Goal: Task Accomplishment & Management: Complete application form

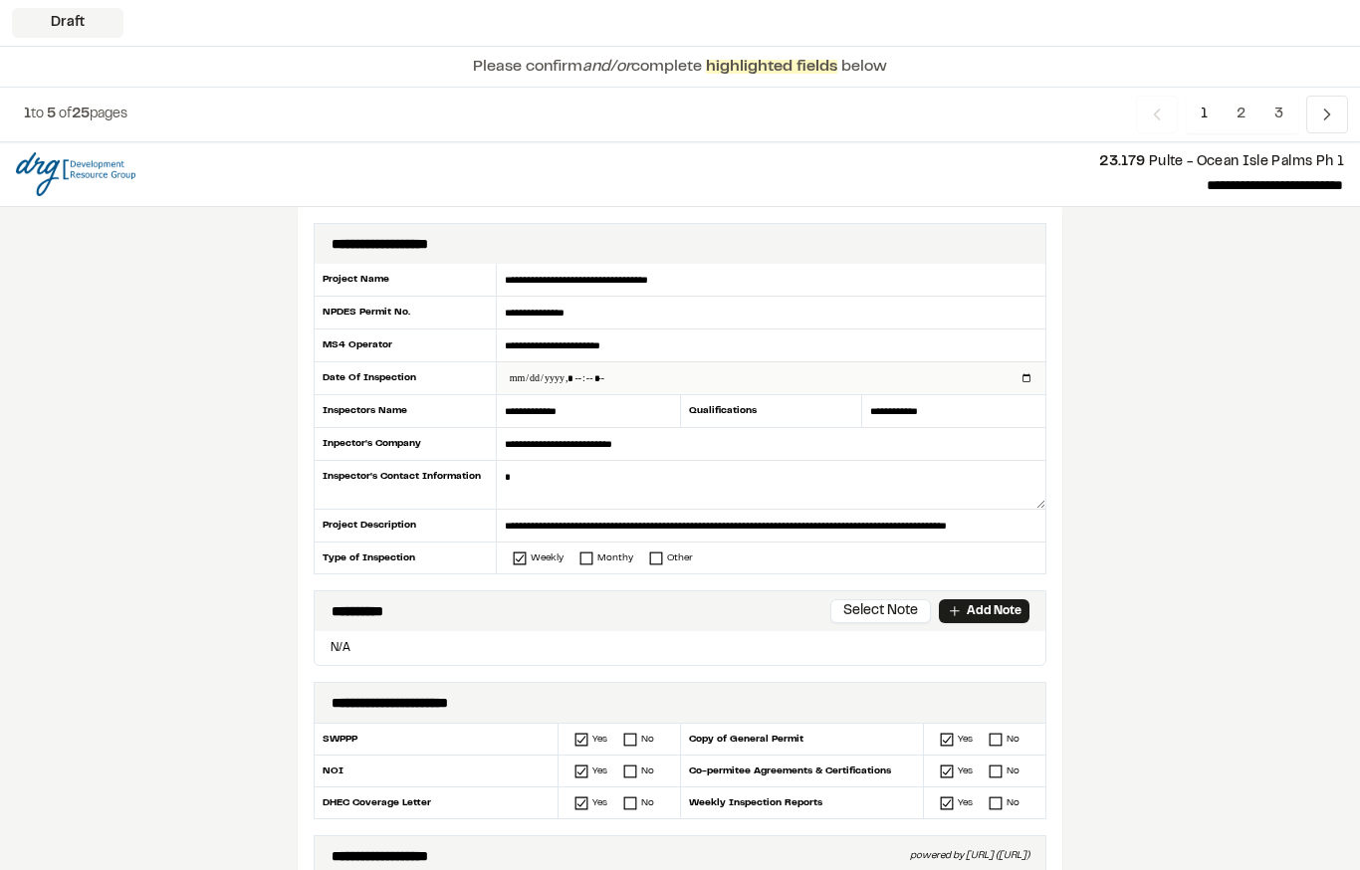
click at [637, 381] on input "datetime-local" at bounding box center [771, 378] width 549 height 32
type input "**********"
click at [725, 466] on textarea at bounding box center [771, 485] width 549 height 49
type textarea "**********"
click at [983, 614] on p "Add Note" at bounding box center [994, 611] width 55 height 18
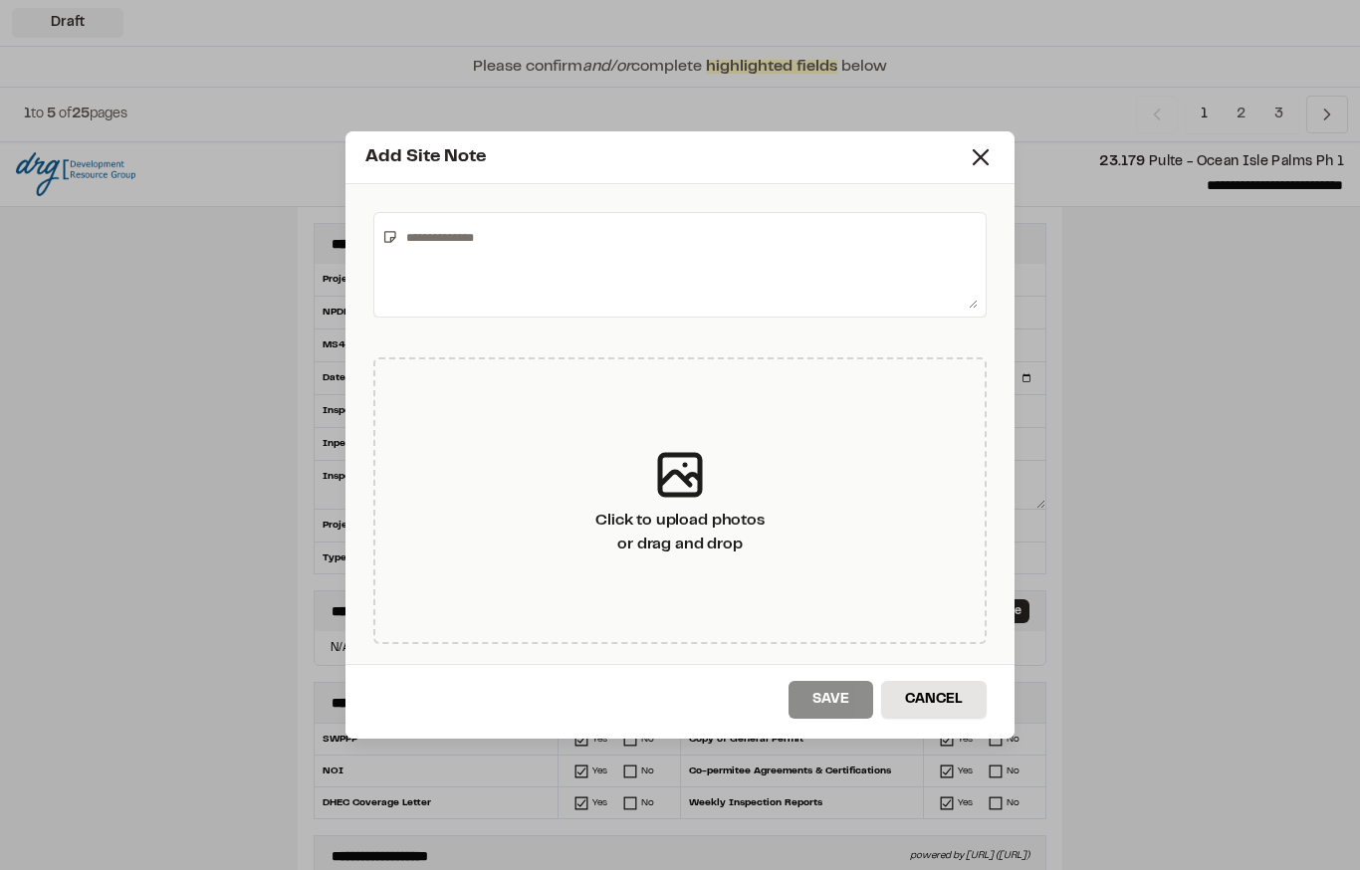
click at [595, 249] on textarea at bounding box center [687, 265] width 579 height 88
type textarea "**********"
click at [833, 694] on button "Save" at bounding box center [831, 700] width 85 height 38
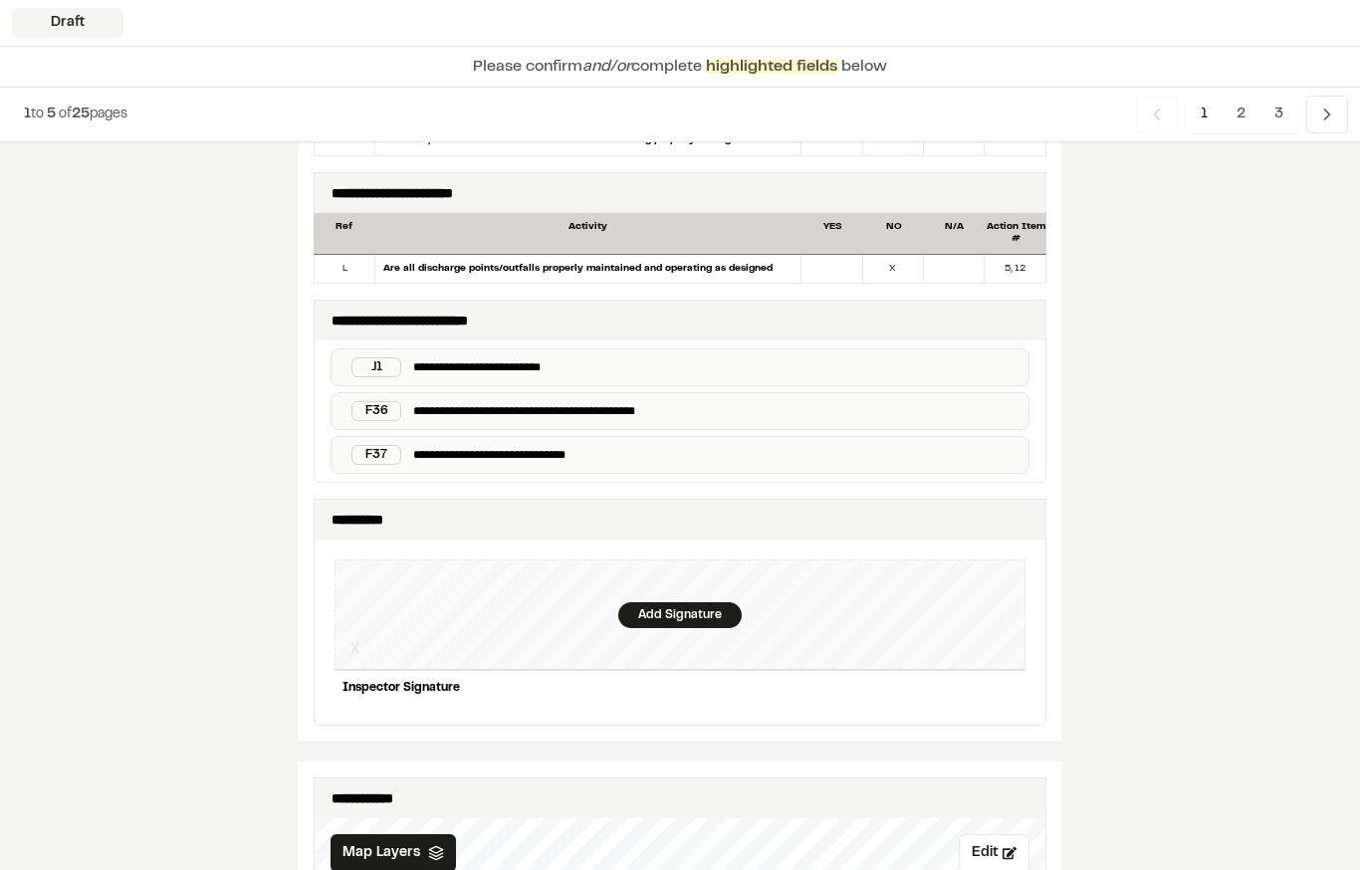
scroll to position [1782, 0]
click at [664, 611] on div "Add Signature" at bounding box center [679, 615] width 123 height 26
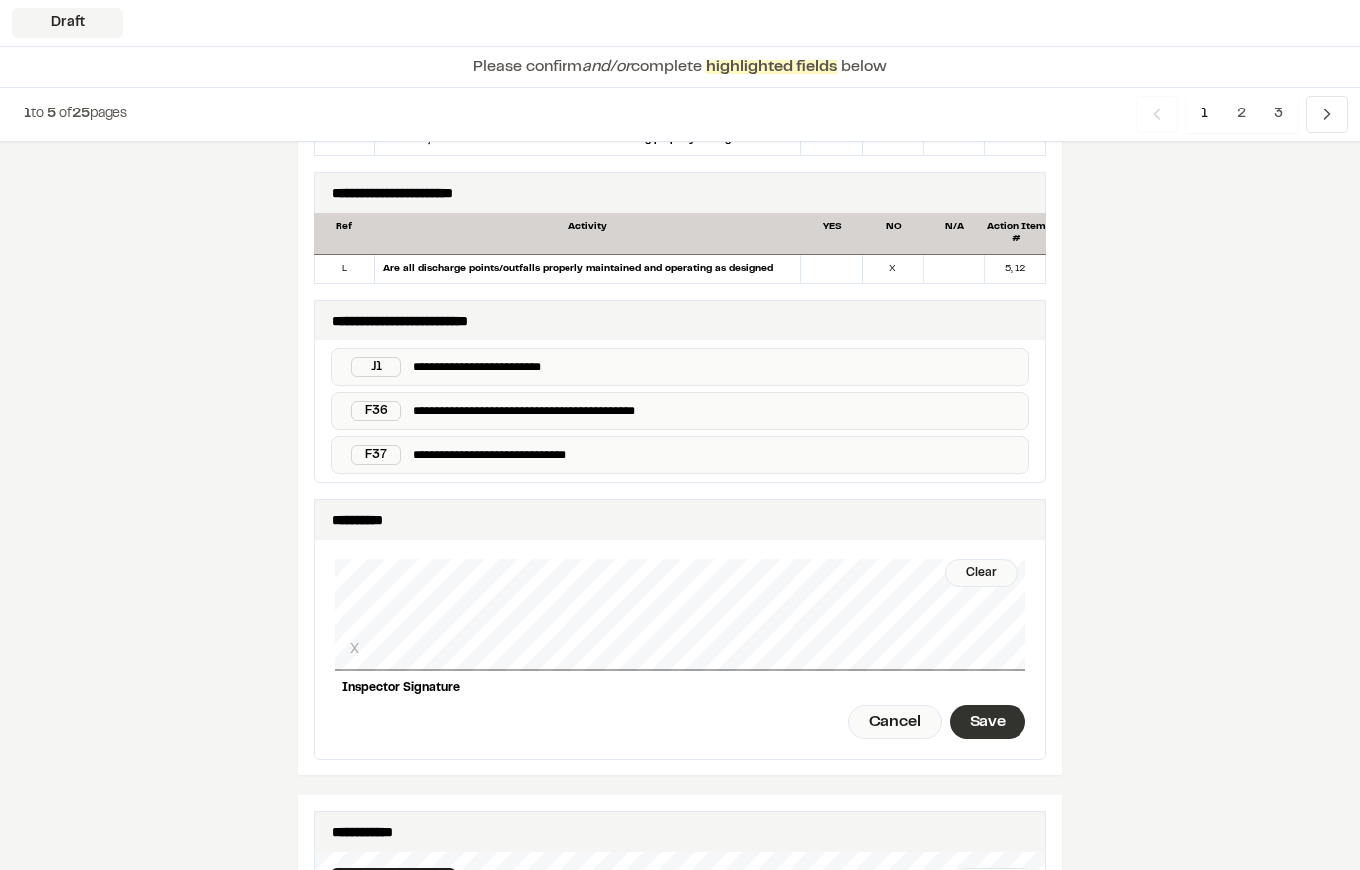
click at [989, 705] on div "Save" at bounding box center [988, 722] width 76 height 34
click at [888, 705] on div "Done" at bounding box center [876, 722] width 81 height 34
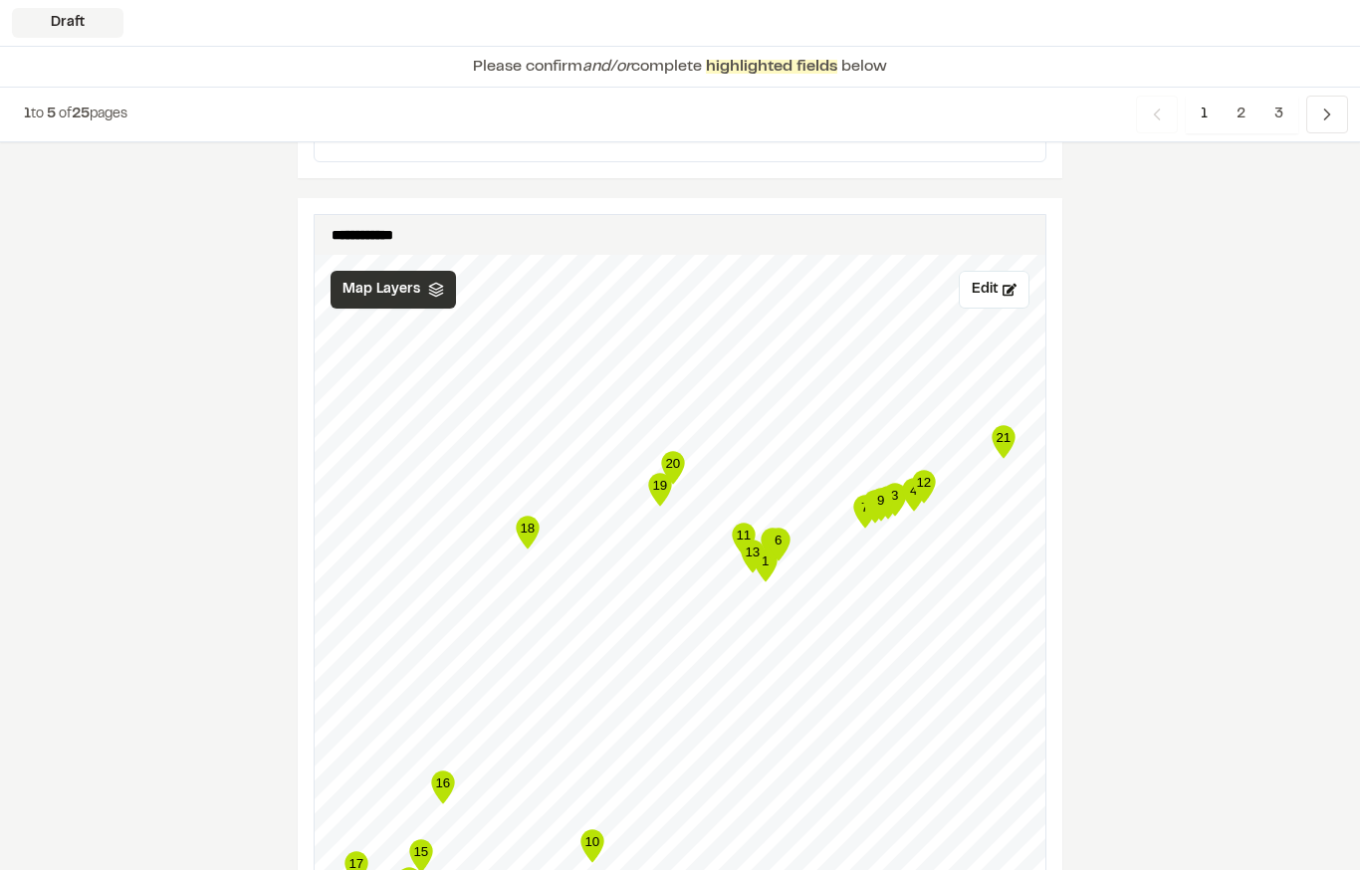
scroll to position [2346, 0]
click at [432, 282] on icon at bounding box center [436, 290] width 16 height 16
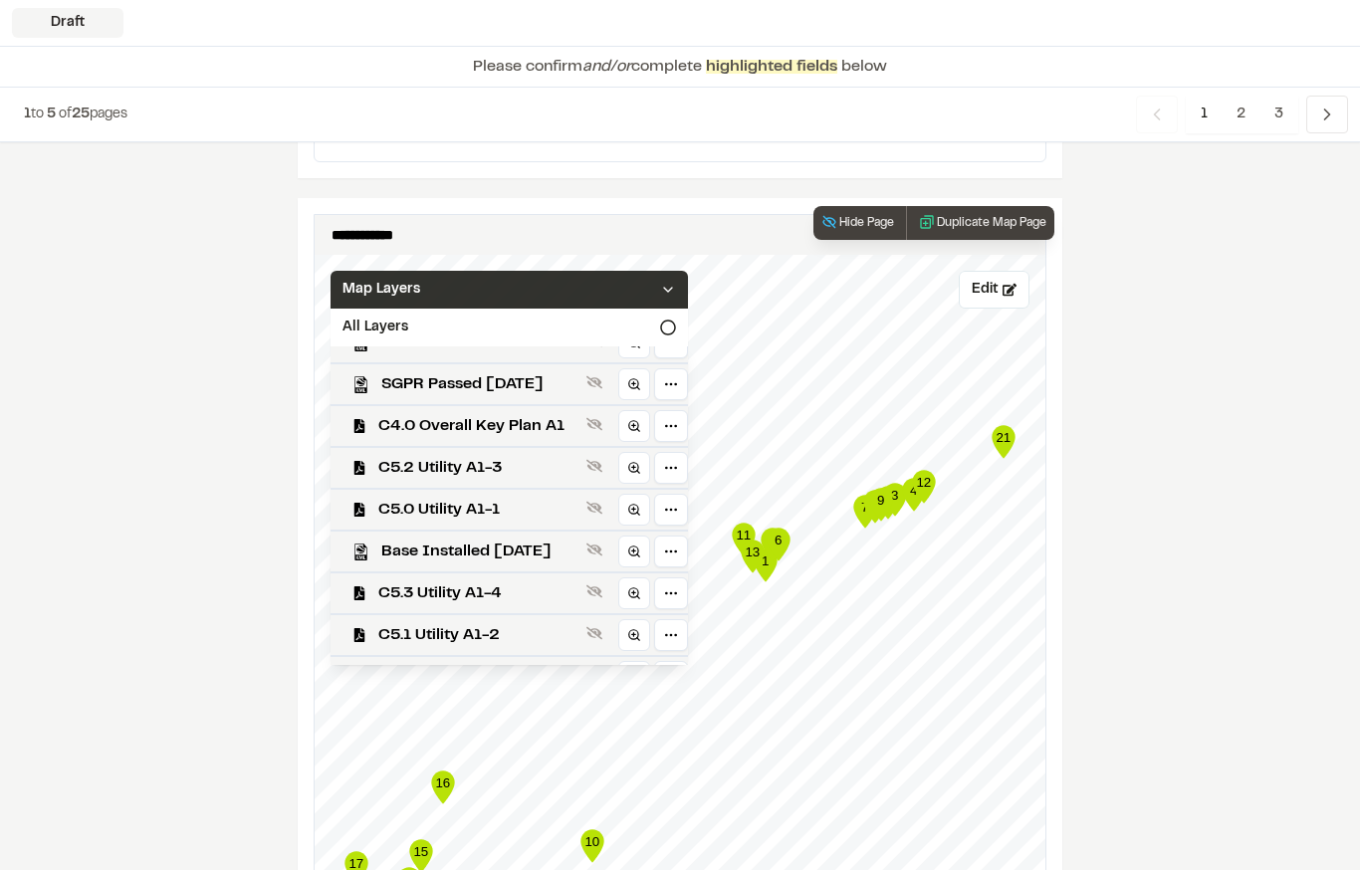
scroll to position [559, 0]
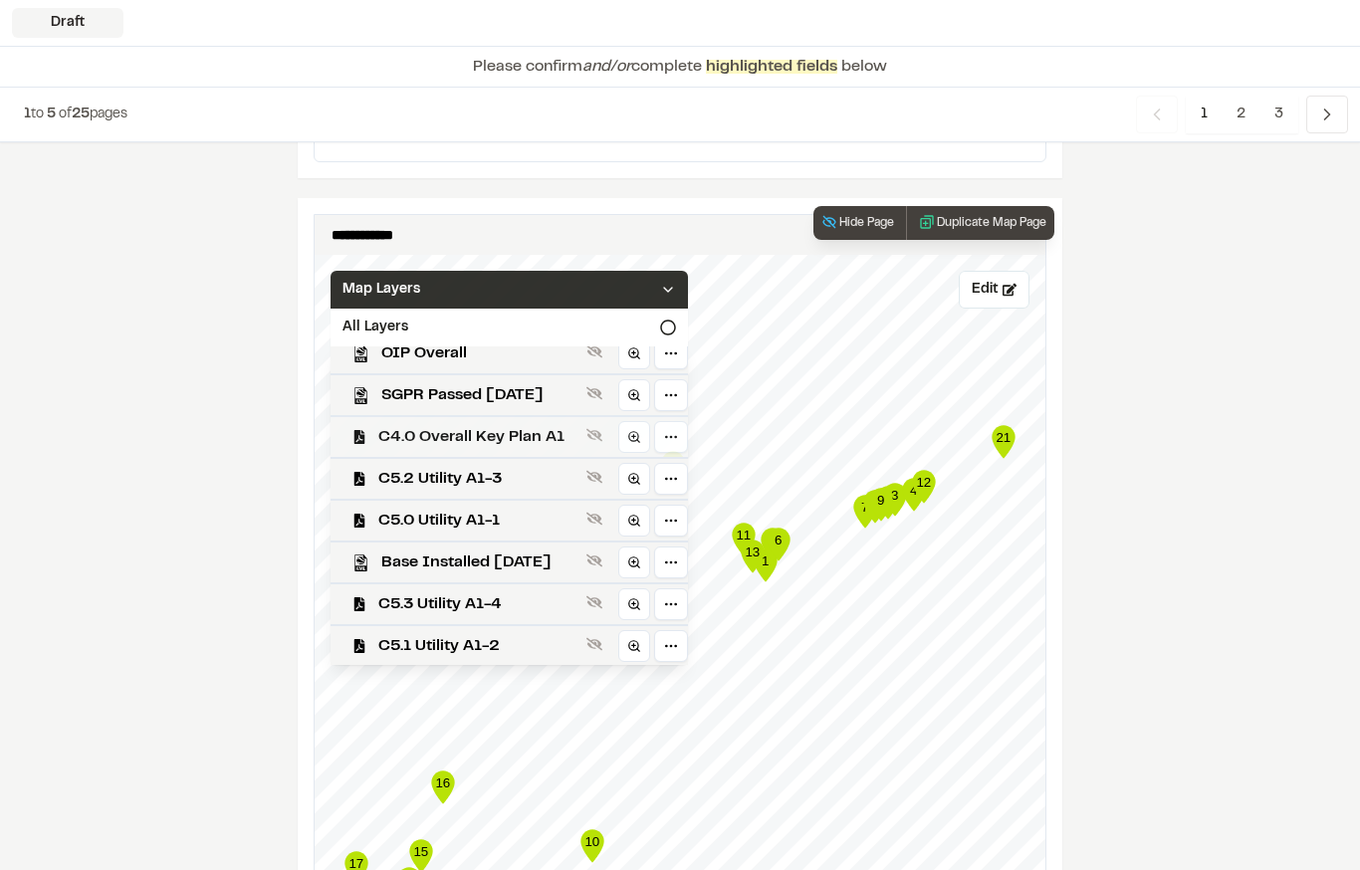
click at [549, 427] on span "C4.0 Overall Key Plan A1" at bounding box center [478, 437] width 200 height 24
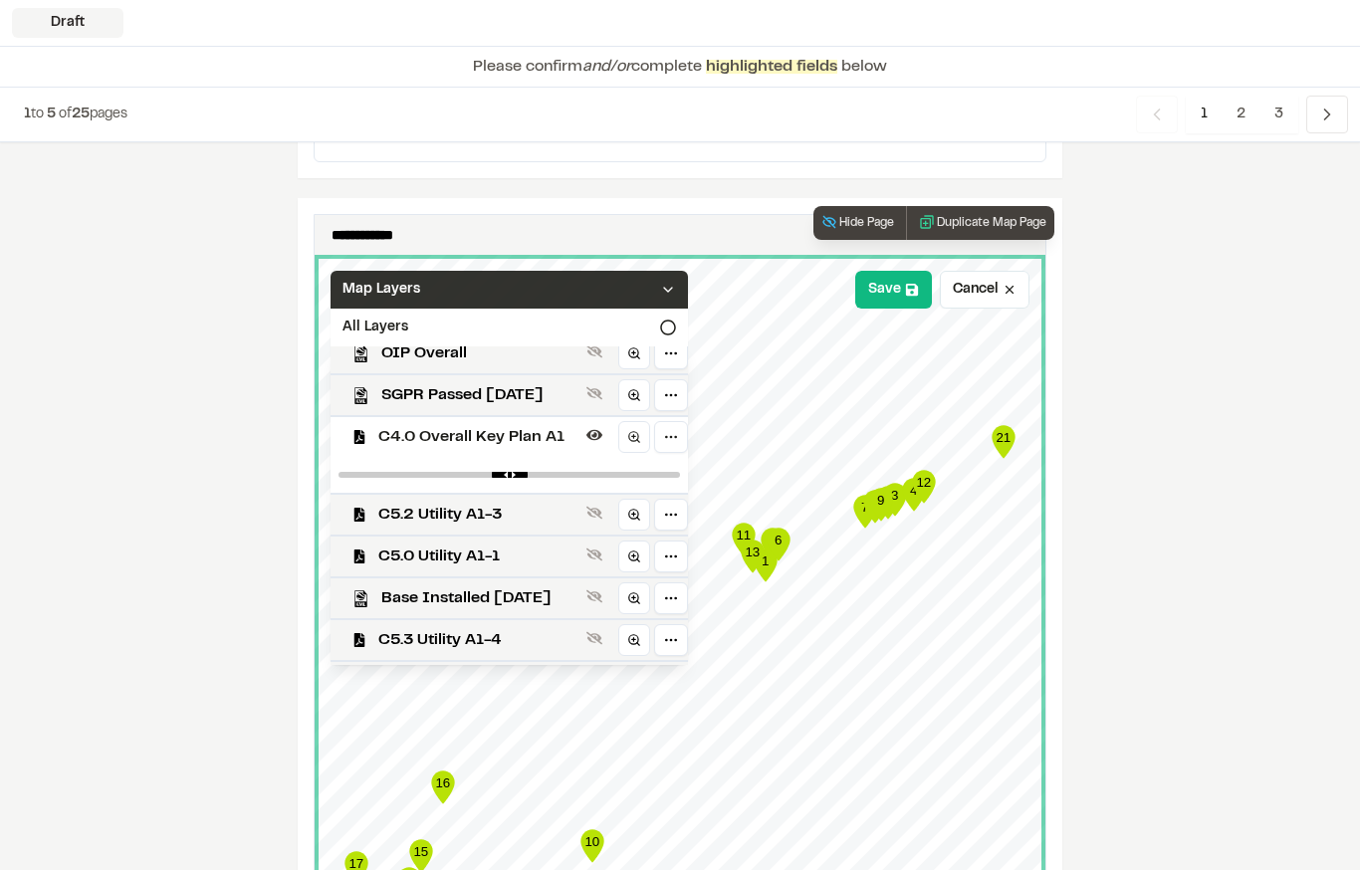
click at [594, 271] on div "Map Layers" at bounding box center [509, 290] width 357 height 38
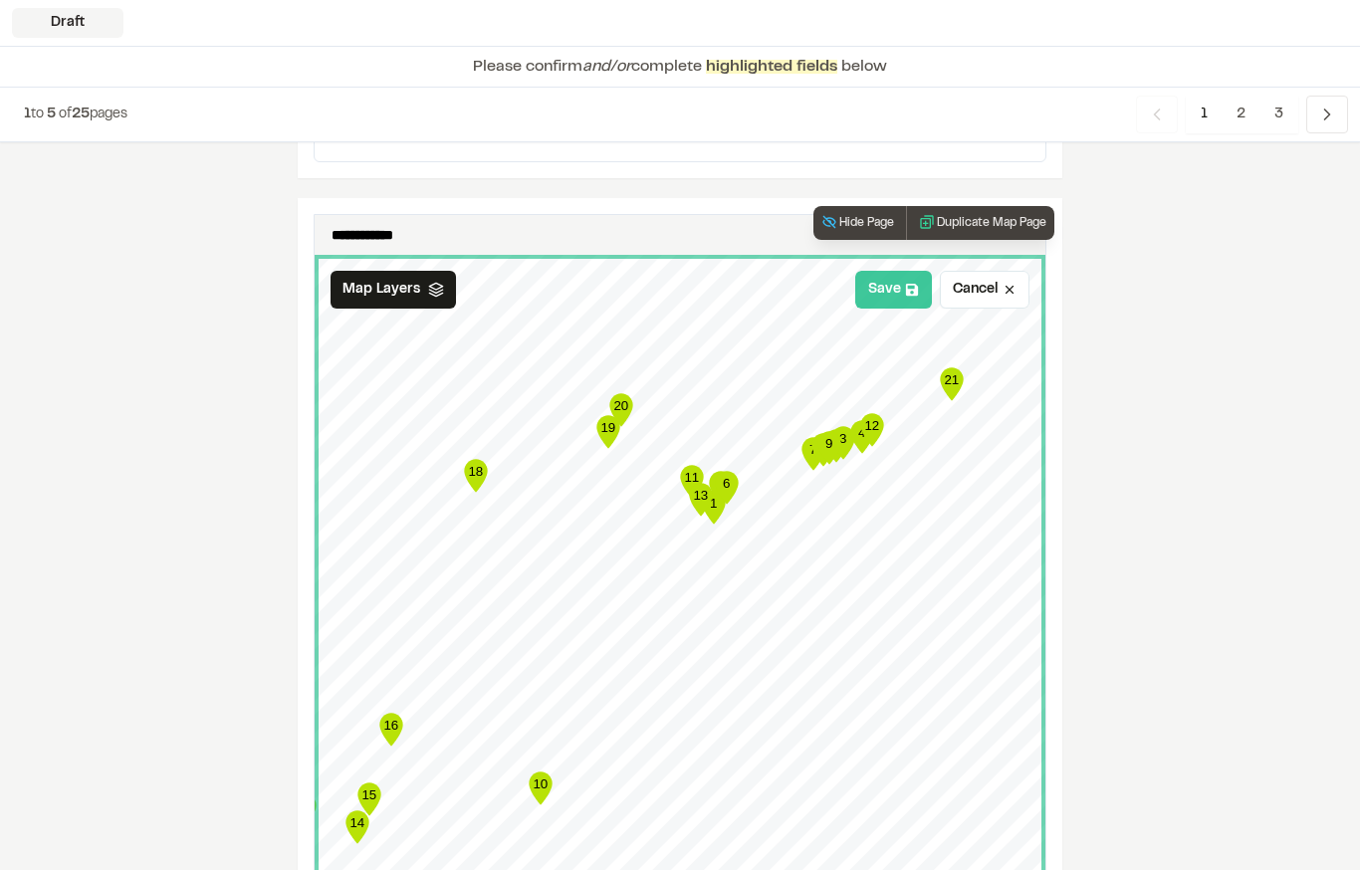
click at [903, 280] on button "Save" at bounding box center [893, 290] width 77 height 38
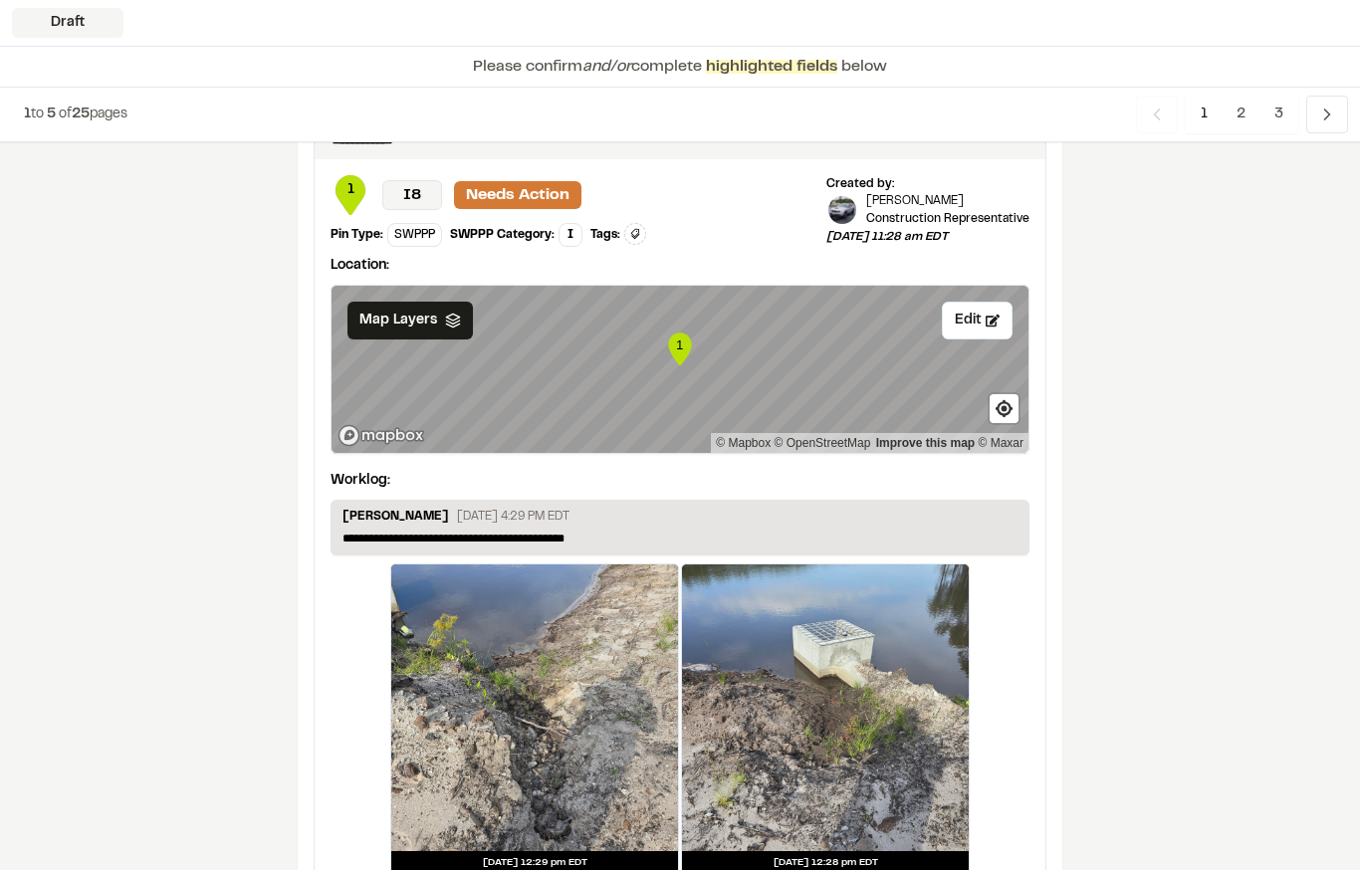
scroll to position [3437, 0]
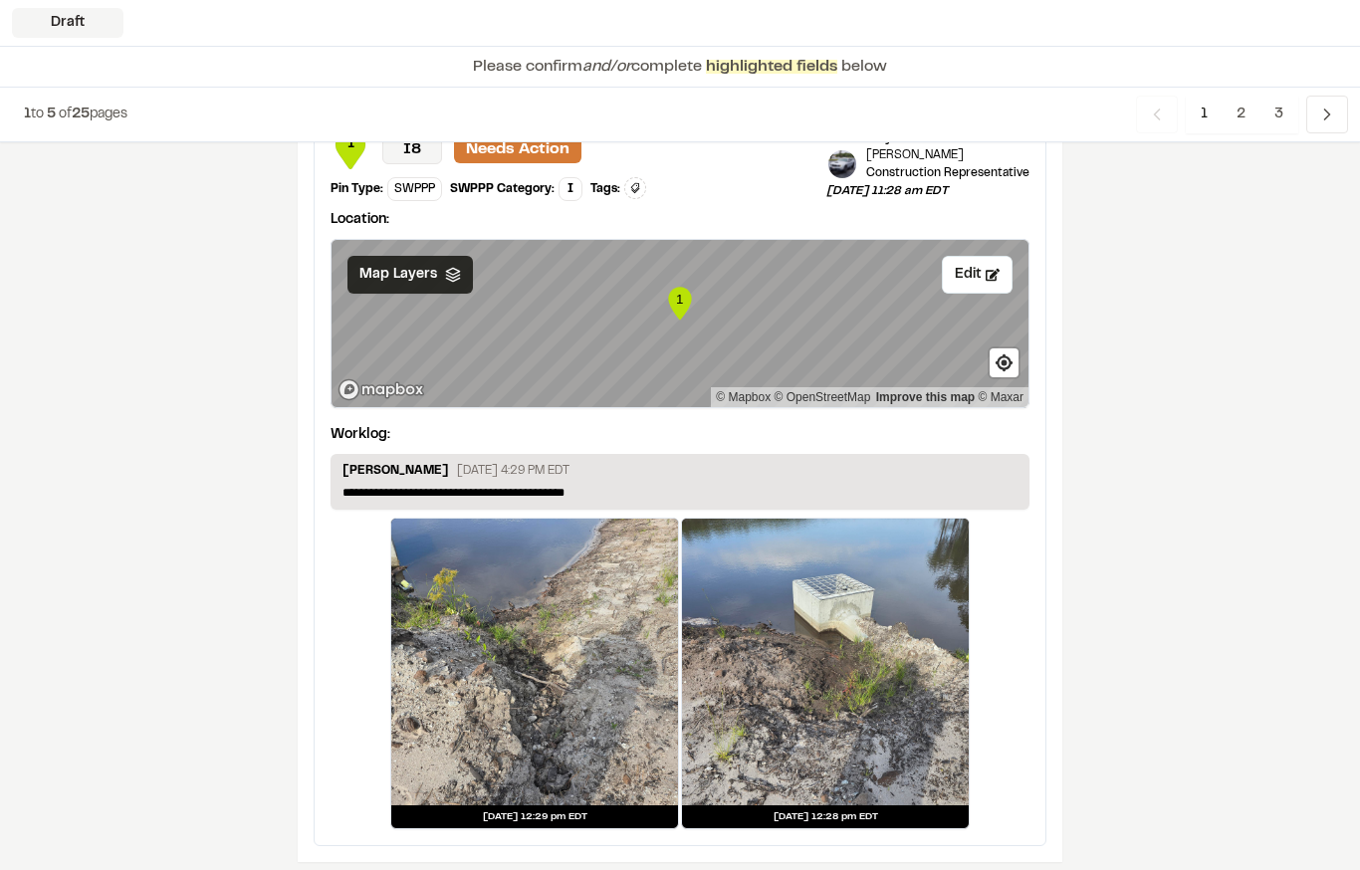
click at [437, 264] on div "Map Layers" at bounding box center [409, 275] width 125 height 38
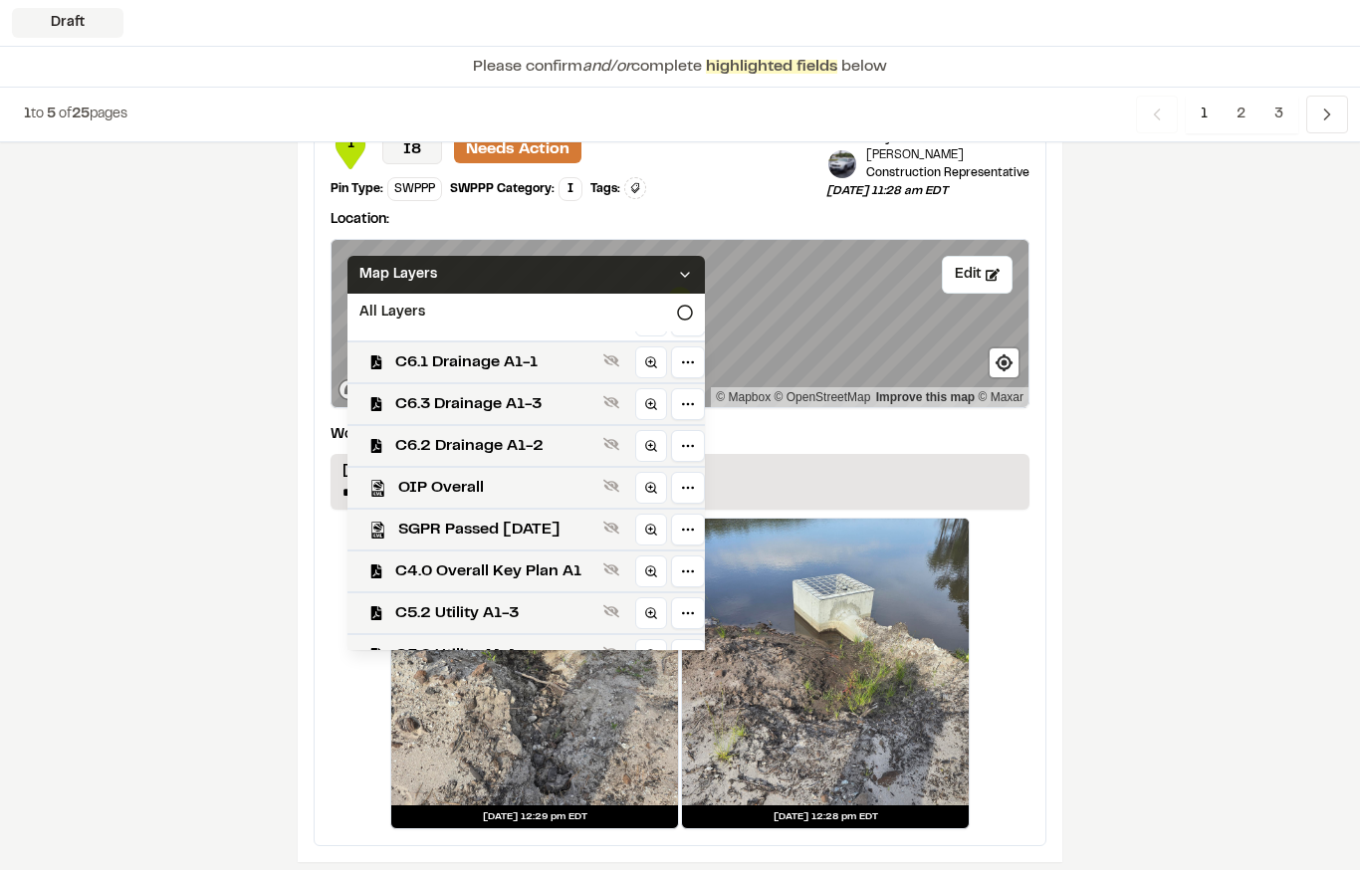
scroll to position [412, 0]
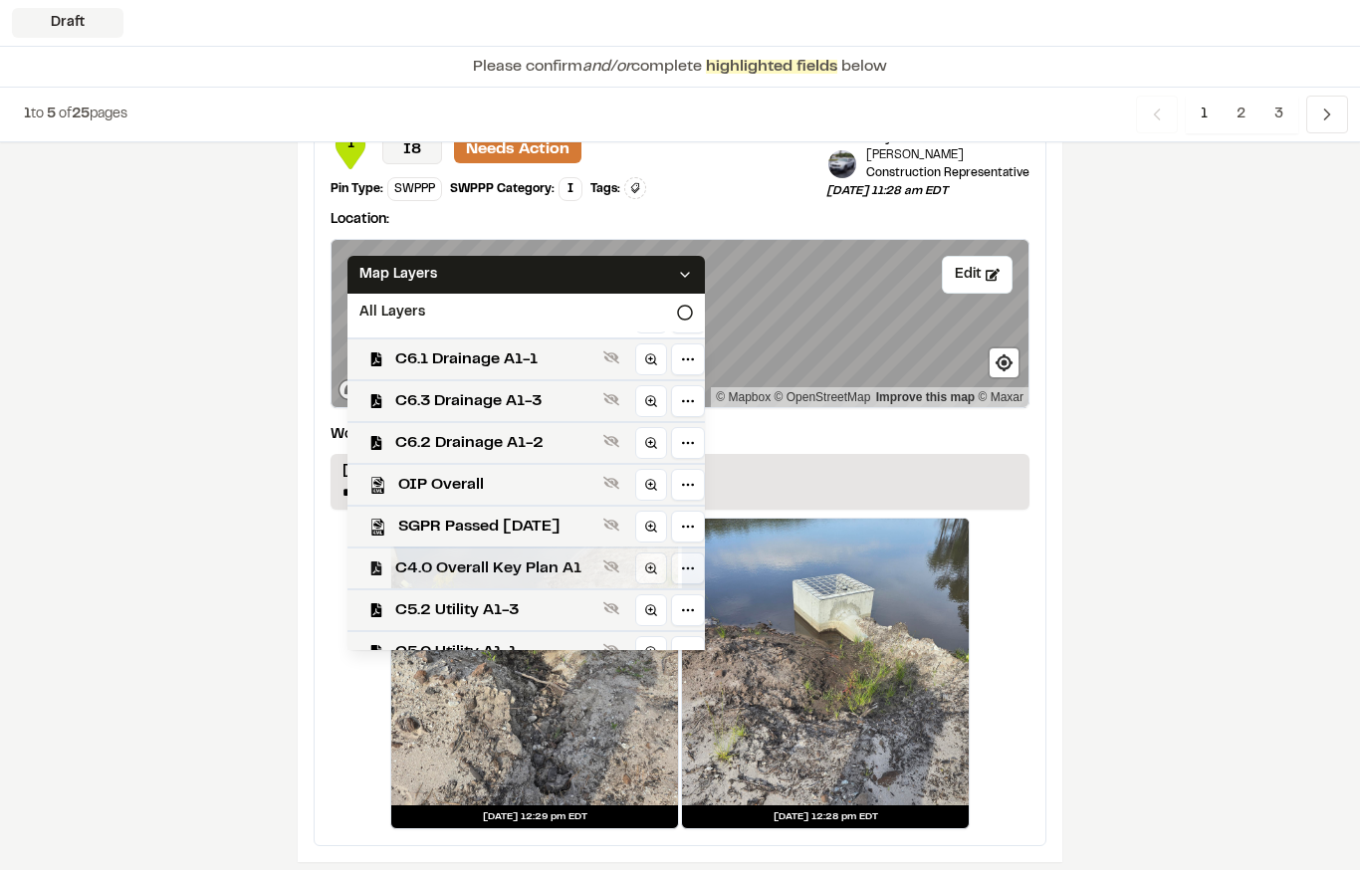
click at [550, 557] on span "C4.0 Overall Key Plan A1" at bounding box center [495, 569] width 200 height 24
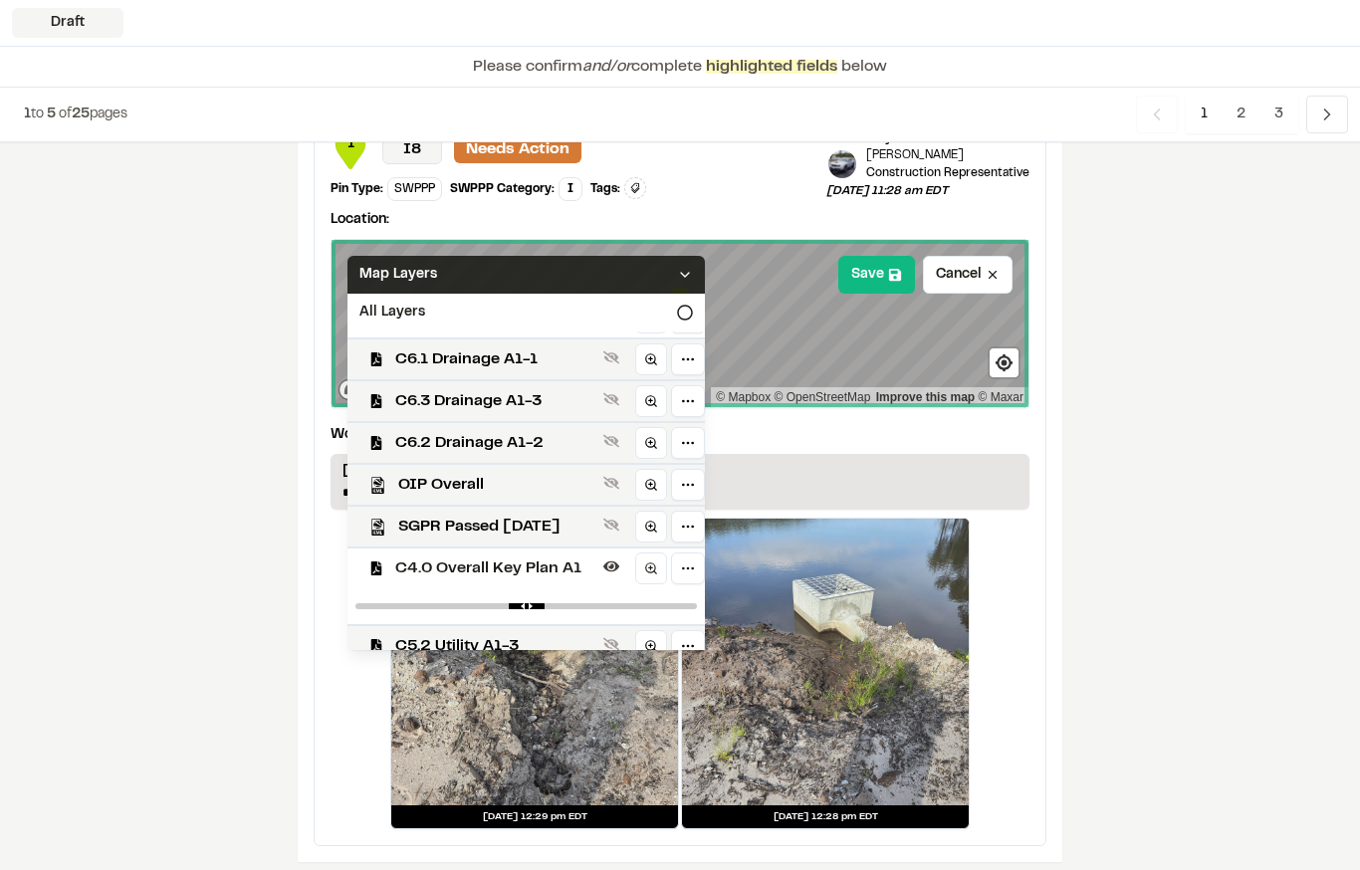
click at [645, 266] on div "Map Layers" at bounding box center [525, 275] width 357 height 38
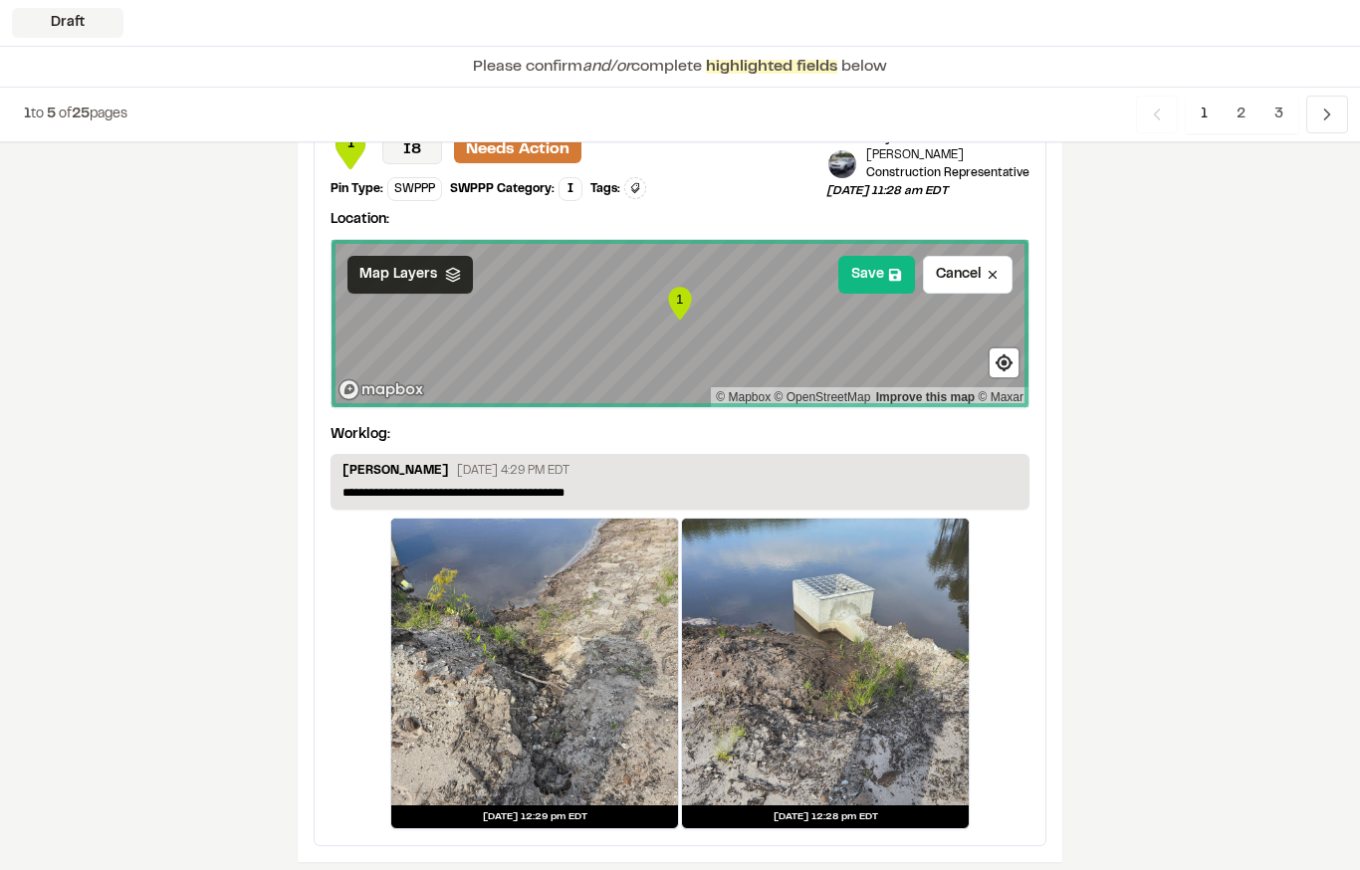
scroll to position [0, 0]
click at [879, 258] on button "Save" at bounding box center [876, 275] width 77 height 38
click at [888, 268] on icon at bounding box center [895, 275] width 14 height 14
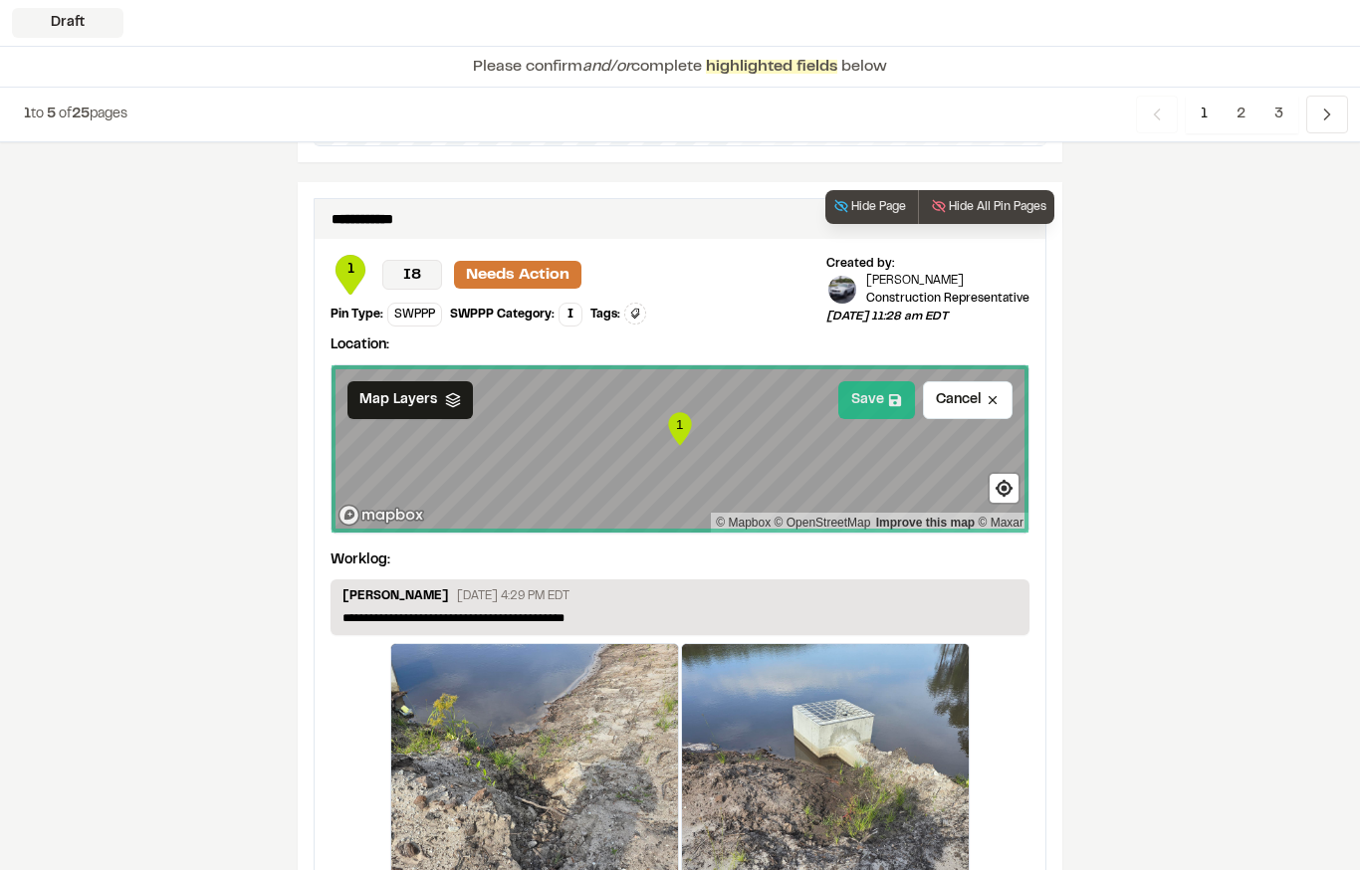
scroll to position [3437, 0]
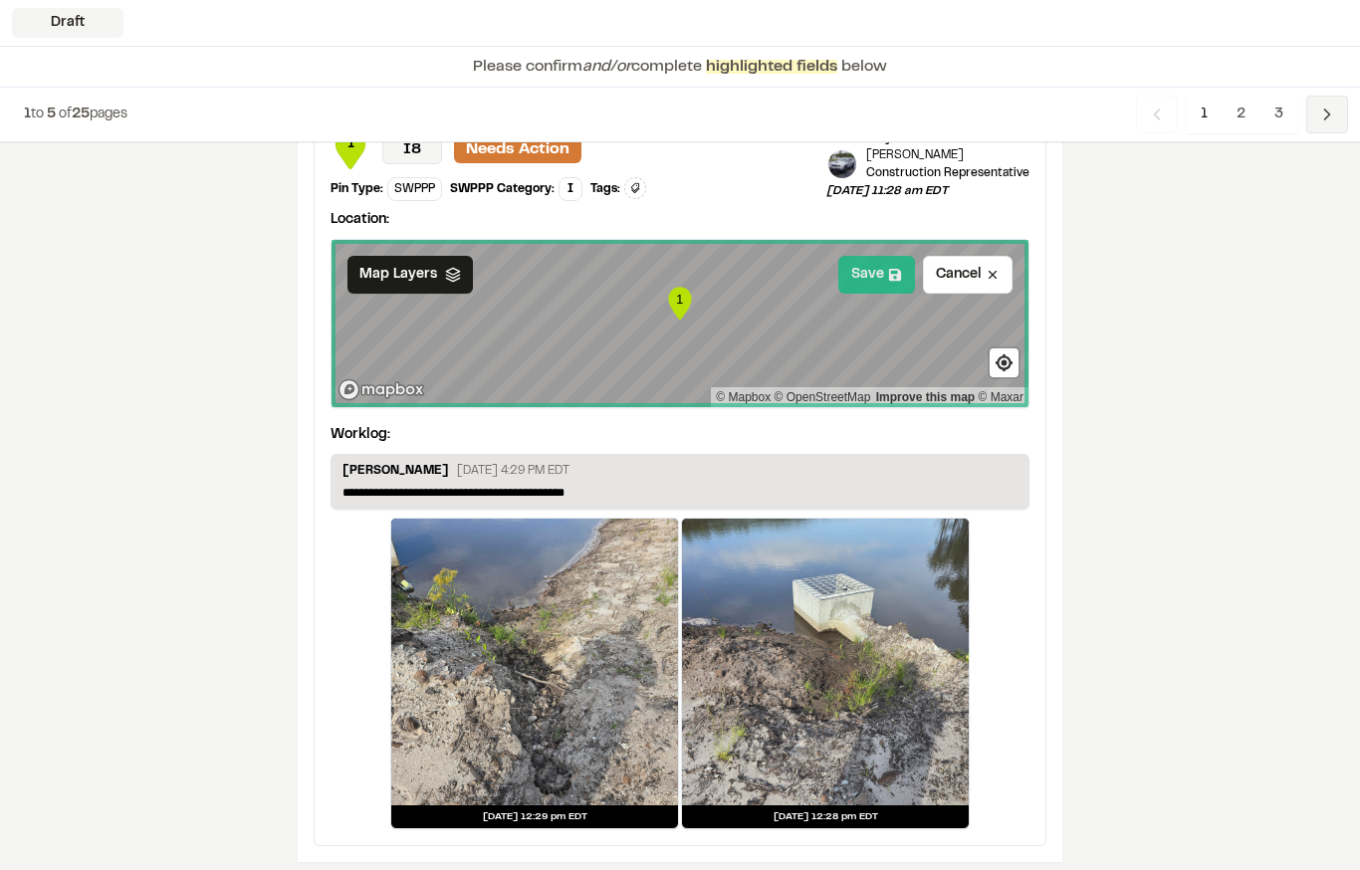
click at [1318, 109] on icon "Navigation" at bounding box center [1327, 115] width 20 height 20
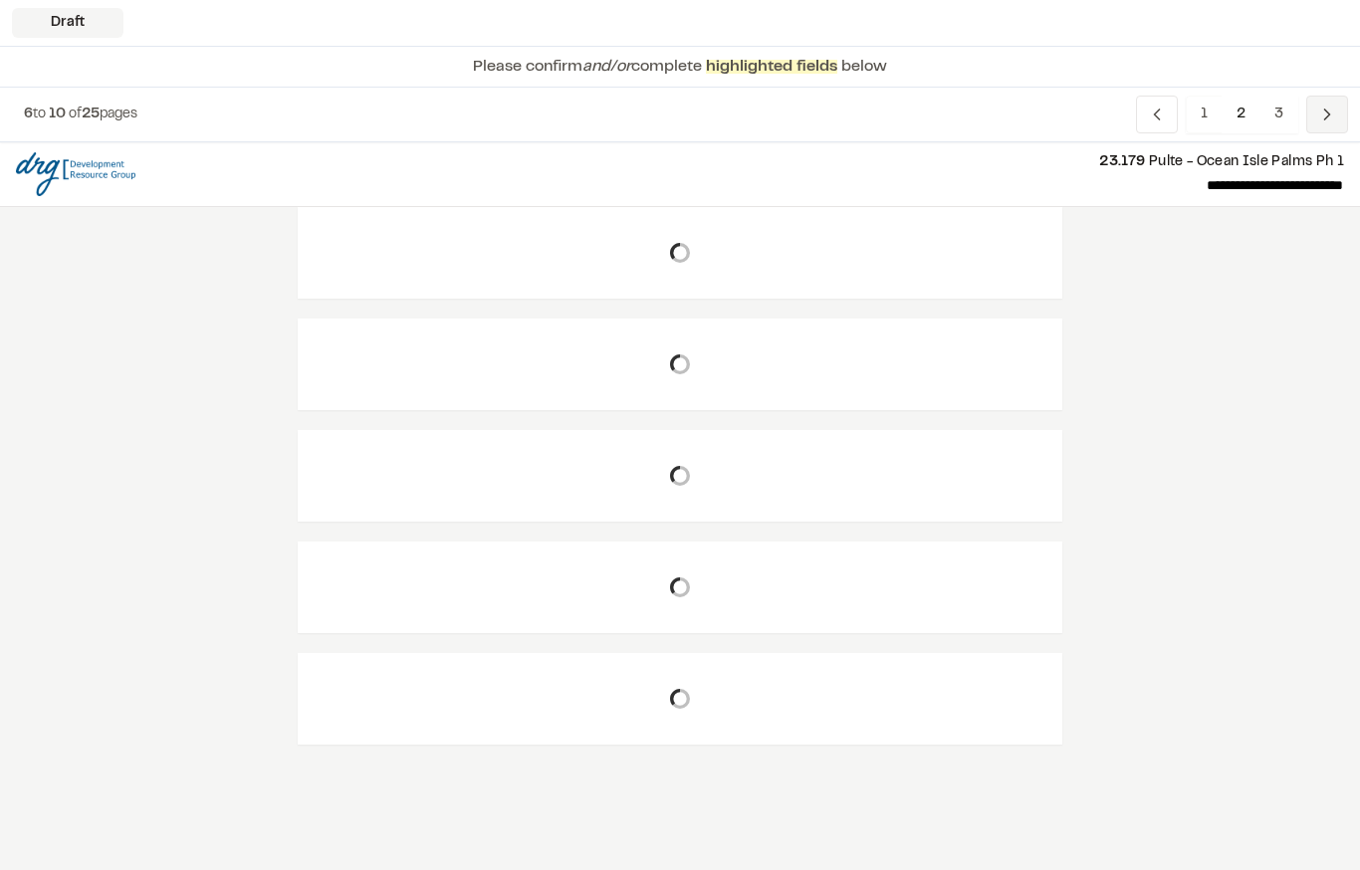
scroll to position [0, 0]
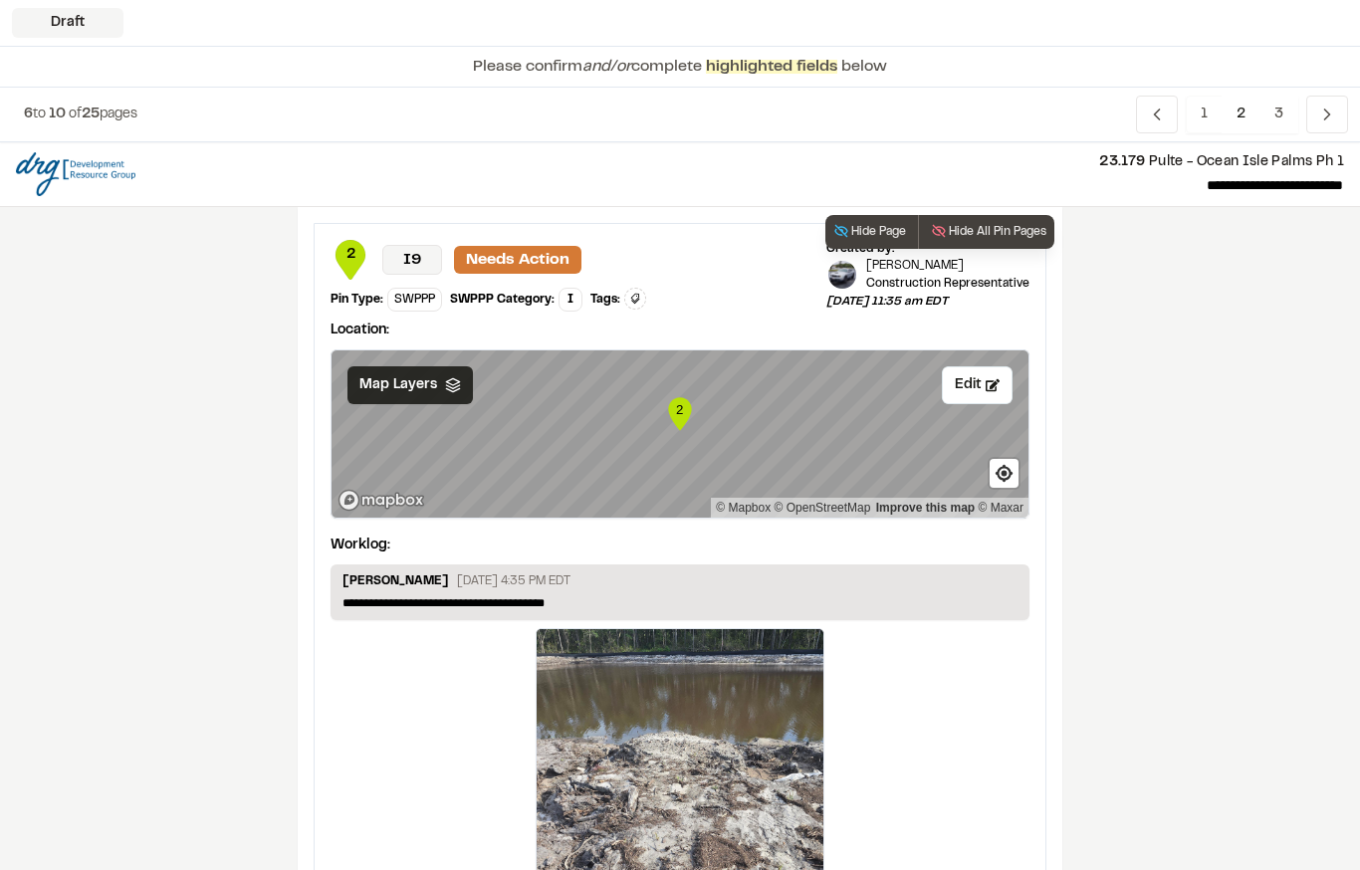
click at [446, 381] on polygon at bounding box center [452, 381] width 13 height 7
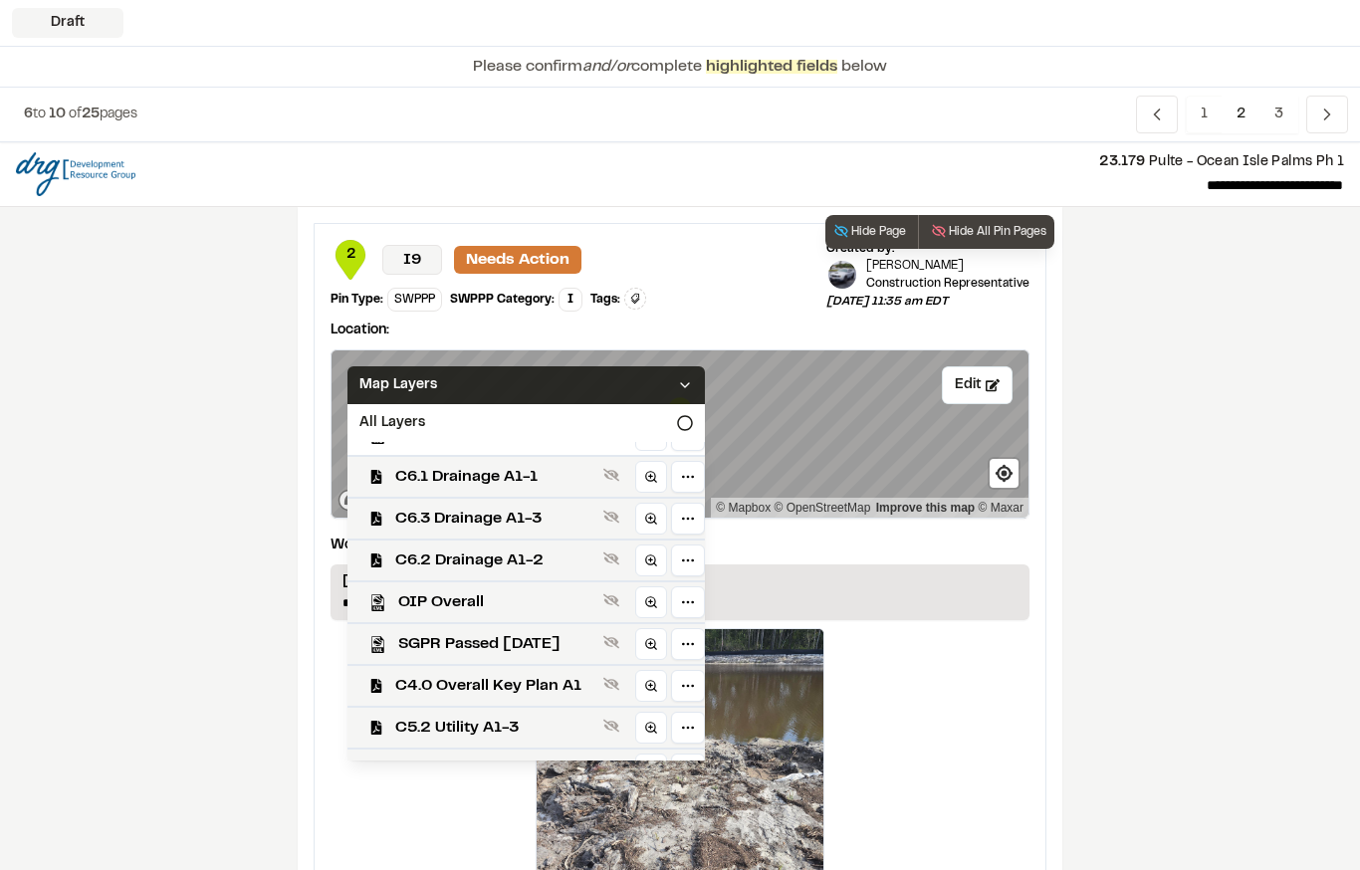
scroll to position [408, 0]
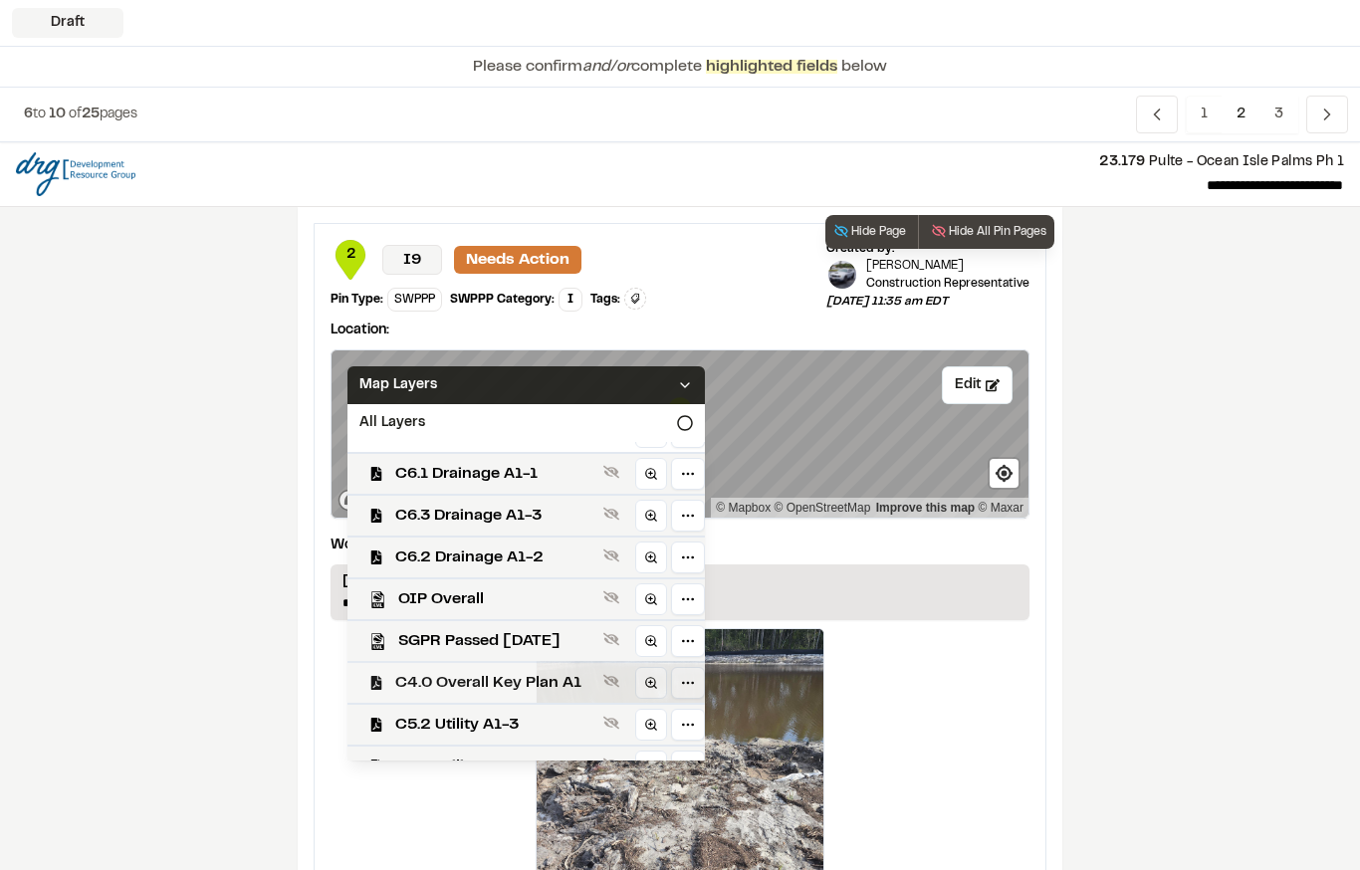
click at [522, 678] on span "C4.0 Overall Key Plan A1" at bounding box center [495, 683] width 200 height 24
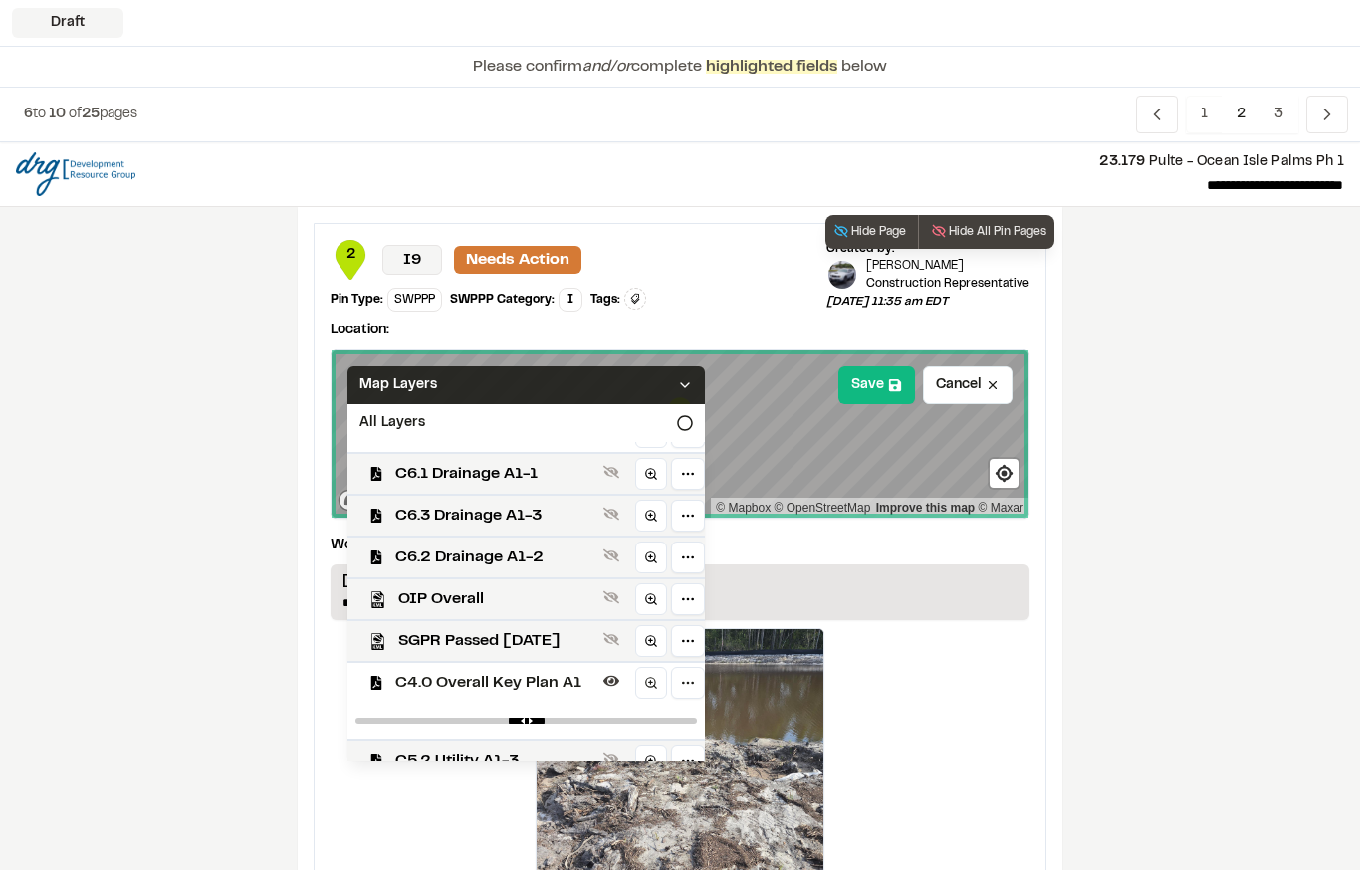
click at [613, 380] on div "Map Layers" at bounding box center [525, 385] width 357 height 38
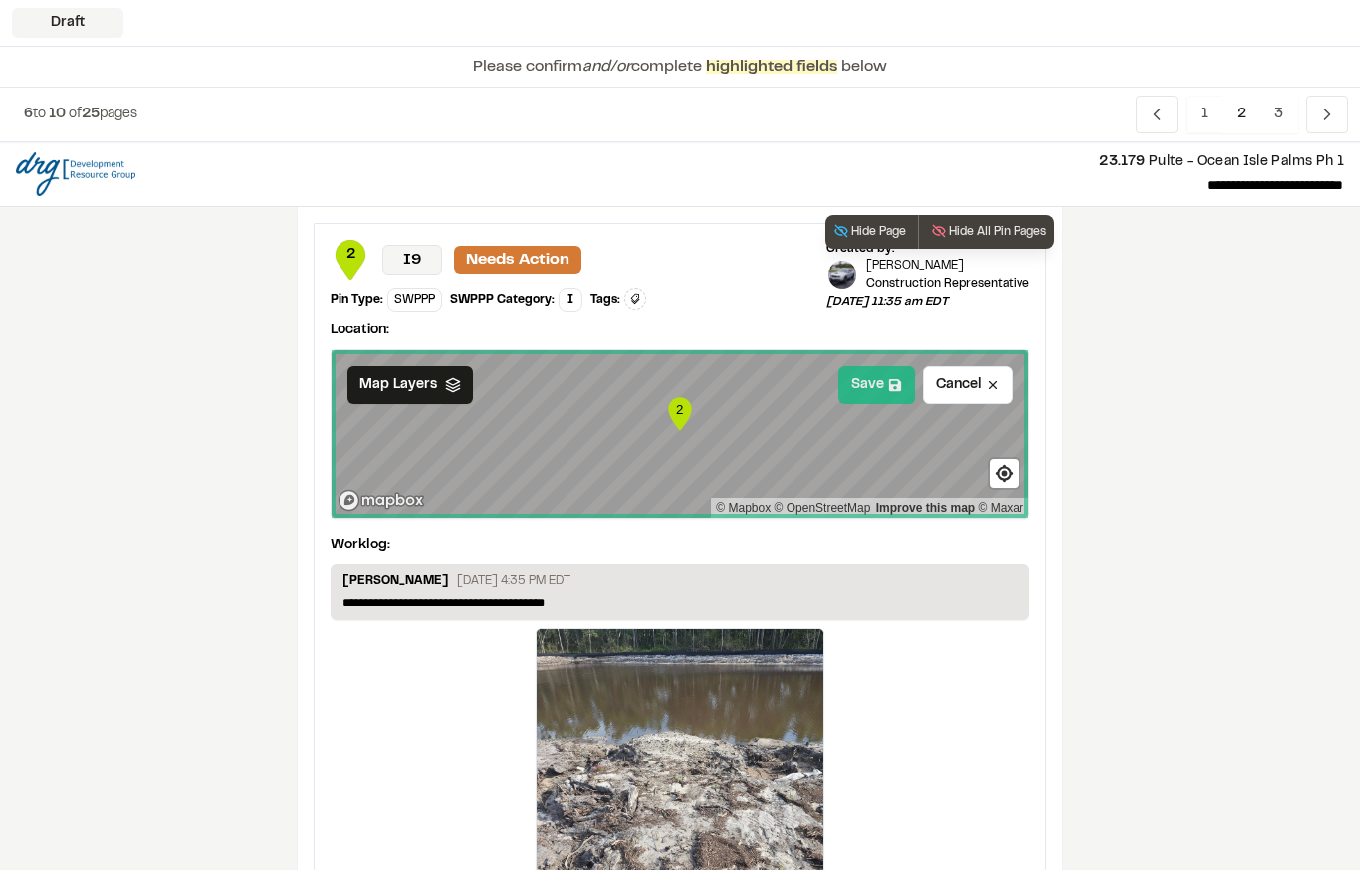
click at [888, 376] on button "Save" at bounding box center [876, 385] width 77 height 38
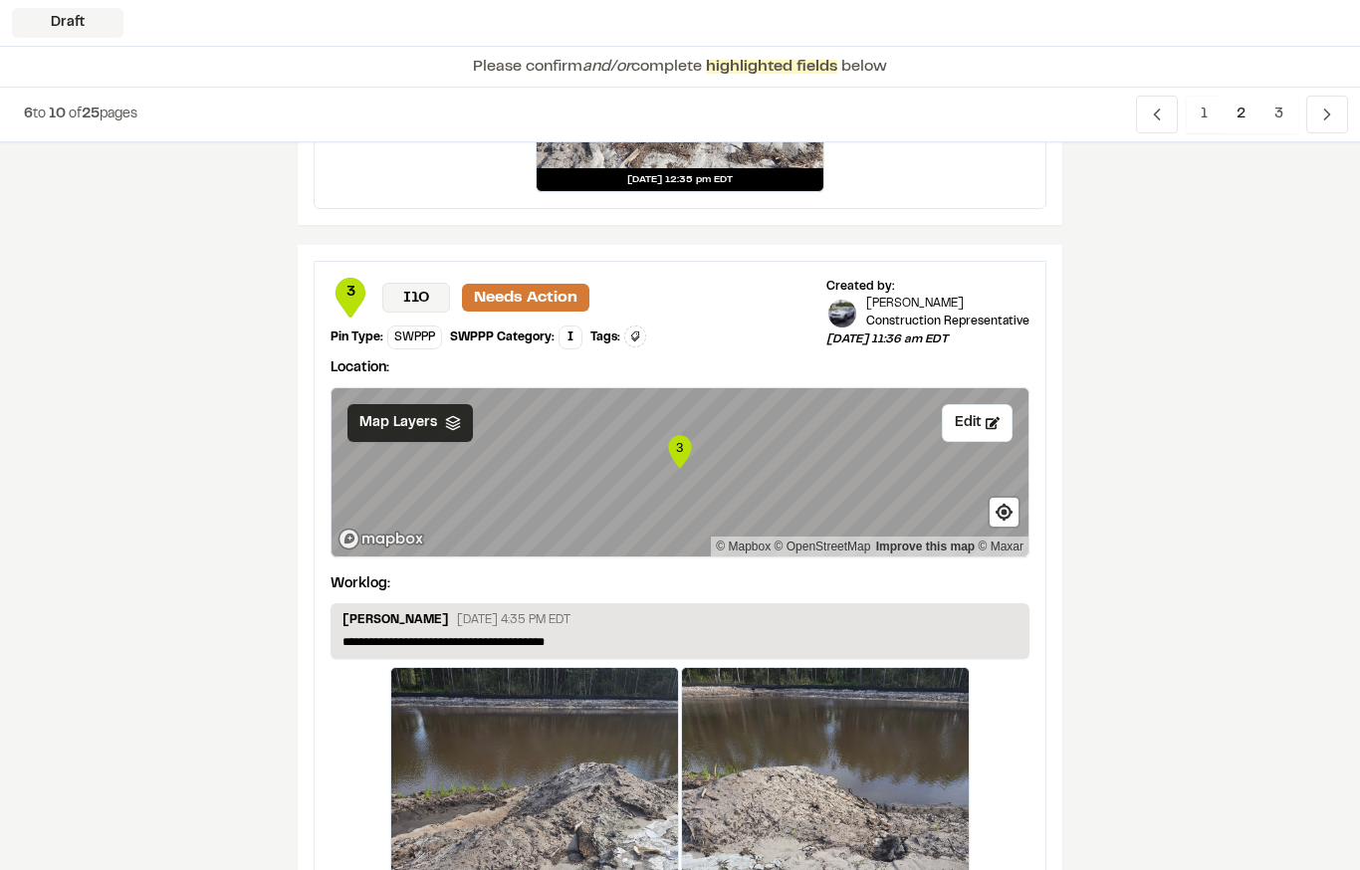
scroll to position [748, 0]
click at [451, 425] on icon at bounding box center [453, 423] width 16 height 16
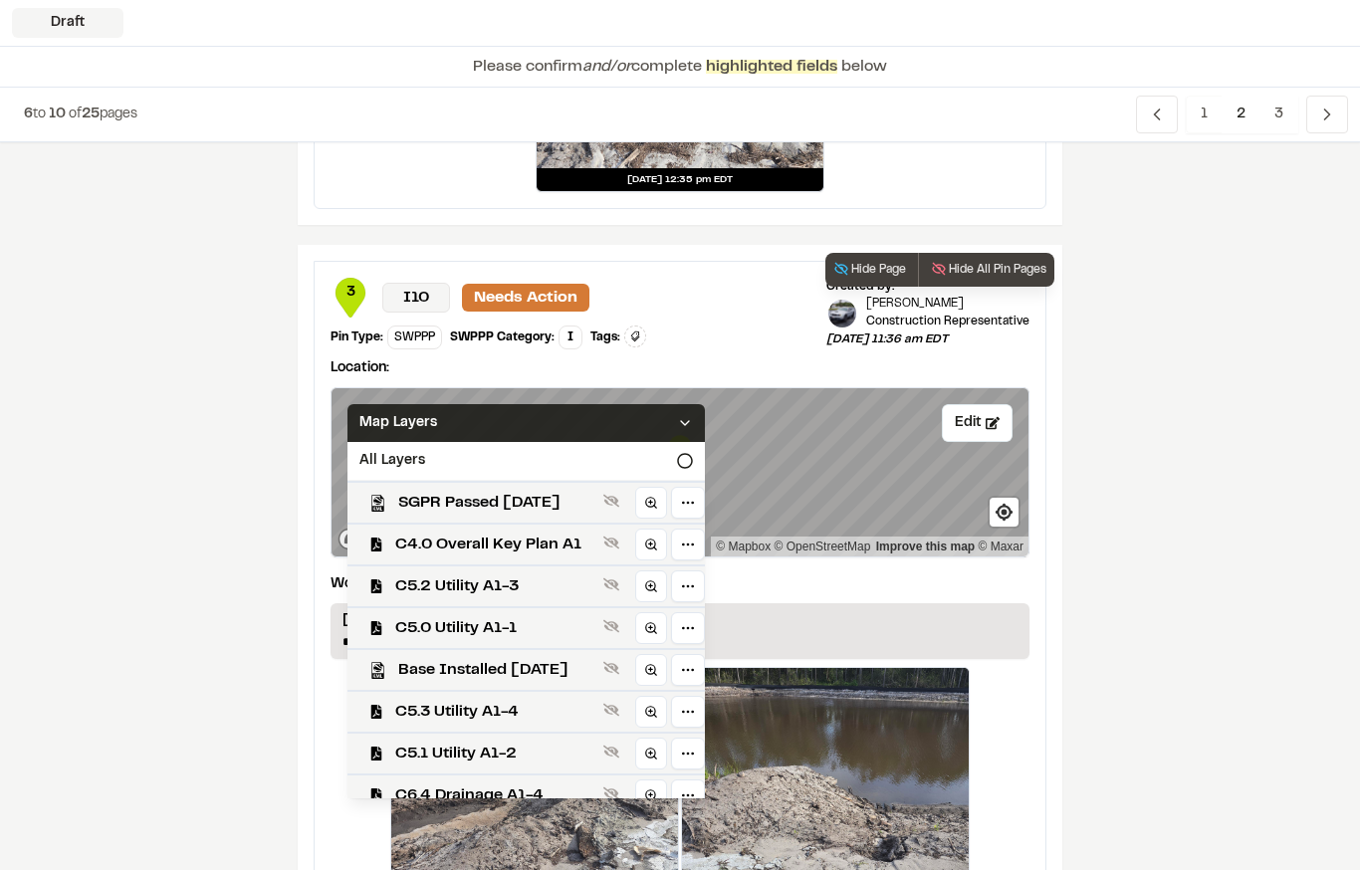
scroll to position [506, 0]
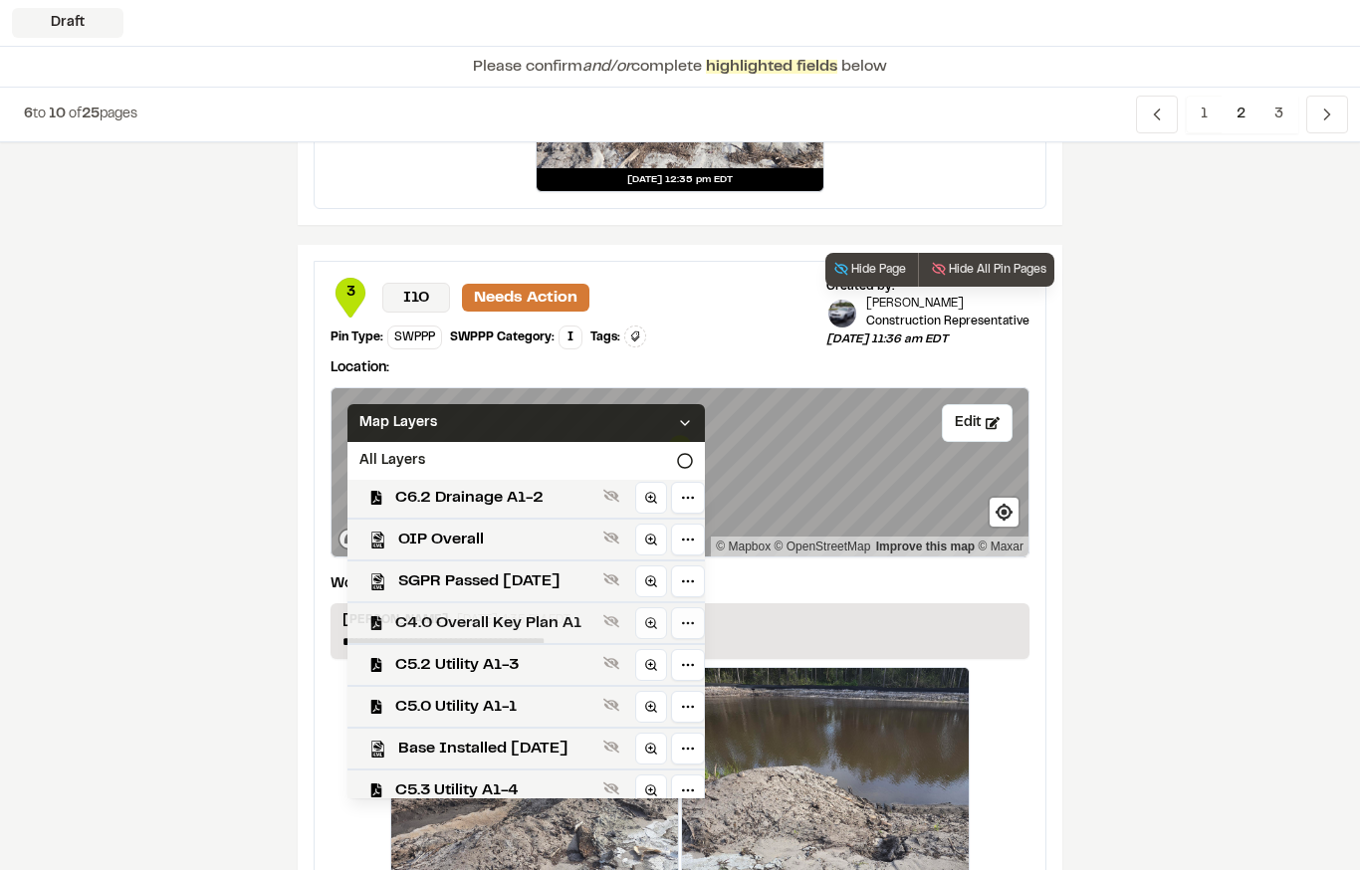
click at [558, 620] on span "C4.0 Overall Key Plan A1" at bounding box center [495, 623] width 200 height 24
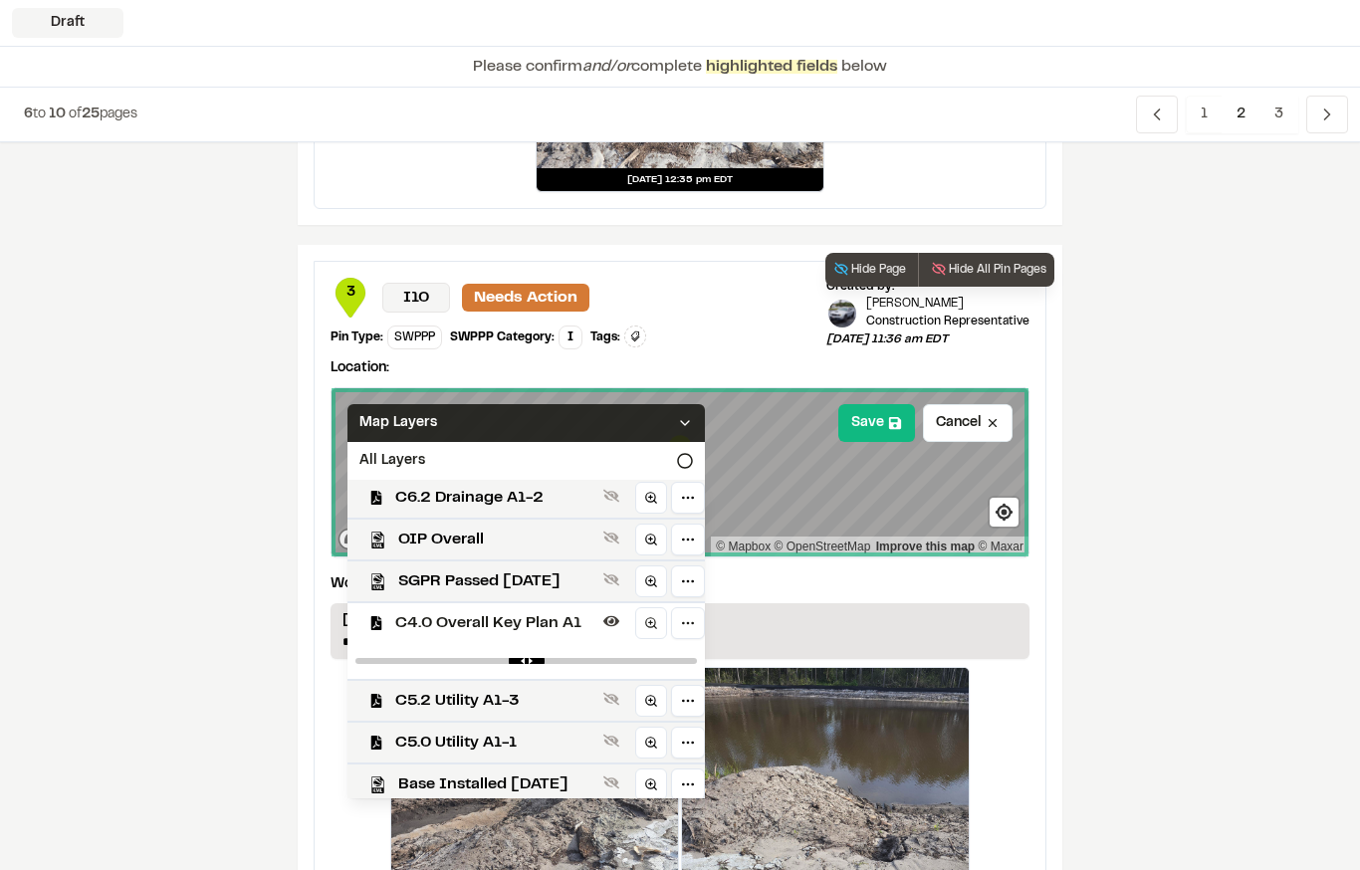
click at [571, 420] on div "Map Layers" at bounding box center [525, 423] width 357 height 38
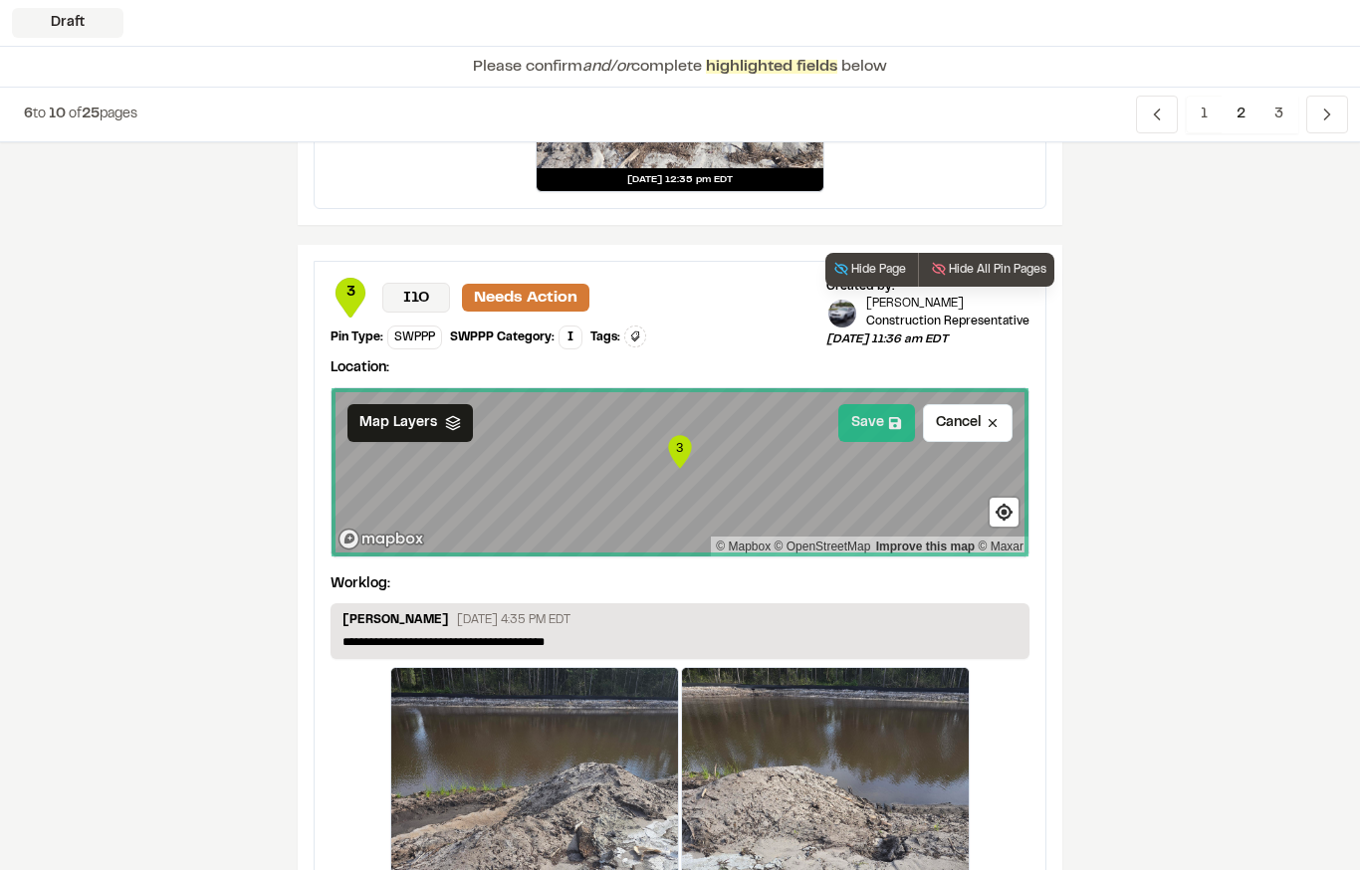
click at [889, 429] on icon at bounding box center [895, 423] width 14 height 14
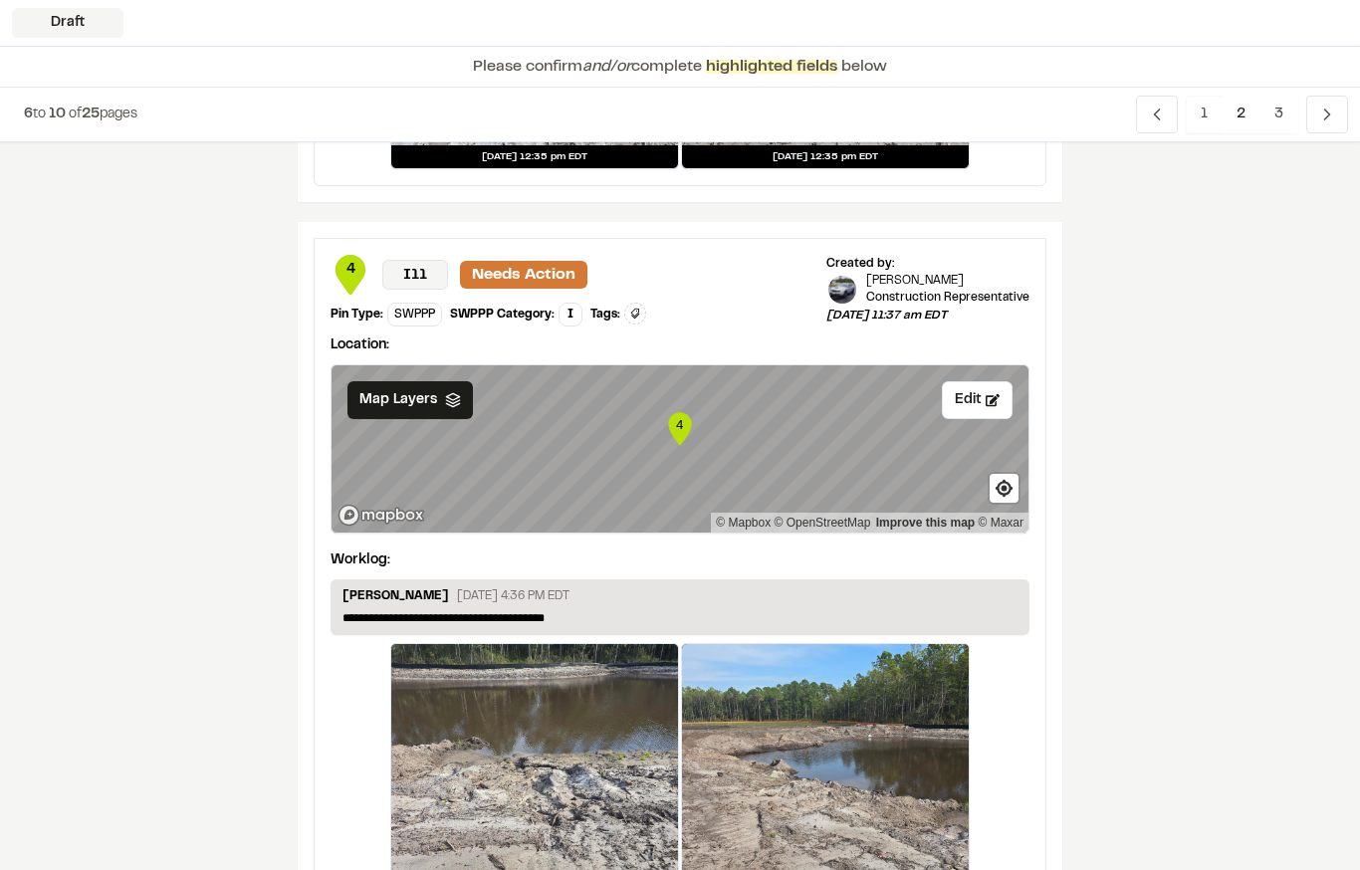
scroll to position [1557, 0]
click at [458, 403] on icon at bounding box center [453, 400] width 16 height 16
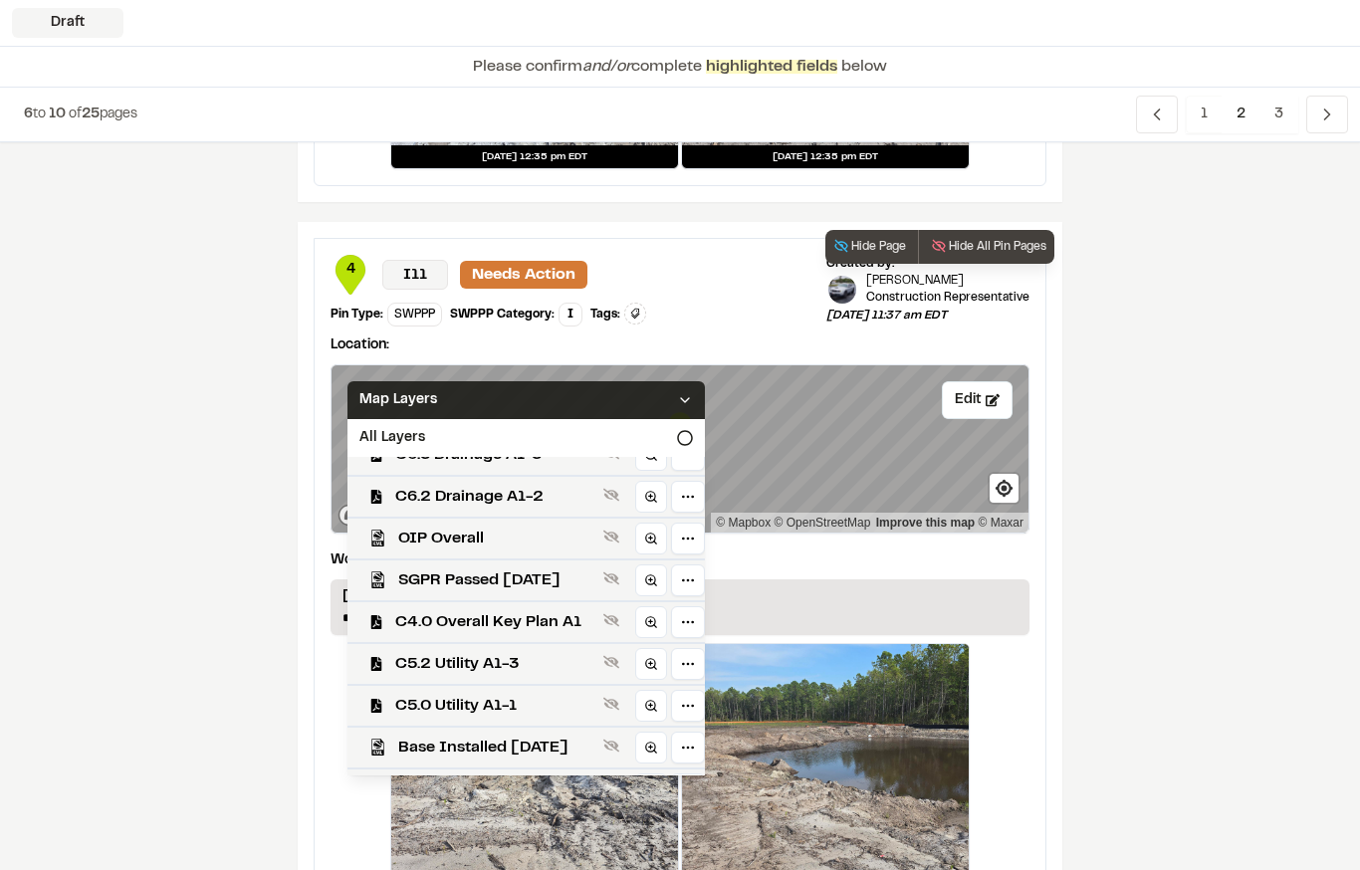
scroll to position [483, 0]
click at [558, 615] on span "C4.0 Overall Key Plan A1" at bounding box center [495, 623] width 200 height 24
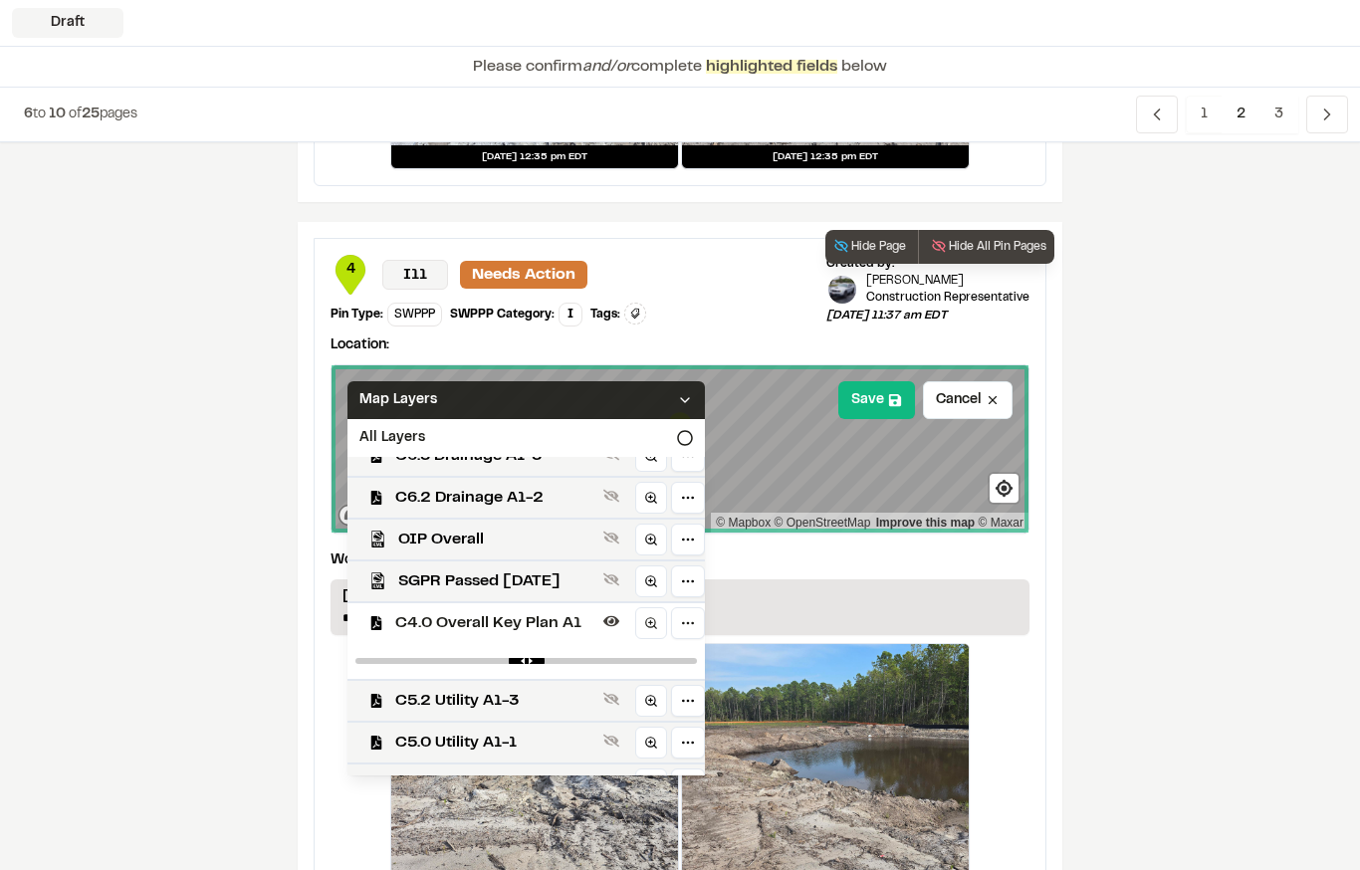
click at [593, 403] on div "Map Layers" at bounding box center [525, 400] width 357 height 38
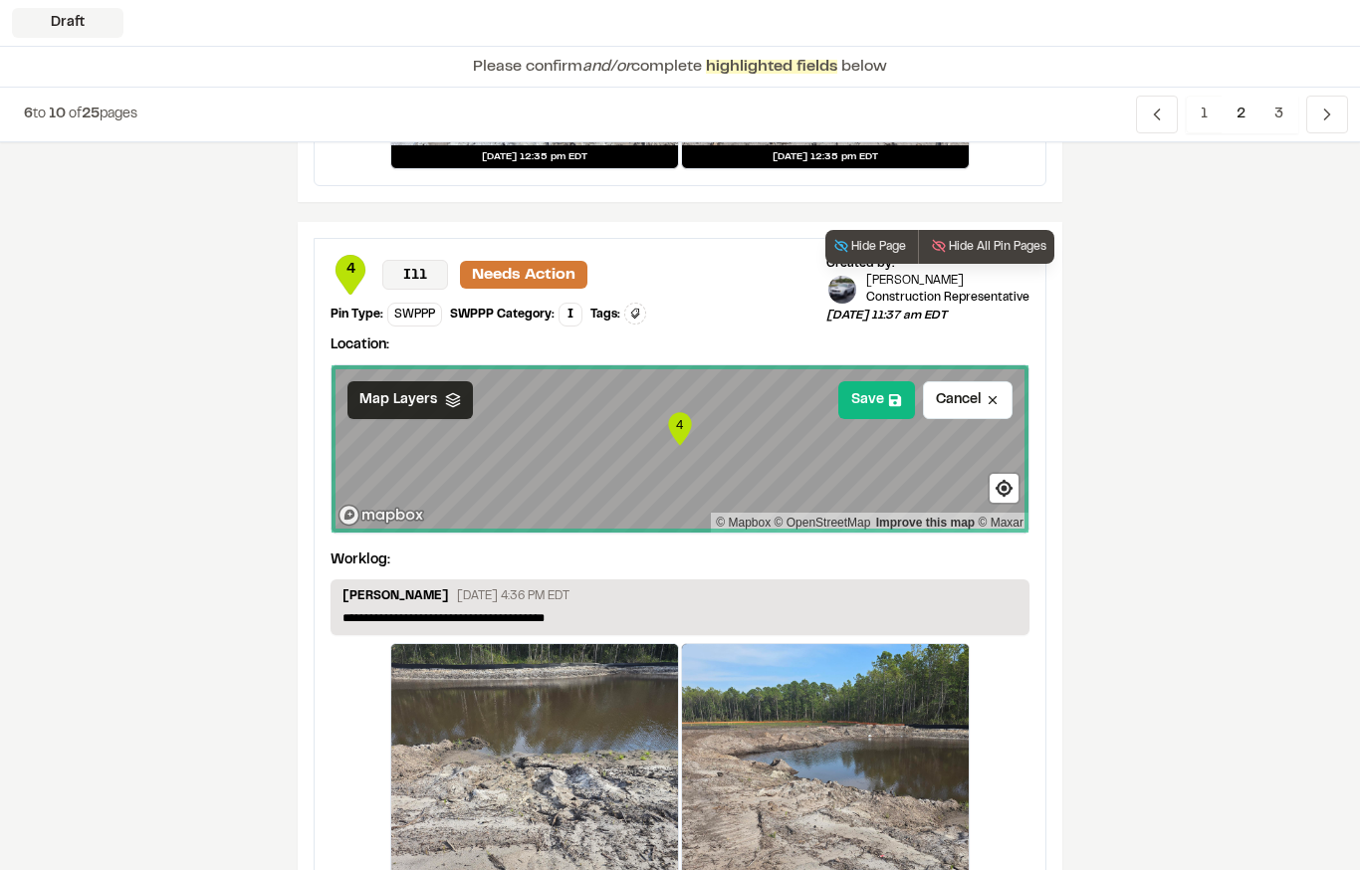
scroll to position [0, 0]
click at [888, 391] on button "Save" at bounding box center [876, 400] width 77 height 38
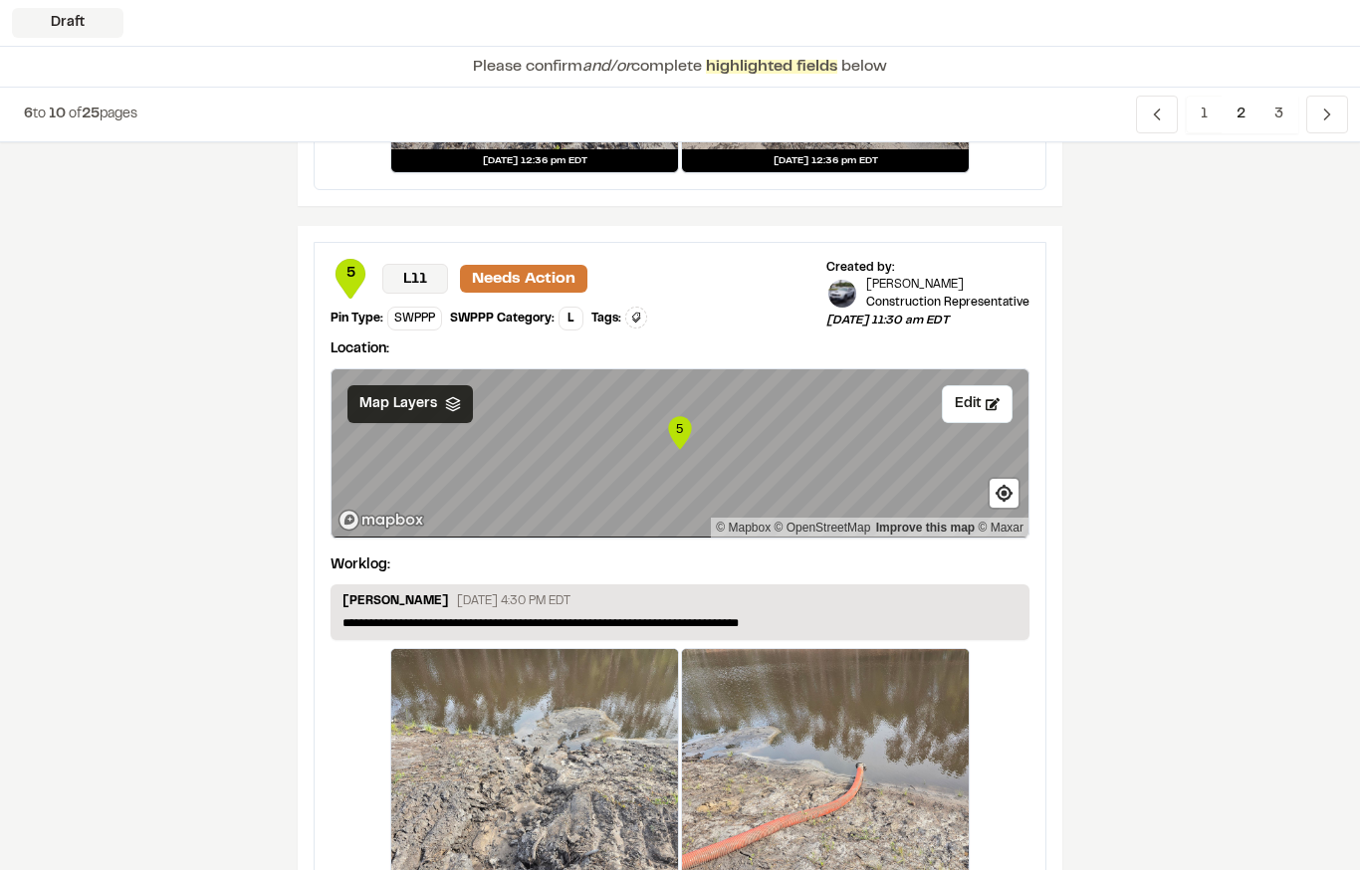
scroll to position [2339, 0]
click at [453, 411] on icon at bounding box center [453, 404] width 16 height 16
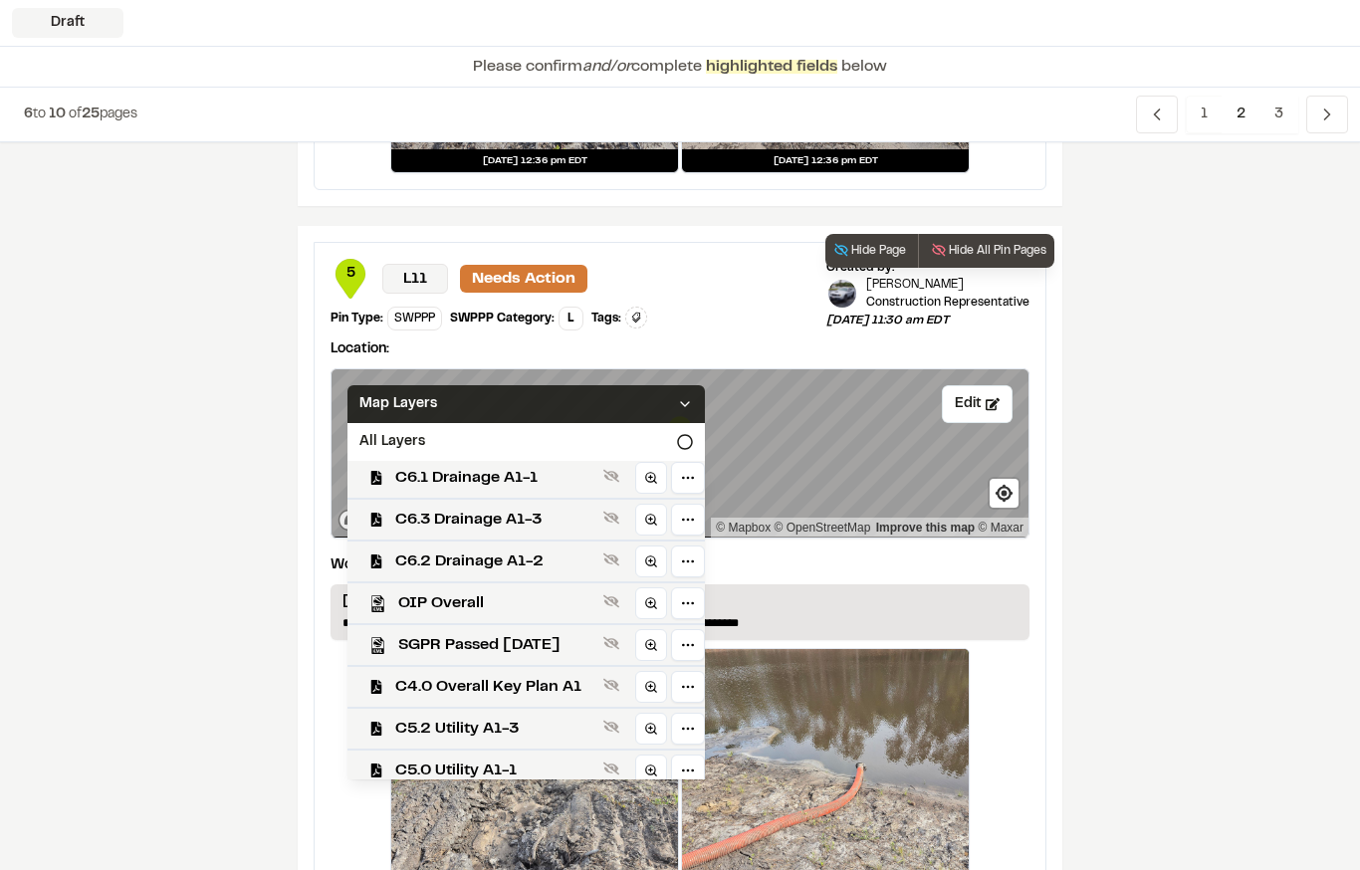
scroll to position [438, 0]
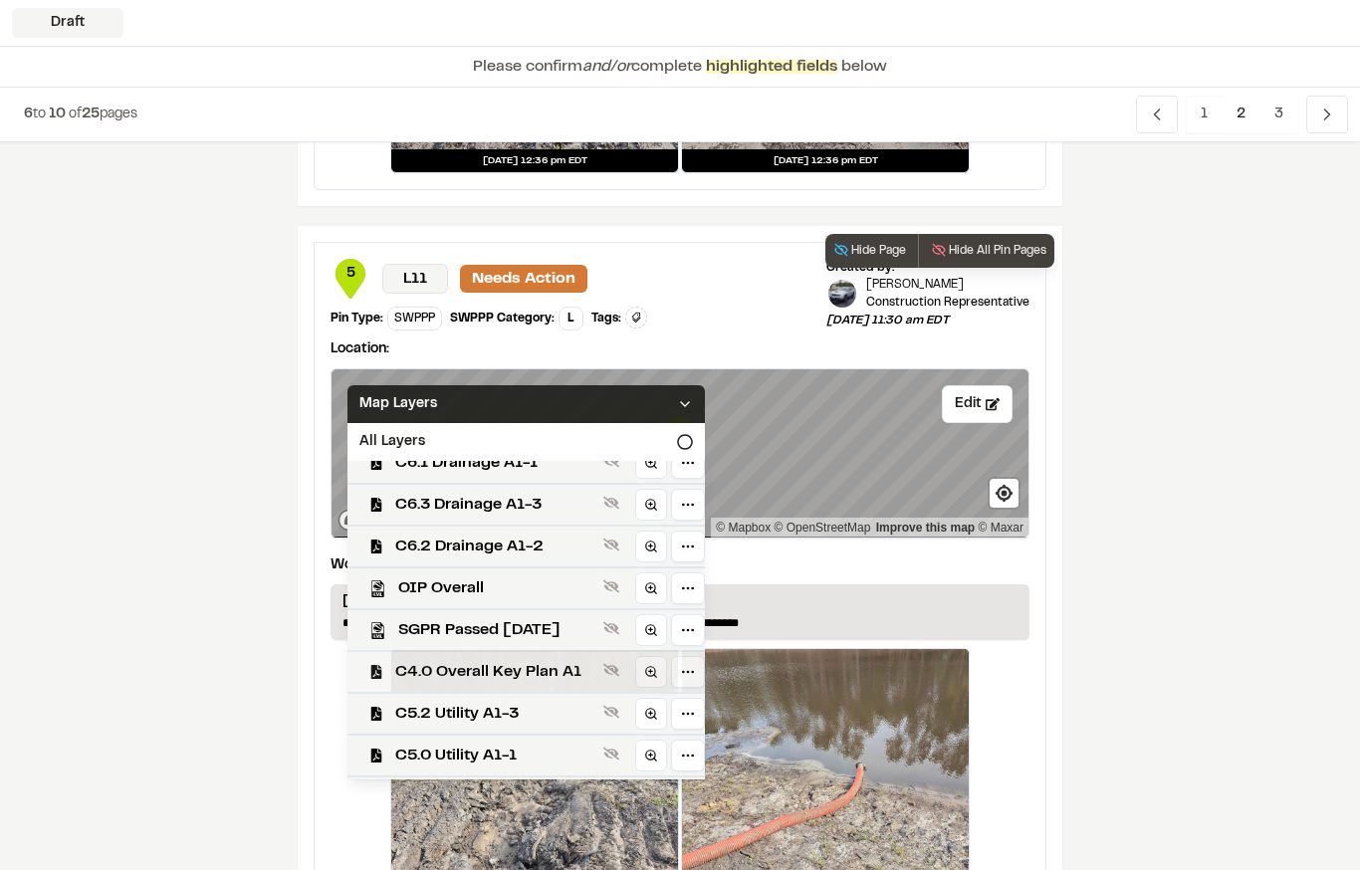
click at [554, 671] on span "C4.0 Overall Key Plan A1" at bounding box center [495, 672] width 200 height 24
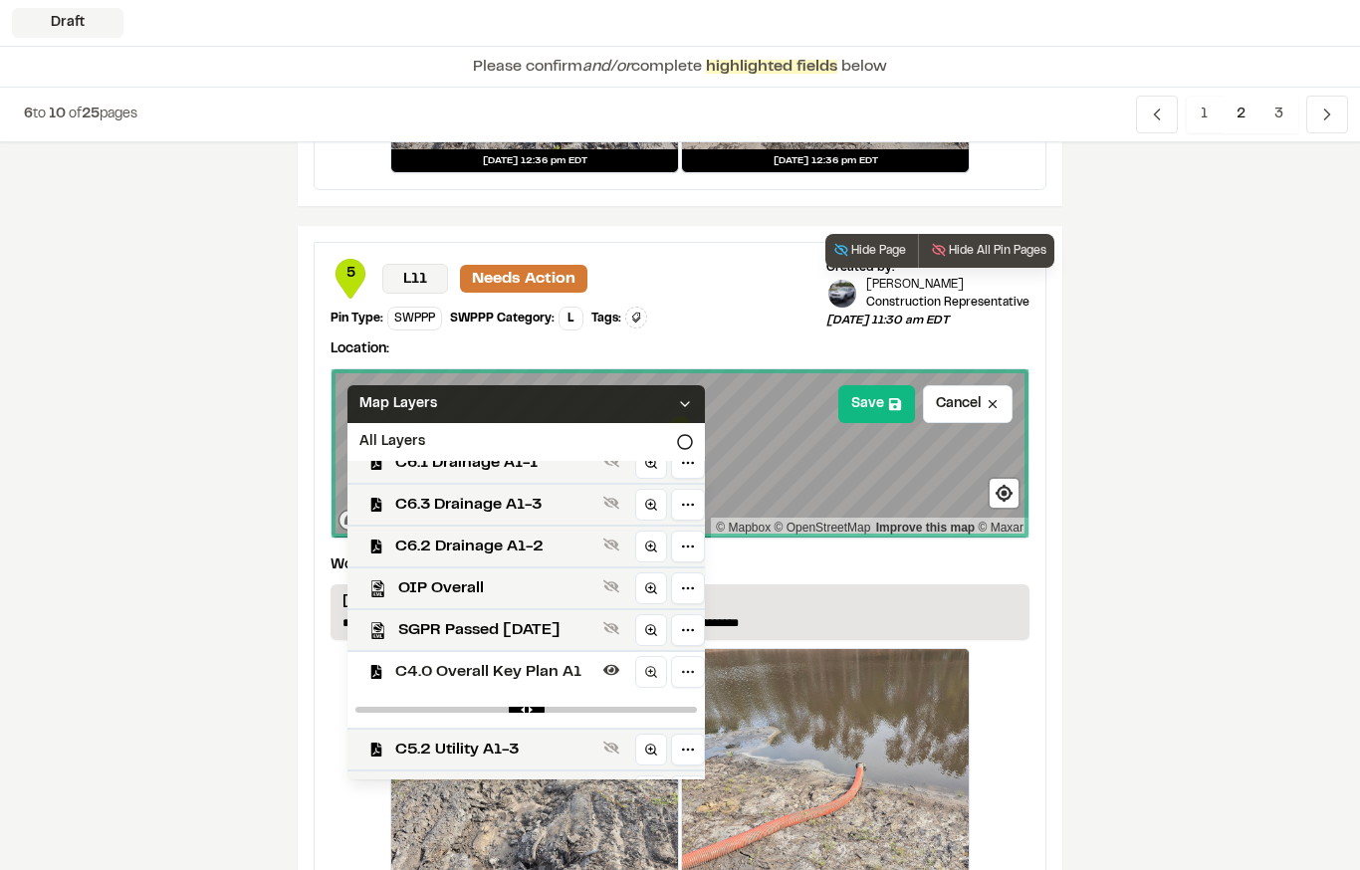
click at [610, 400] on div "Map Layers" at bounding box center [525, 404] width 357 height 38
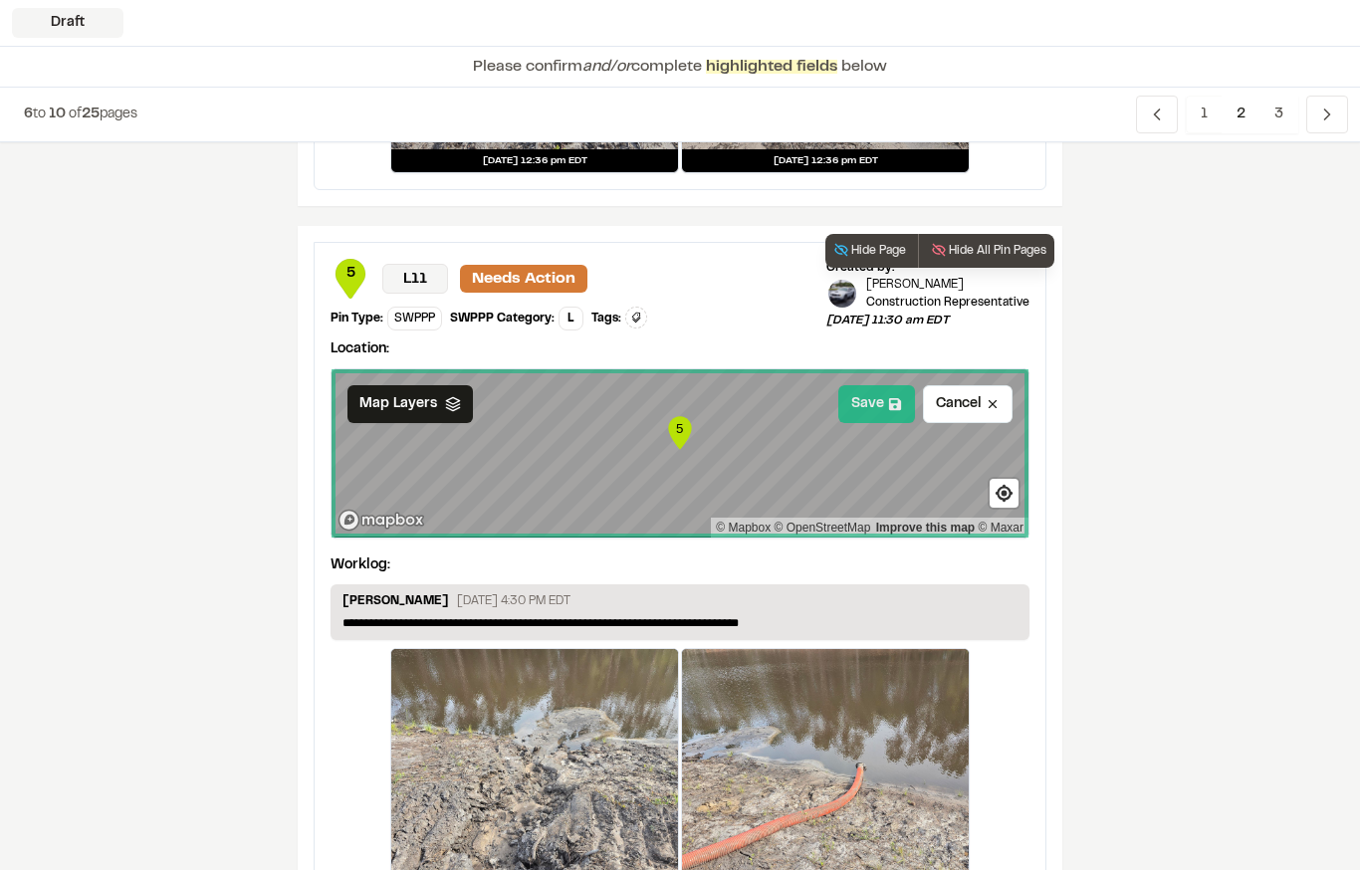
click at [890, 394] on button "Save" at bounding box center [876, 404] width 77 height 38
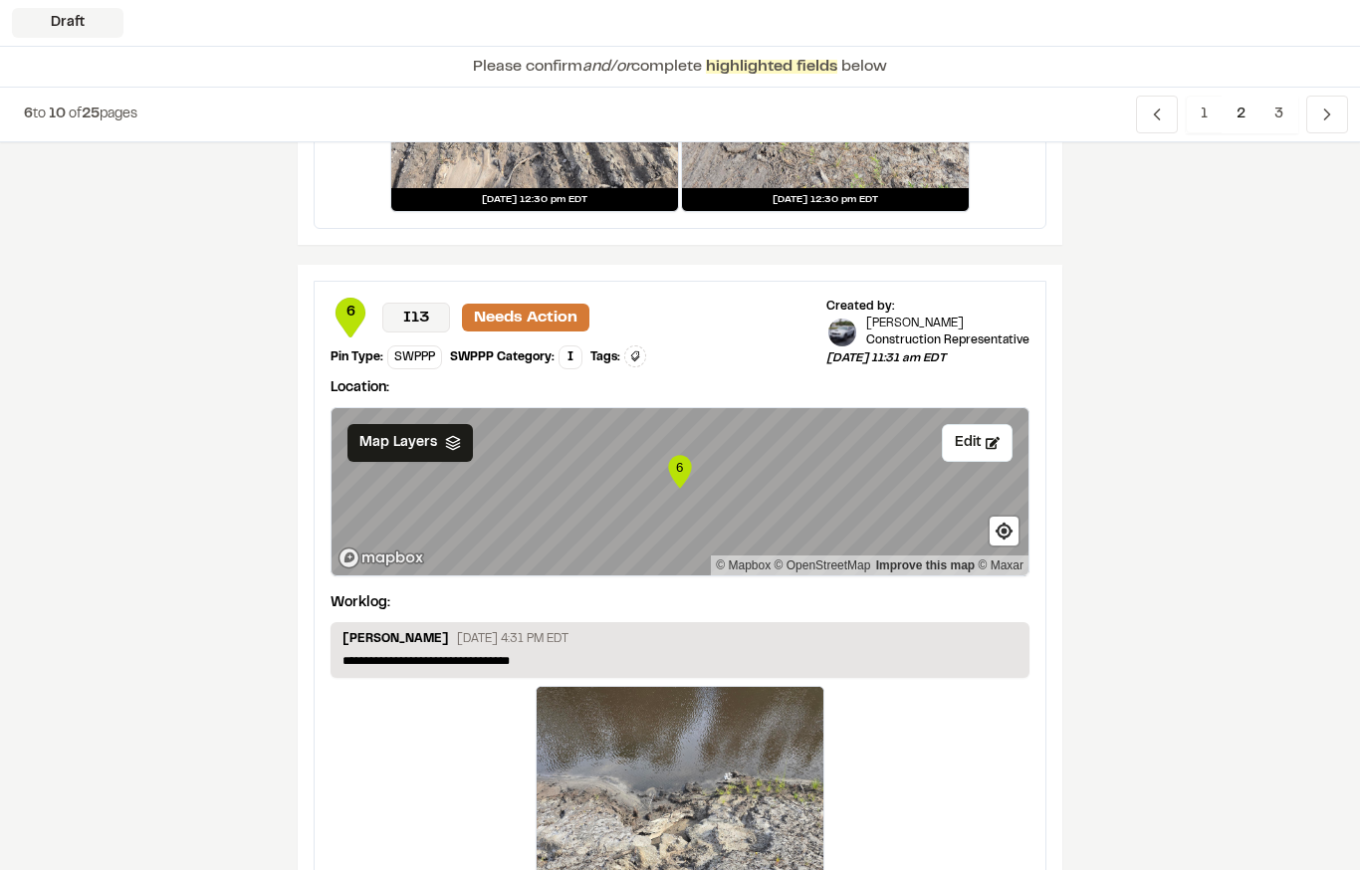
scroll to position [3086, 0]
click at [439, 443] on div "Map Layers" at bounding box center [409, 443] width 125 height 38
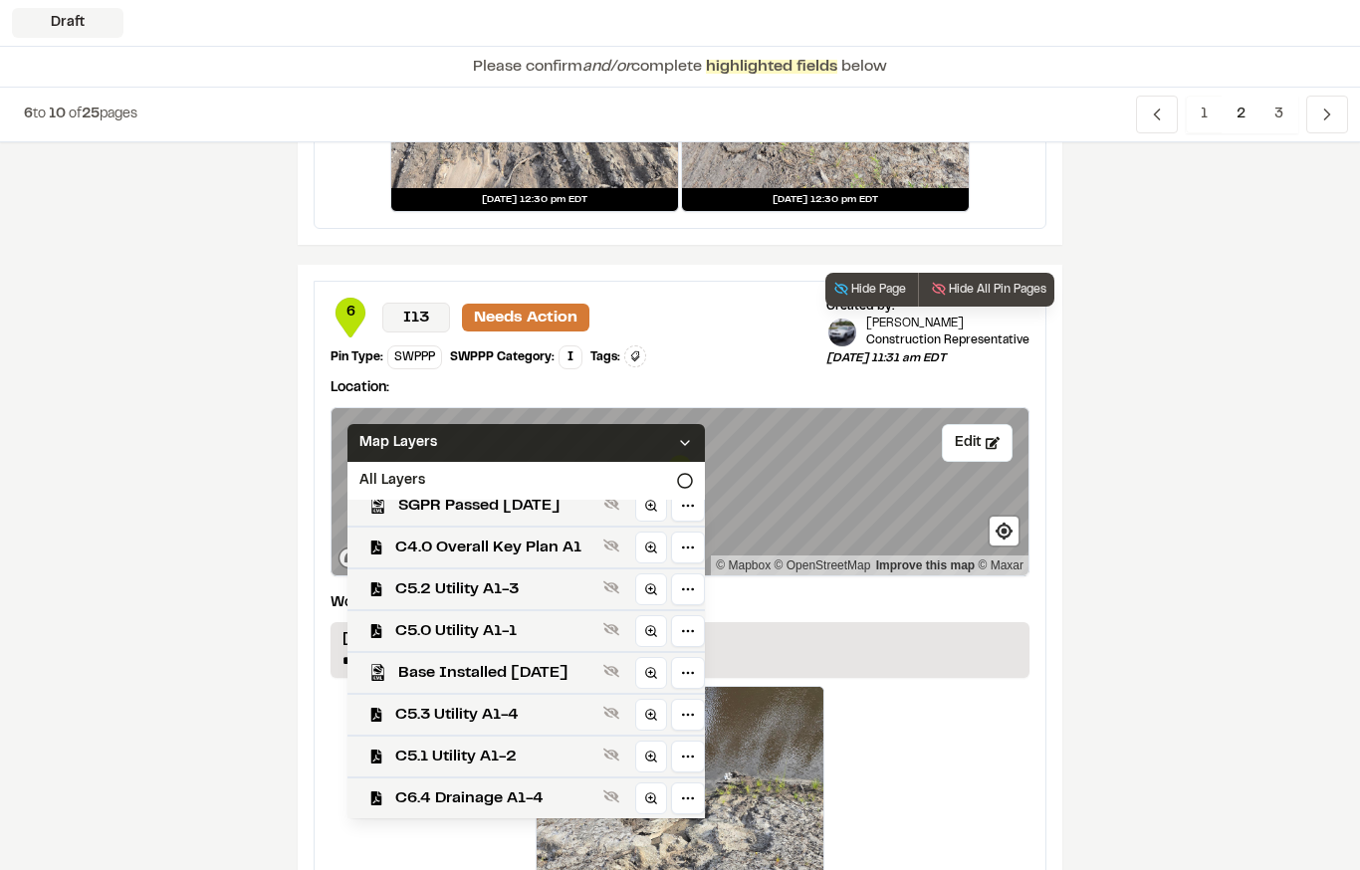
scroll to position [601, 0]
click at [570, 530] on div "C4.0 Overall Key Plan A1" at bounding box center [518, 547] width 373 height 42
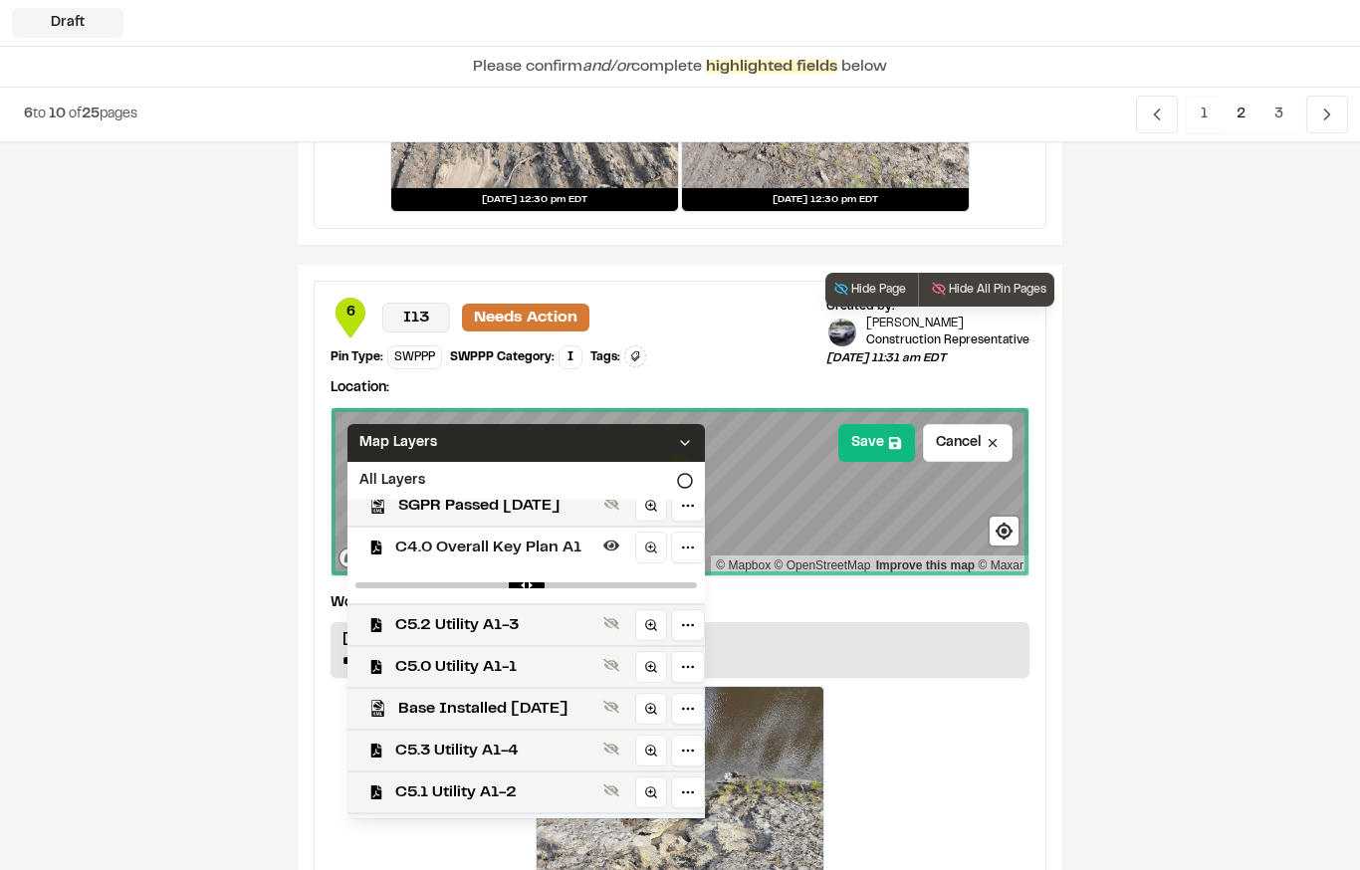
click at [578, 441] on div "Map Layers" at bounding box center [525, 443] width 357 height 38
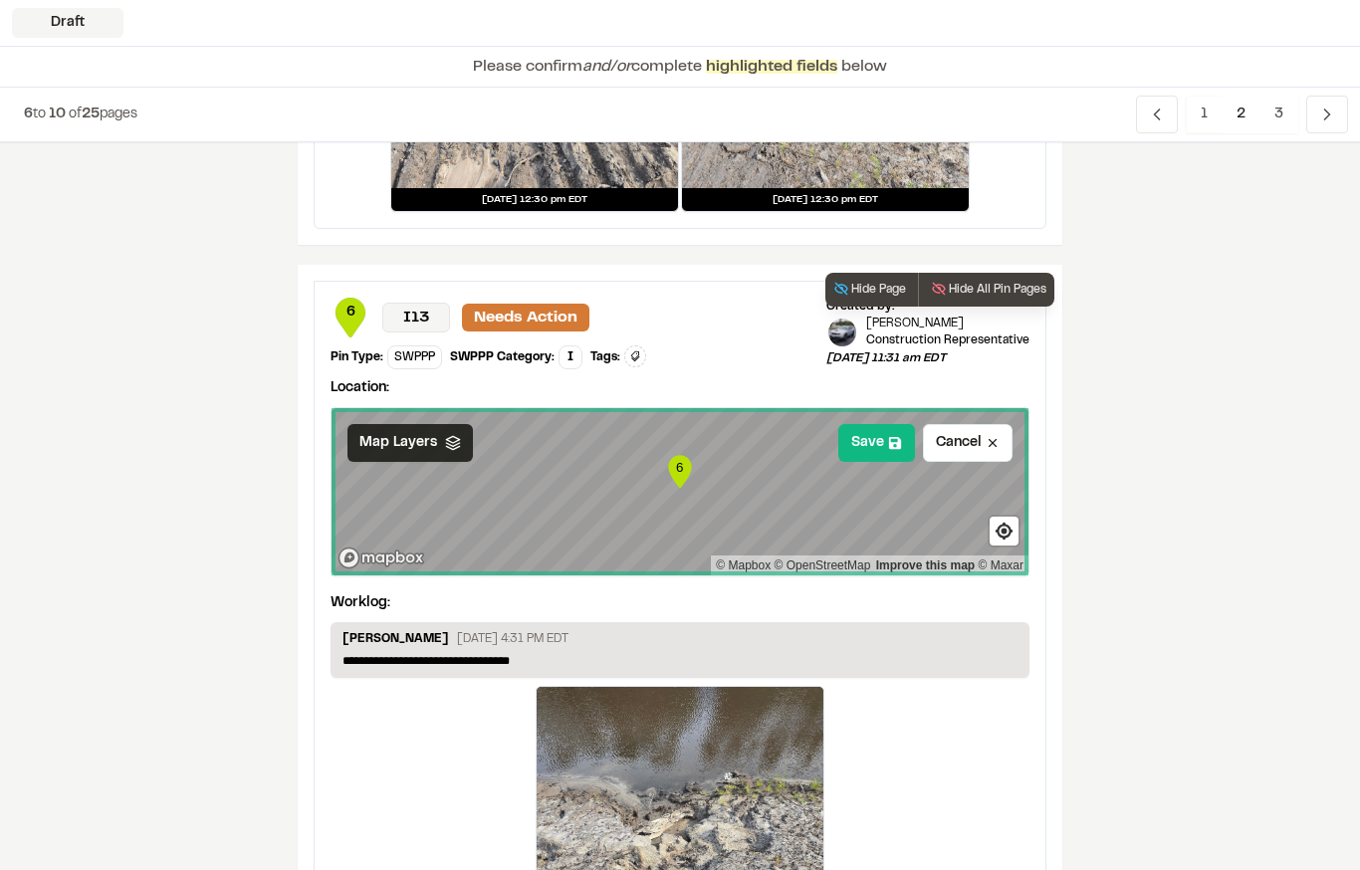
scroll to position [0, 0]
click at [891, 436] on icon at bounding box center [895, 443] width 14 height 14
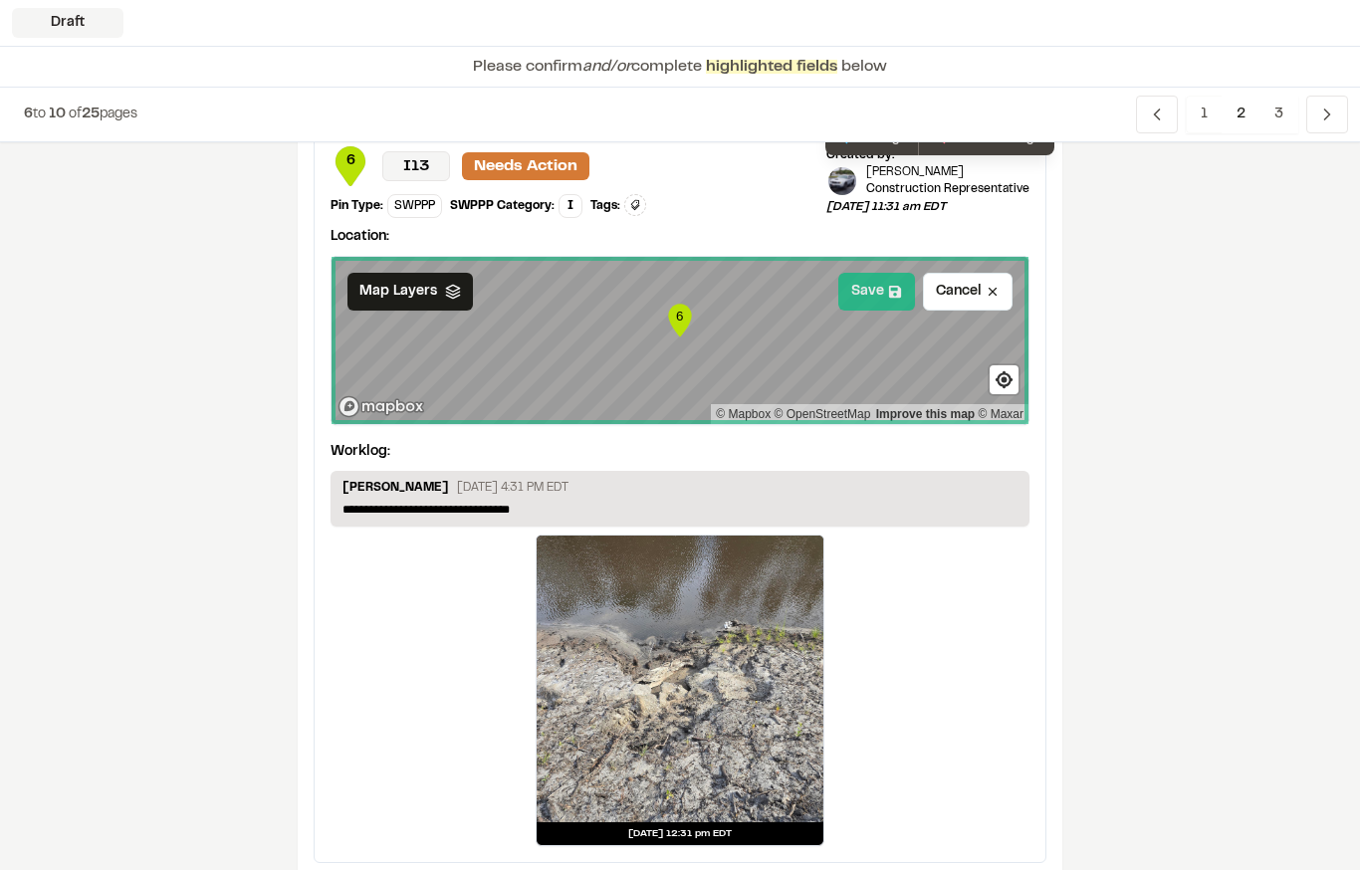
scroll to position [3267, 0]
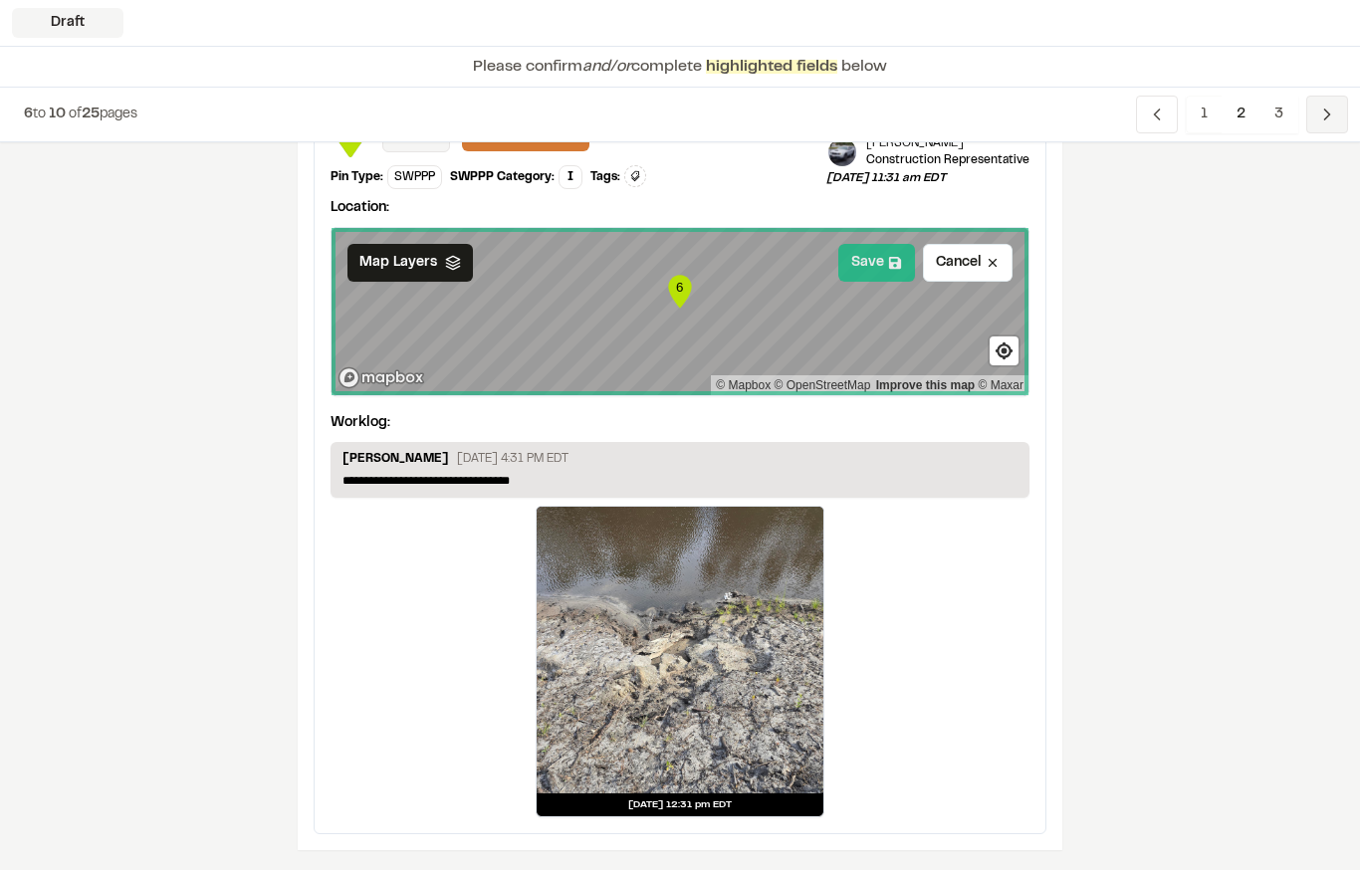
click at [1343, 111] on span "Previous" at bounding box center [1327, 115] width 42 height 38
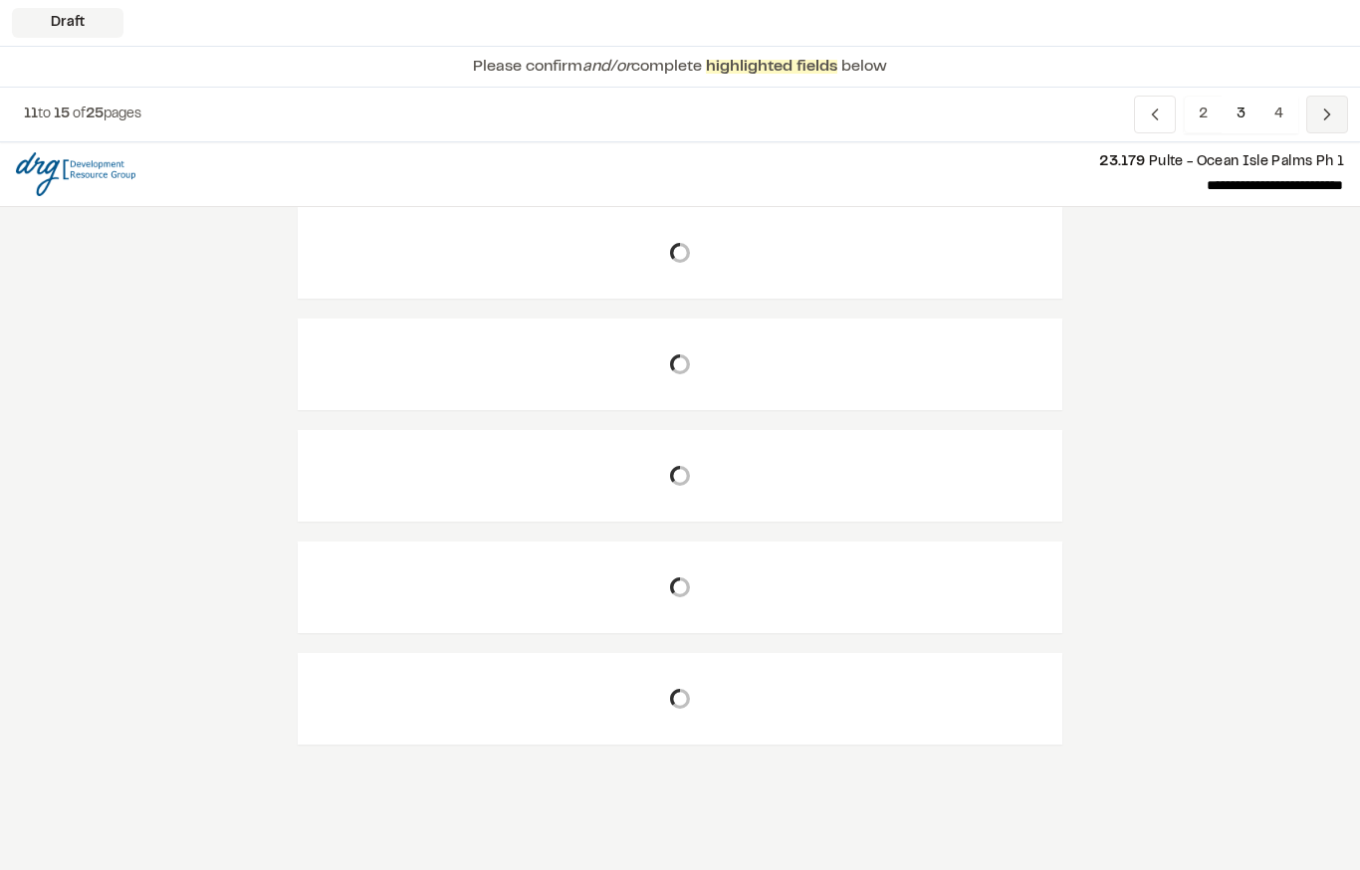
scroll to position [0, 0]
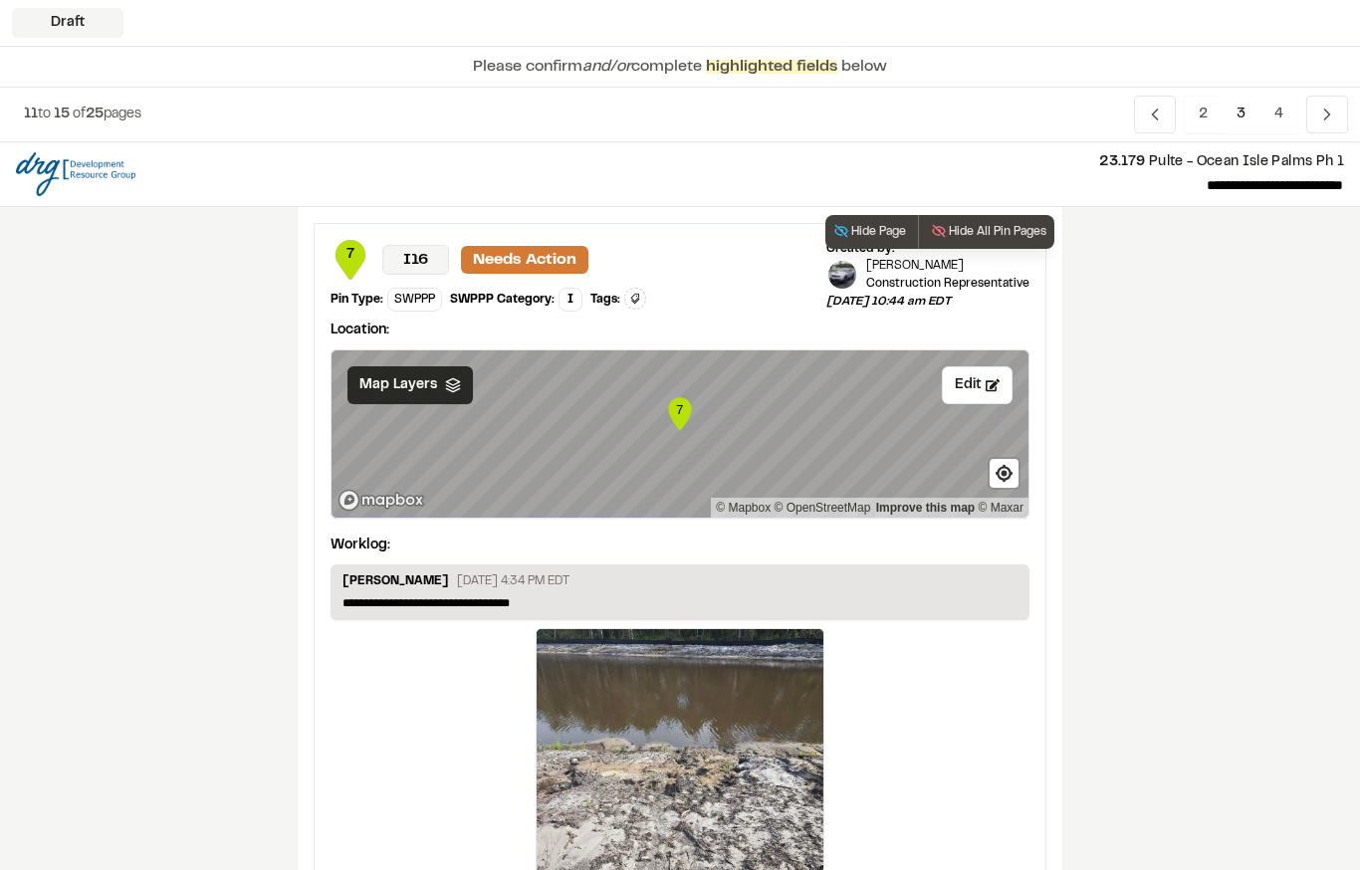
click at [459, 390] on div "Map Layers" at bounding box center [409, 385] width 125 height 38
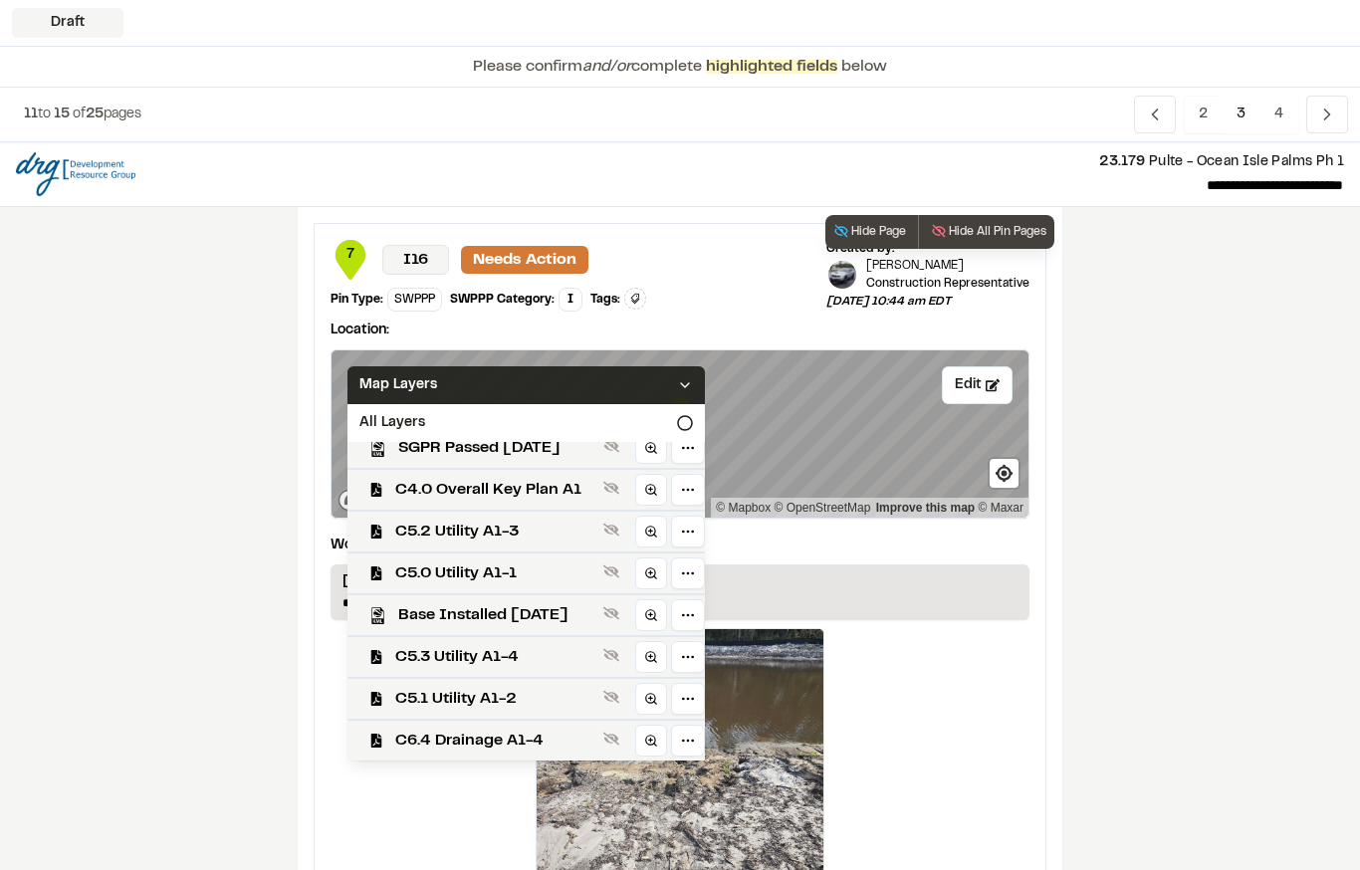
scroll to position [601, 0]
click at [557, 493] on span "C4.0 Overall Key Plan A1" at bounding box center [495, 490] width 200 height 24
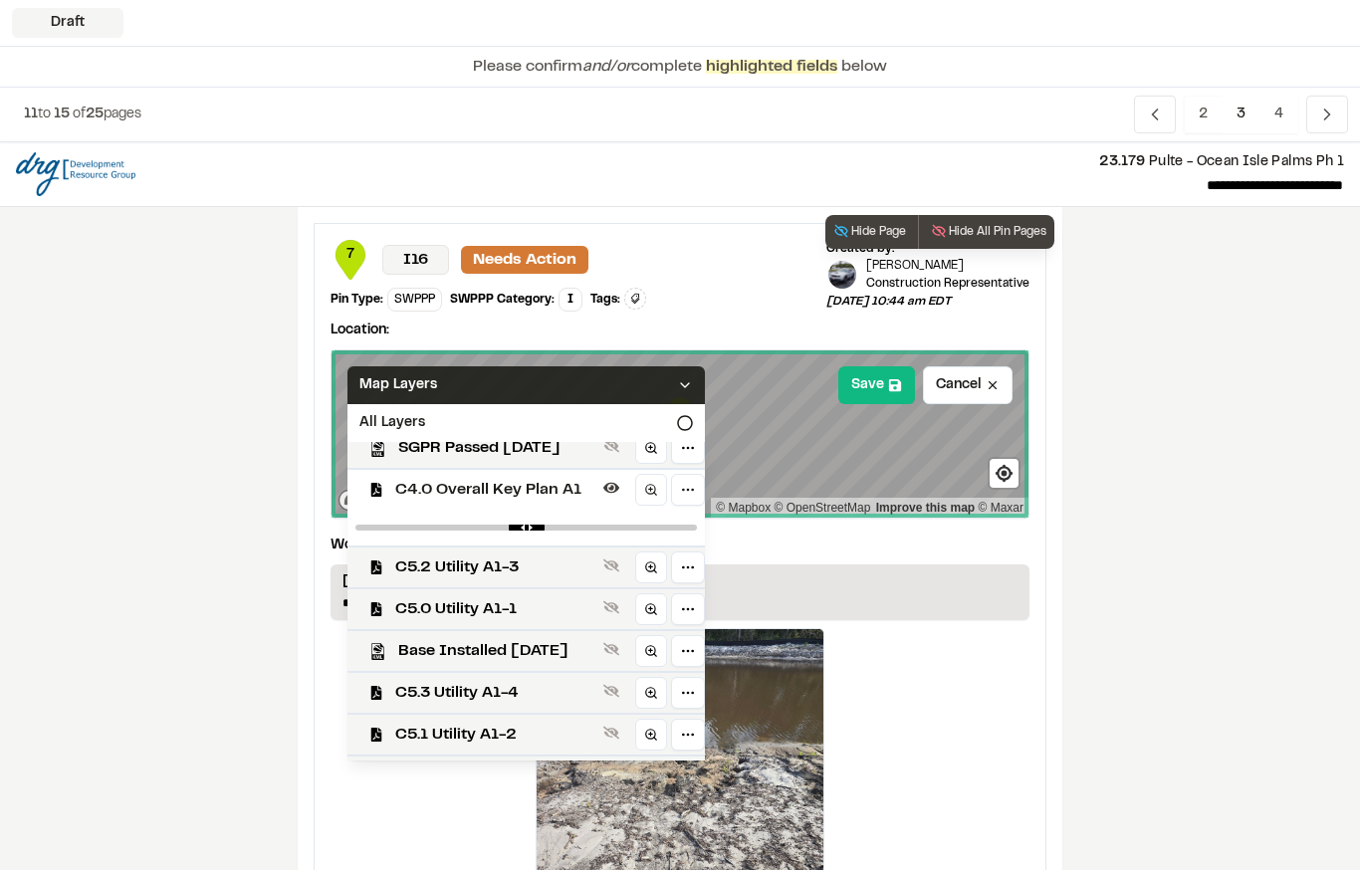
click at [693, 377] on icon at bounding box center [685, 385] width 16 height 16
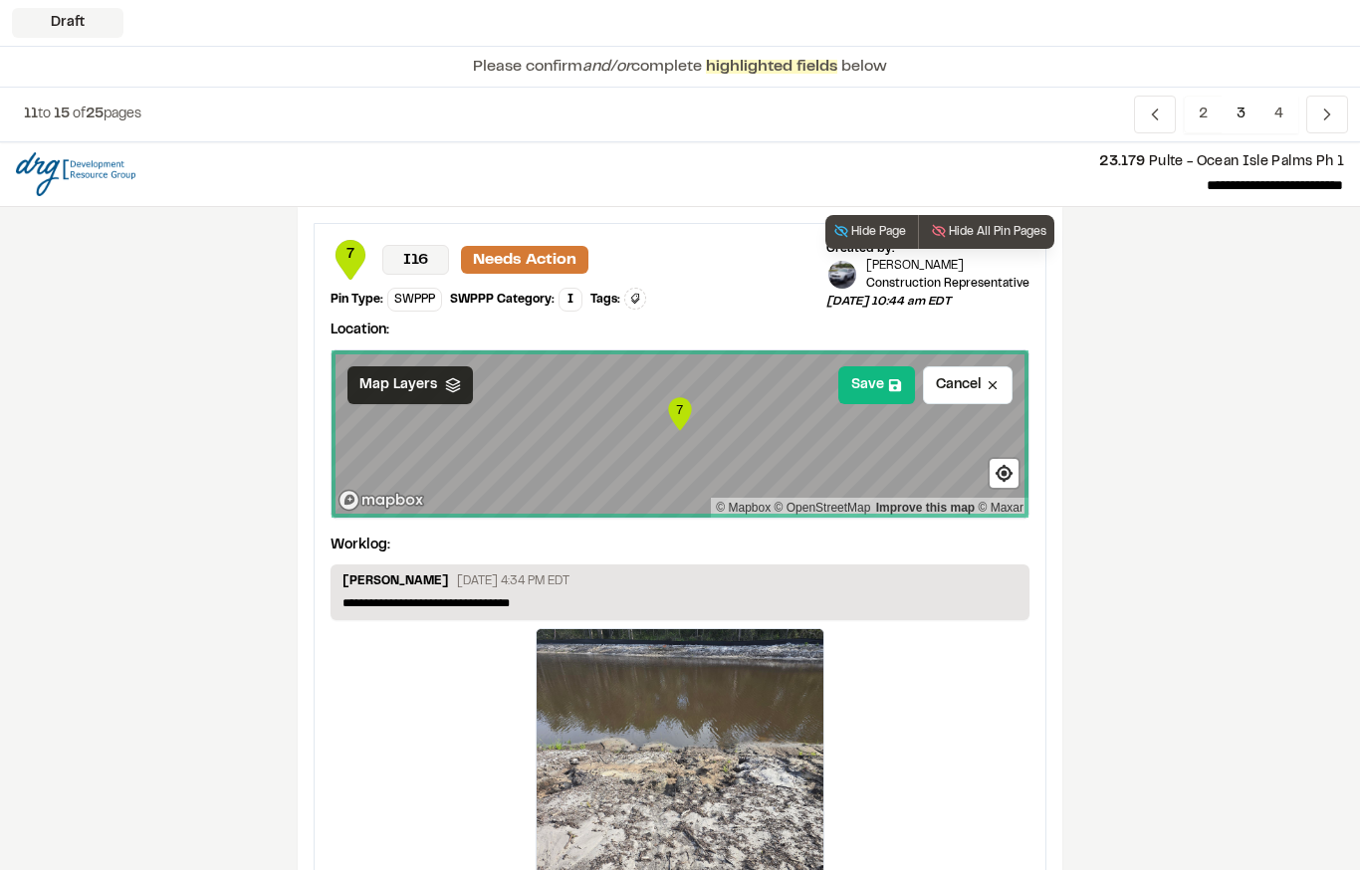
scroll to position [0, 0]
click at [874, 376] on button "Save" at bounding box center [876, 385] width 77 height 38
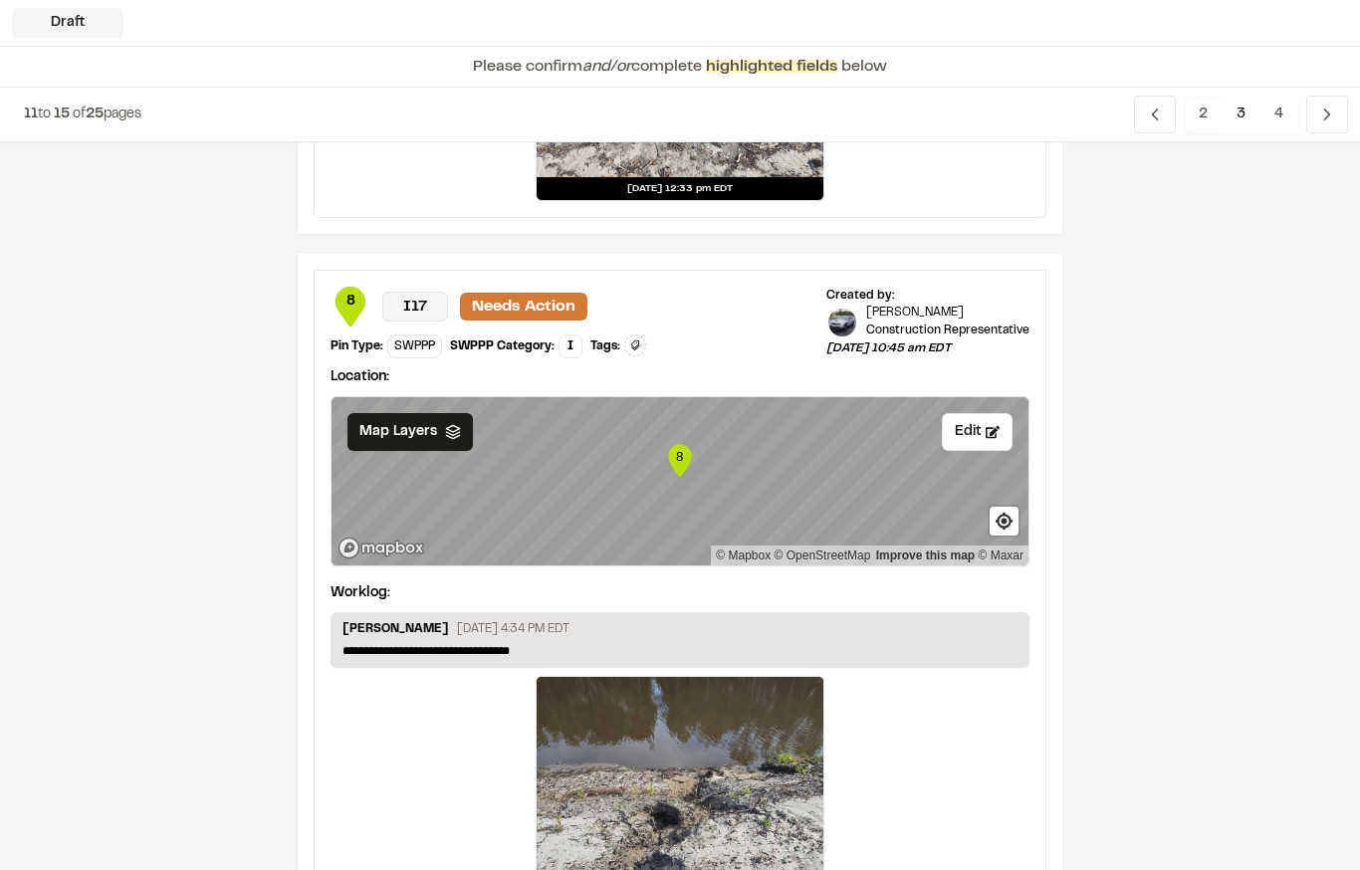
scroll to position [744, 0]
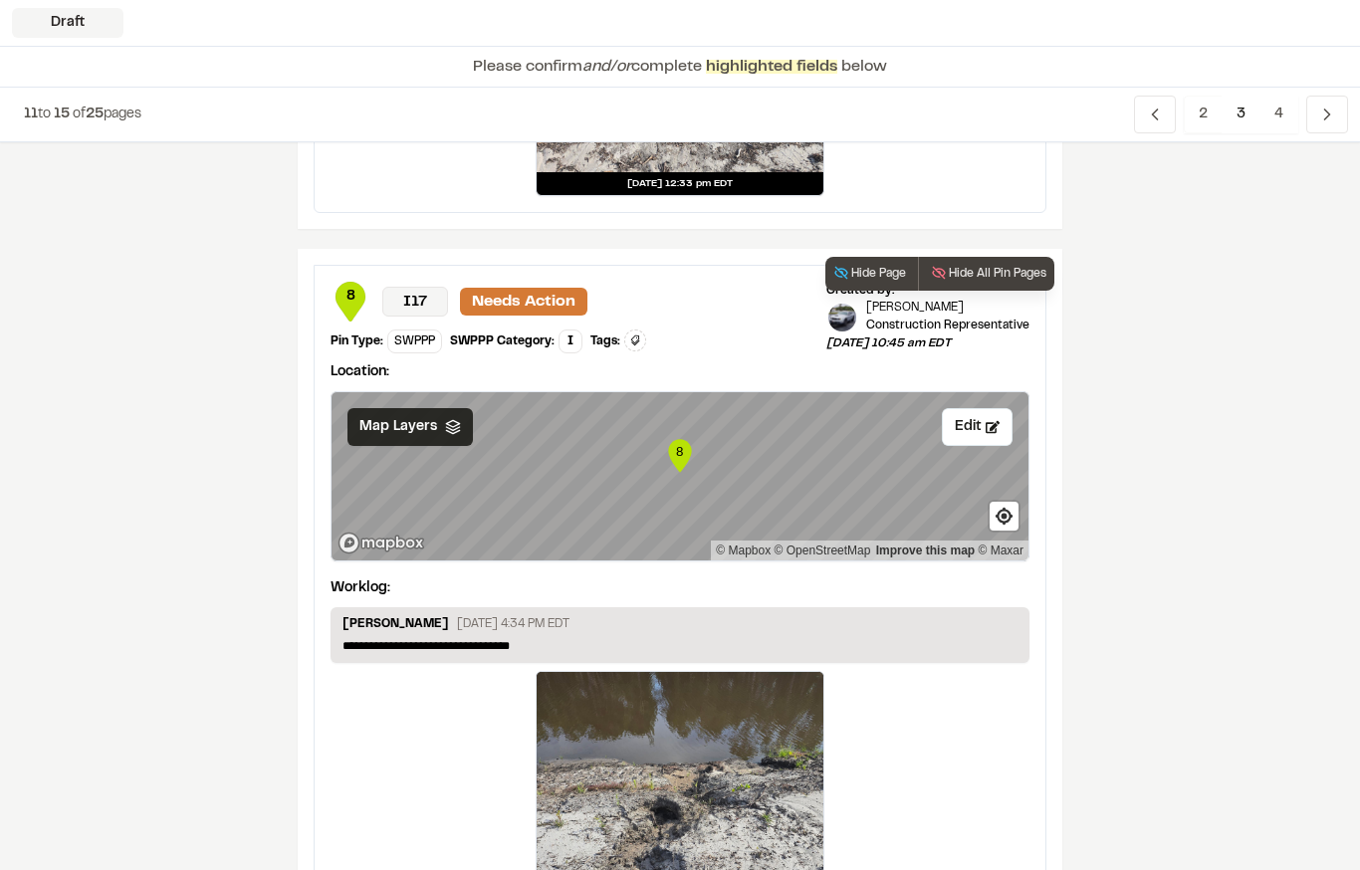
click at [446, 426] on icon at bounding box center [453, 427] width 16 height 16
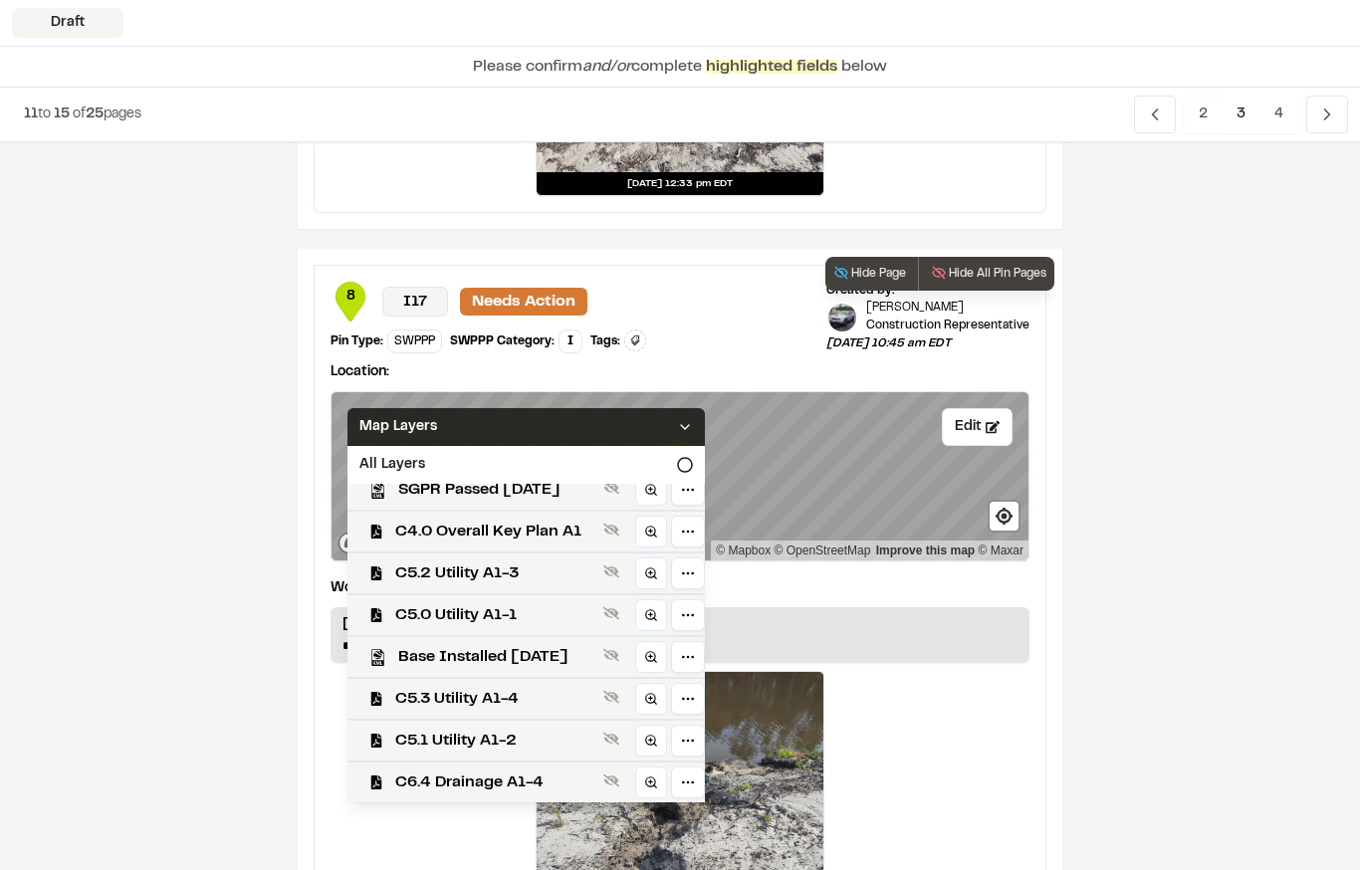
scroll to position [601, 0]
click at [565, 524] on span "C4.0 Overall Key Plan A1" at bounding box center [495, 532] width 200 height 24
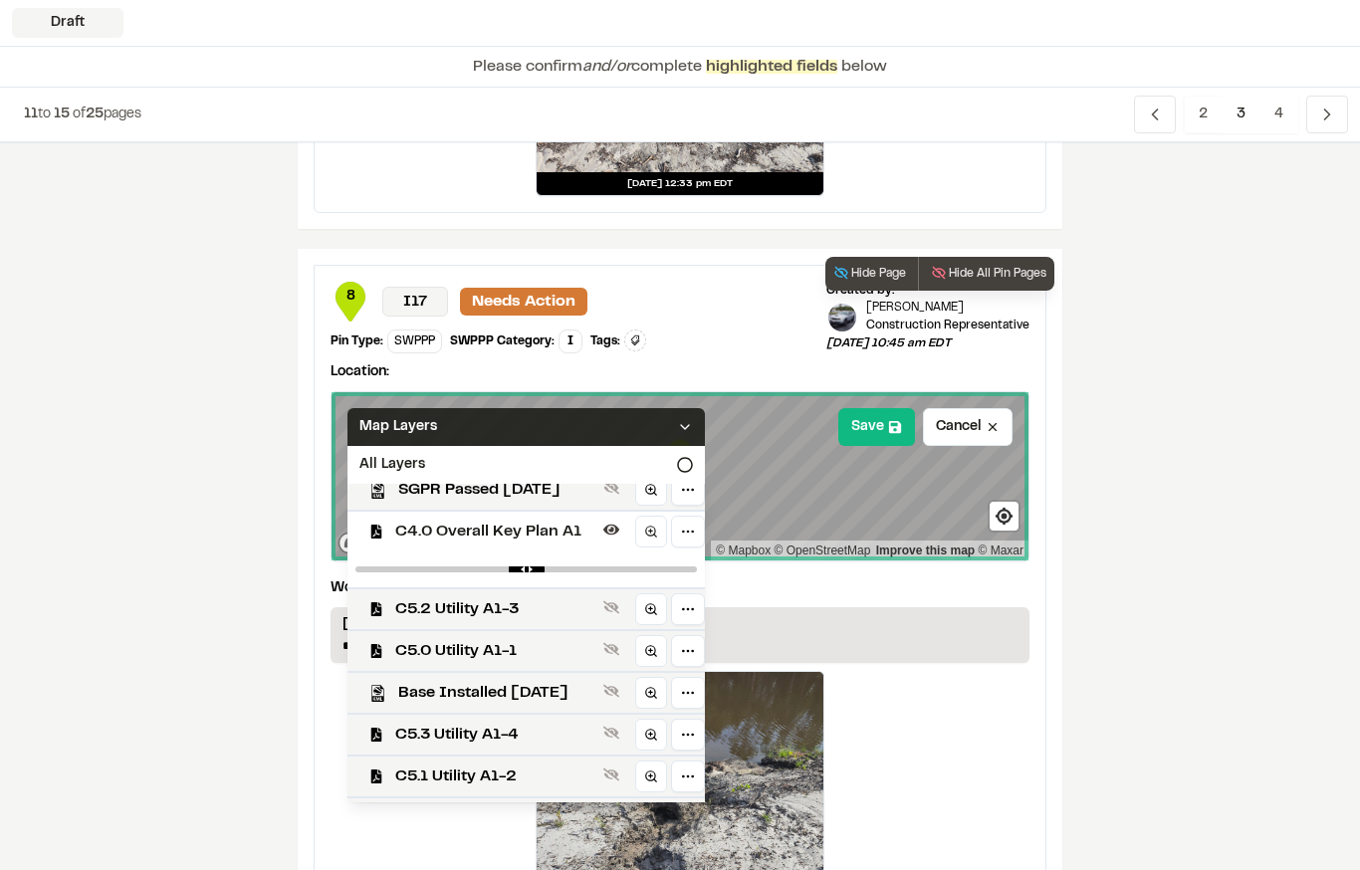
click at [587, 431] on div "Map Layers" at bounding box center [525, 427] width 357 height 38
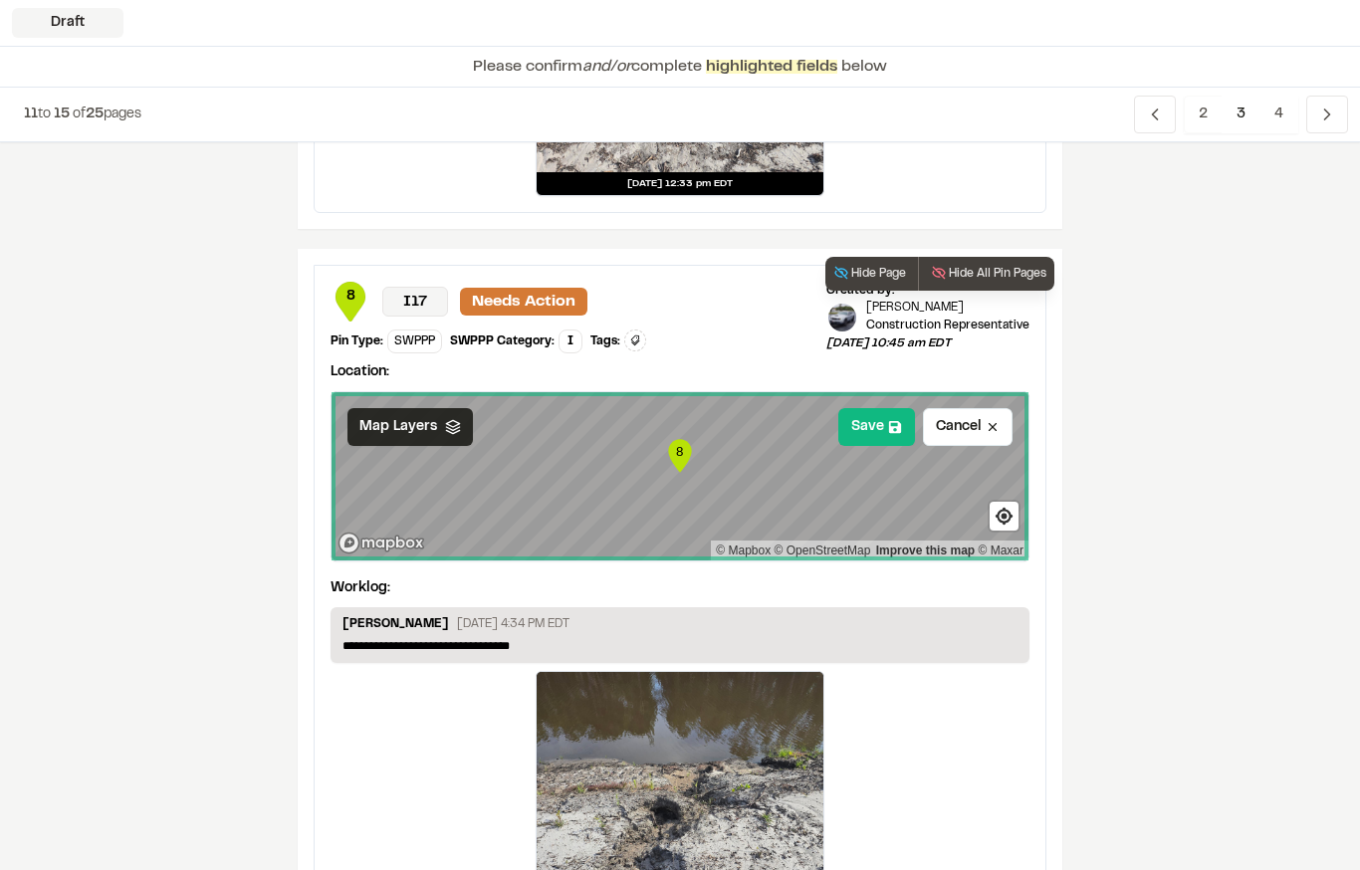
scroll to position [0, 0]
click at [881, 426] on button "Save" at bounding box center [876, 427] width 77 height 38
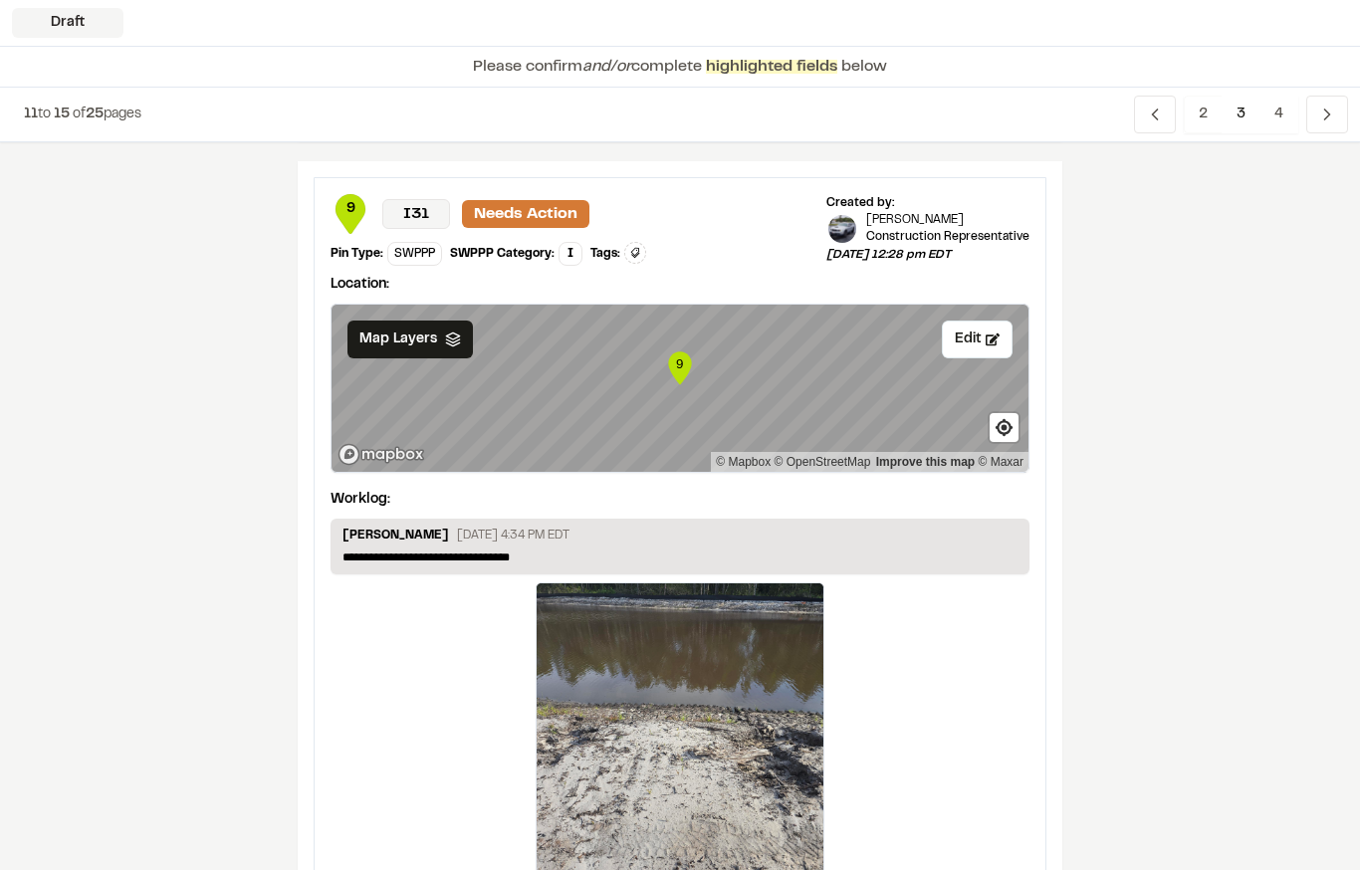
scroll to position [1618, 0]
click at [456, 334] on icon at bounding box center [453, 340] width 16 height 16
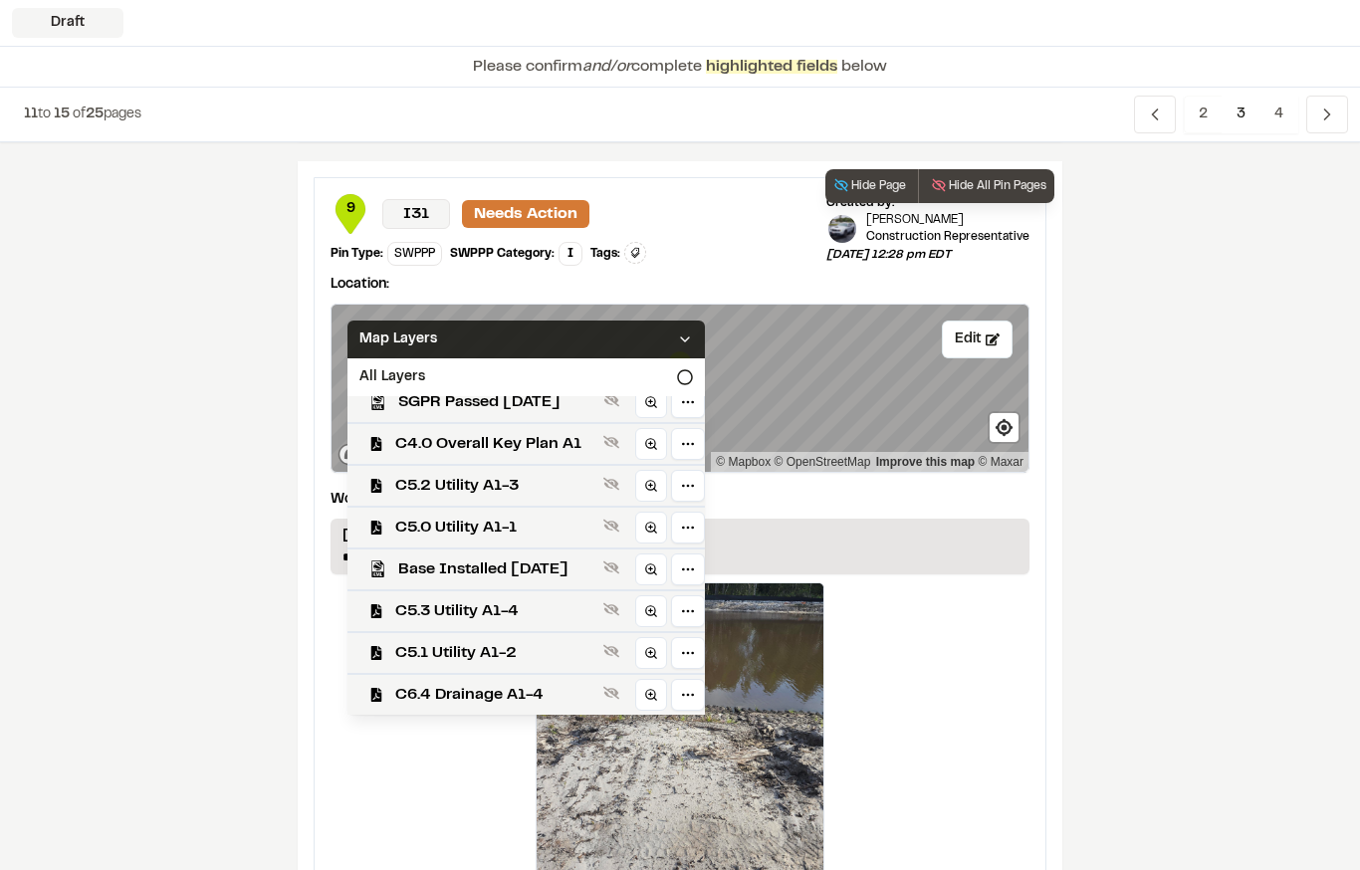
scroll to position [601, 0]
click at [548, 444] on span "C4.0 Overall Key Plan A1" at bounding box center [495, 444] width 200 height 24
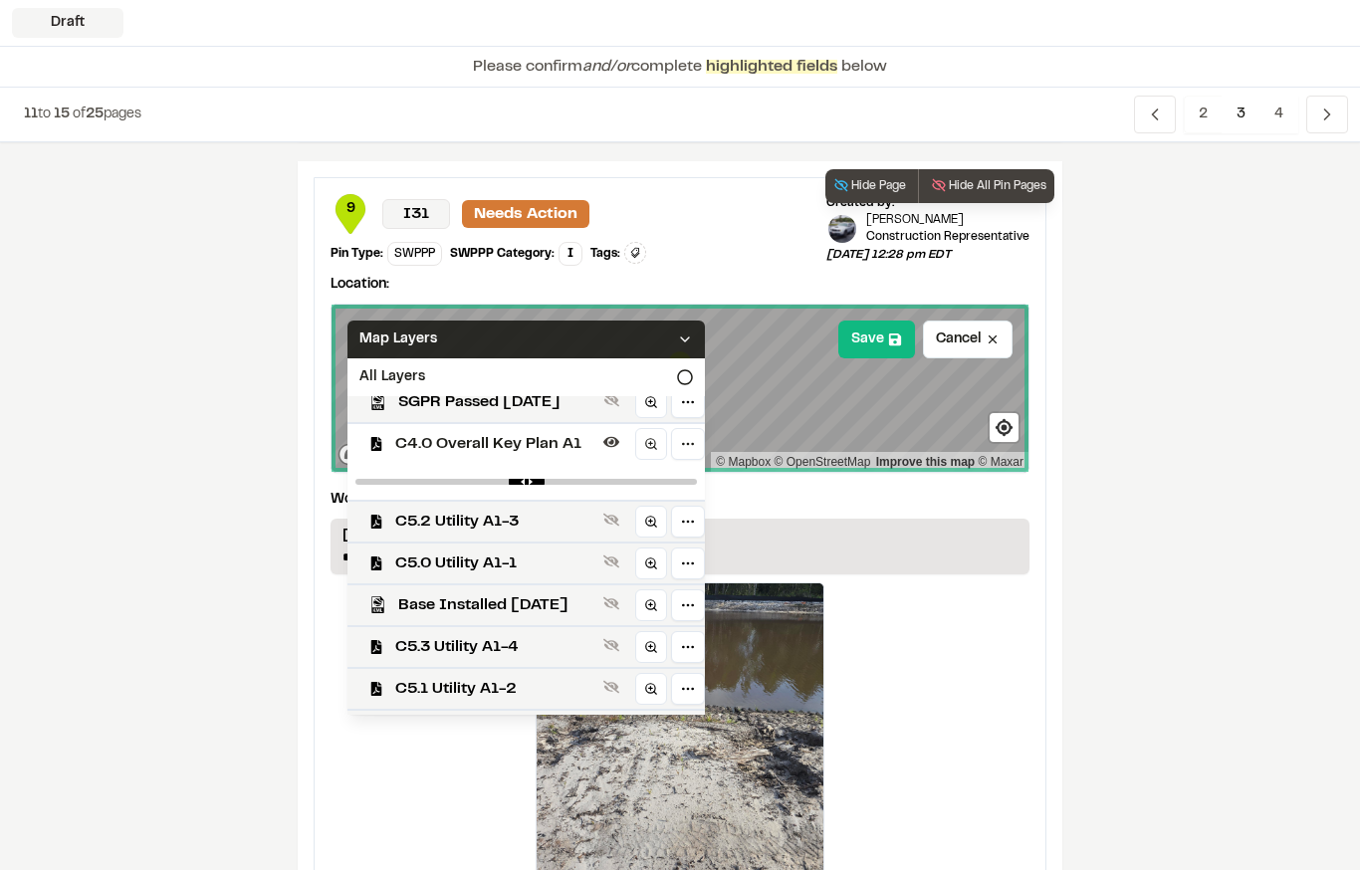
click at [582, 342] on div "Map Layers" at bounding box center [525, 340] width 357 height 38
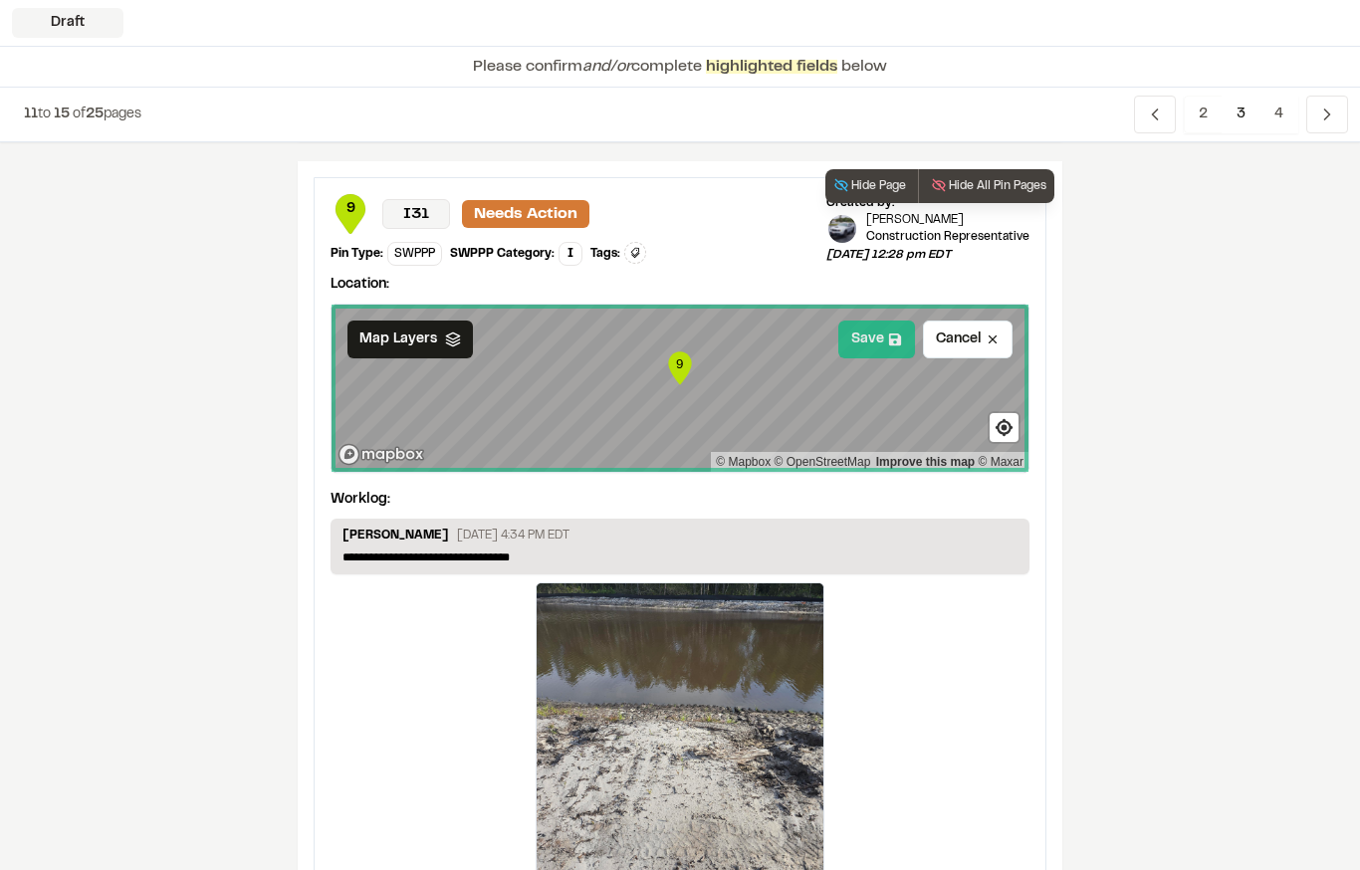
click at [880, 336] on button "Save" at bounding box center [876, 340] width 77 height 38
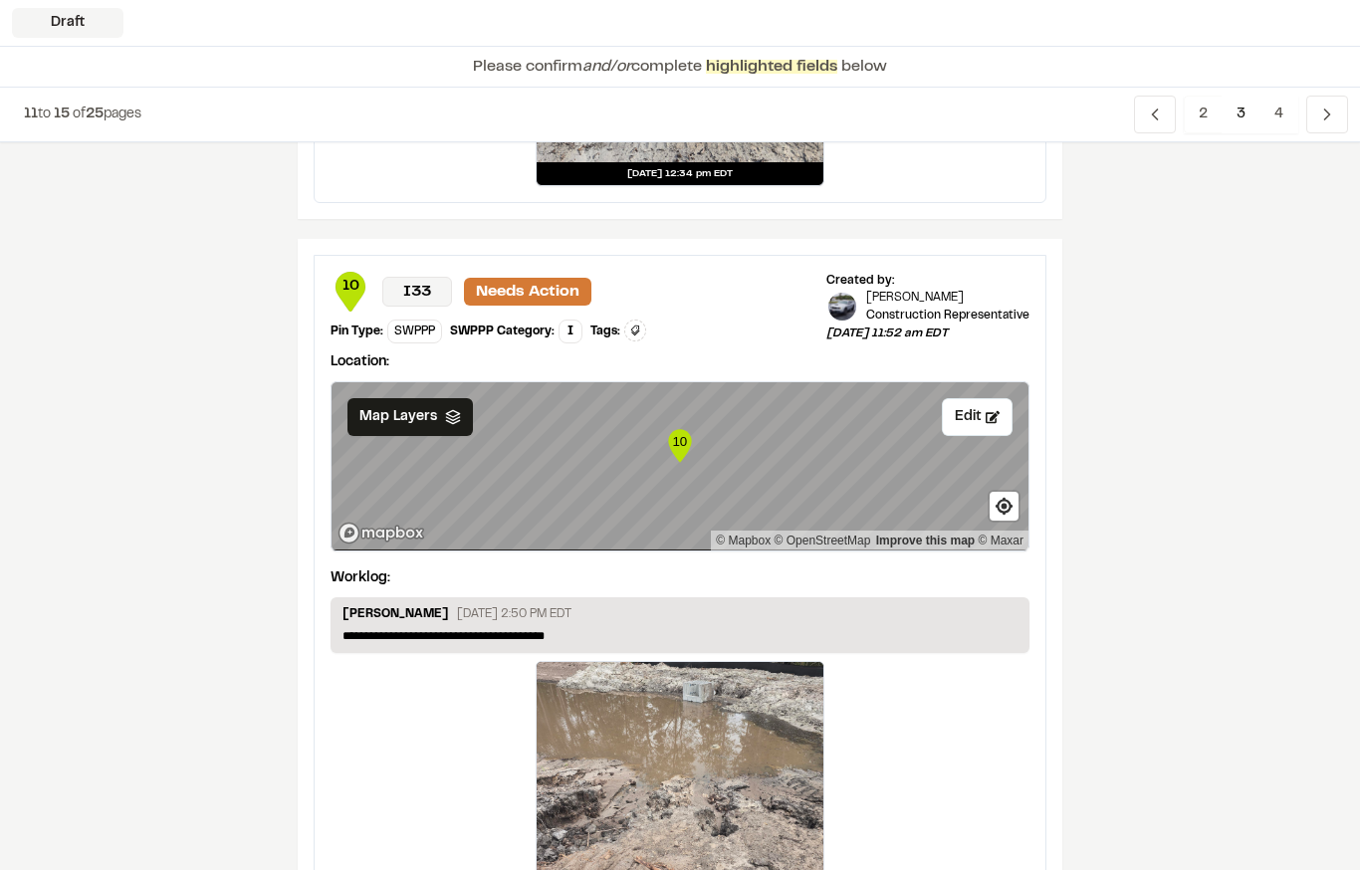
scroll to position [2414, 0]
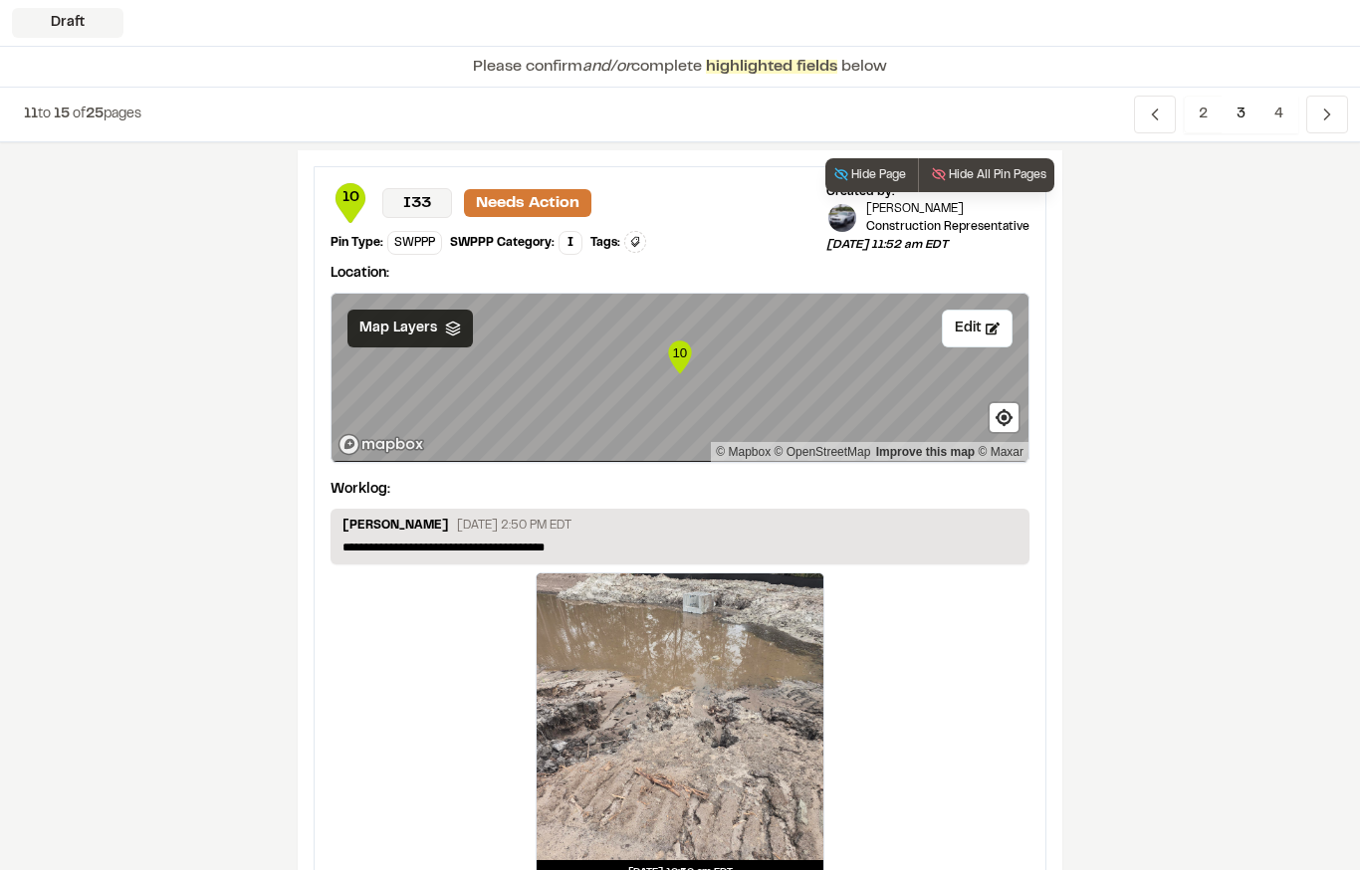
click at [450, 325] on icon at bounding box center [453, 329] width 16 height 16
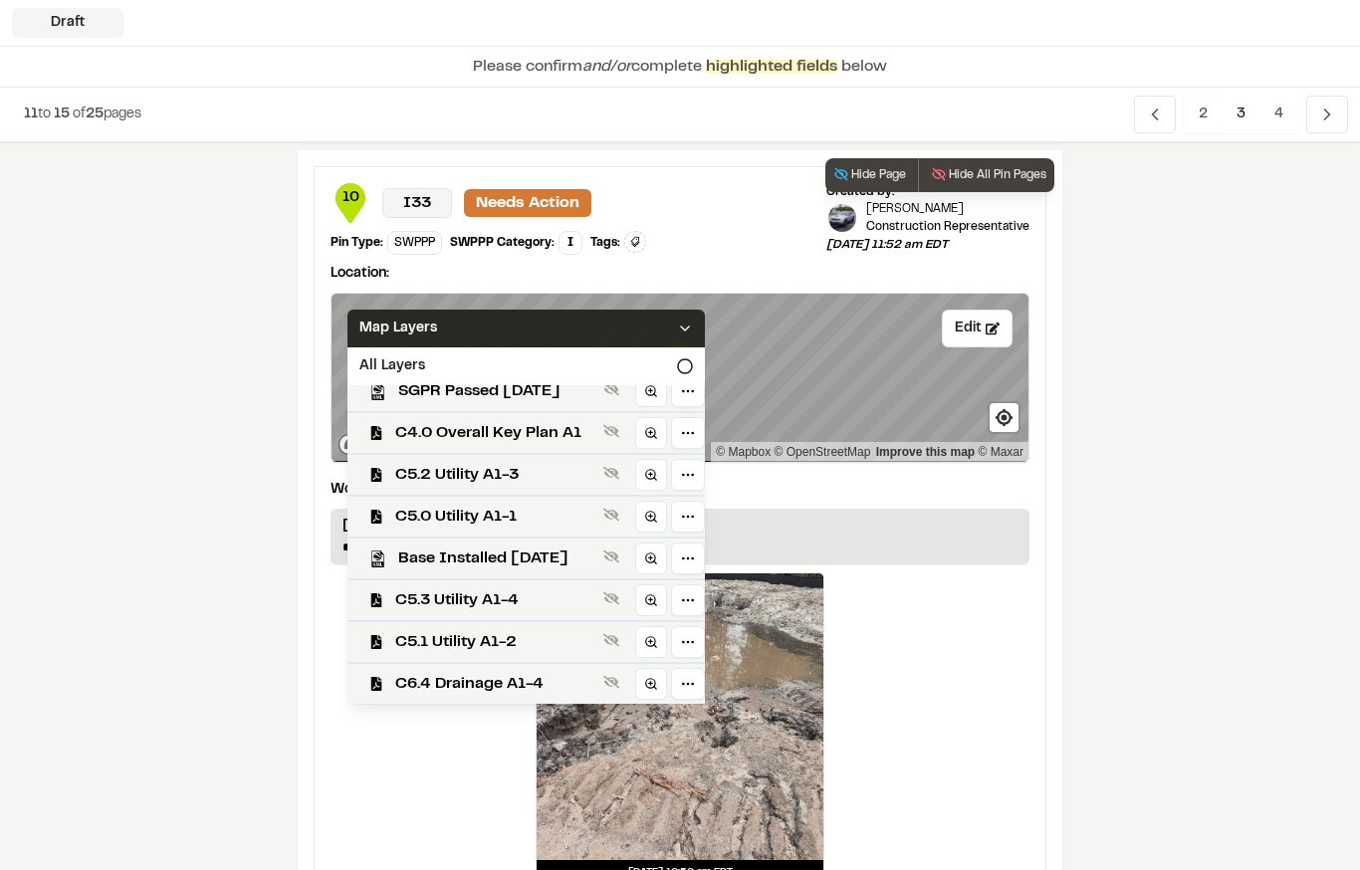
scroll to position [601, 0]
click at [598, 325] on div "Map Layers" at bounding box center [525, 329] width 357 height 38
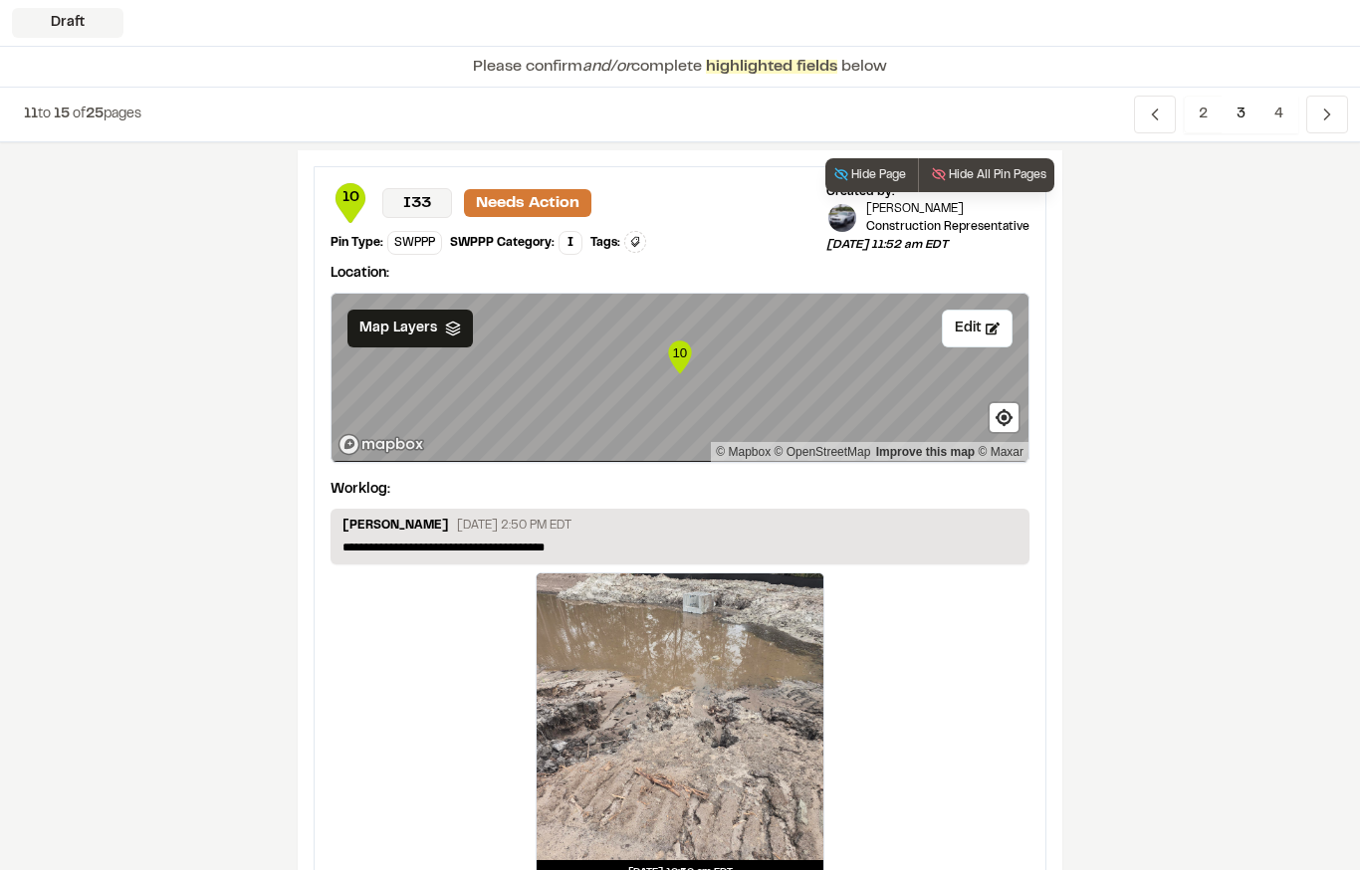
click at [445, 328] on icon at bounding box center [453, 329] width 16 height 16
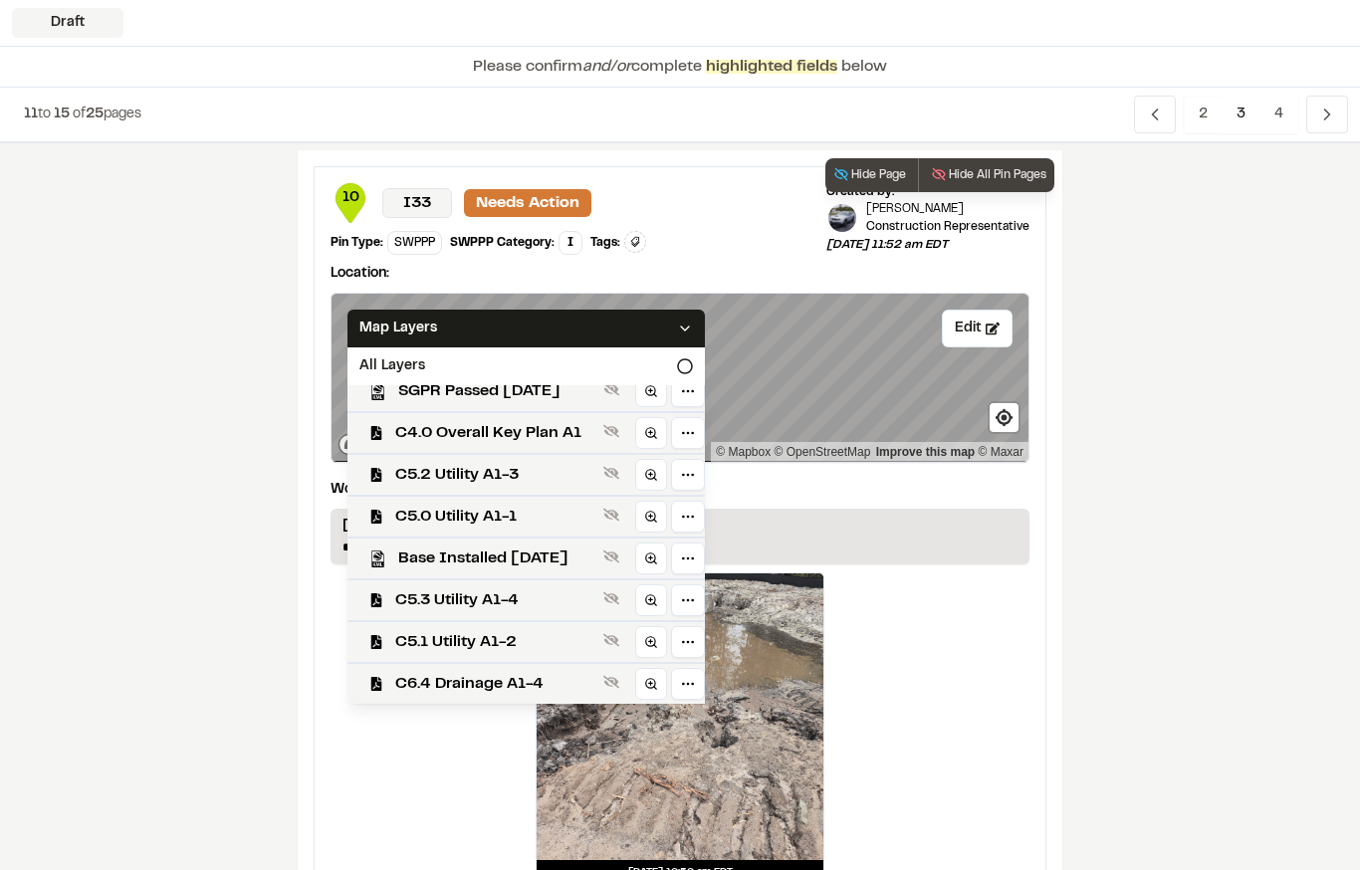
scroll to position [601, 0]
click at [577, 424] on span "C4.0 Overall Key Plan A1" at bounding box center [495, 433] width 200 height 24
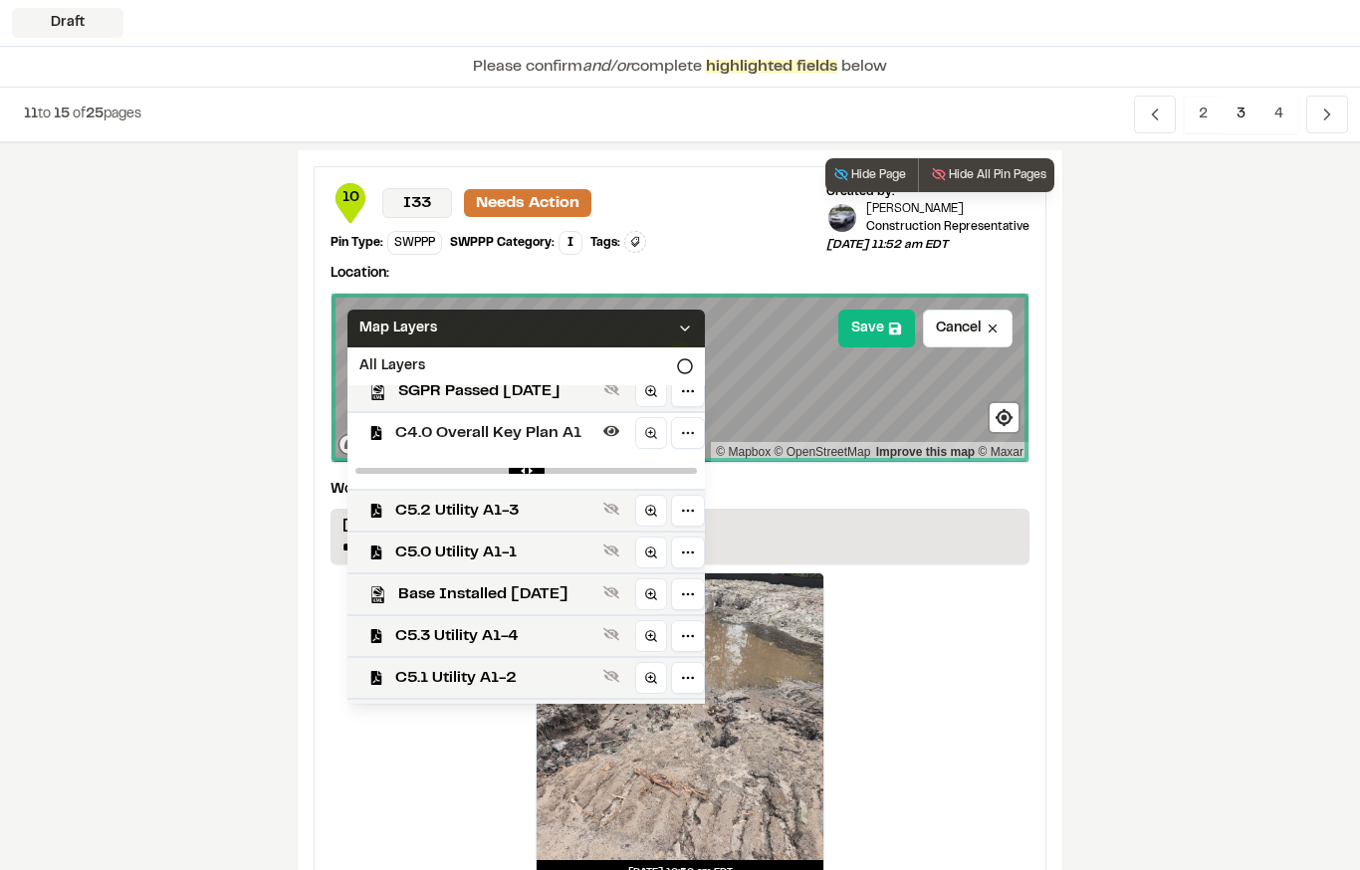
click at [585, 325] on div "Map Layers" at bounding box center [525, 329] width 357 height 38
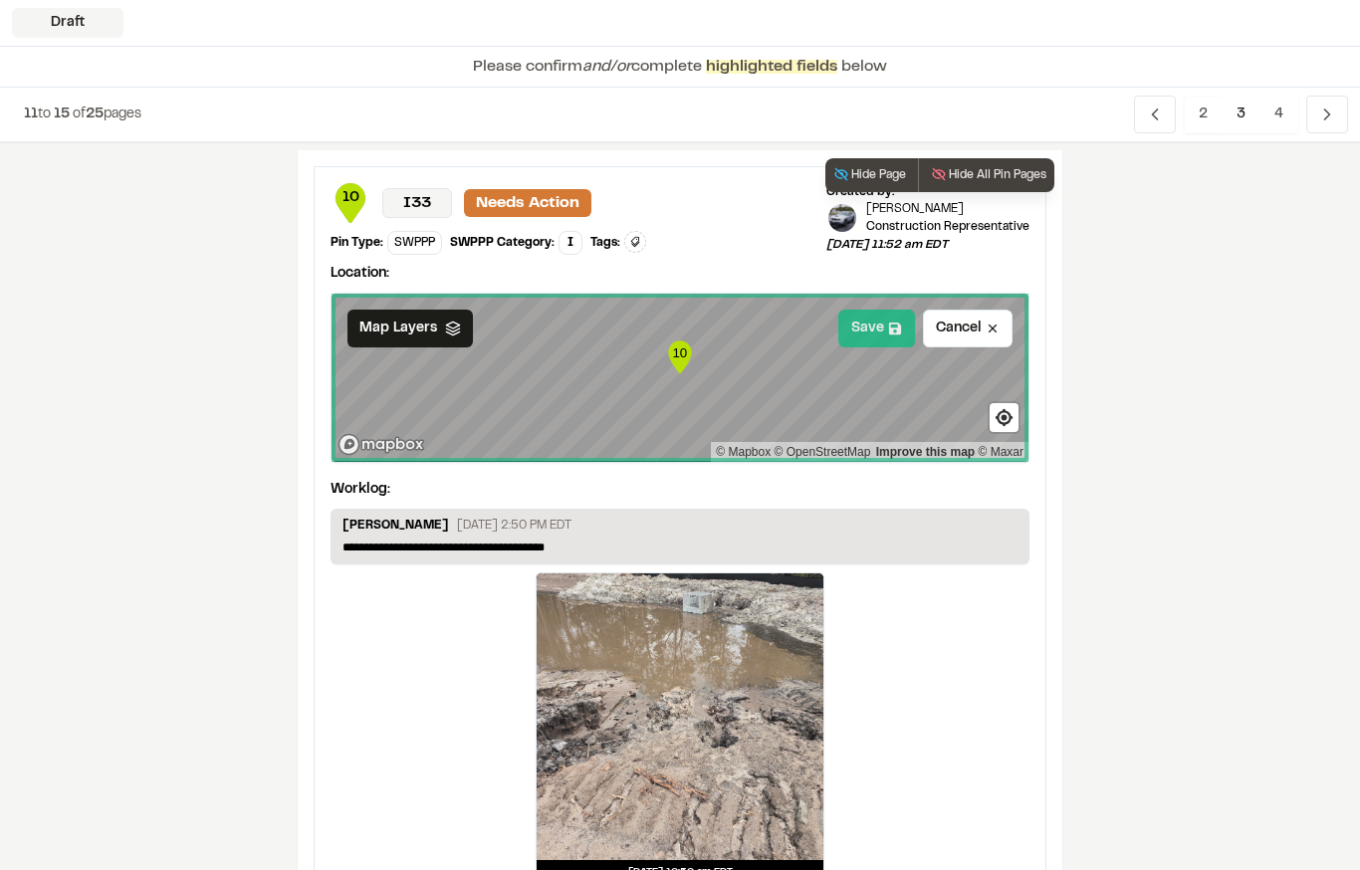
click at [864, 331] on button "Save" at bounding box center [876, 329] width 77 height 38
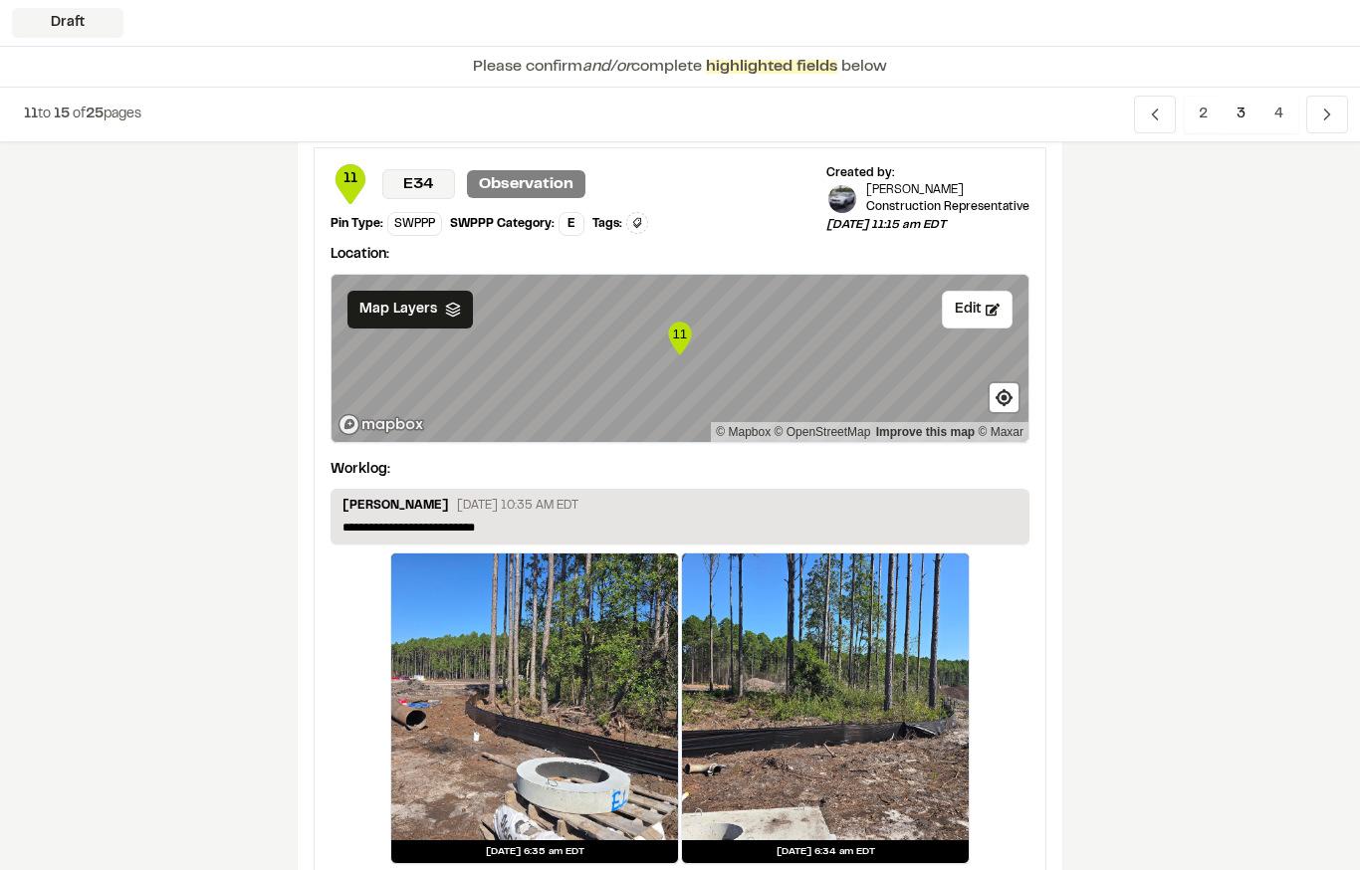
scroll to position [3220, 0]
click at [449, 321] on div "Map Layers" at bounding box center [409, 310] width 125 height 38
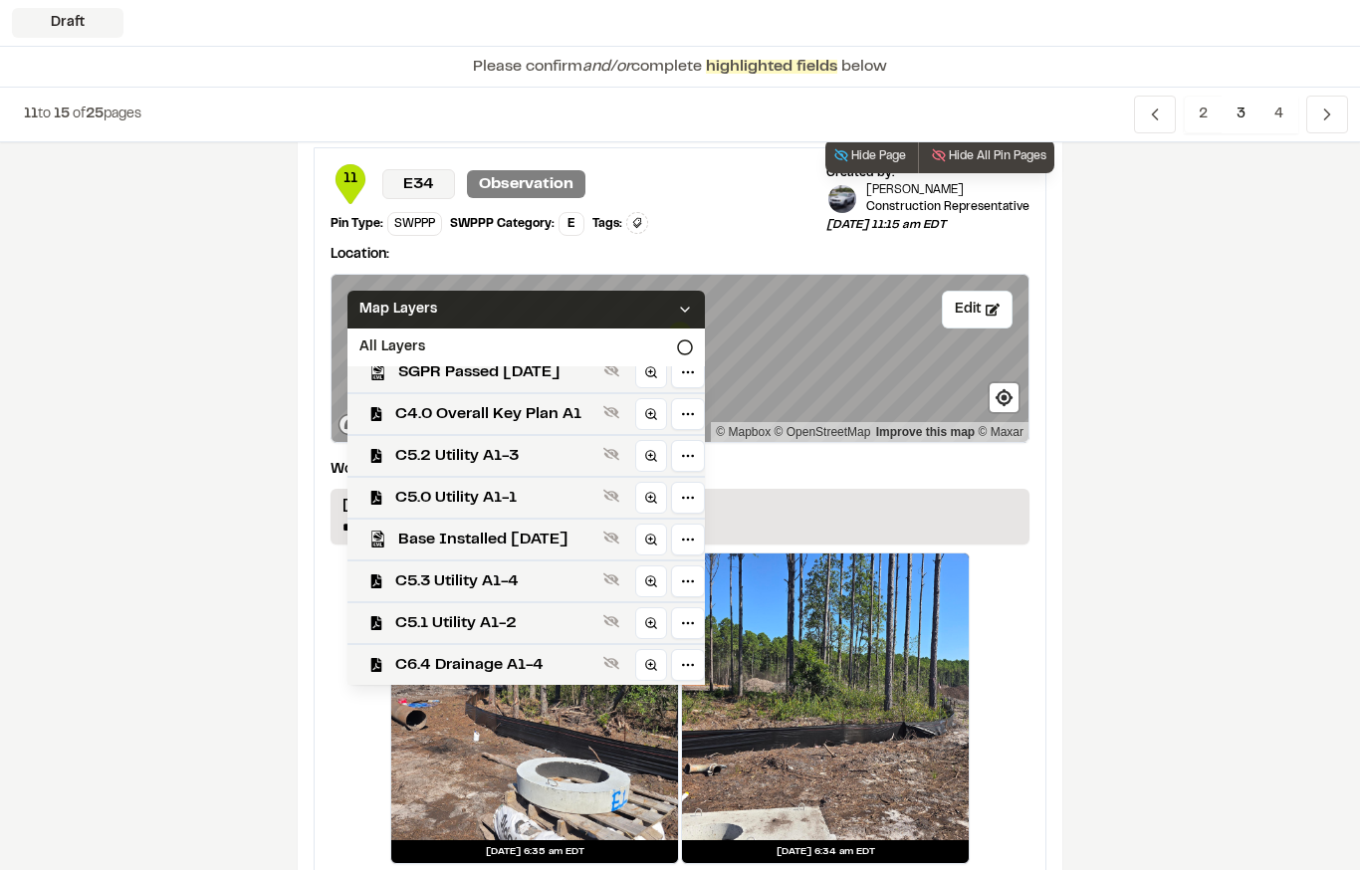
scroll to position [601, 0]
click at [524, 414] on span "C4.0 Overall Key Plan A1" at bounding box center [495, 414] width 200 height 24
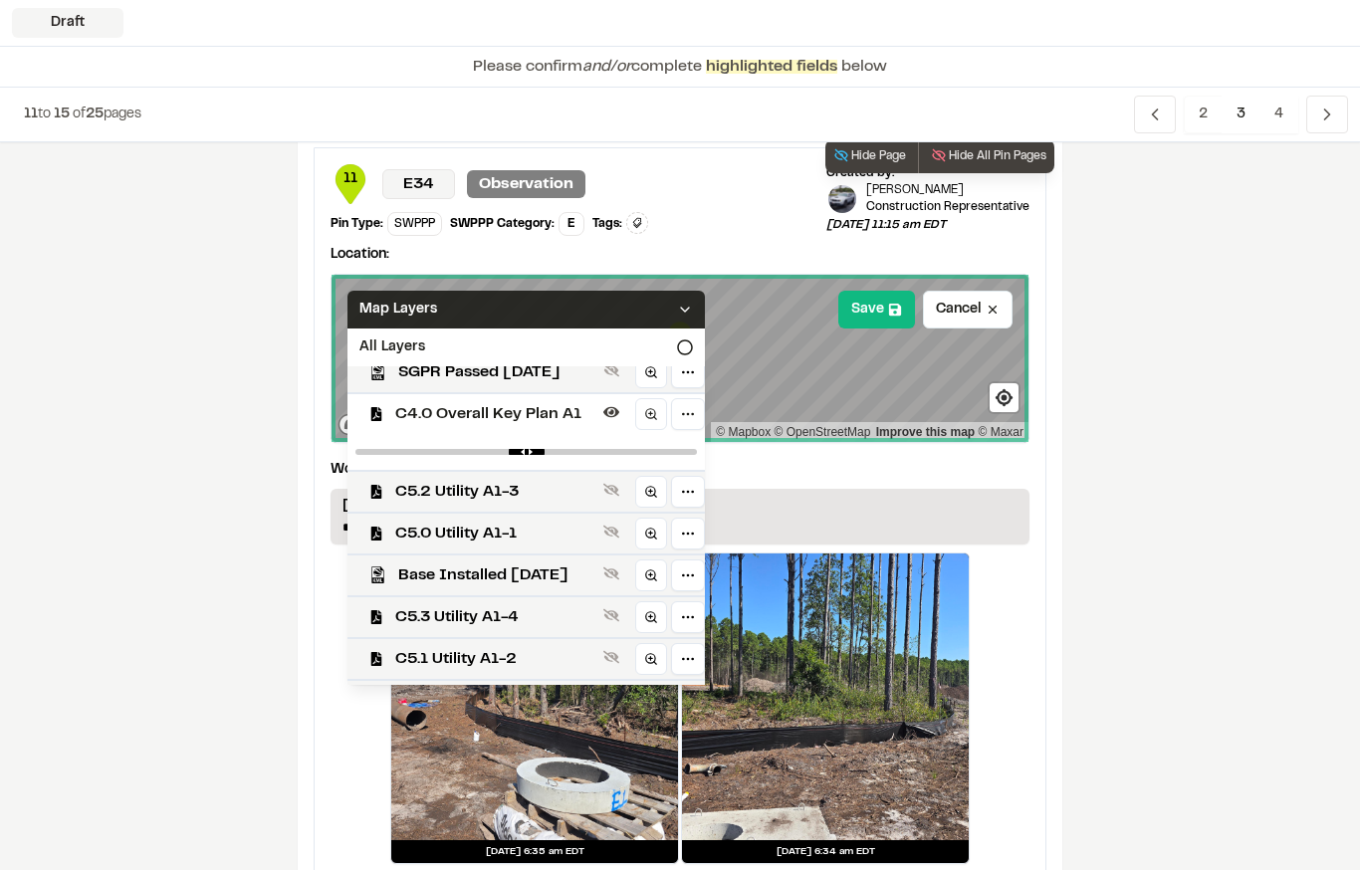
click at [573, 309] on div "Map Layers" at bounding box center [525, 310] width 357 height 38
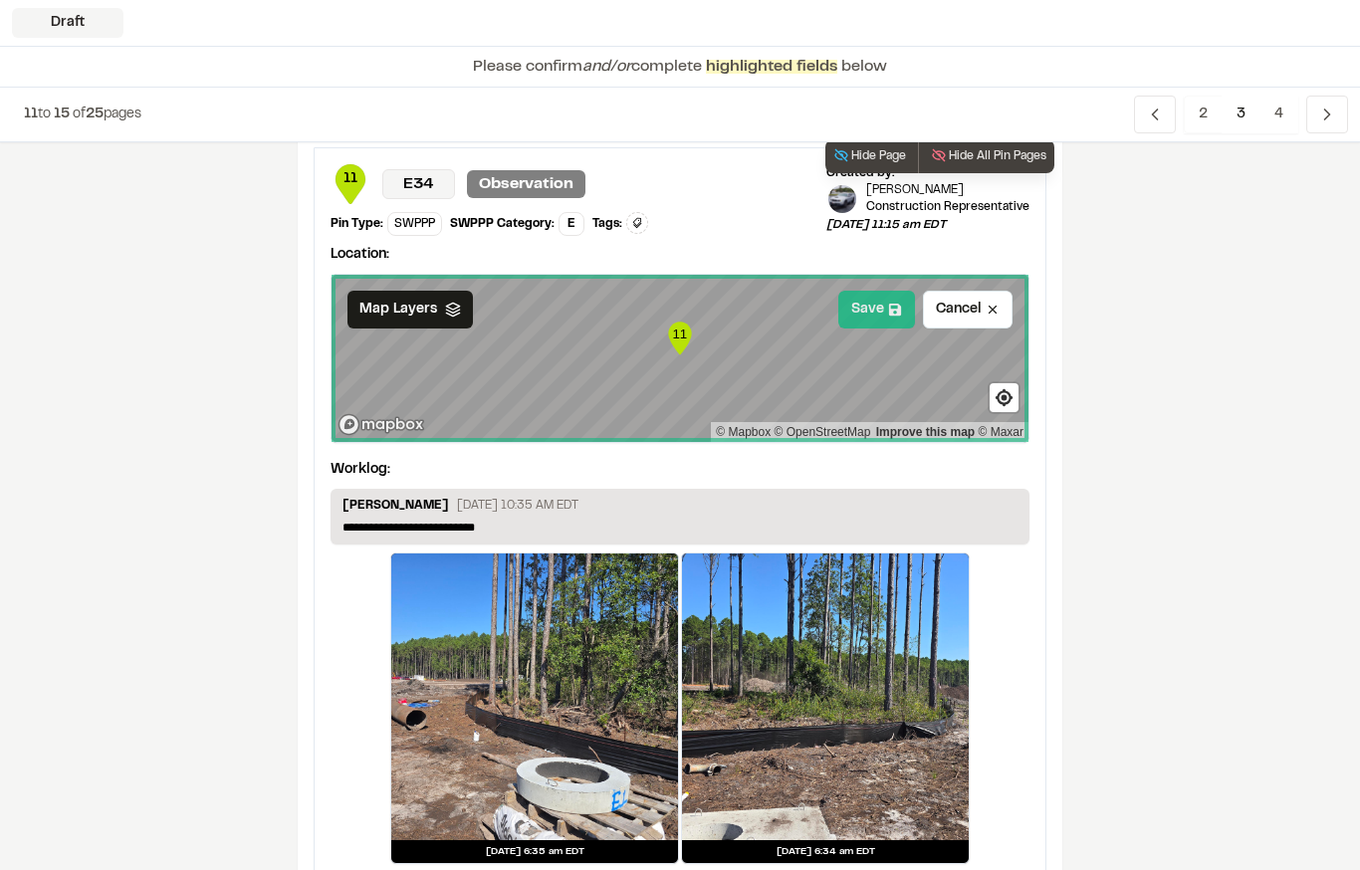
click at [864, 298] on button "Save" at bounding box center [876, 310] width 77 height 38
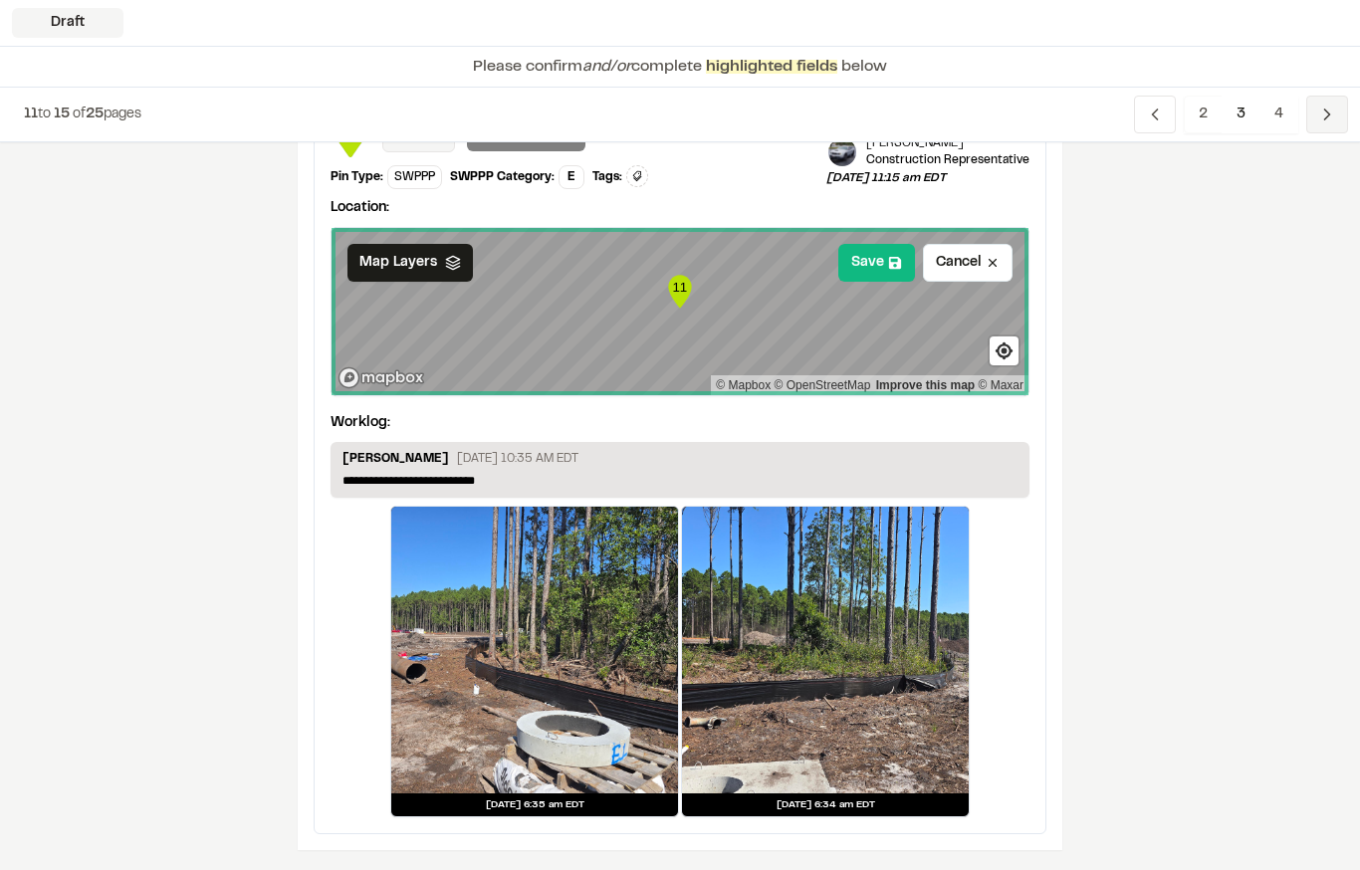
click at [1333, 117] on icon "Navigation" at bounding box center [1327, 115] width 20 height 20
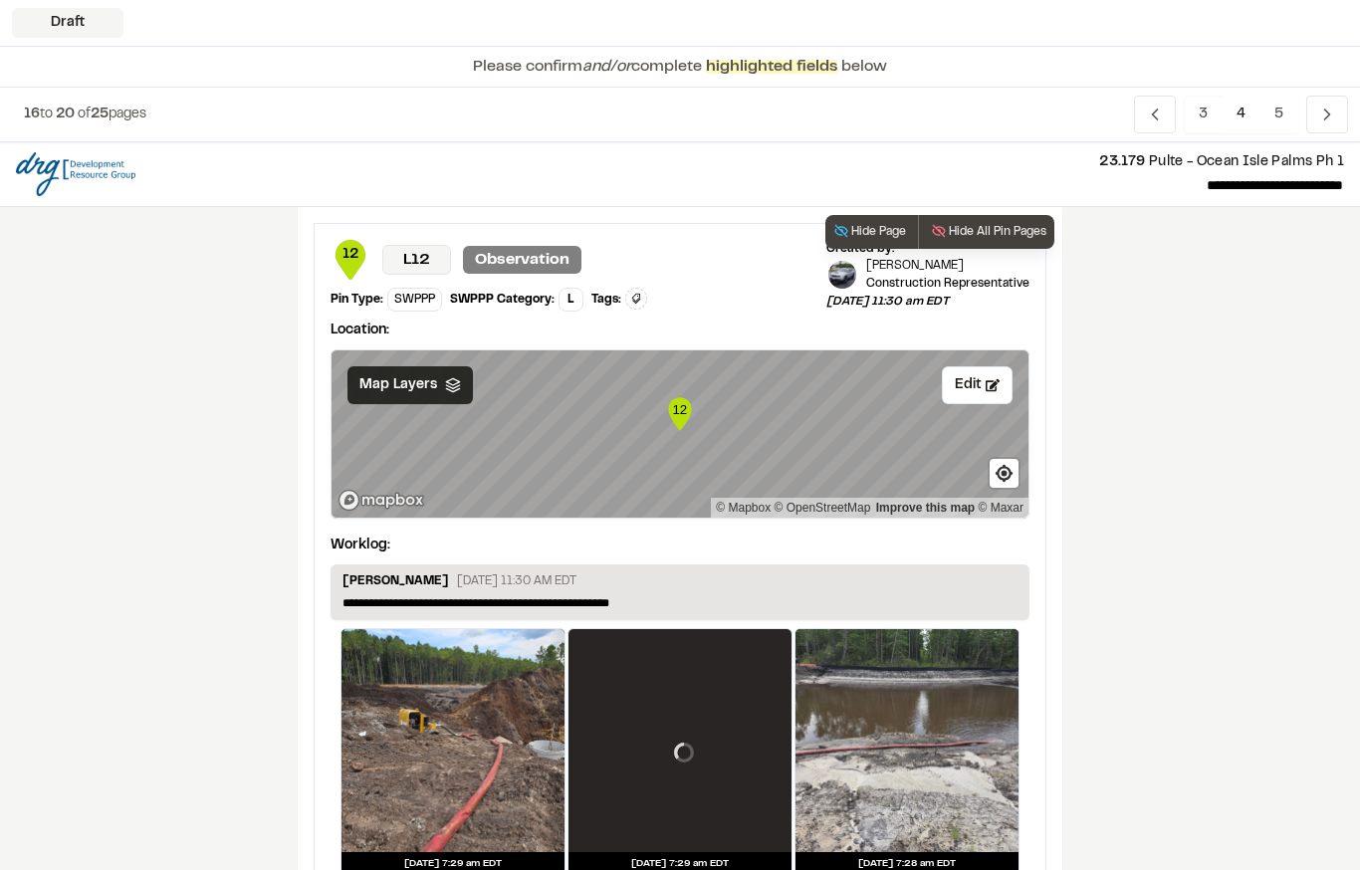
click at [452, 382] on icon at bounding box center [453, 385] width 16 height 16
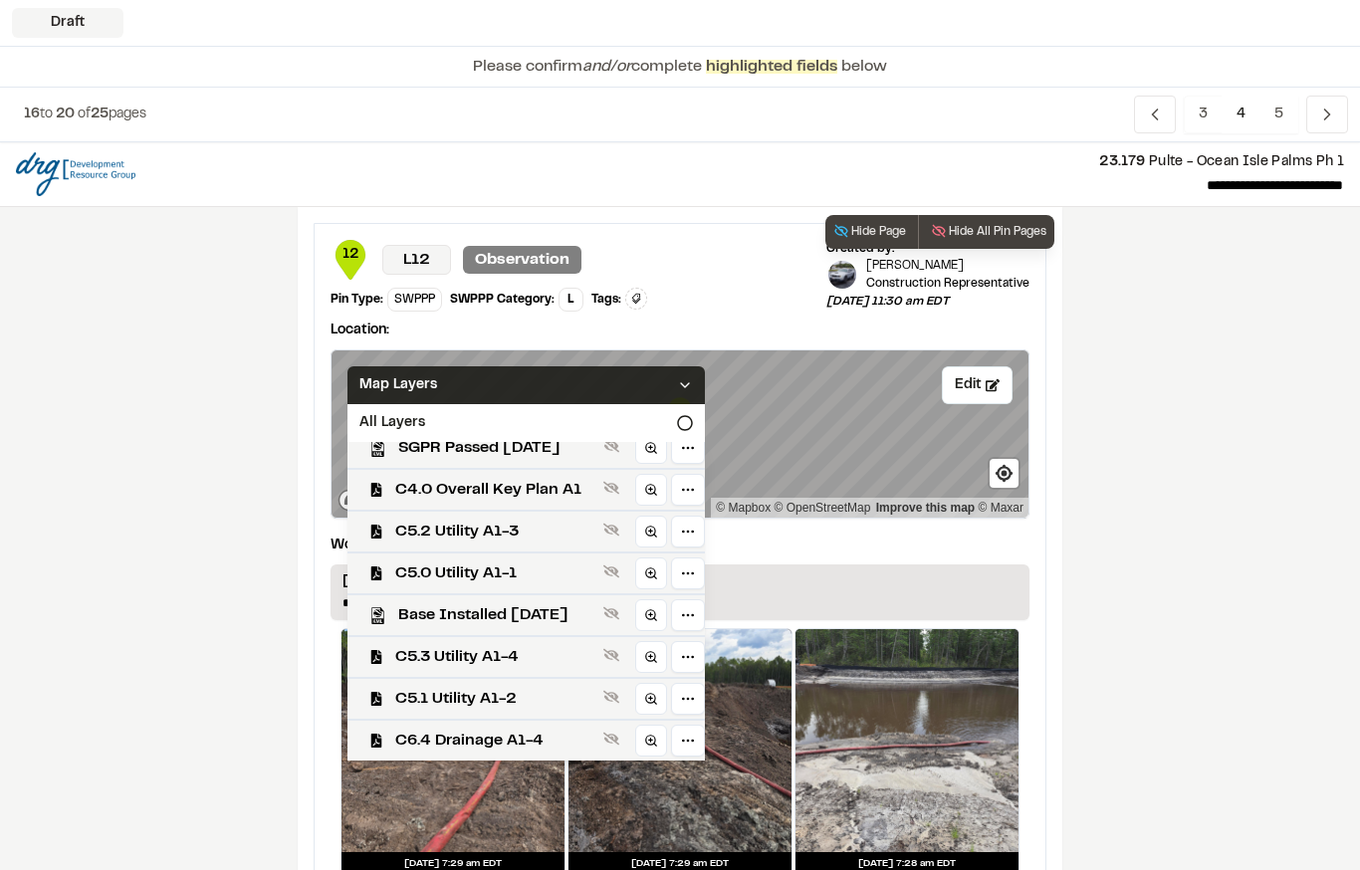
scroll to position [601, 0]
click at [562, 486] on span "C4.0 Overall Key Plan A1" at bounding box center [495, 490] width 200 height 24
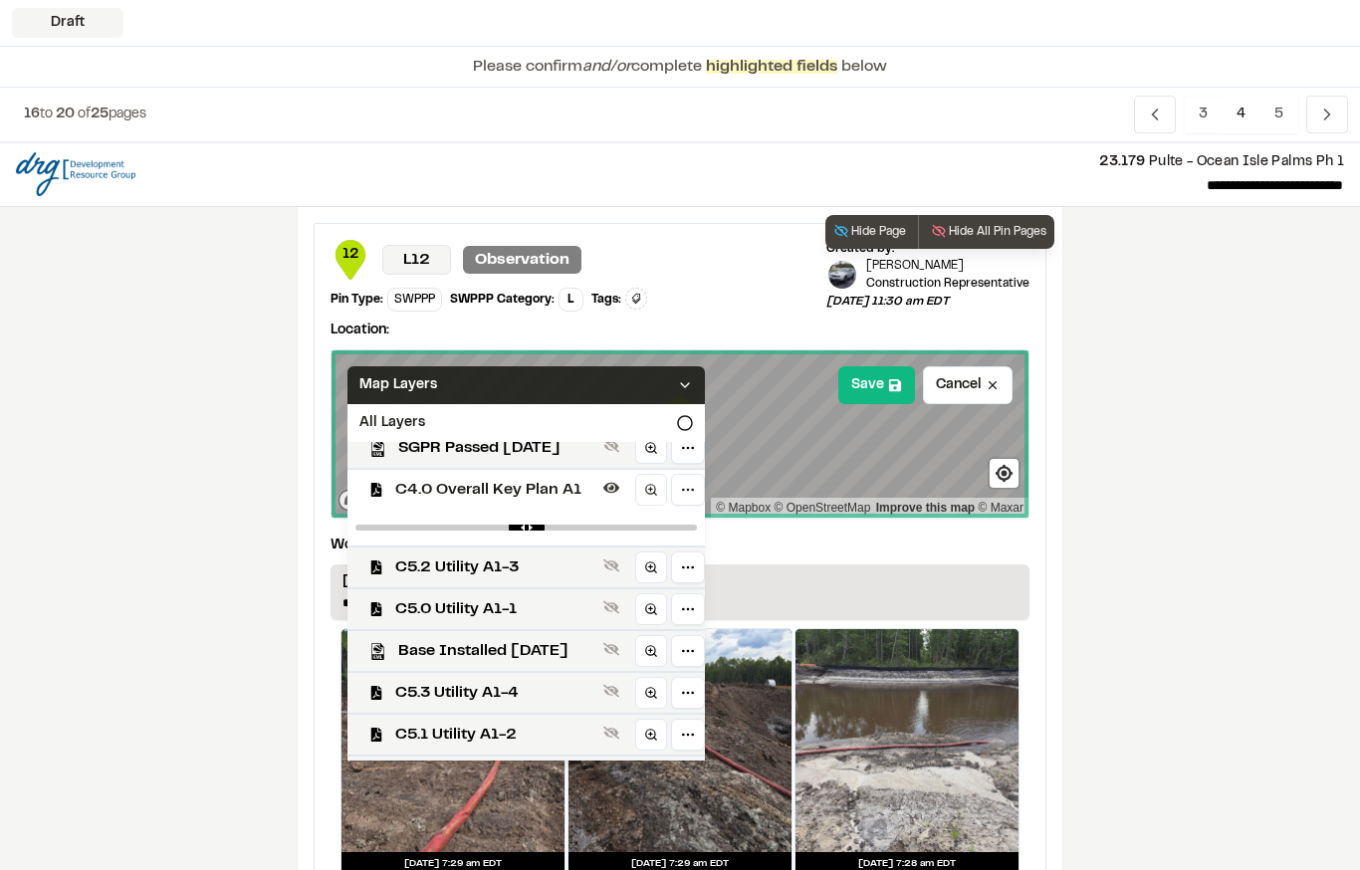
click at [604, 382] on div "Map Layers" at bounding box center [525, 385] width 357 height 38
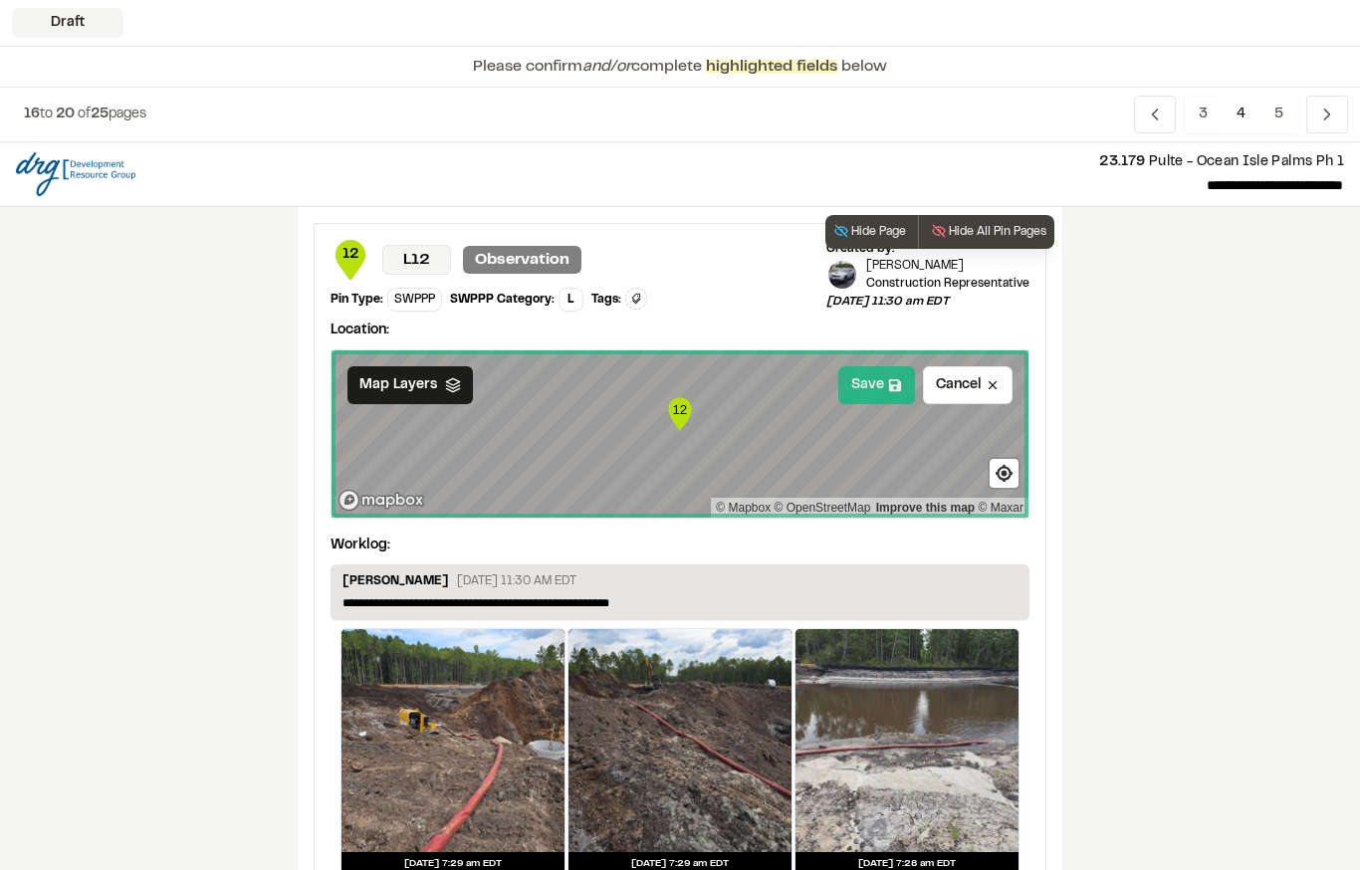
click at [894, 377] on button "Save" at bounding box center [876, 385] width 77 height 38
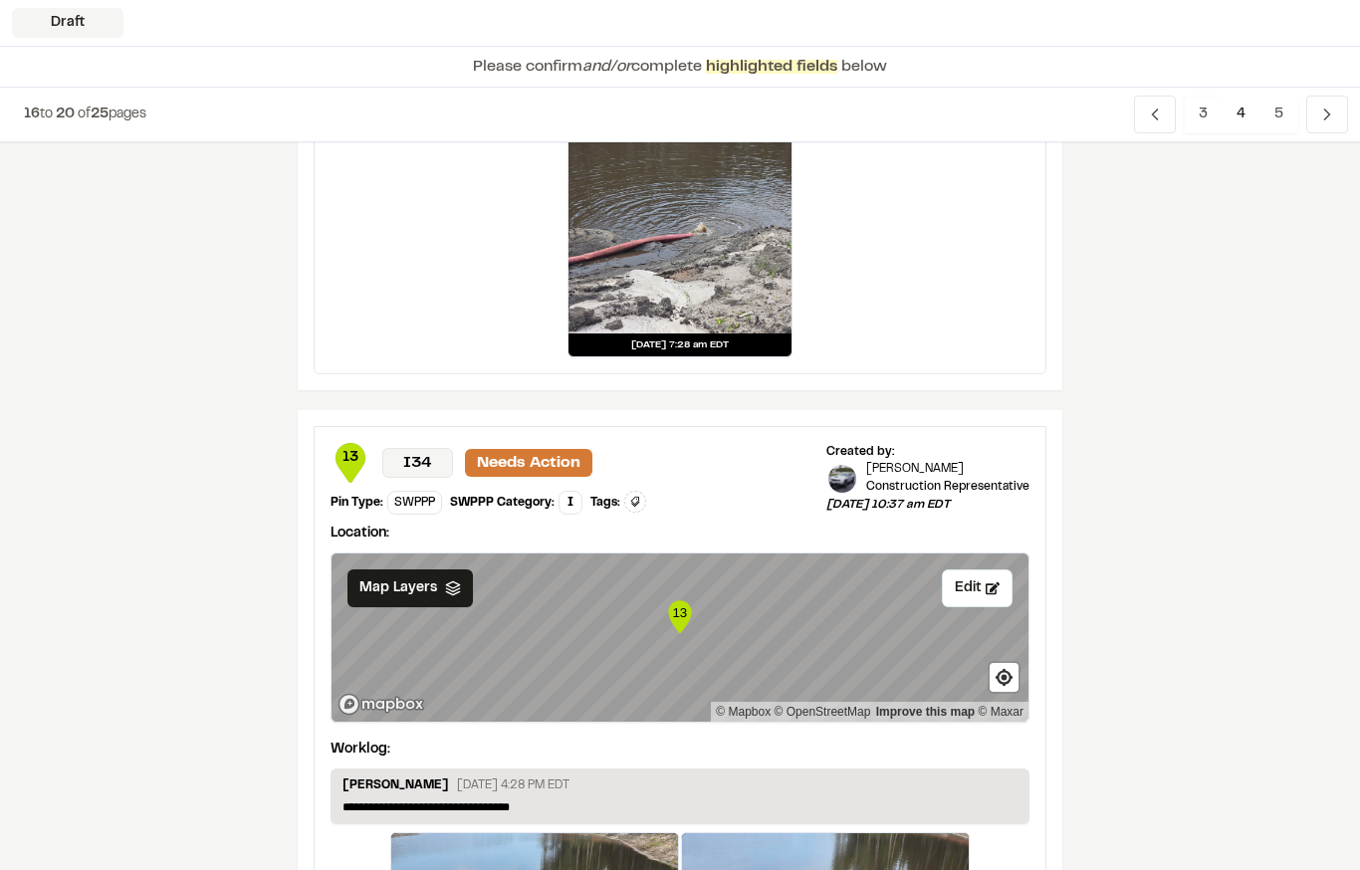
scroll to position [769, 0]
click at [446, 584] on polygon at bounding box center [452, 585] width 13 height 7
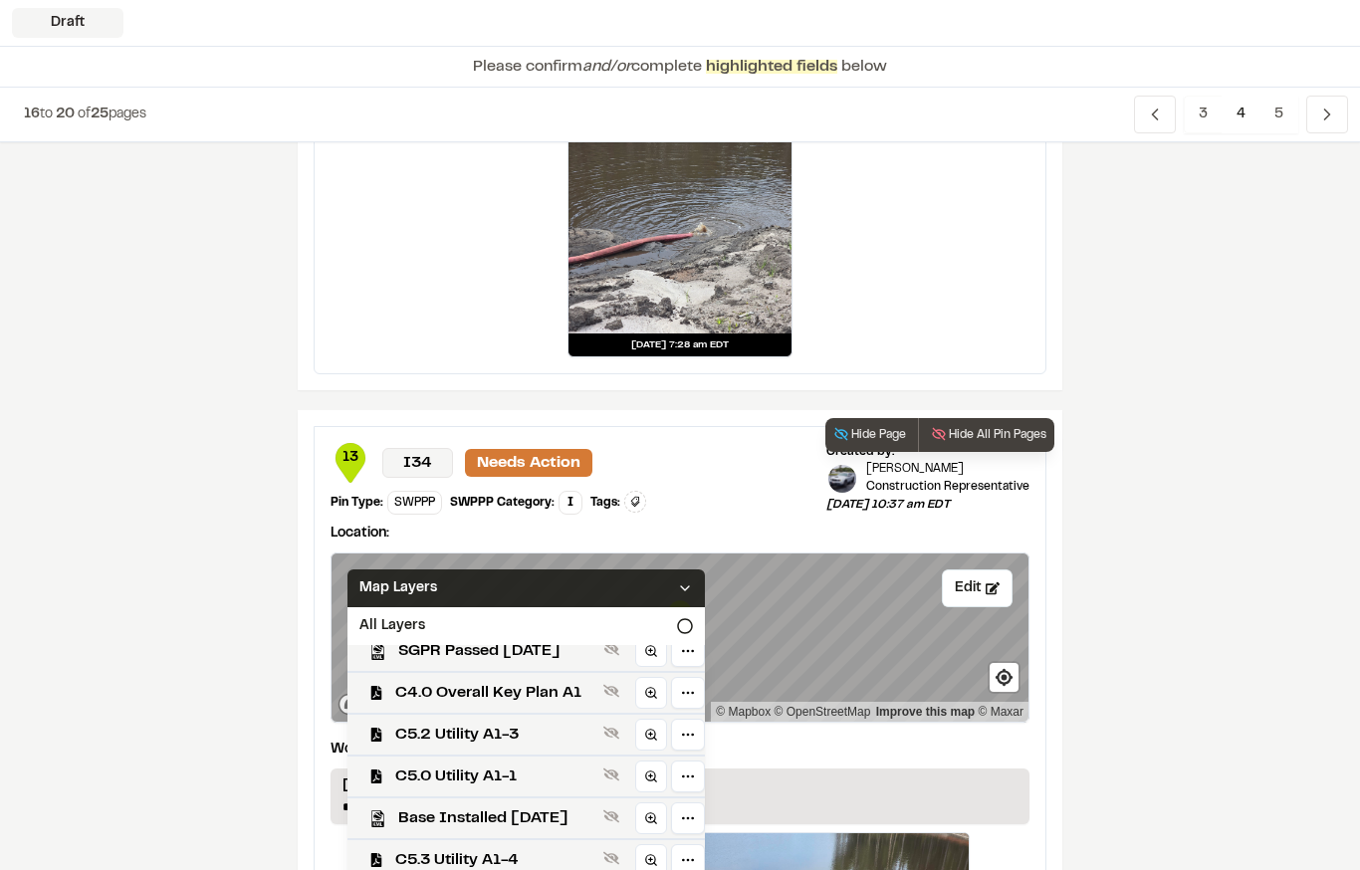
scroll to position [601, 0]
click at [573, 701] on span "C4.0 Overall Key Plan A1" at bounding box center [495, 693] width 200 height 24
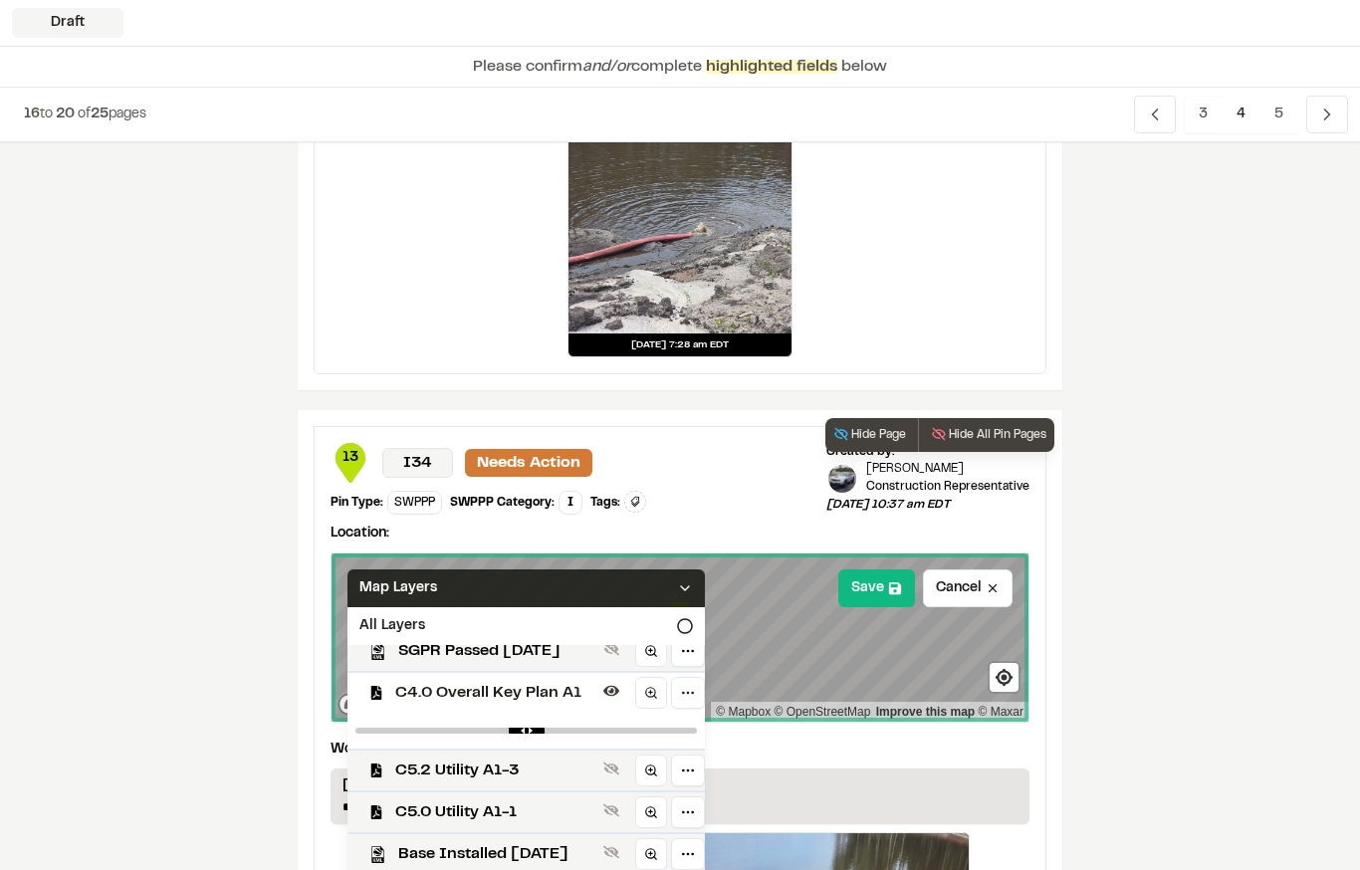
click at [615, 587] on div "Map Layers" at bounding box center [525, 588] width 357 height 38
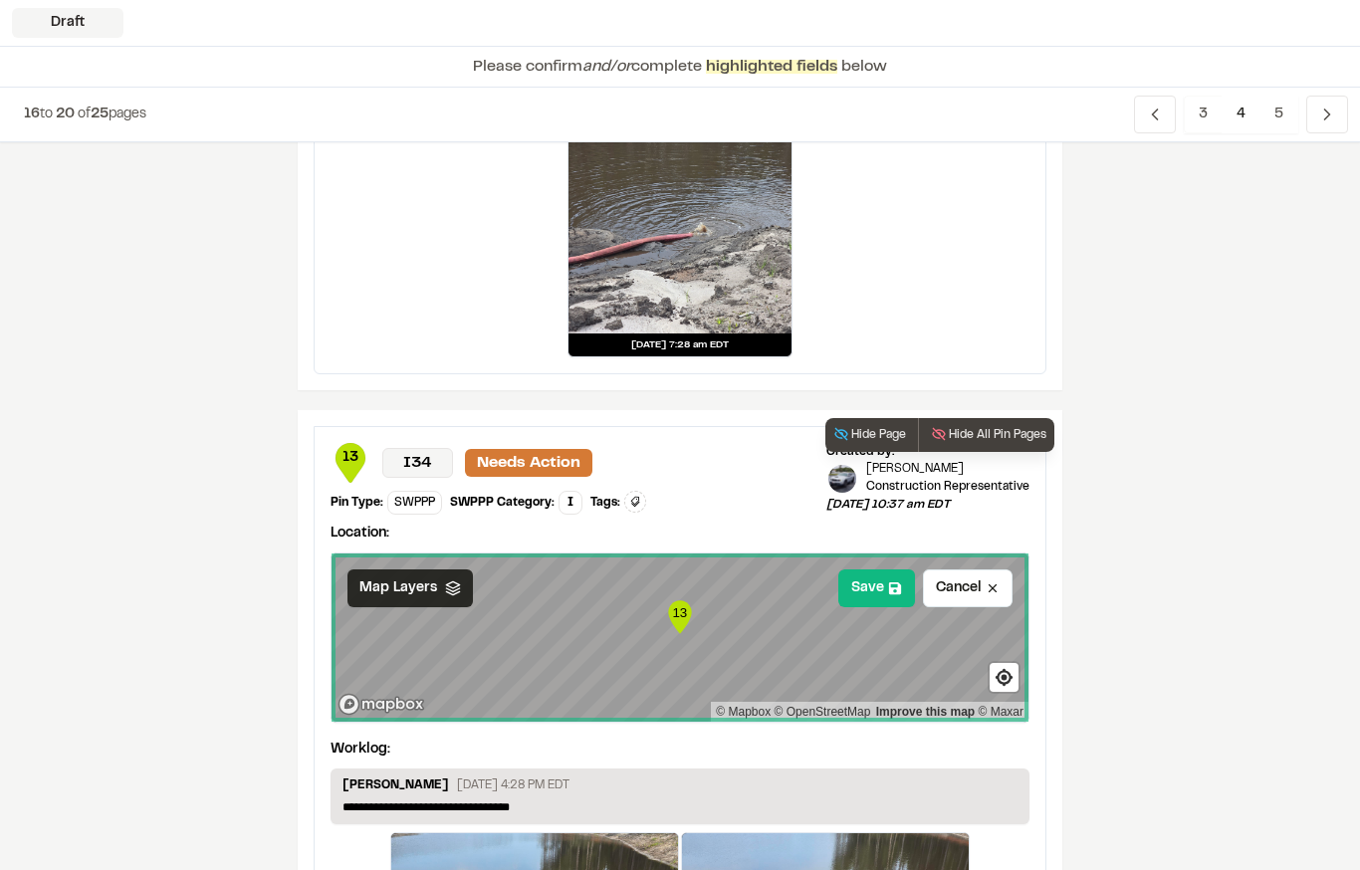
scroll to position [0, 0]
click at [895, 589] on icon at bounding box center [895, 588] width 12 height 12
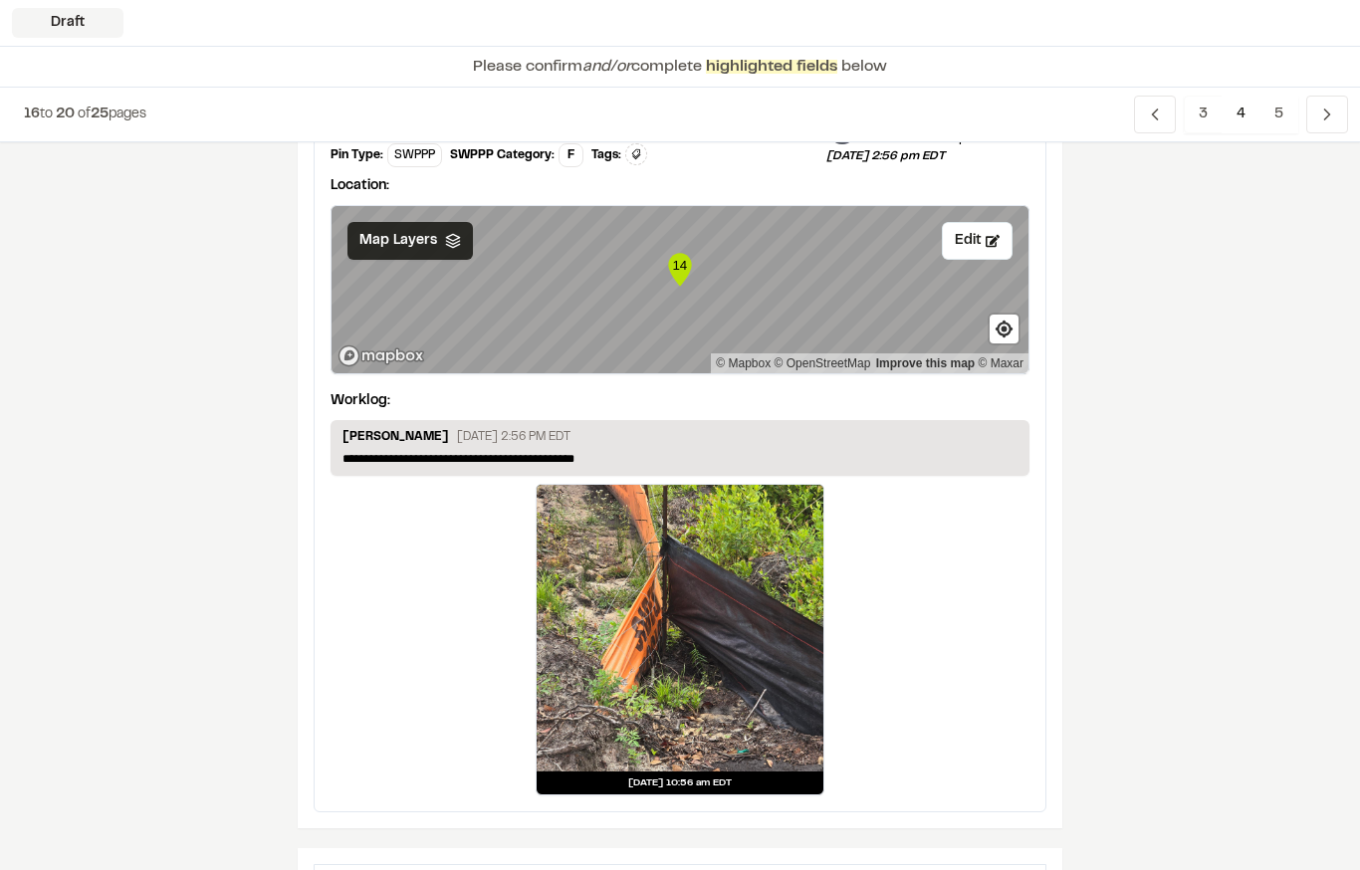
scroll to position [1903, 0]
click at [451, 241] on polygon at bounding box center [452, 237] width 13 height 7
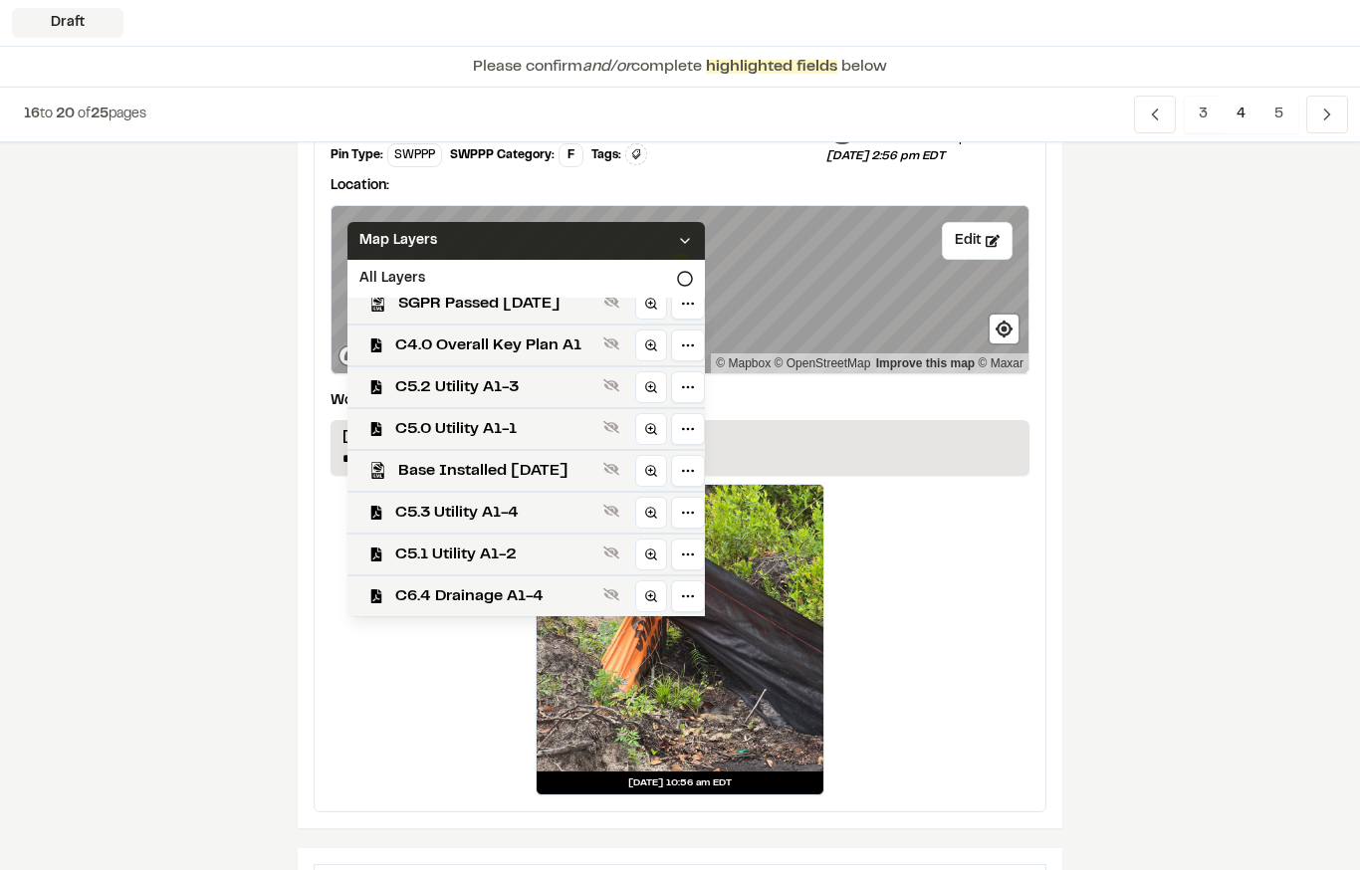
scroll to position [601, 0]
click at [566, 342] on span "C4.0 Overall Key Plan A1" at bounding box center [495, 346] width 200 height 24
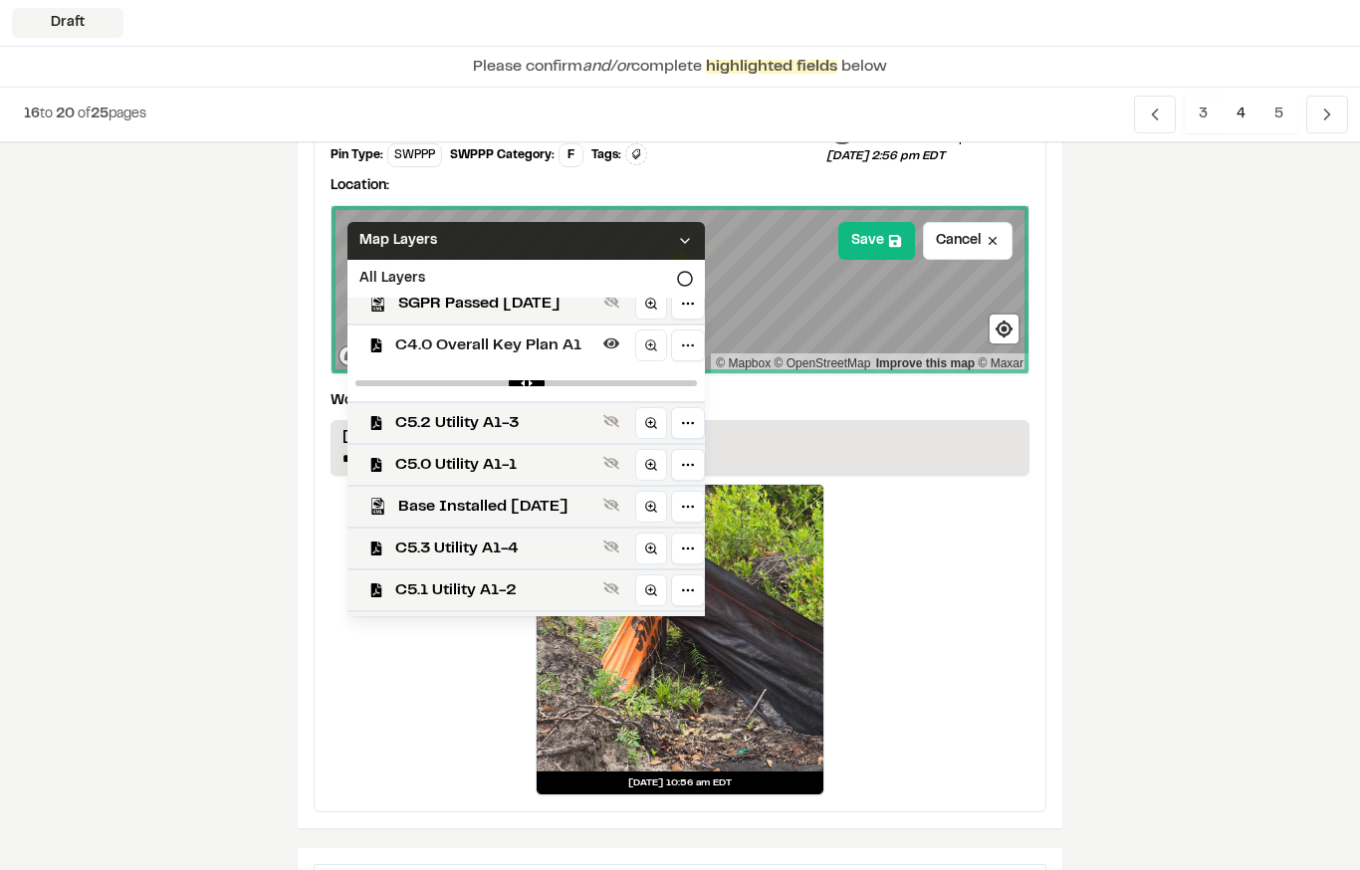
click at [595, 242] on div "Map Layers" at bounding box center [525, 241] width 357 height 38
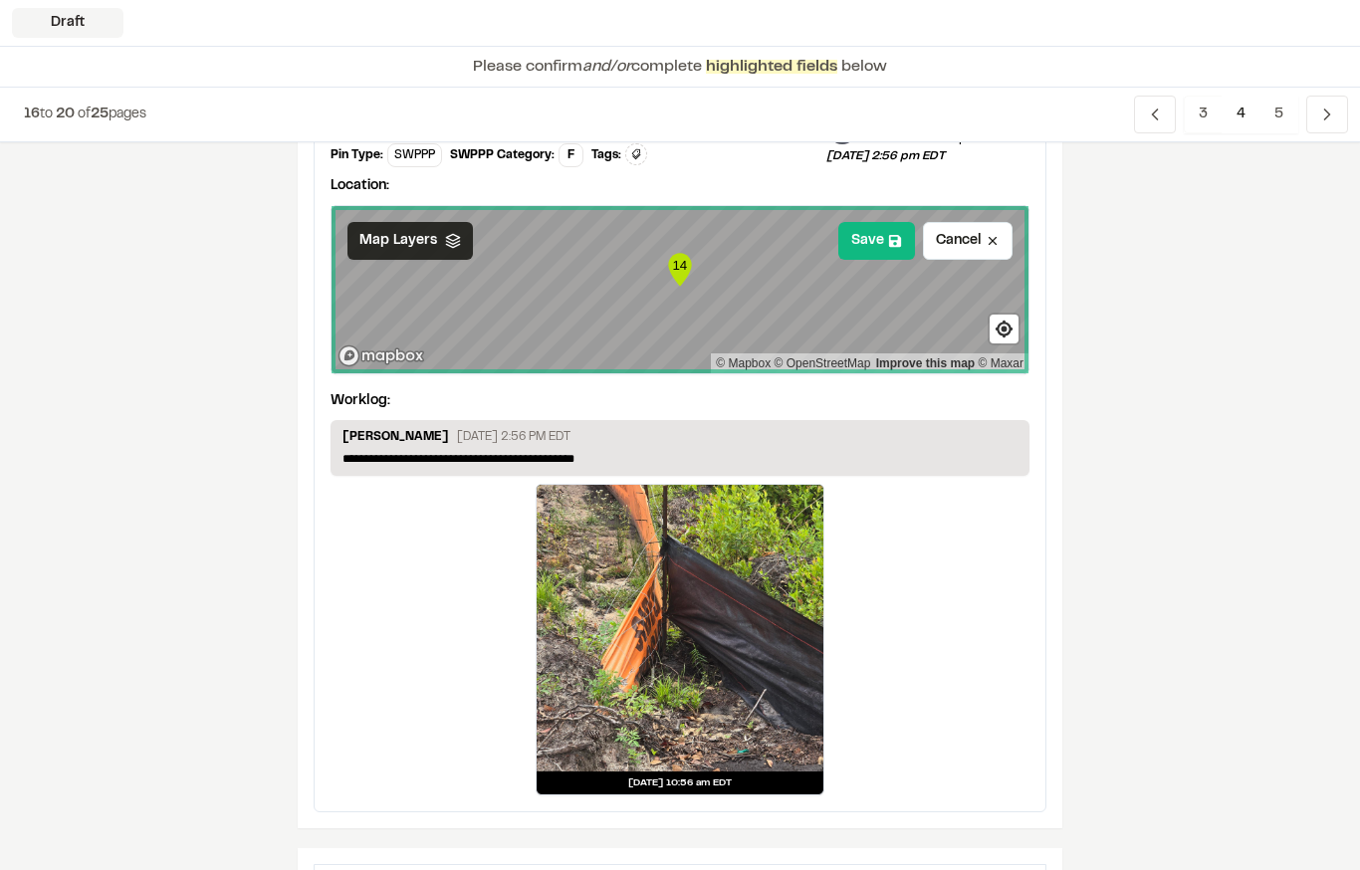
scroll to position [0, 0]
click at [870, 239] on button "Save" at bounding box center [876, 241] width 77 height 38
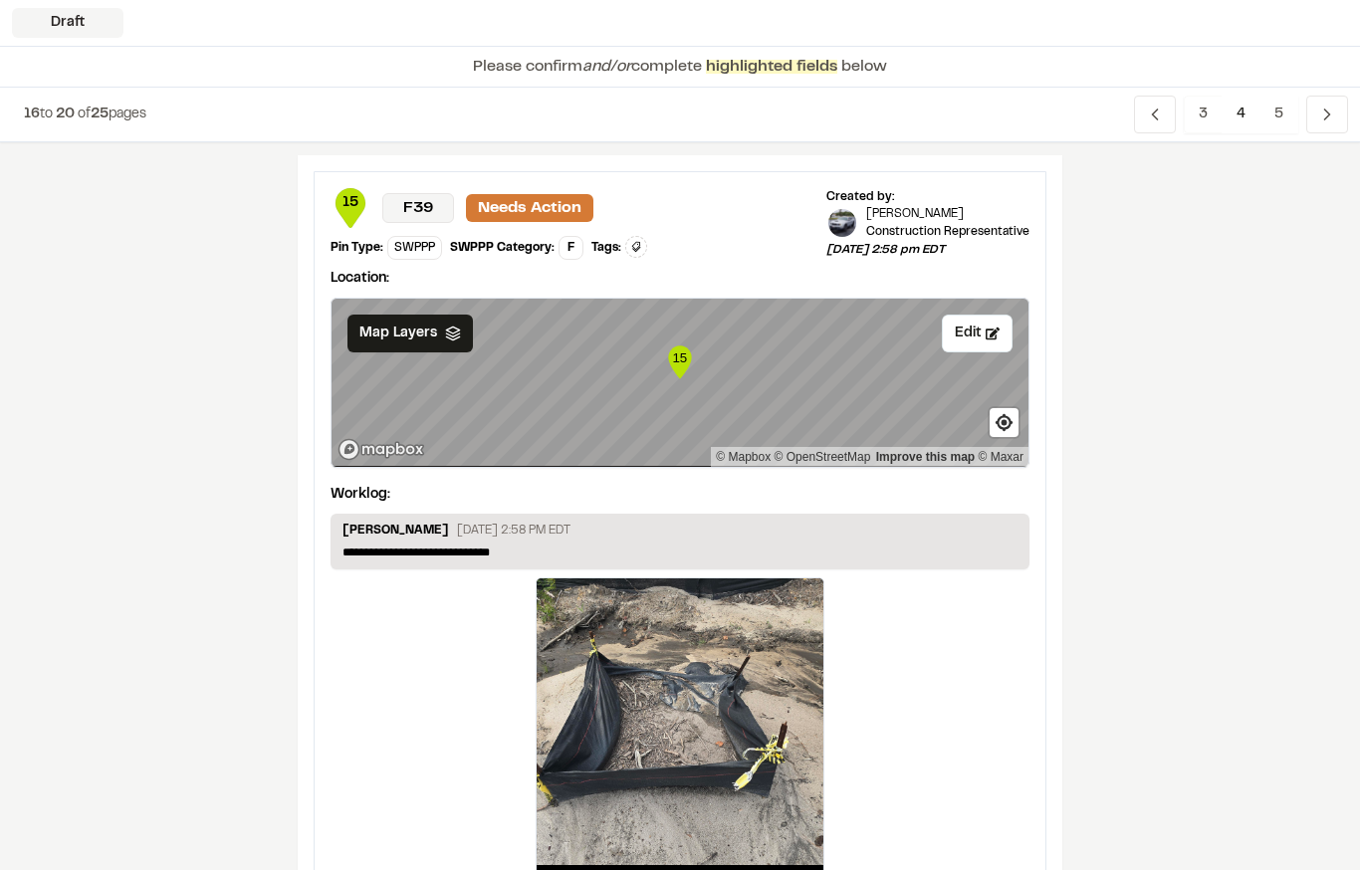
scroll to position [2606, 0]
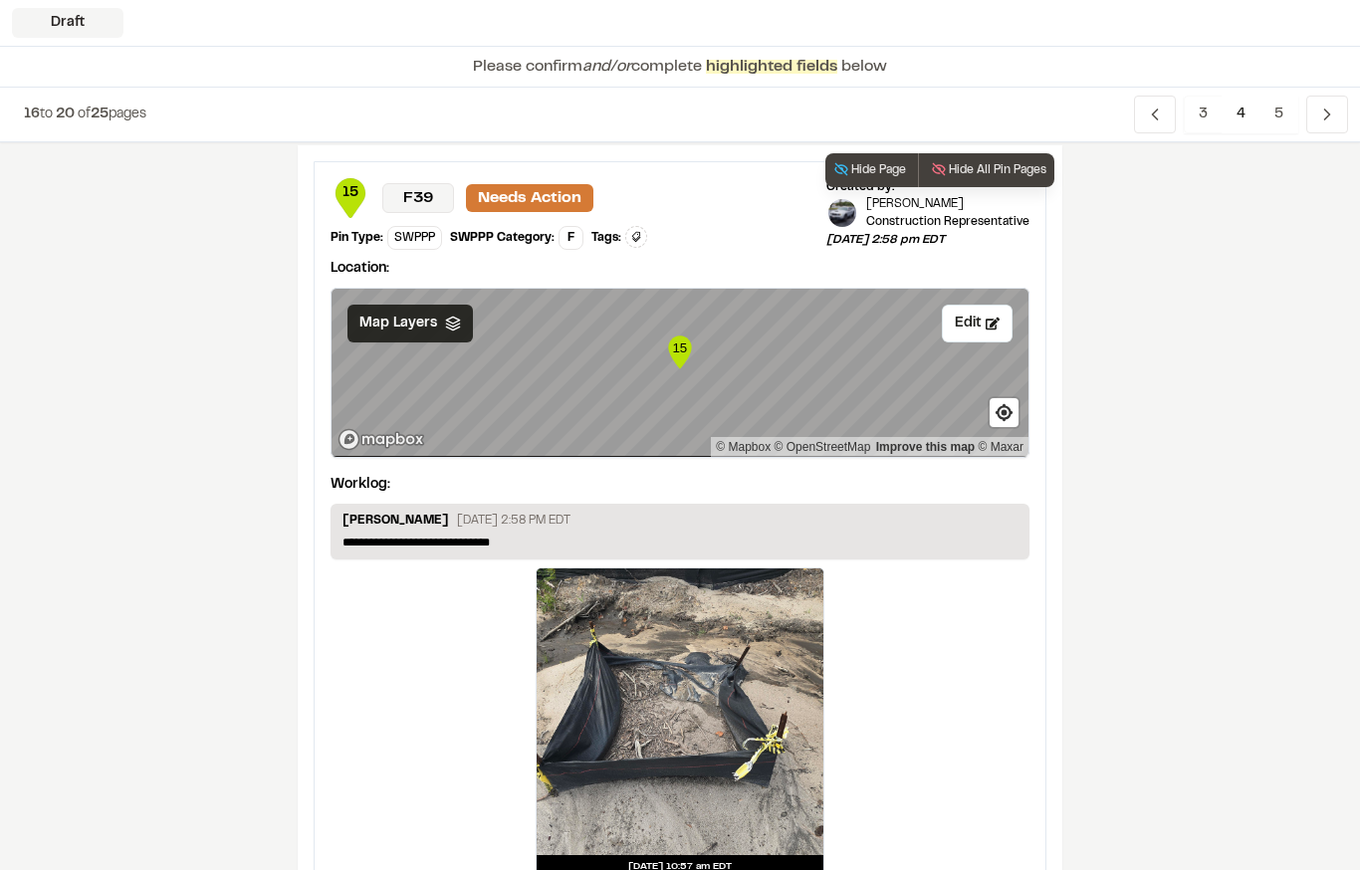
click at [440, 320] on div "Map Layers" at bounding box center [409, 324] width 125 height 38
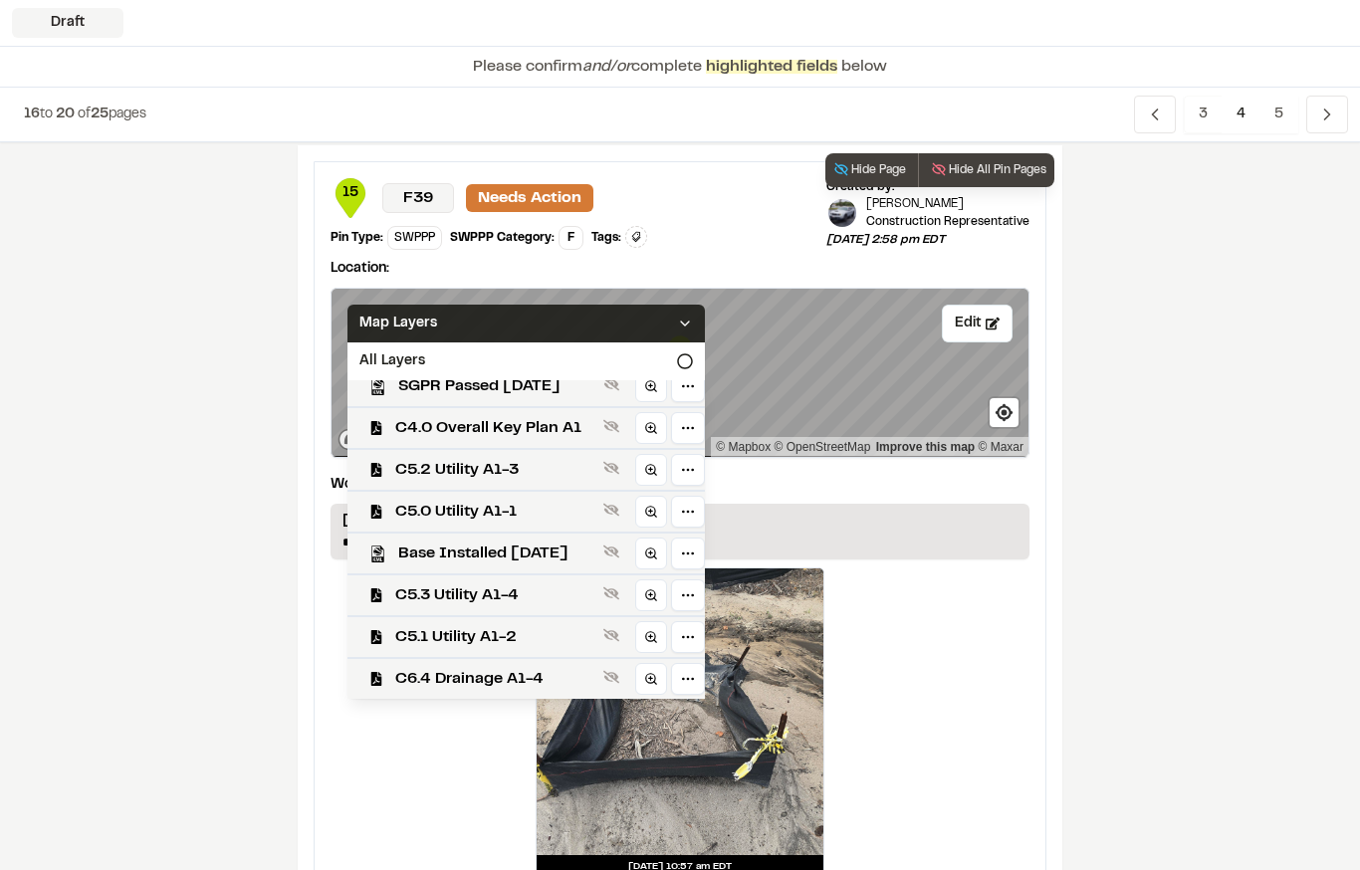
scroll to position [601, 0]
click at [562, 429] on span "C4.0 Overall Key Plan A1" at bounding box center [495, 428] width 200 height 24
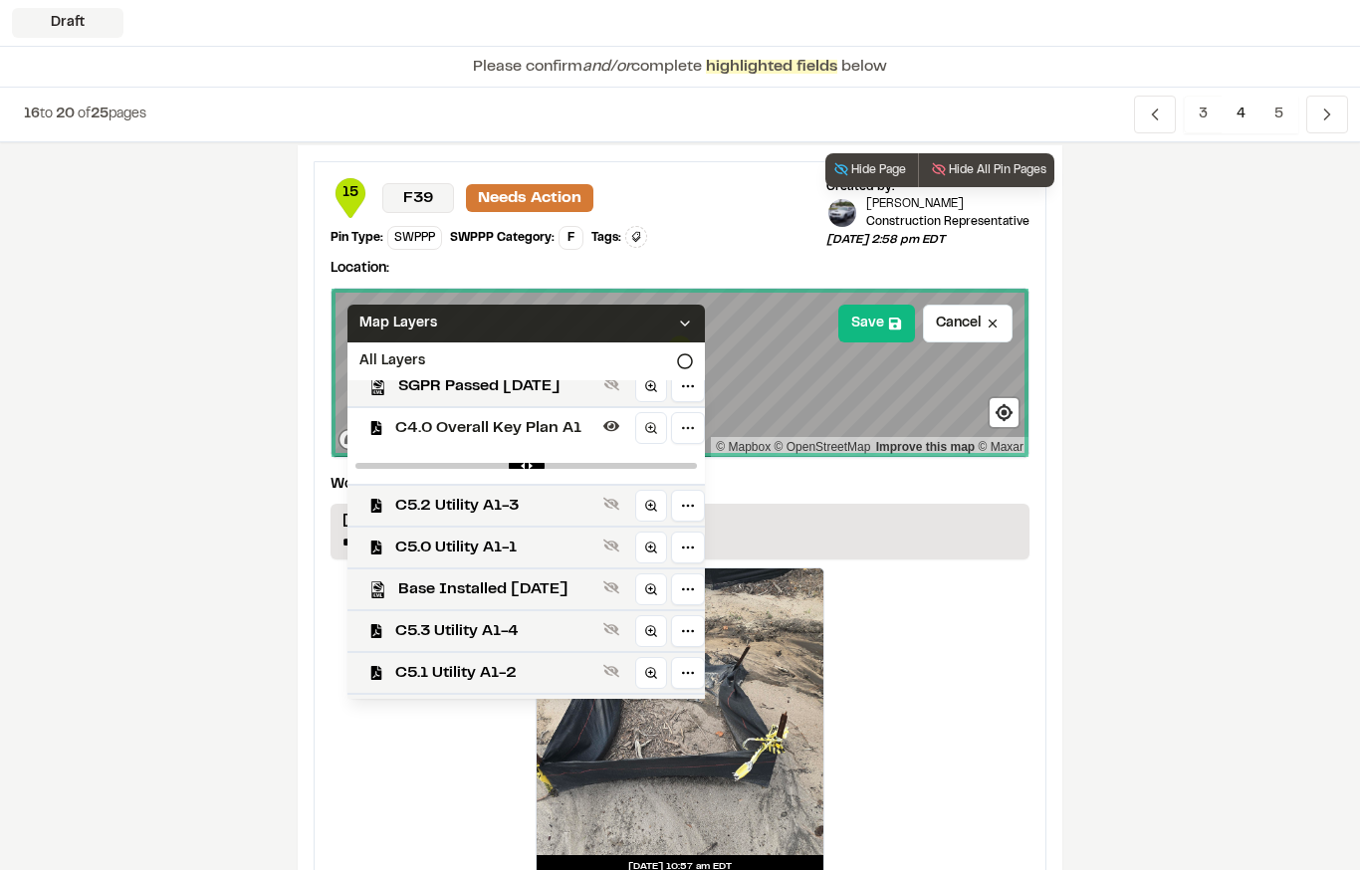
click at [592, 321] on div "Map Layers" at bounding box center [525, 324] width 357 height 38
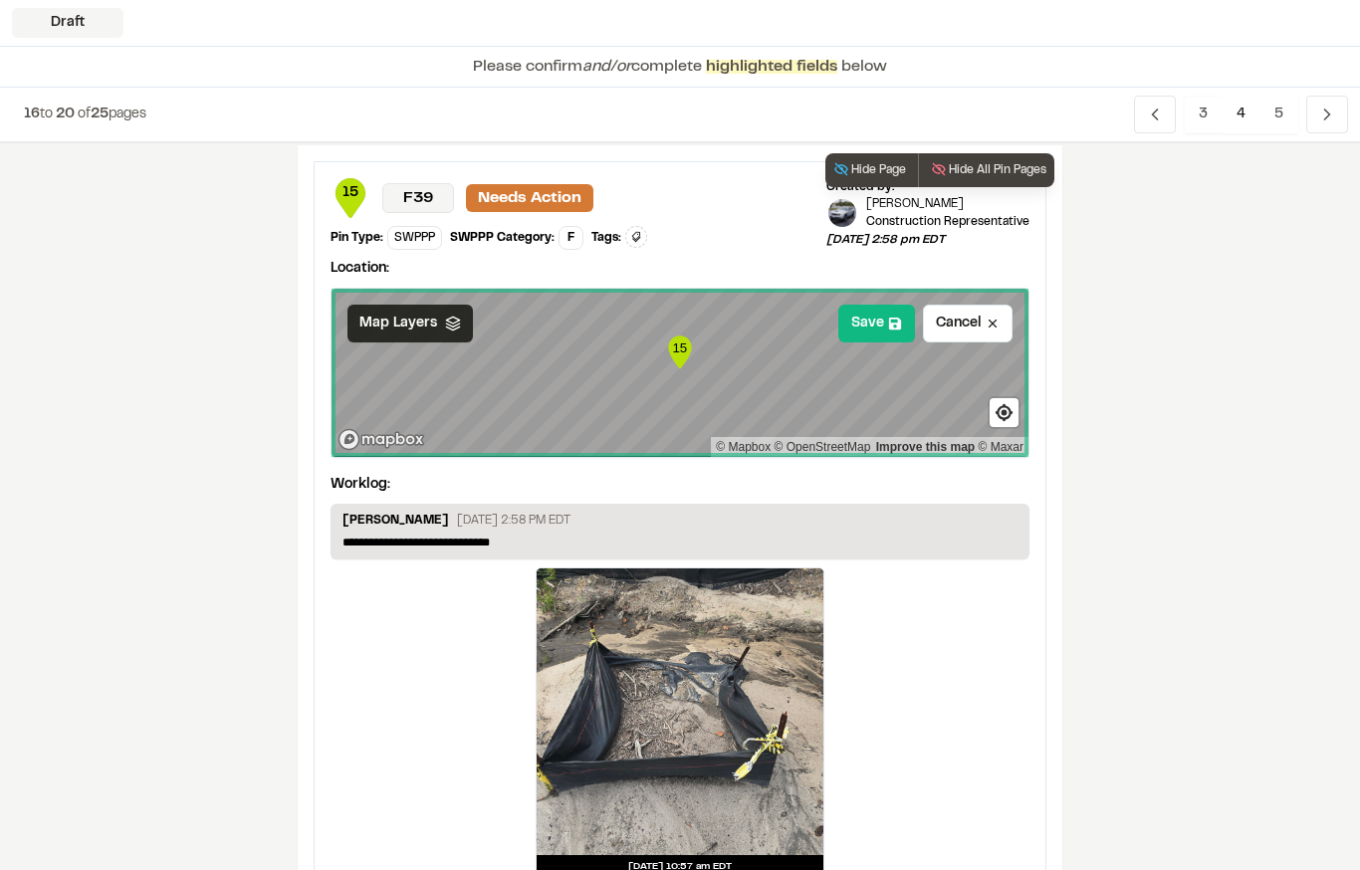
scroll to position [0, 0]
click at [891, 321] on icon at bounding box center [895, 324] width 14 height 14
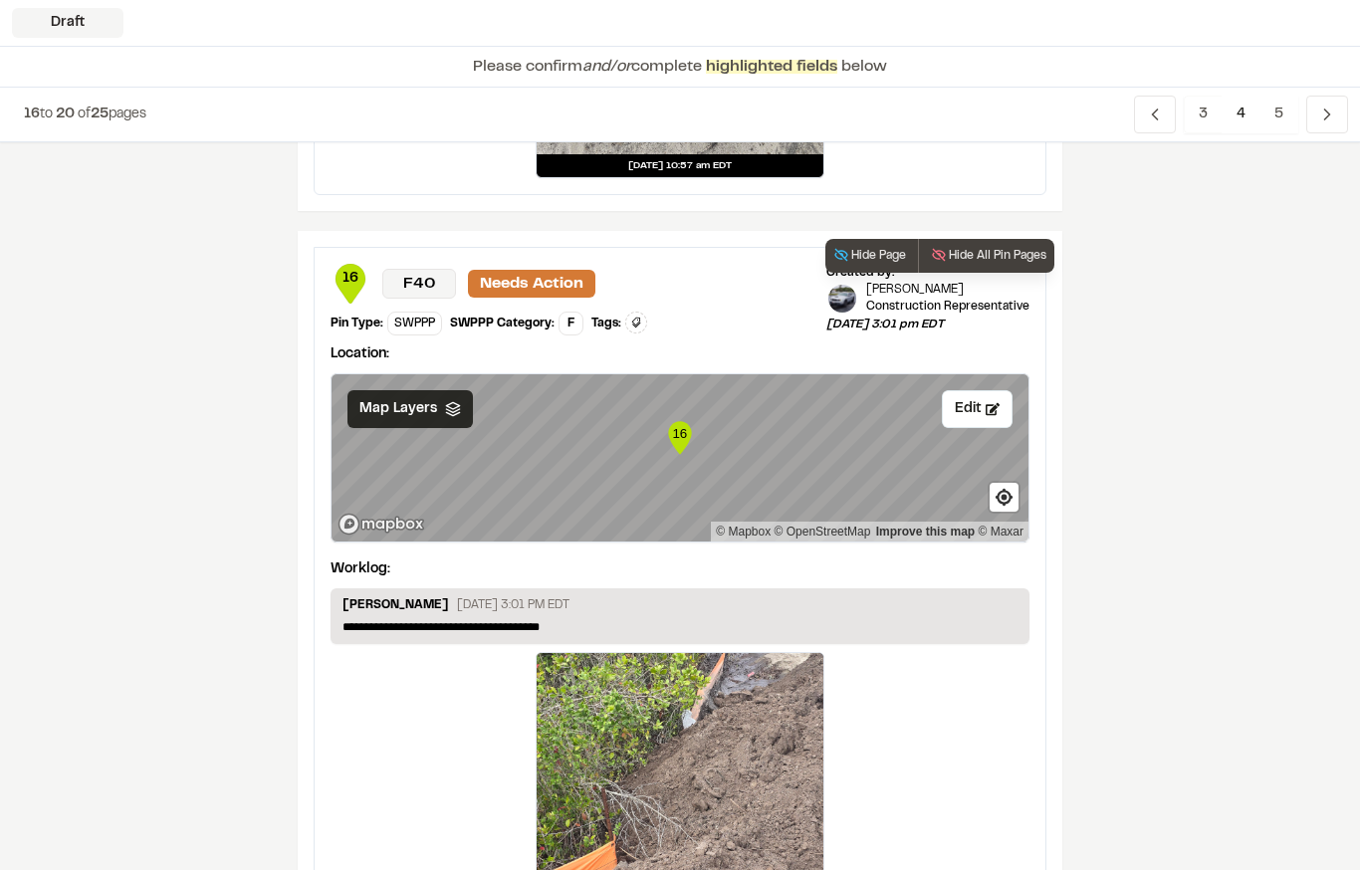
scroll to position [3306, 0]
click at [453, 410] on polyline at bounding box center [452, 410] width 13 height 3
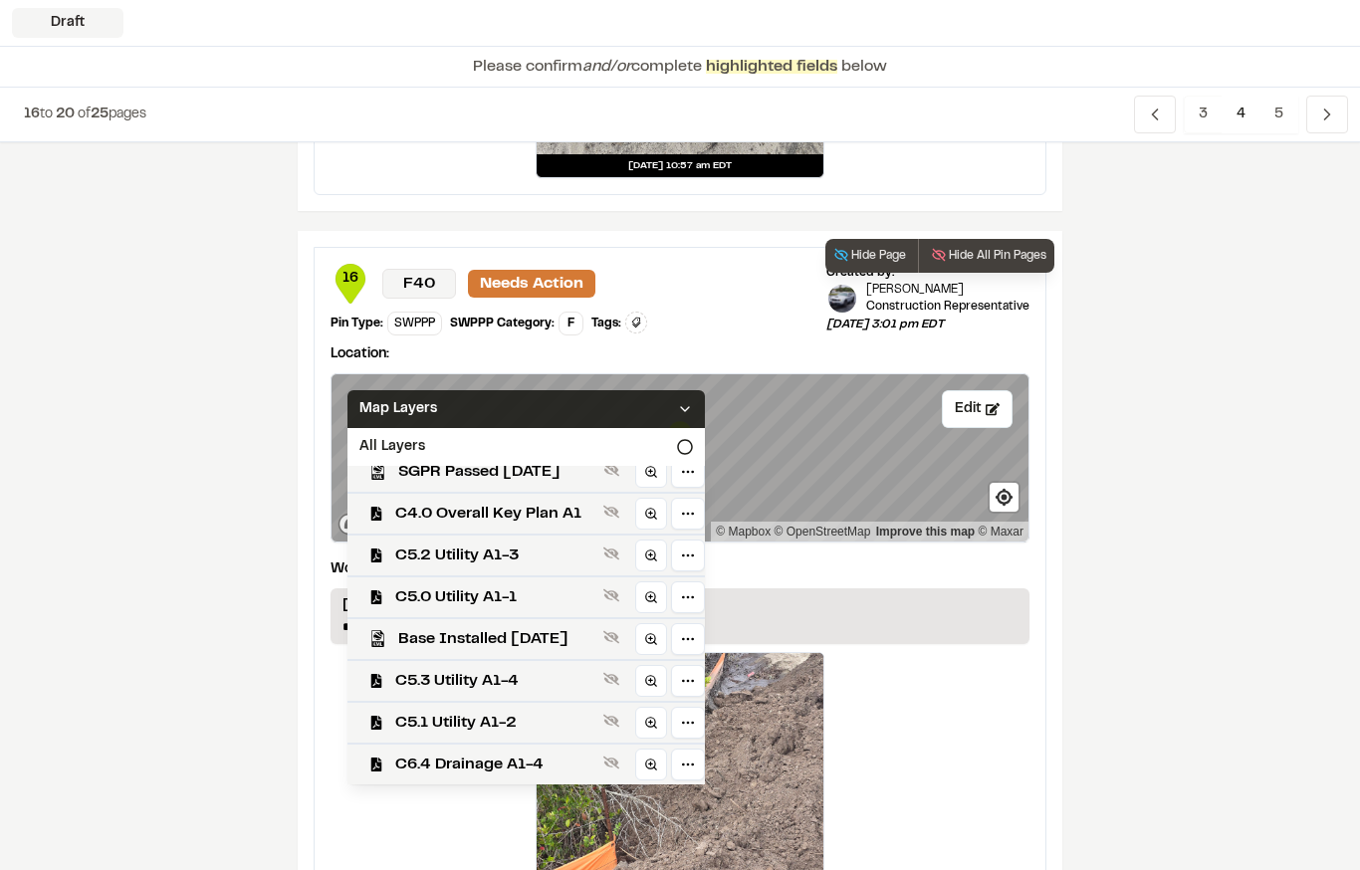
scroll to position [601, 0]
click at [545, 514] on span "C4.0 Overall Key Plan A1" at bounding box center [495, 514] width 200 height 24
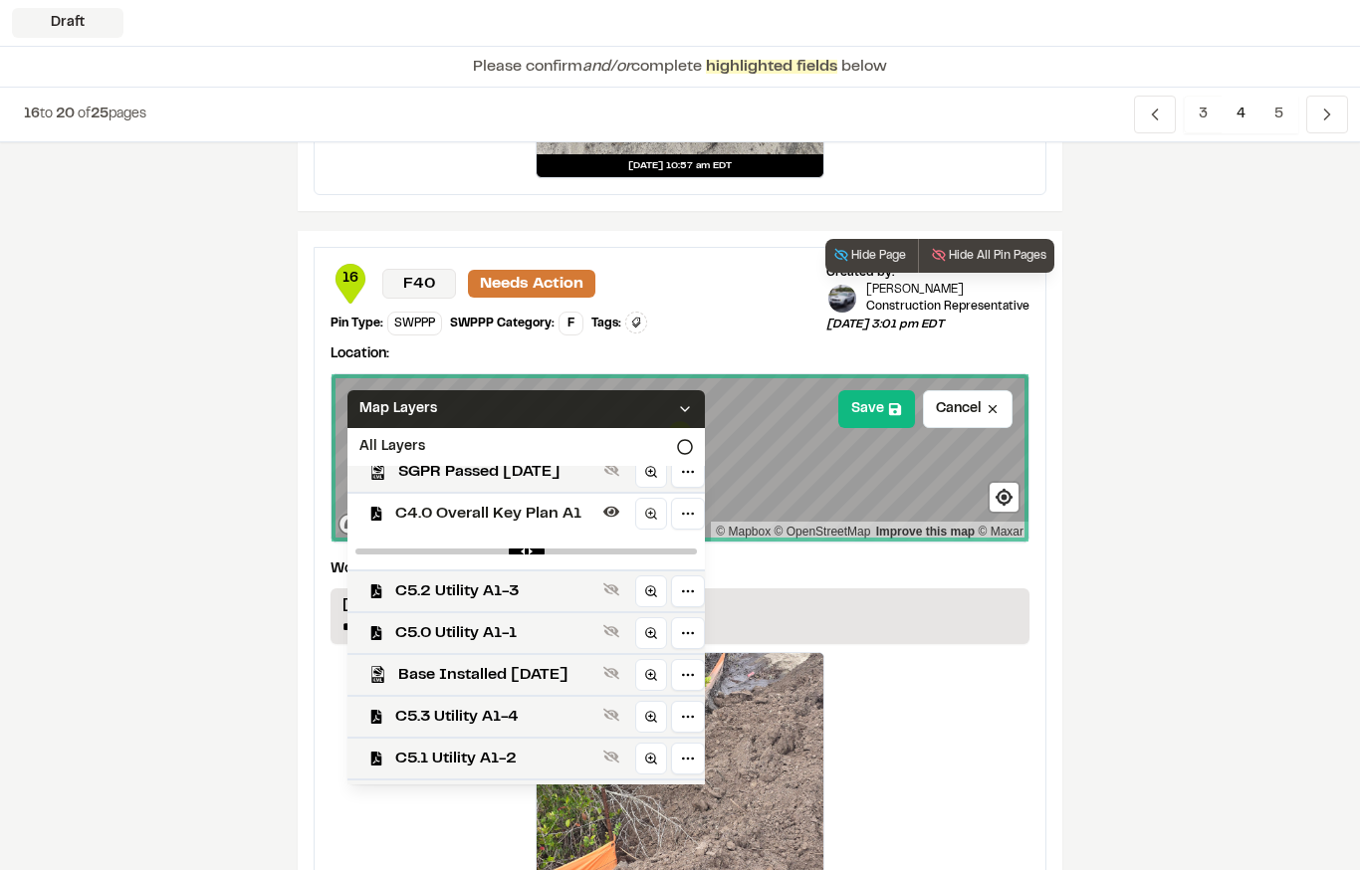
click at [581, 407] on div "Map Layers" at bounding box center [525, 409] width 357 height 38
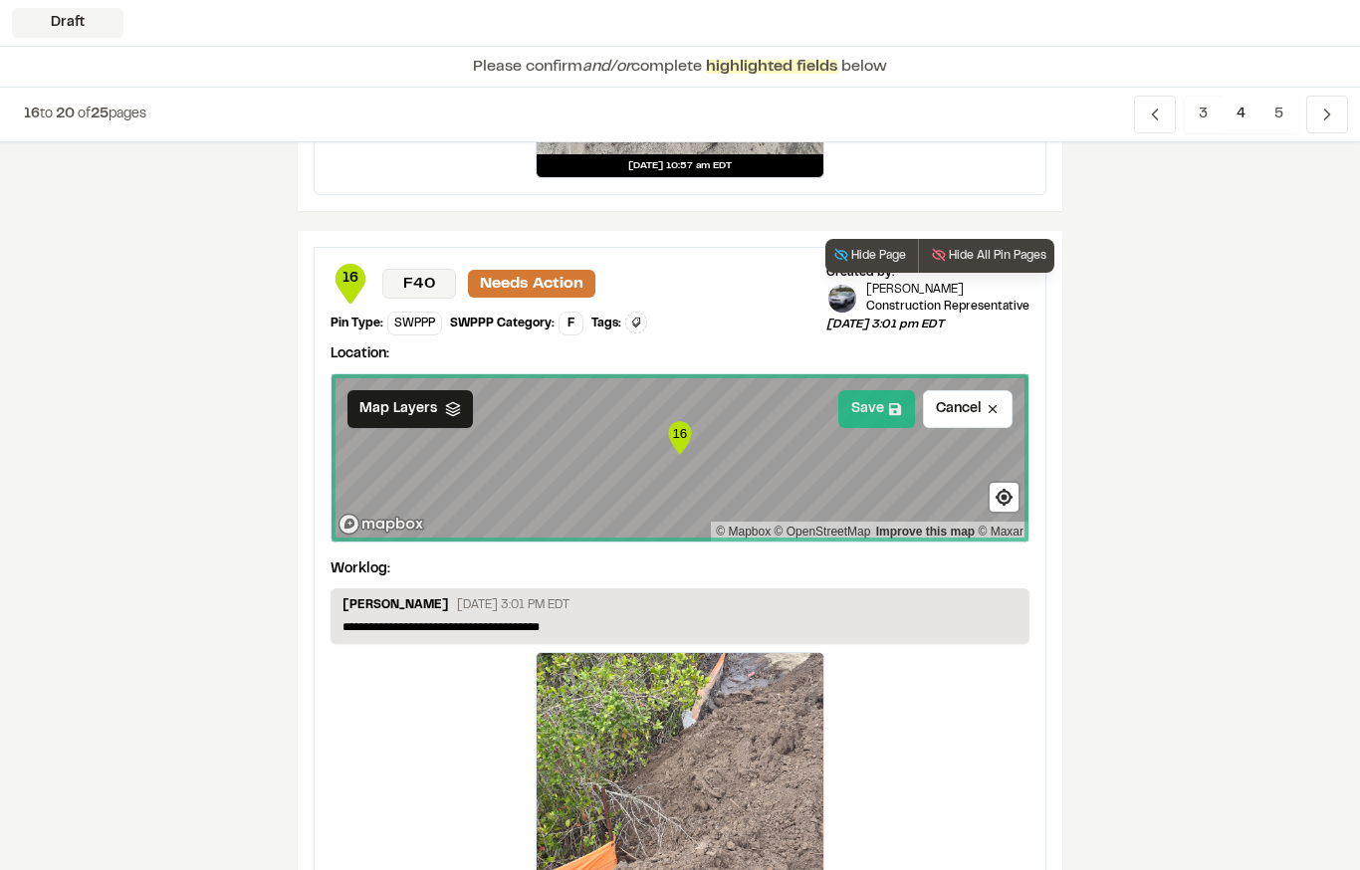
click at [893, 405] on icon at bounding box center [895, 409] width 14 height 14
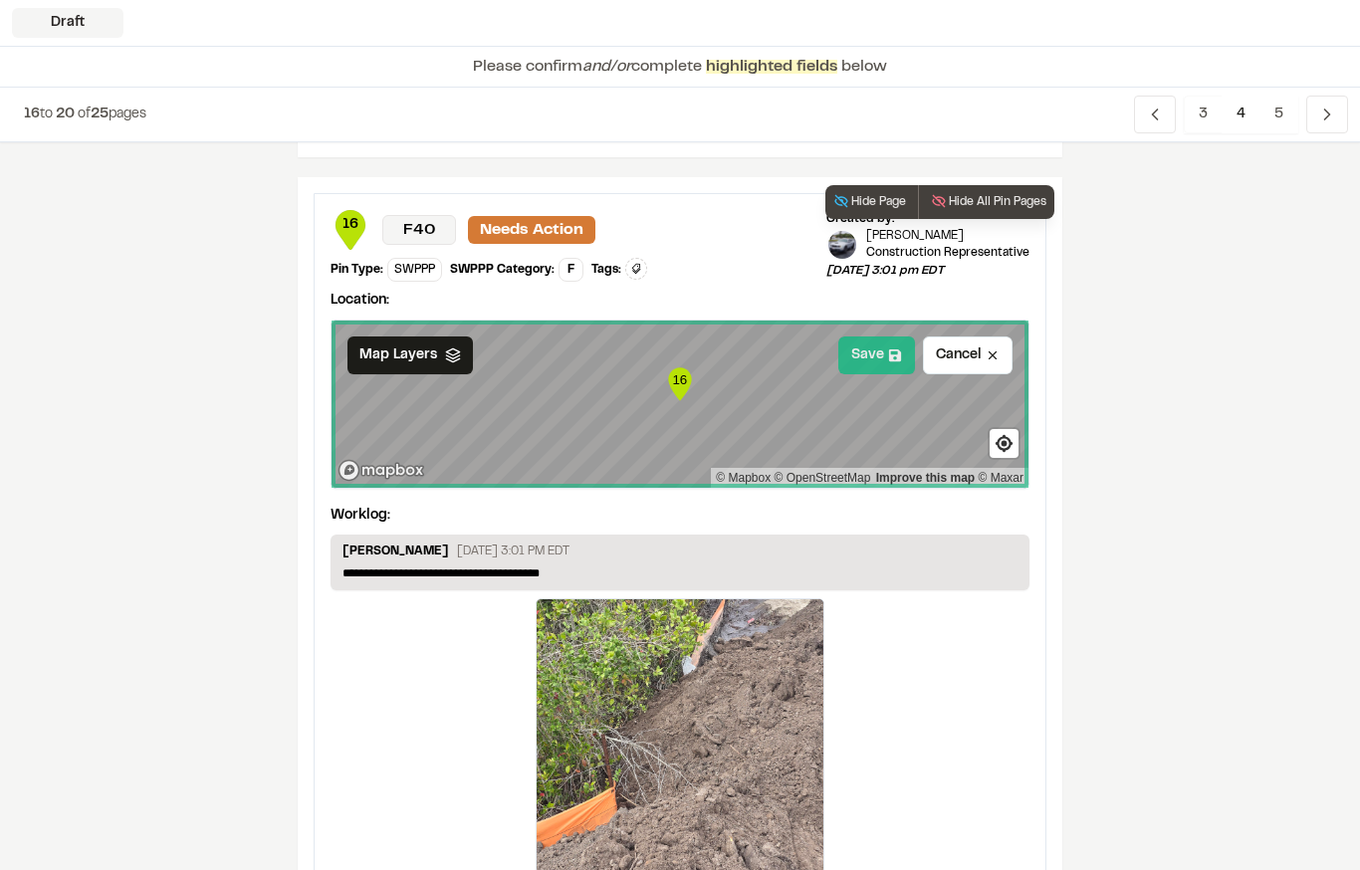
scroll to position [3453, 0]
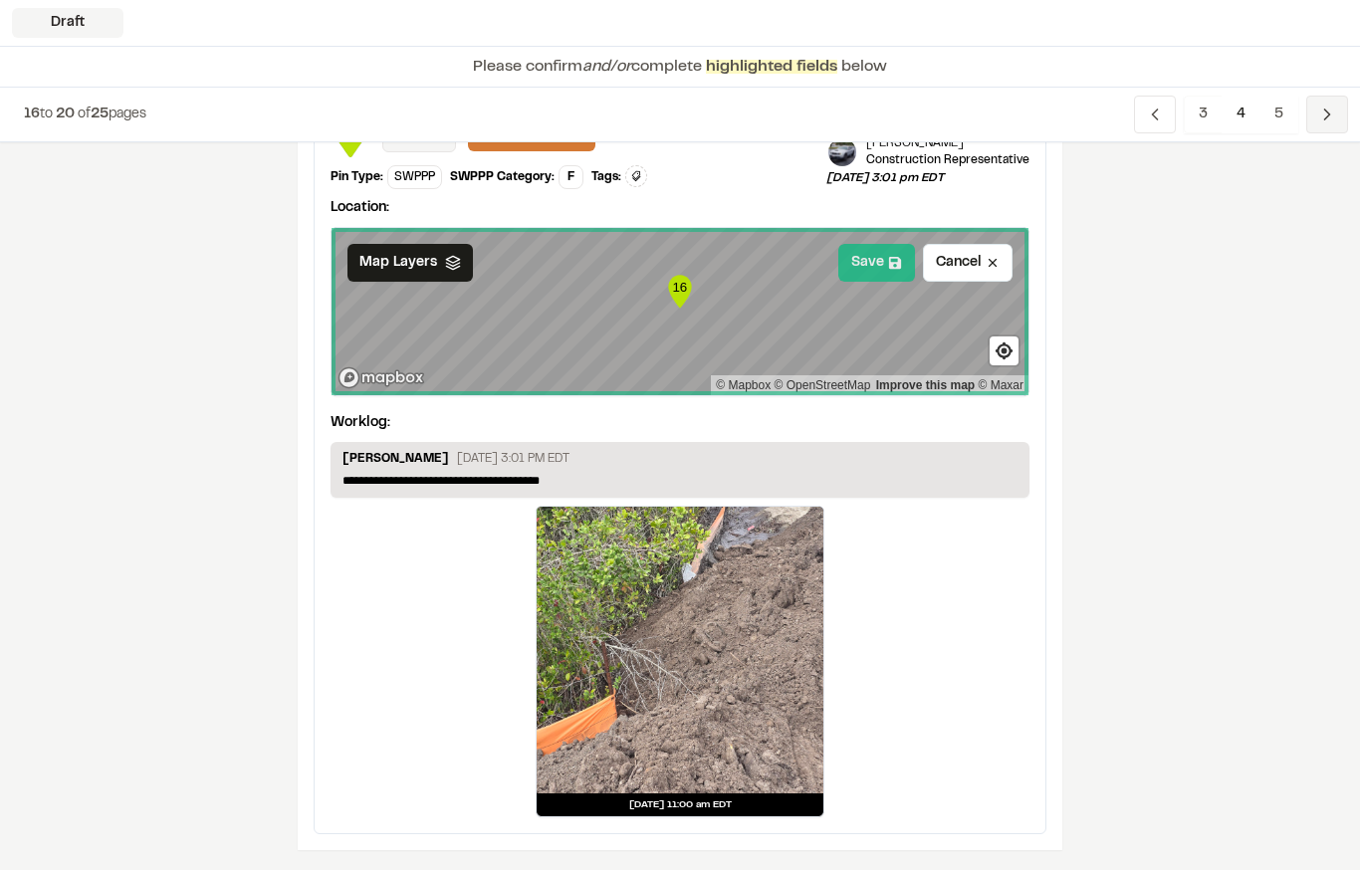
click at [1336, 114] on icon "Navigation" at bounding box center [1327, 115] width 20 height 20
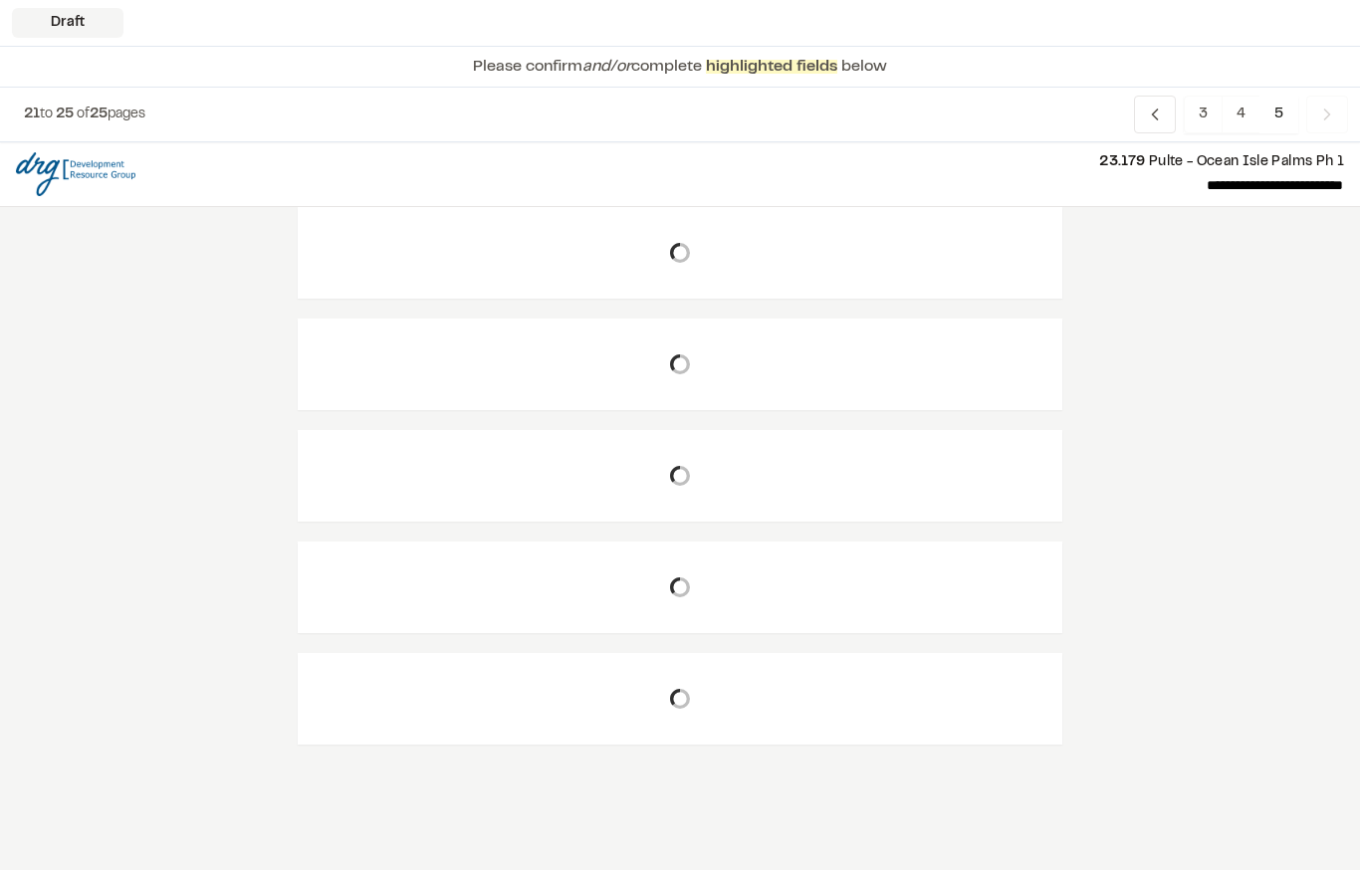
scroll to position [0, 0]
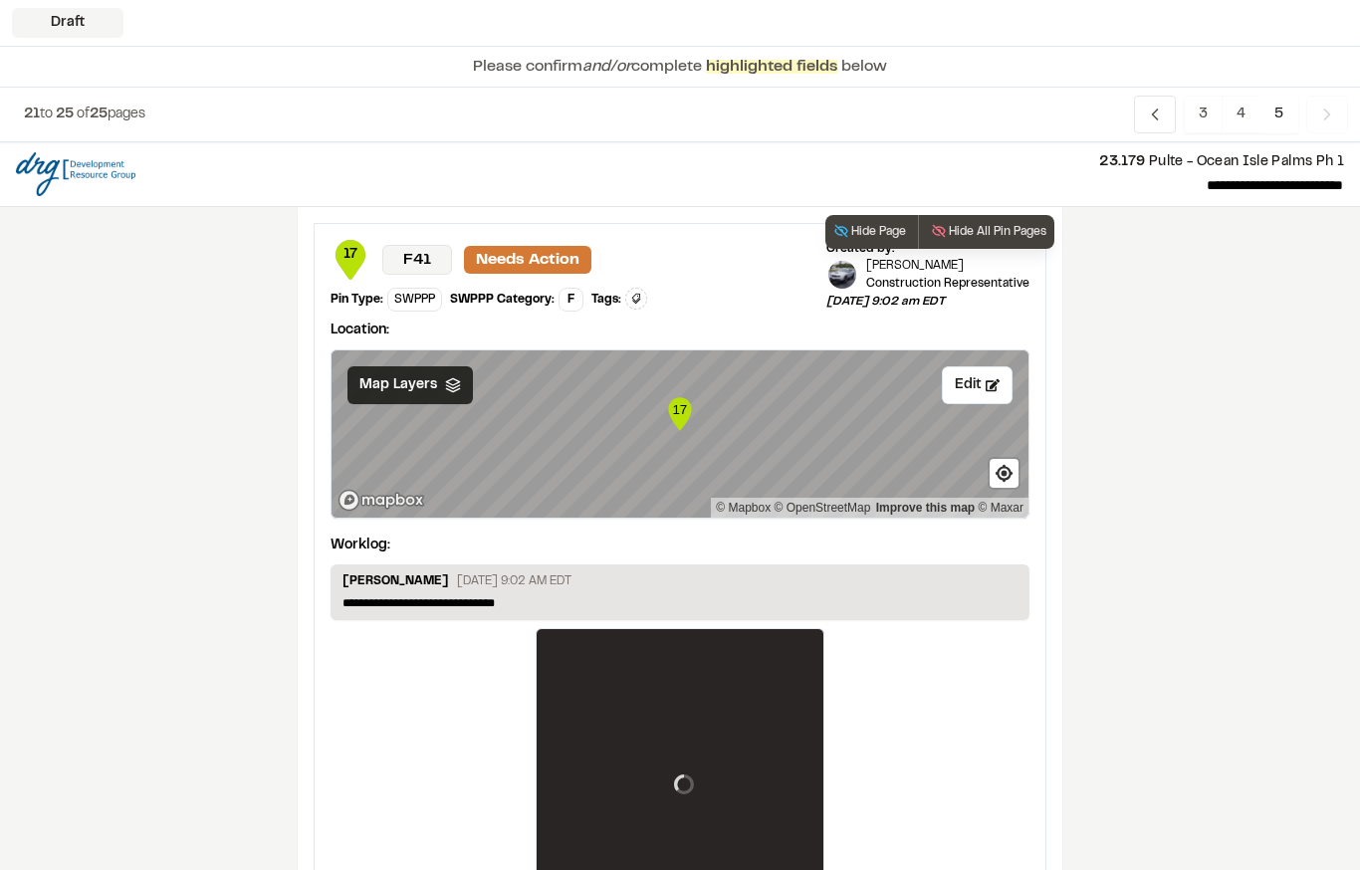
click at [445, 384] on icon at bounding box center [453, 385] width 16 height 16
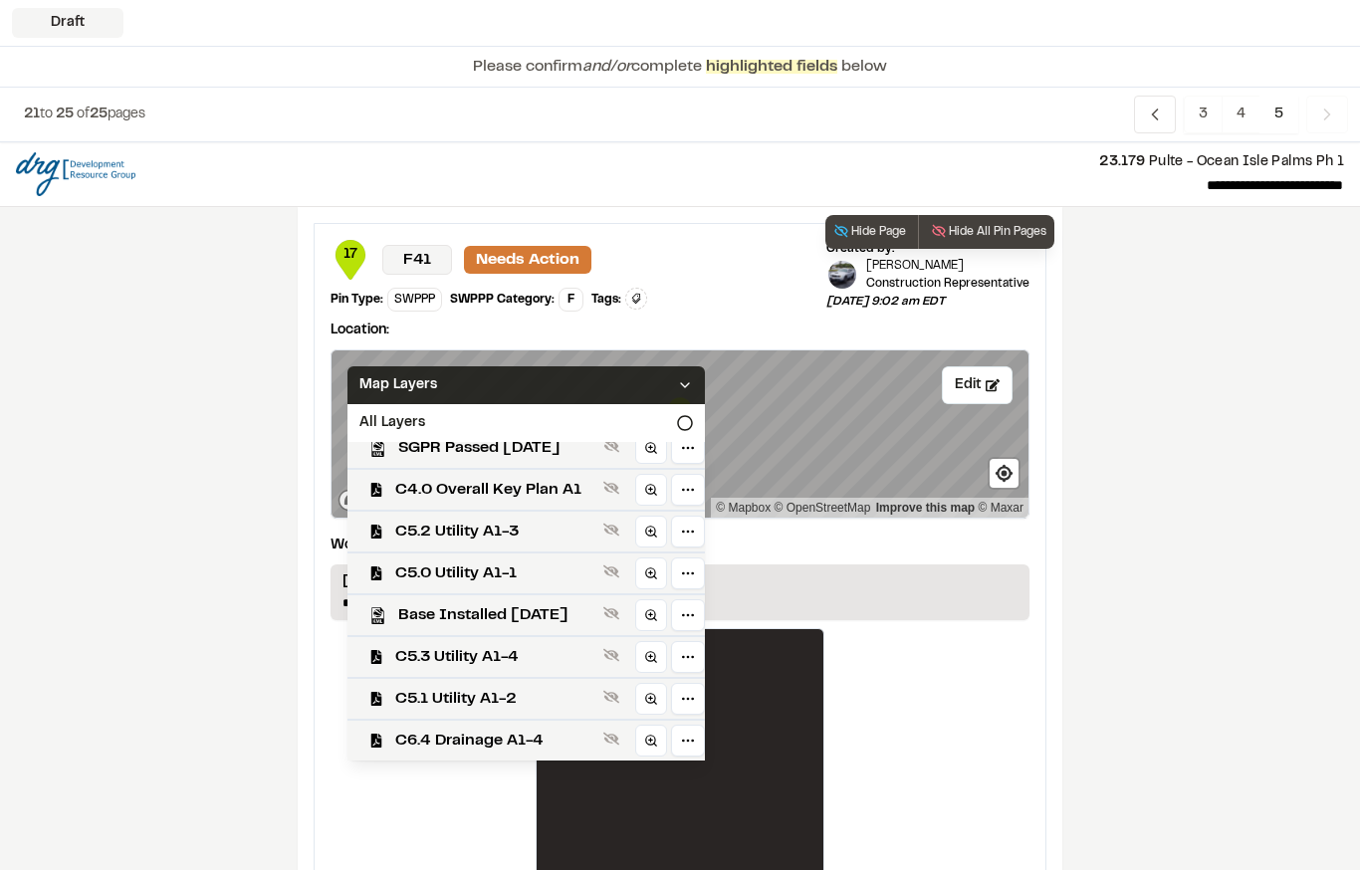
scroll to position [601, 0]
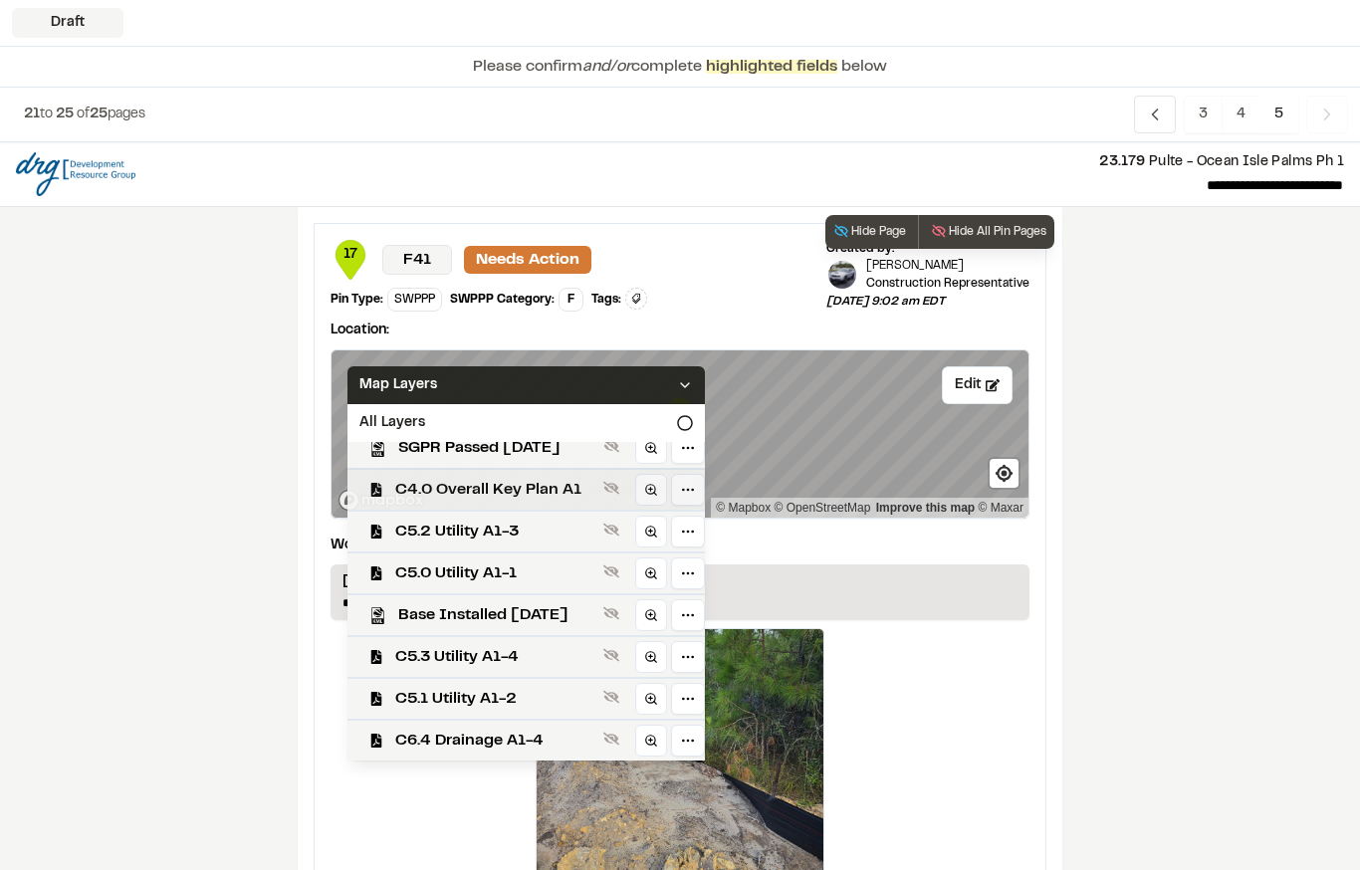
click at [561, 491] on span "C4.0 Overall Key Plan A1" at bounding box center [495, 490] width 200 height 24
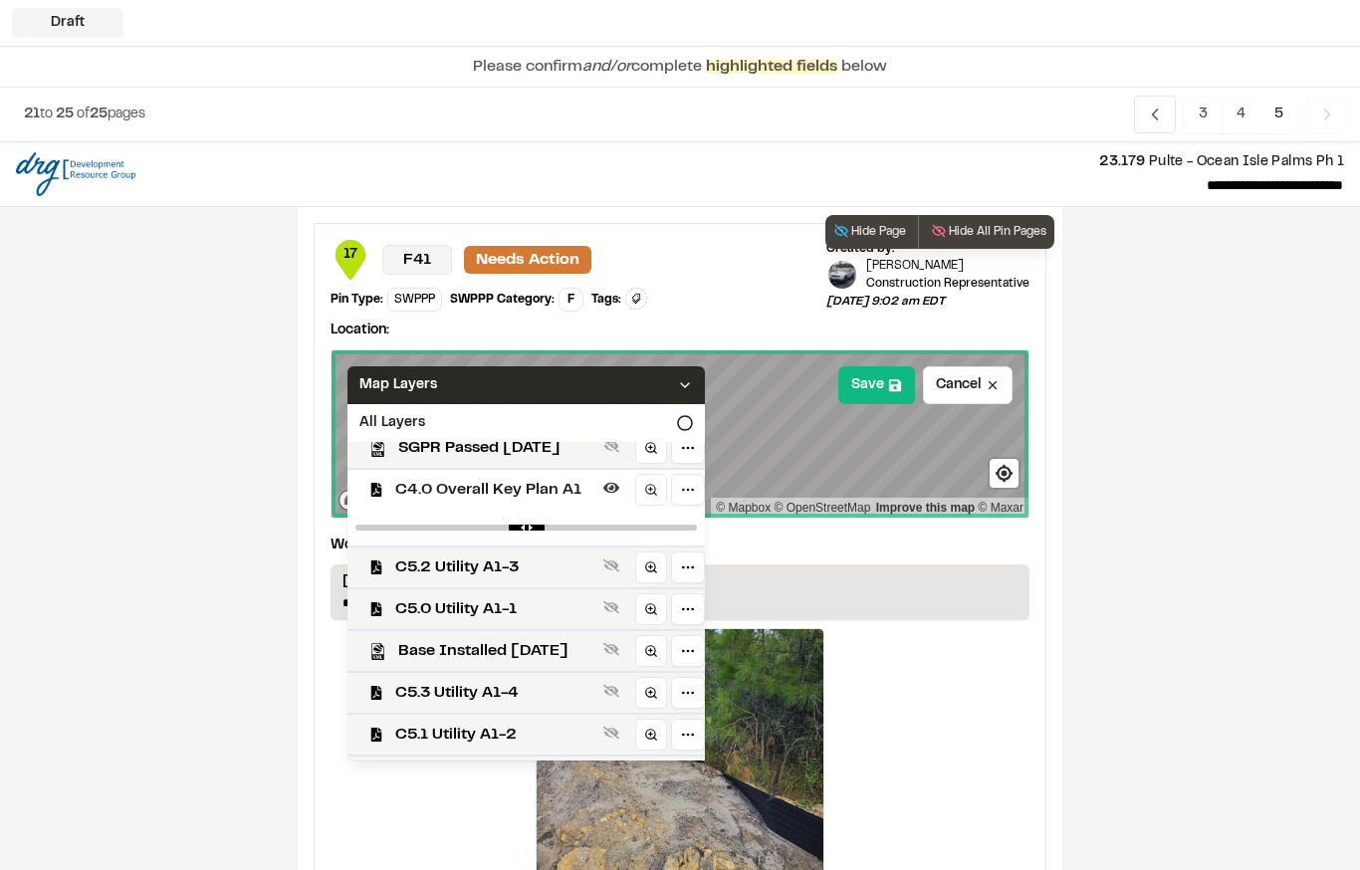
click at [593, 381] on div "Map Layers" at bounding box center [525, 385] width 357 height 38
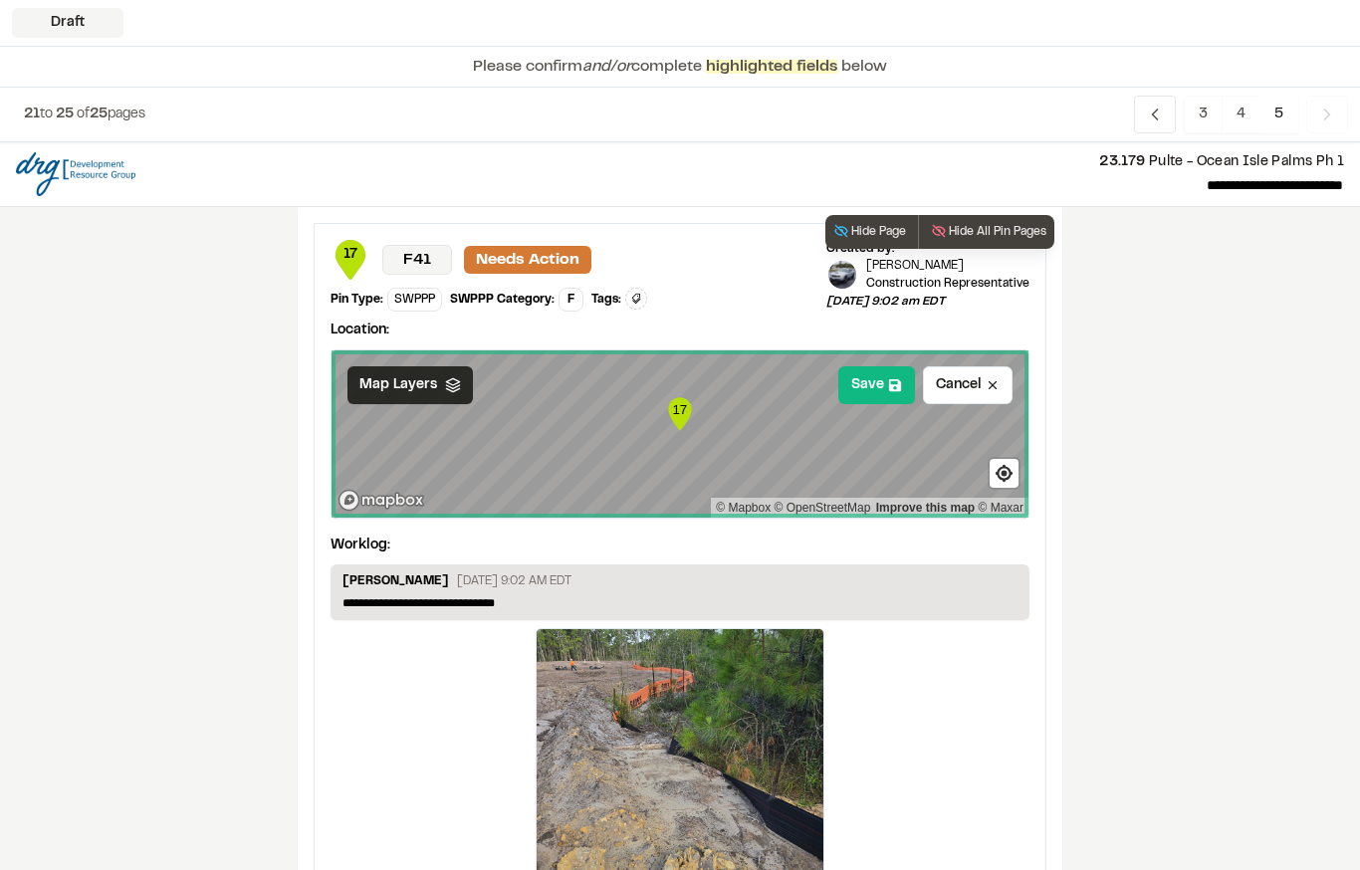
scroll to position [0, 0]
click at [899, 379] on icon at bounding box center [895, 385] width 14 height 14
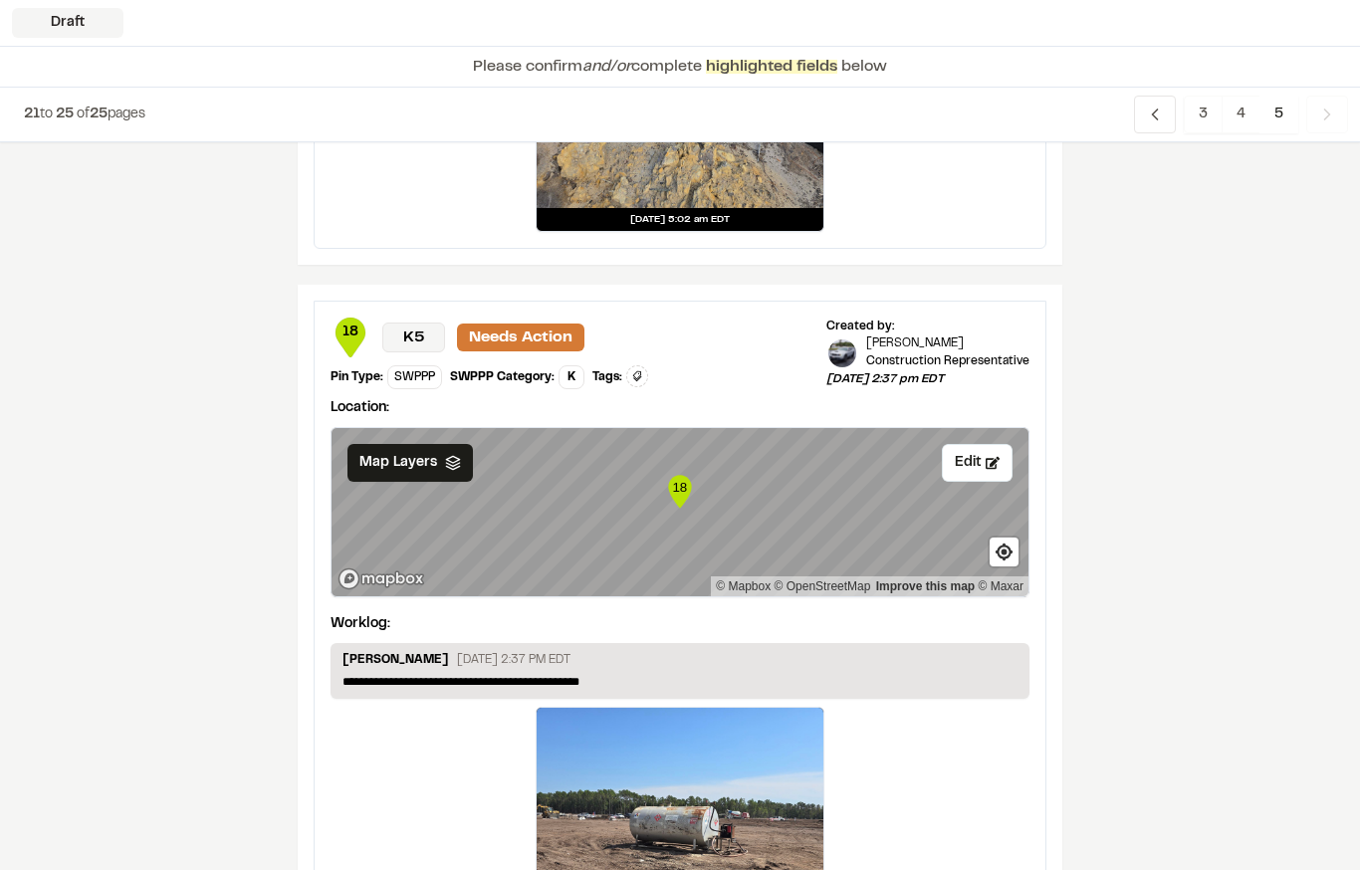
scroll to position [709, 0]
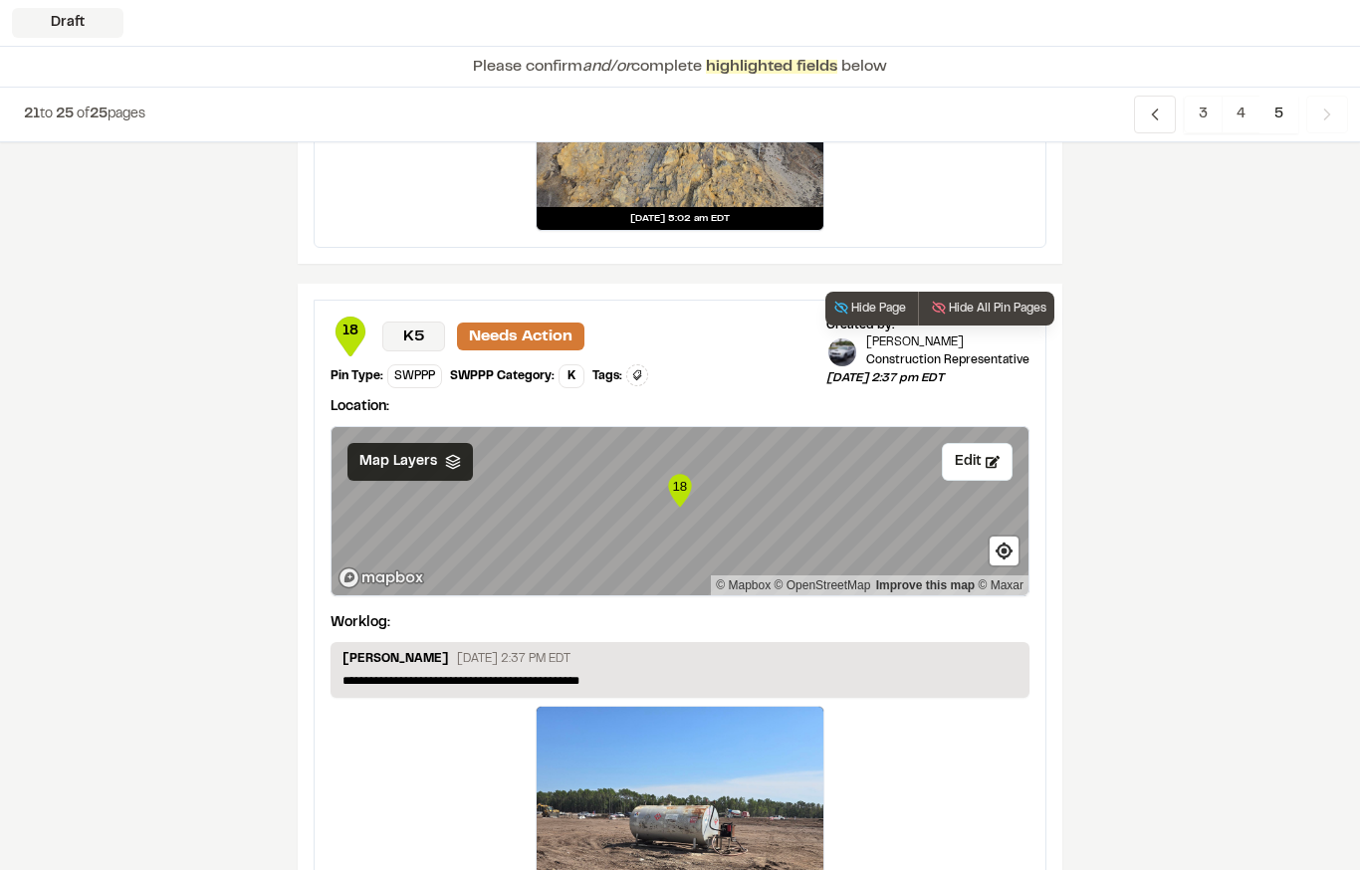
click at [456, 461] on icon at bounding box center [453, 462] width 16 height 16
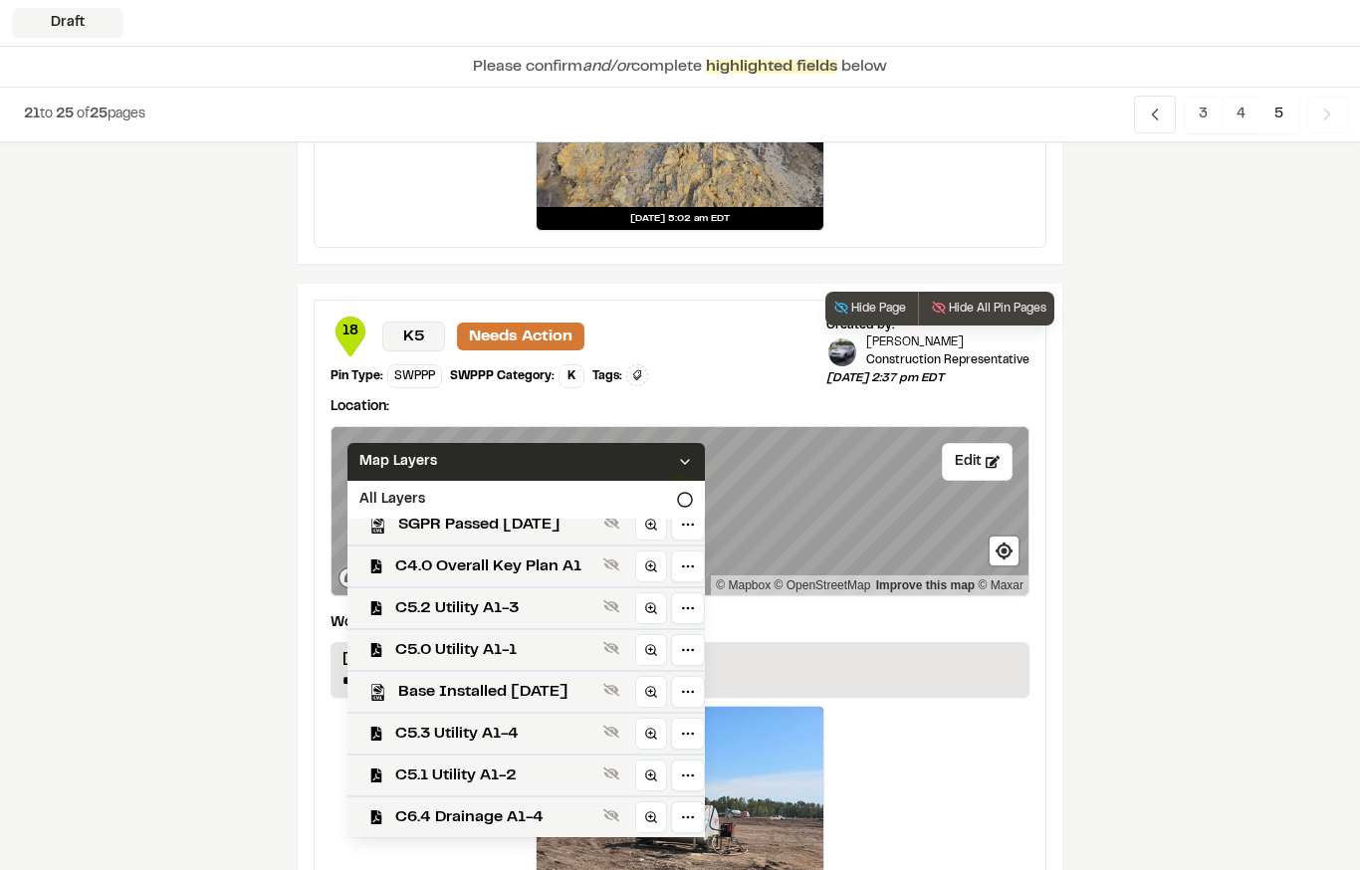
scroll to position [601, 0]
click at [551, 567] on span "C4.0 Overall Key Plan A1" at bounding box center [495, 567] width 200 height 24
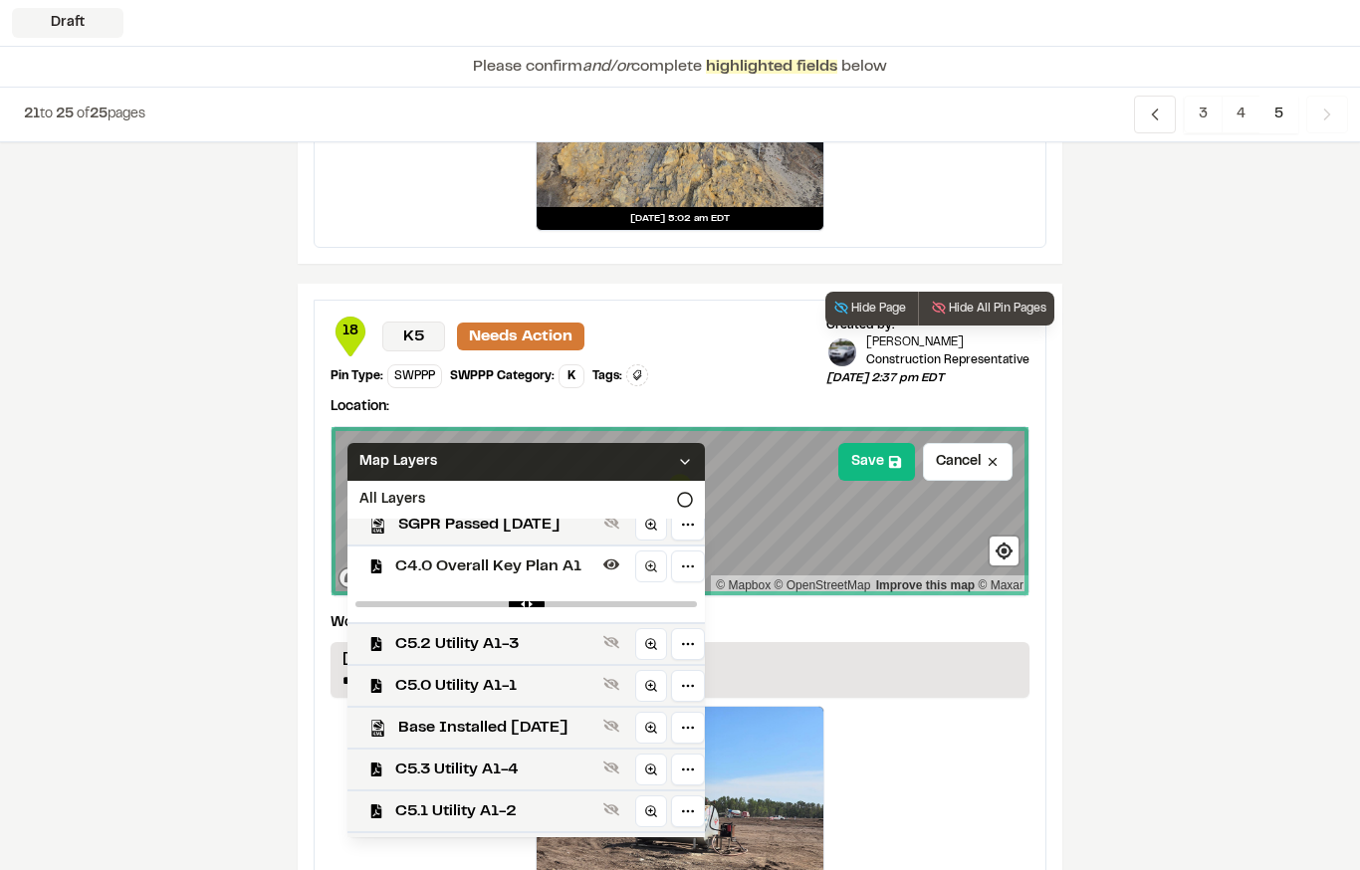
click at [585, 454] on div "Map Layers" at bounding box center [525, 462] width 357 height 38
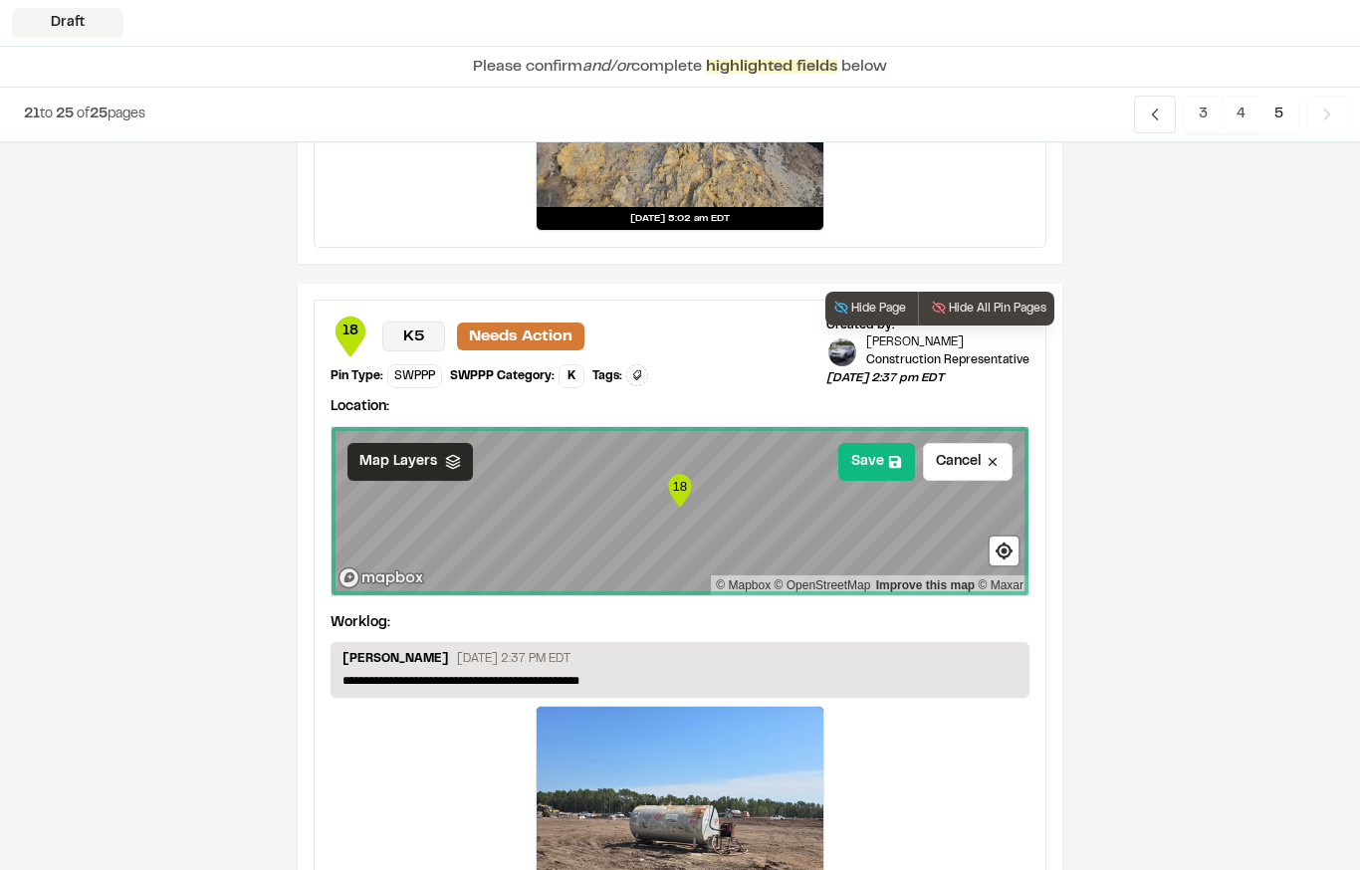
scroll to position [0, 0]
click at [888, 458] on icon at bounding box center [895, 462] width 14 height 14
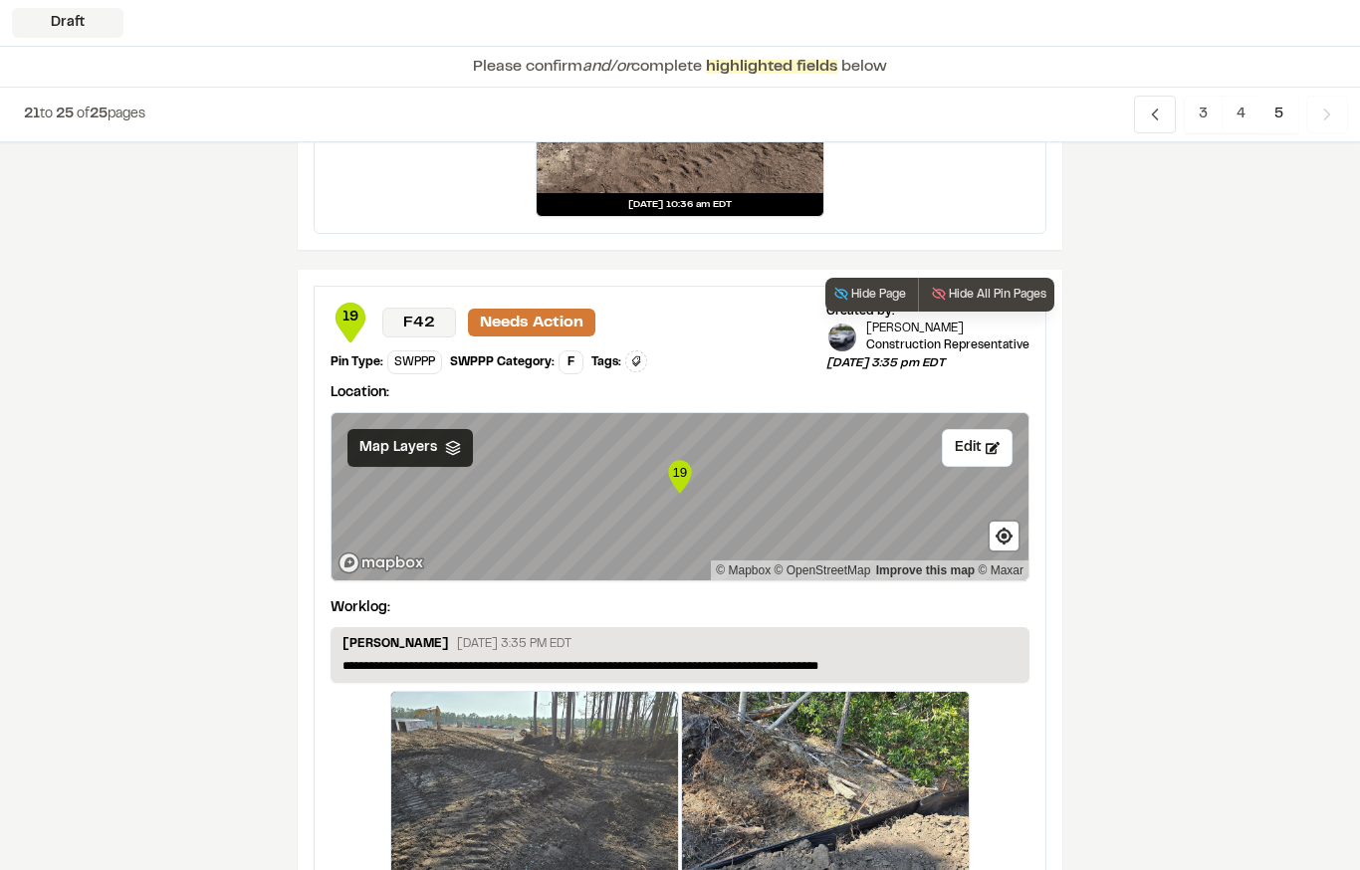
scroll to position [1509, 0]
click at [458, 449] on icon at bounding box center [453, 448] width 16 height 16
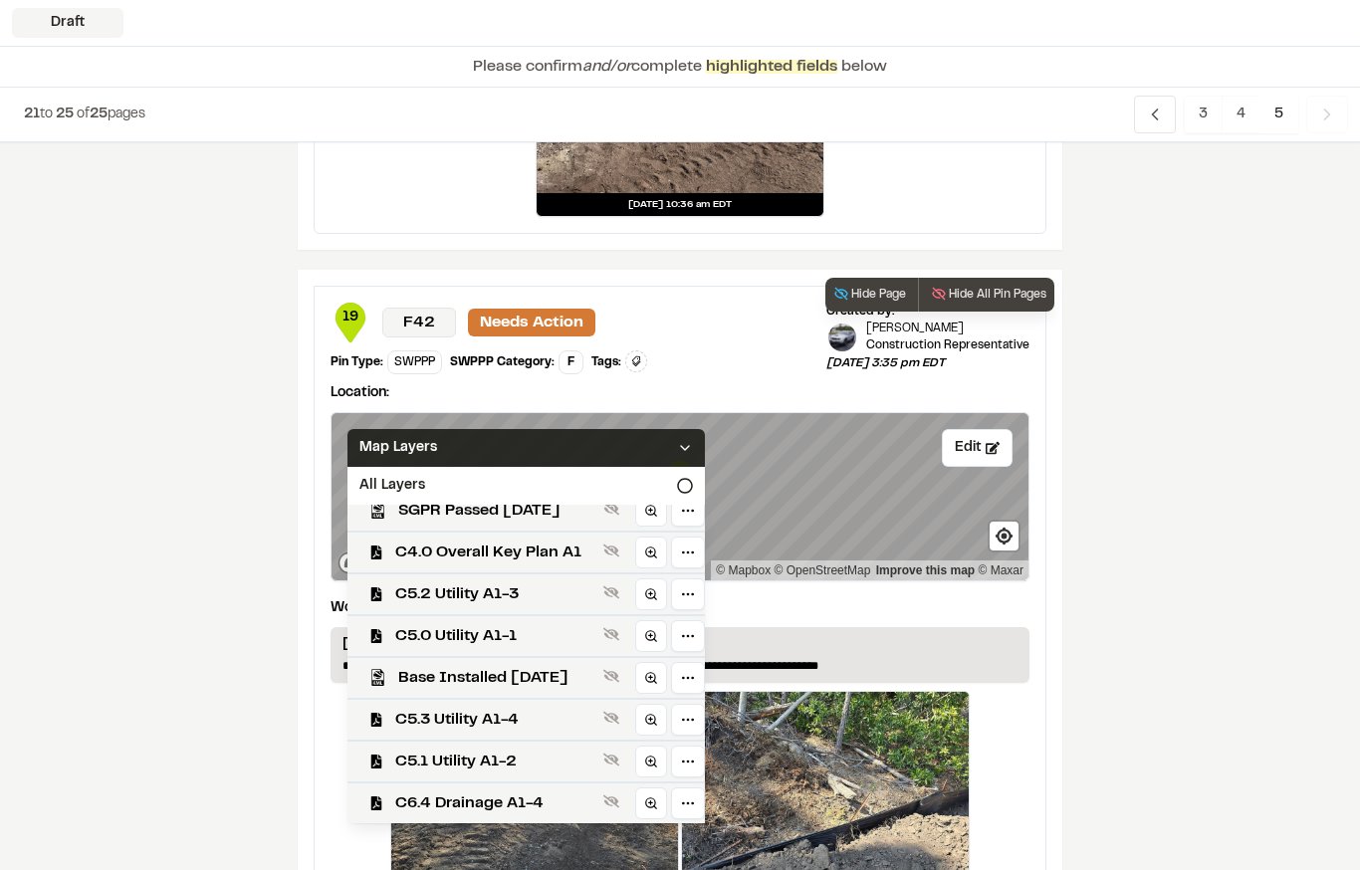
scroll to position [601, 0]
click at [544, 550] on span "C4.0 Overall Key Plan A1" at bounding box center [495, 553] width 200 height 24
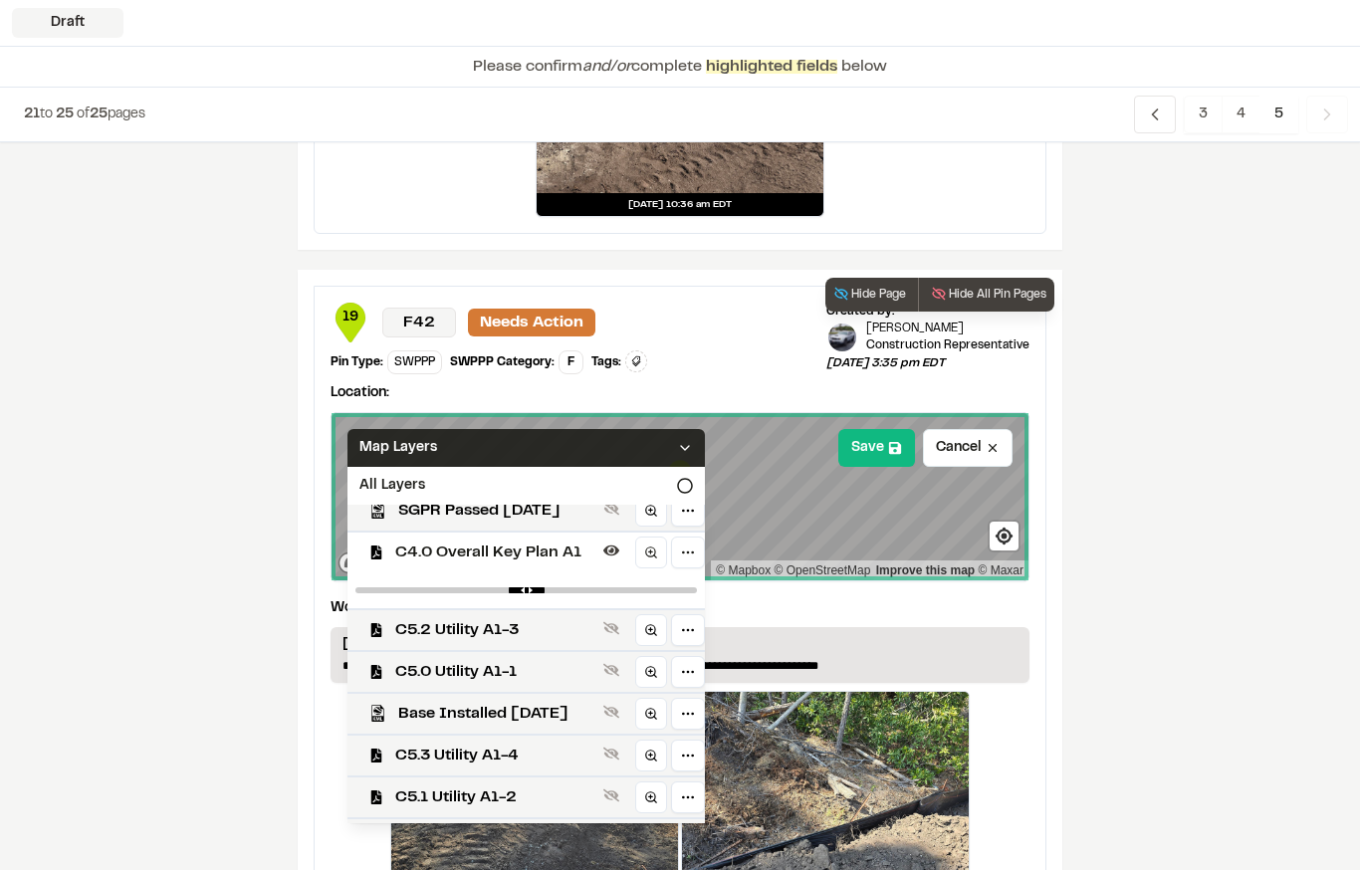
click at [612, 442] on div "Map Layers" at bounding box center [525, 448] width 357 height 38
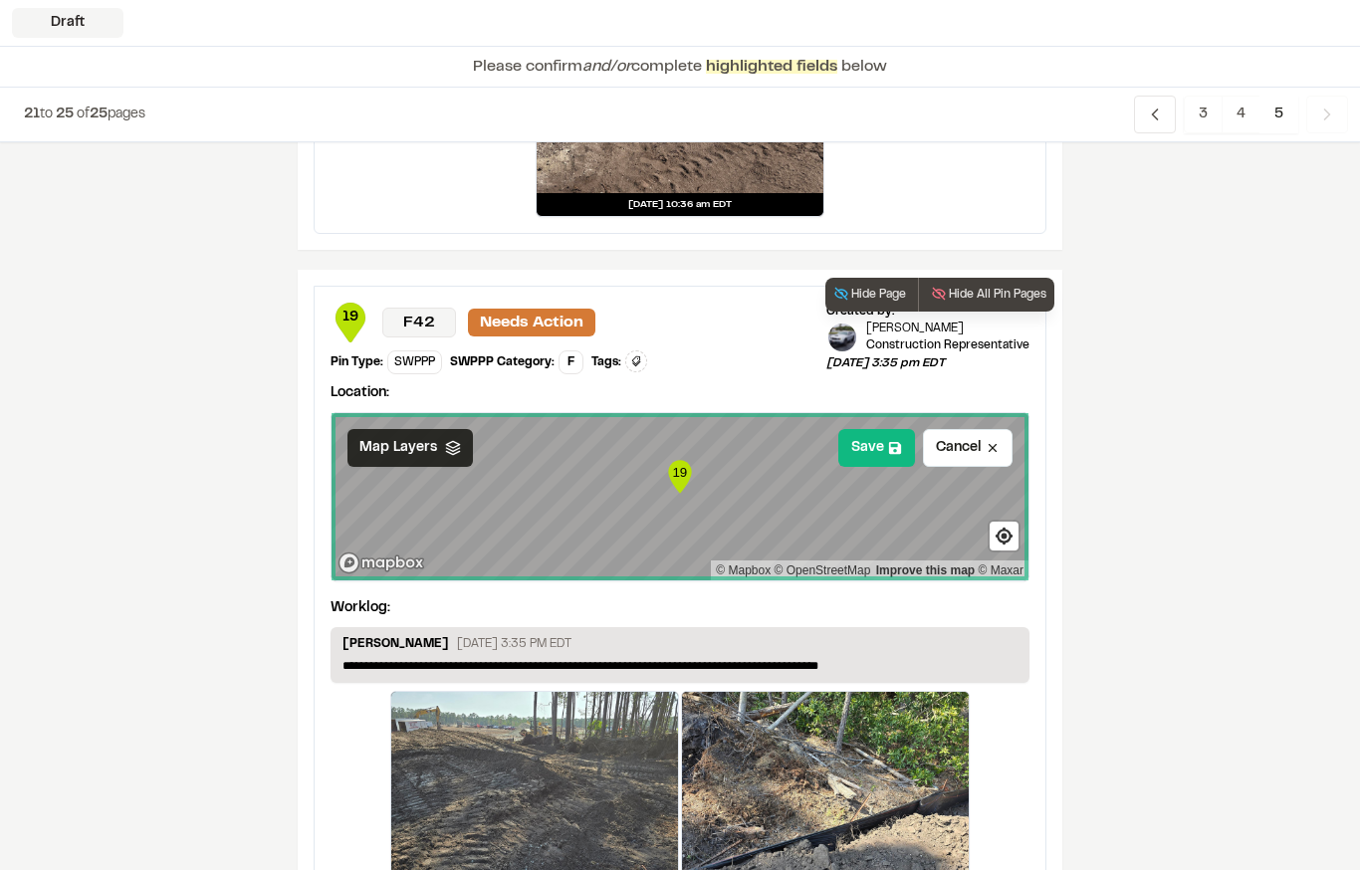
scroll to position [0, 0]
click at [886, 440] on button "Save" at bounding box center [876, 448] width 77 height 38
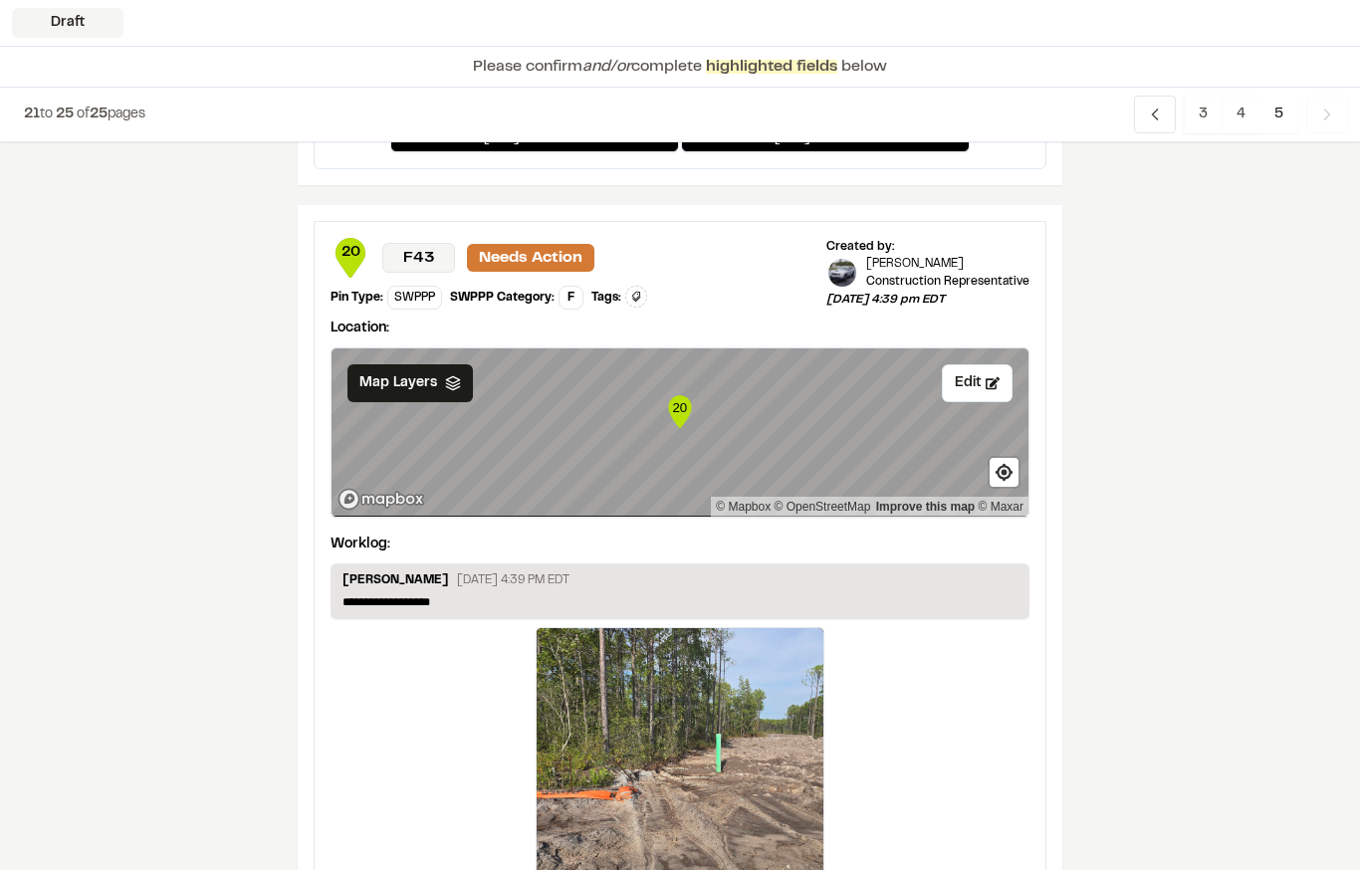
scroll to position [2382, 0]
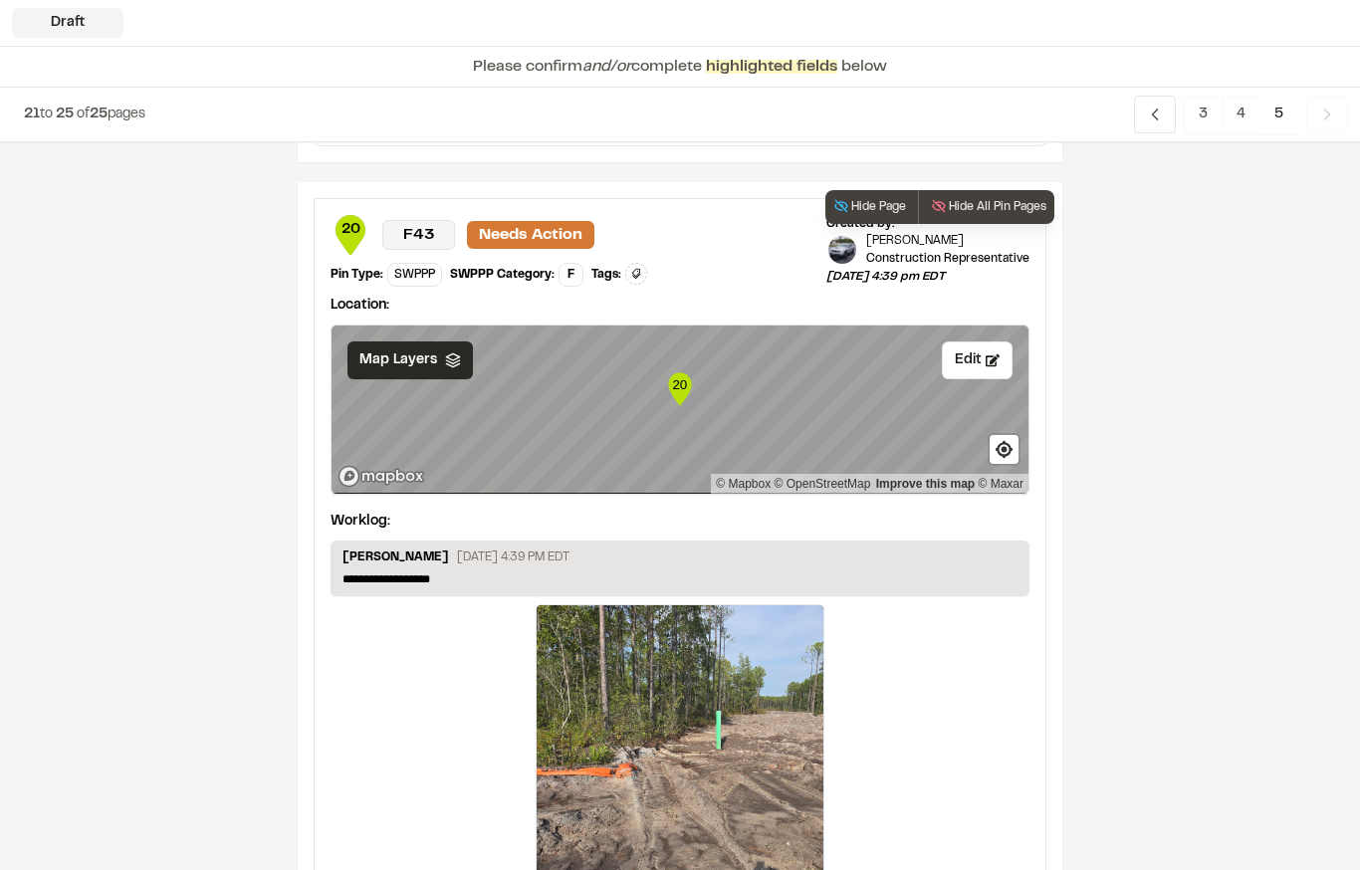
click at [449, 368] on icon at bounding box center [453, 360] width 16 height 16
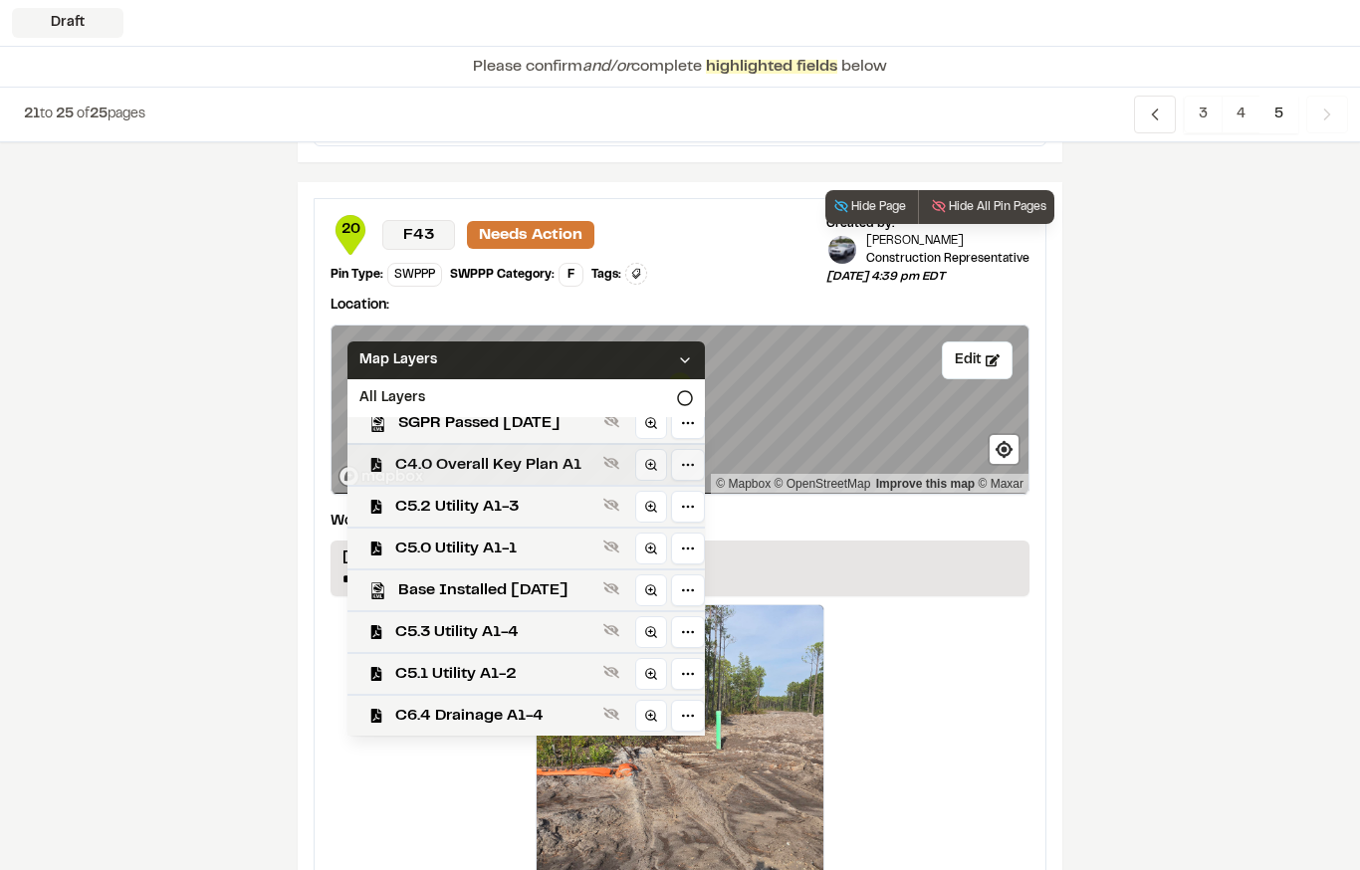
scroll to position [601, 0]
click at [583, 461] on span "C4.0 Overall Key Plan A1" at bounding box center [495, 465] width 200 height 24
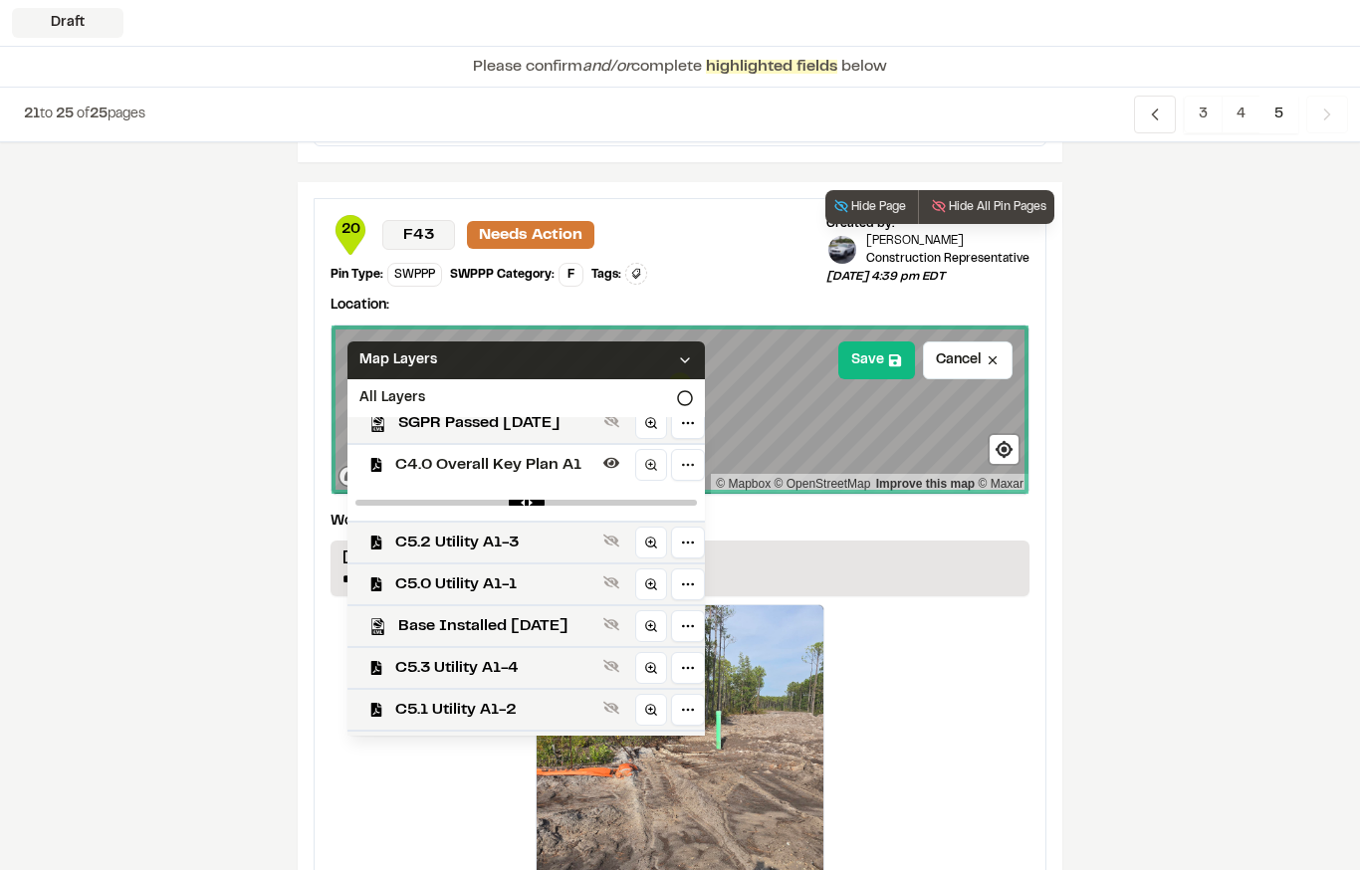
click at [592, 377] on div "Map Layers" at bounding box center [525, 360] width 357 height 38
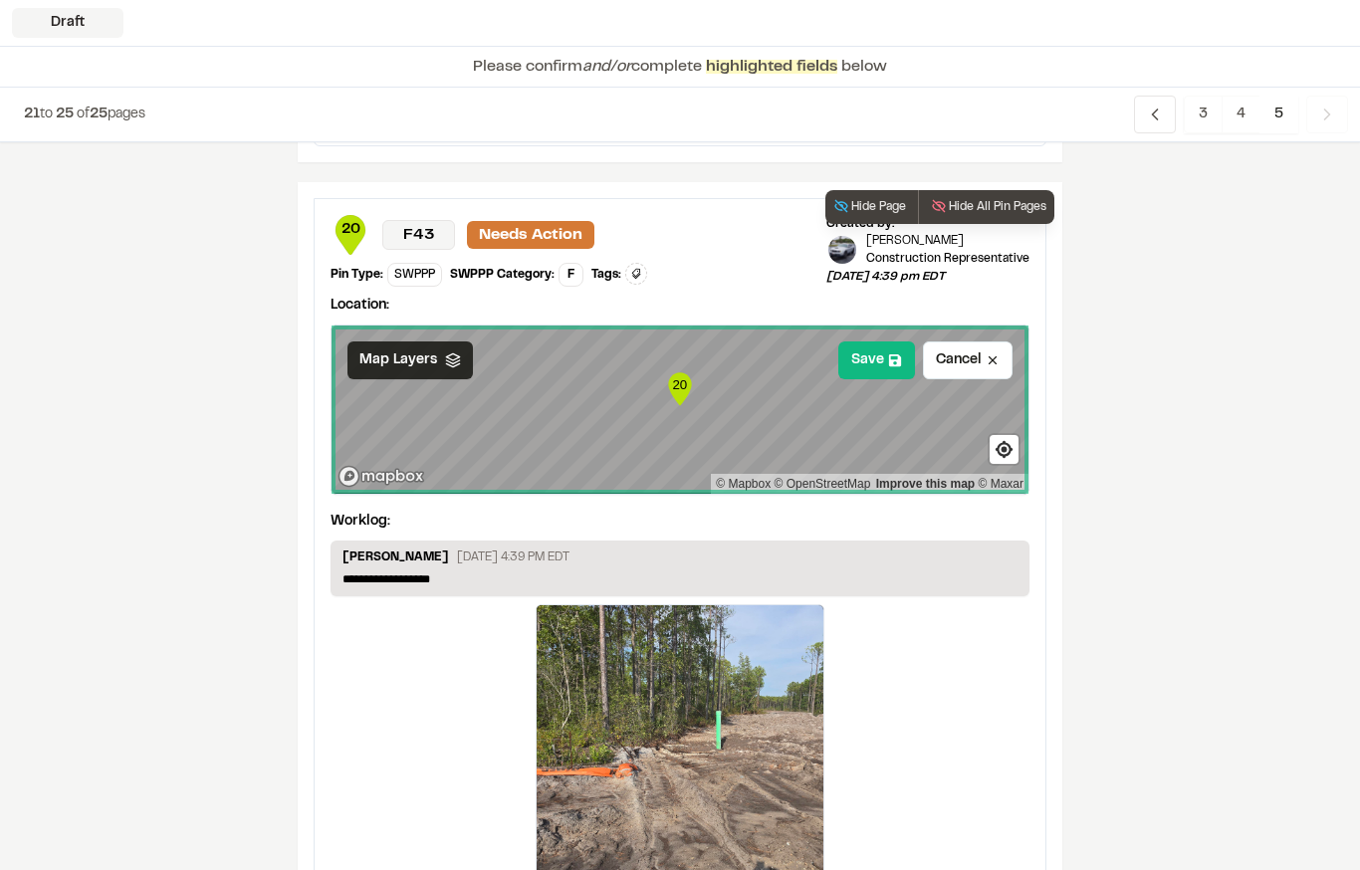
scroll to position [0, 0]
click at [896, 357] on icon at bounding box center [895, 360] width 14 height 14
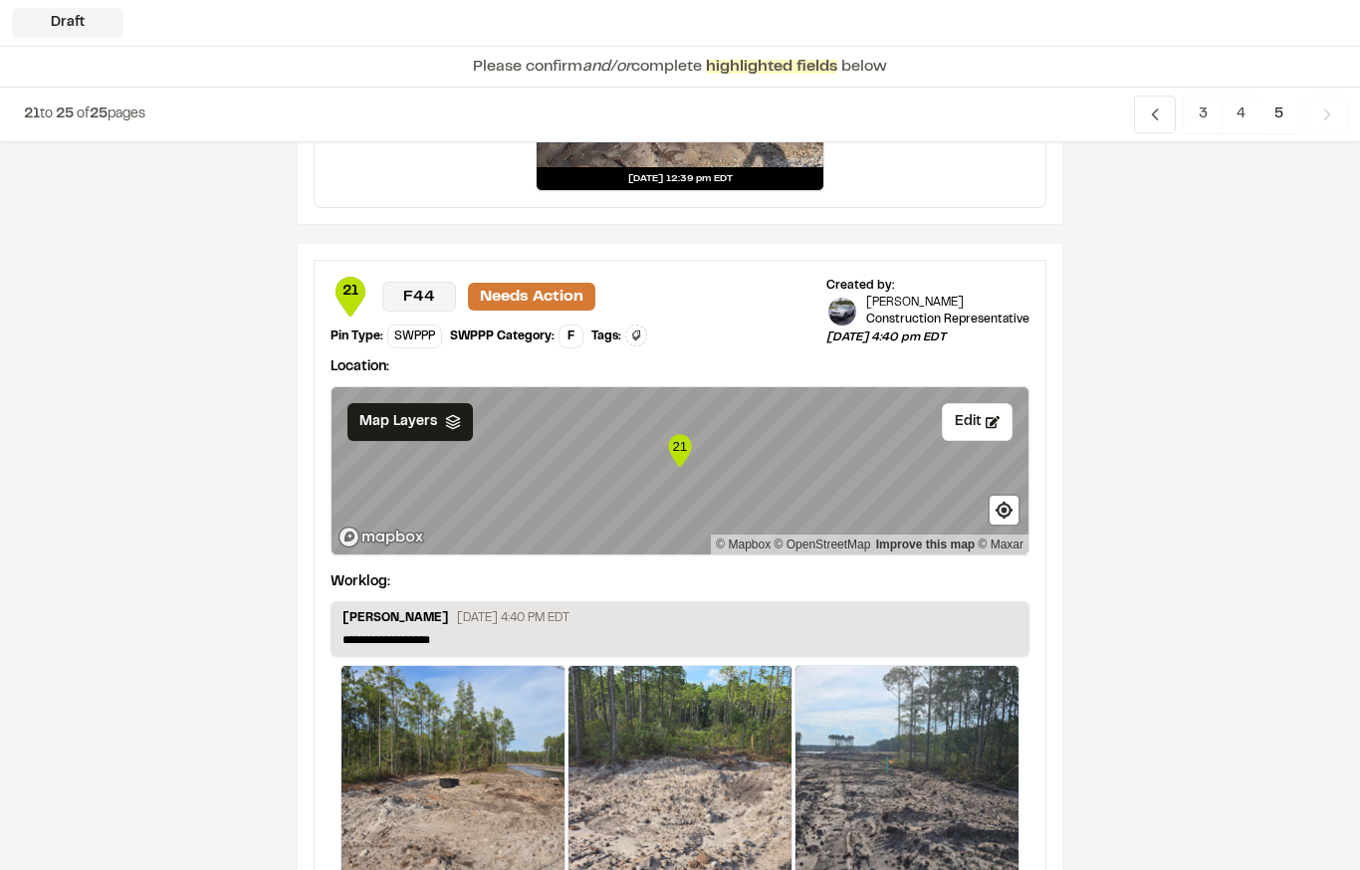
scroll to position [3122, 0]
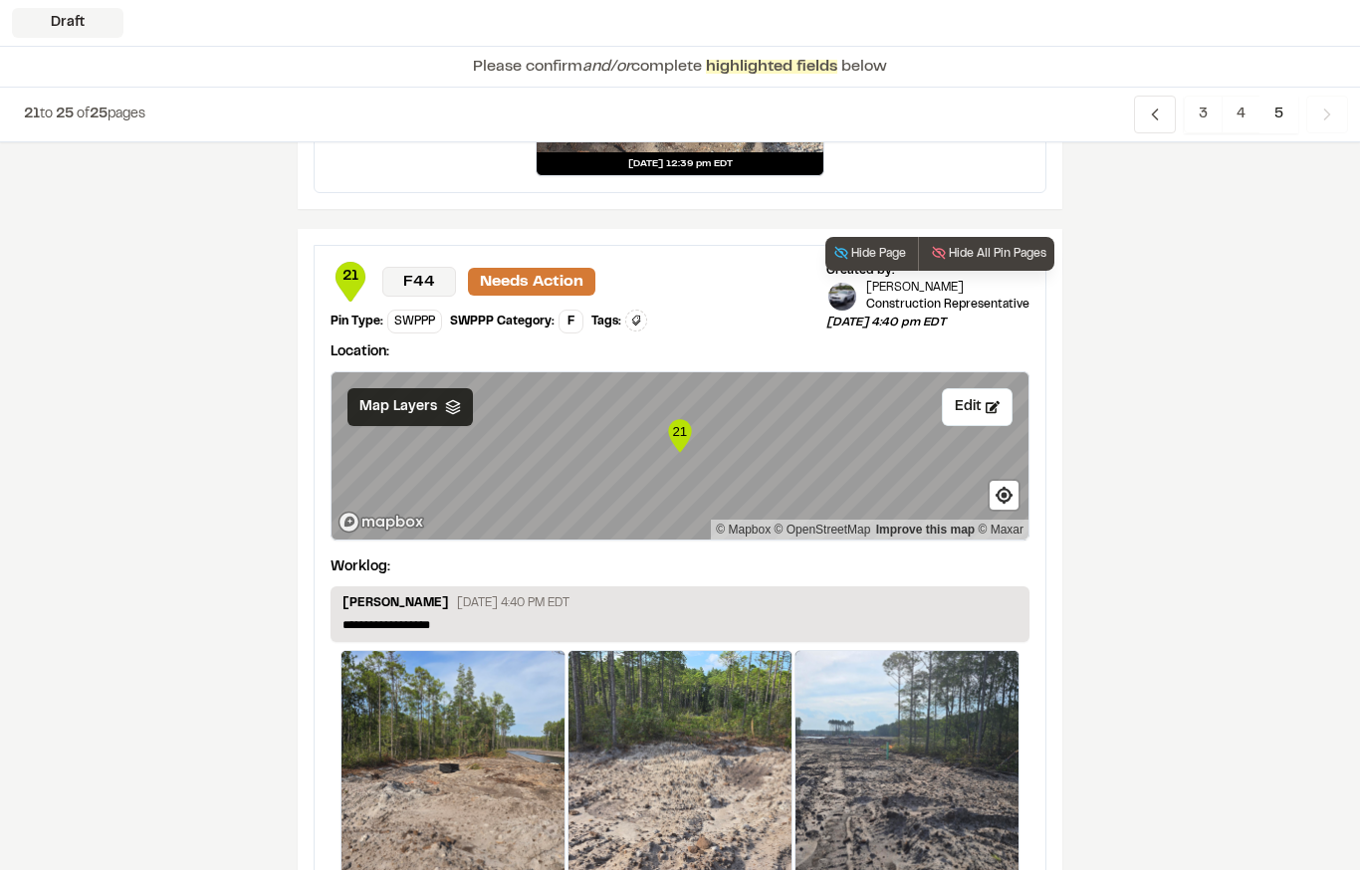
click at [453, 414] on icon at bounding box center [453, 407] width 16 height 16
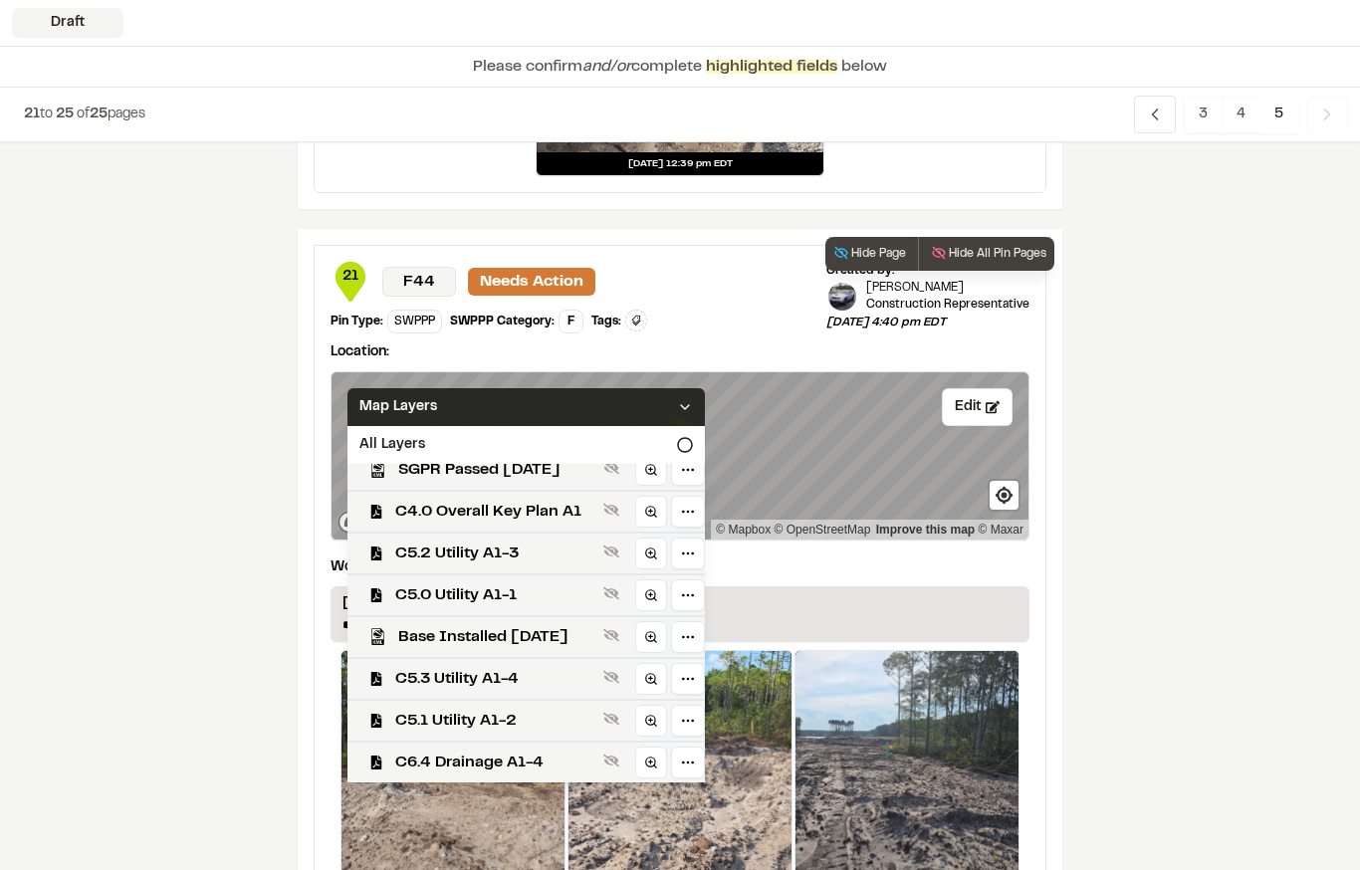
scroll to position [601, 0]
click at [550, 512] on span "C4.0 Overall Key Plan A1" at bounding box center [495, 512] width 200 height 24
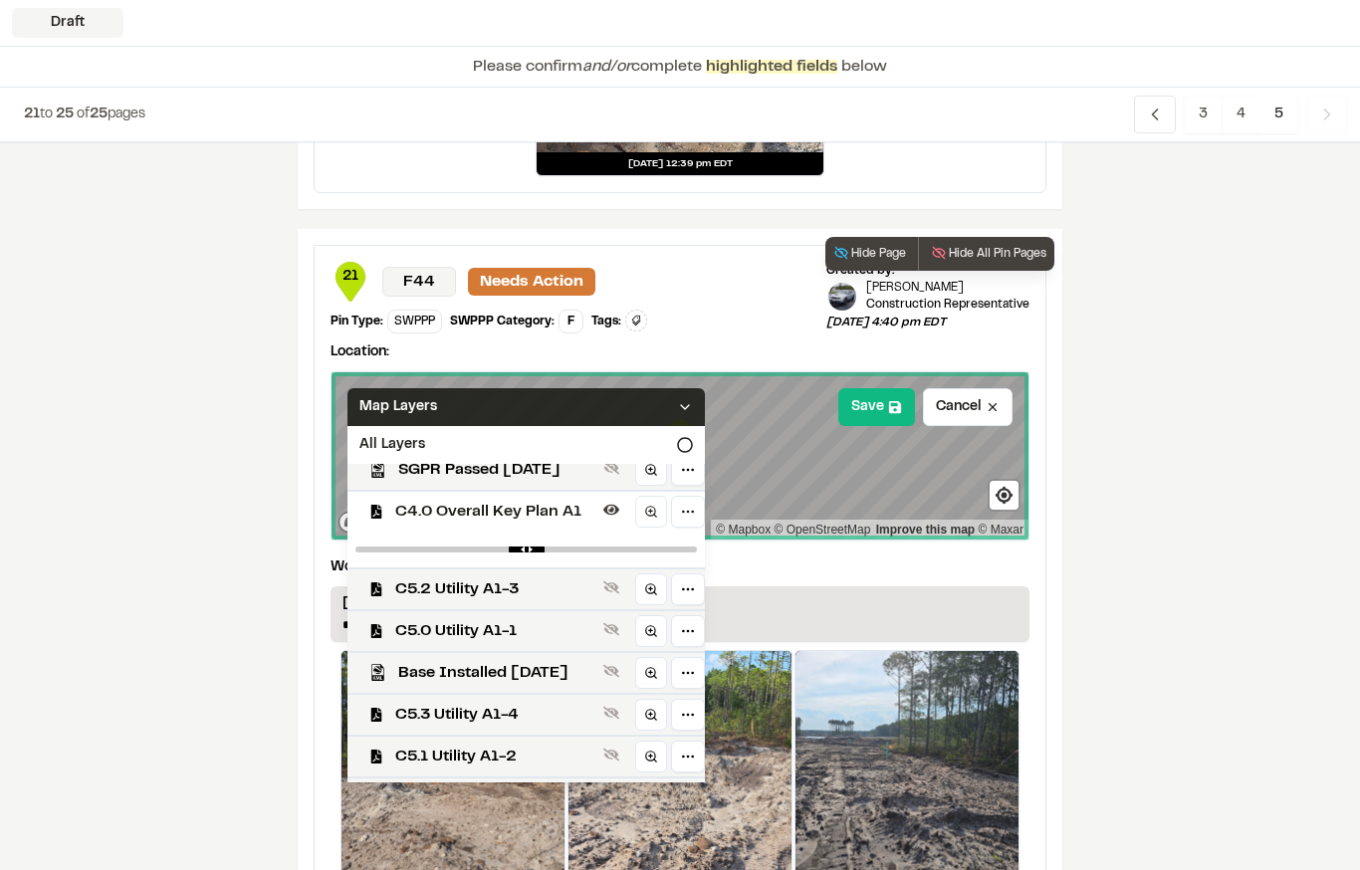
click at [578, 403] on div "Map Layers" at bounding box center [525, 407] width 357 height 38
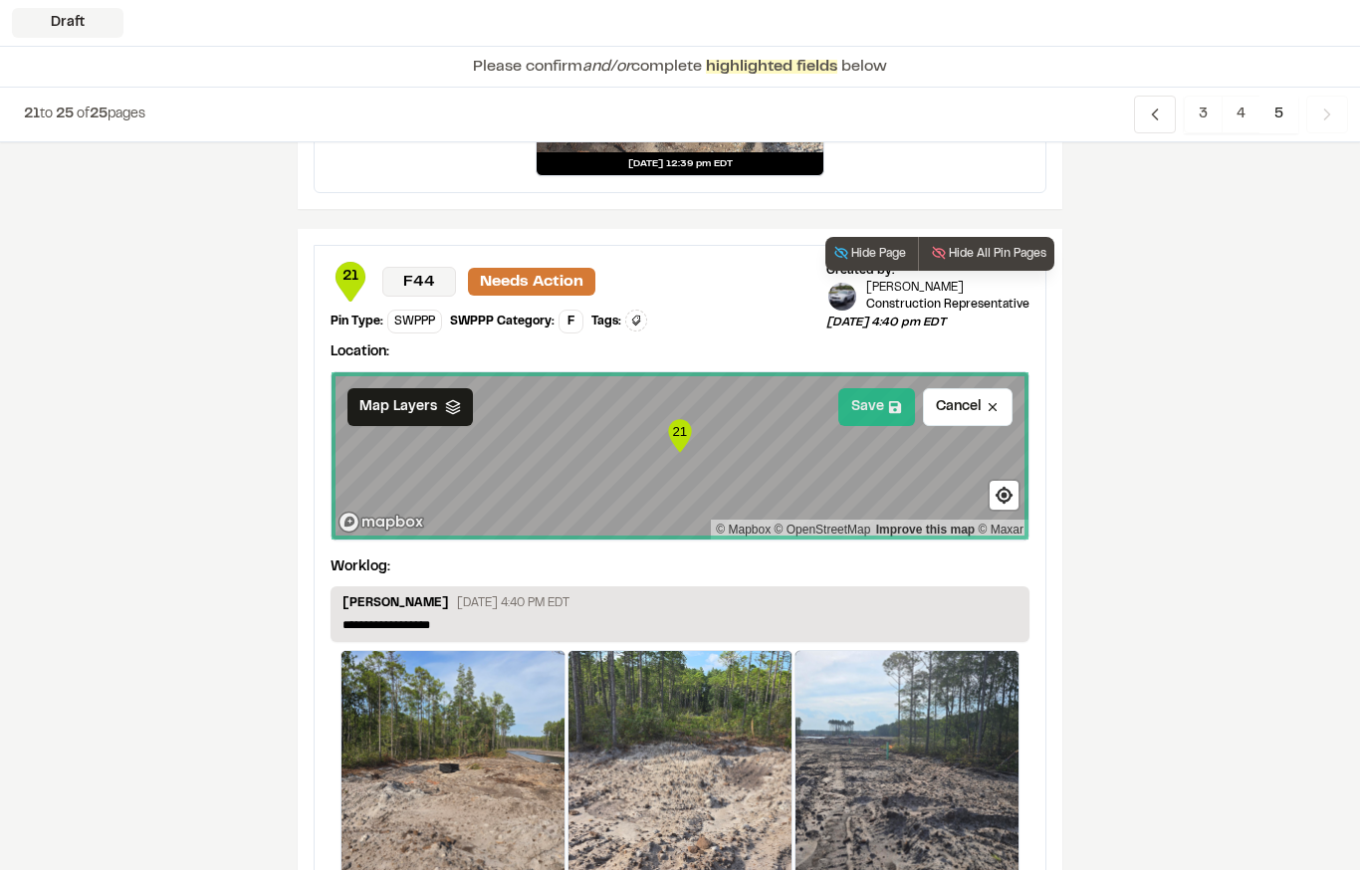
click at [900, 392] on button "Save" at bounding box center [876, 407] width 77 height 38
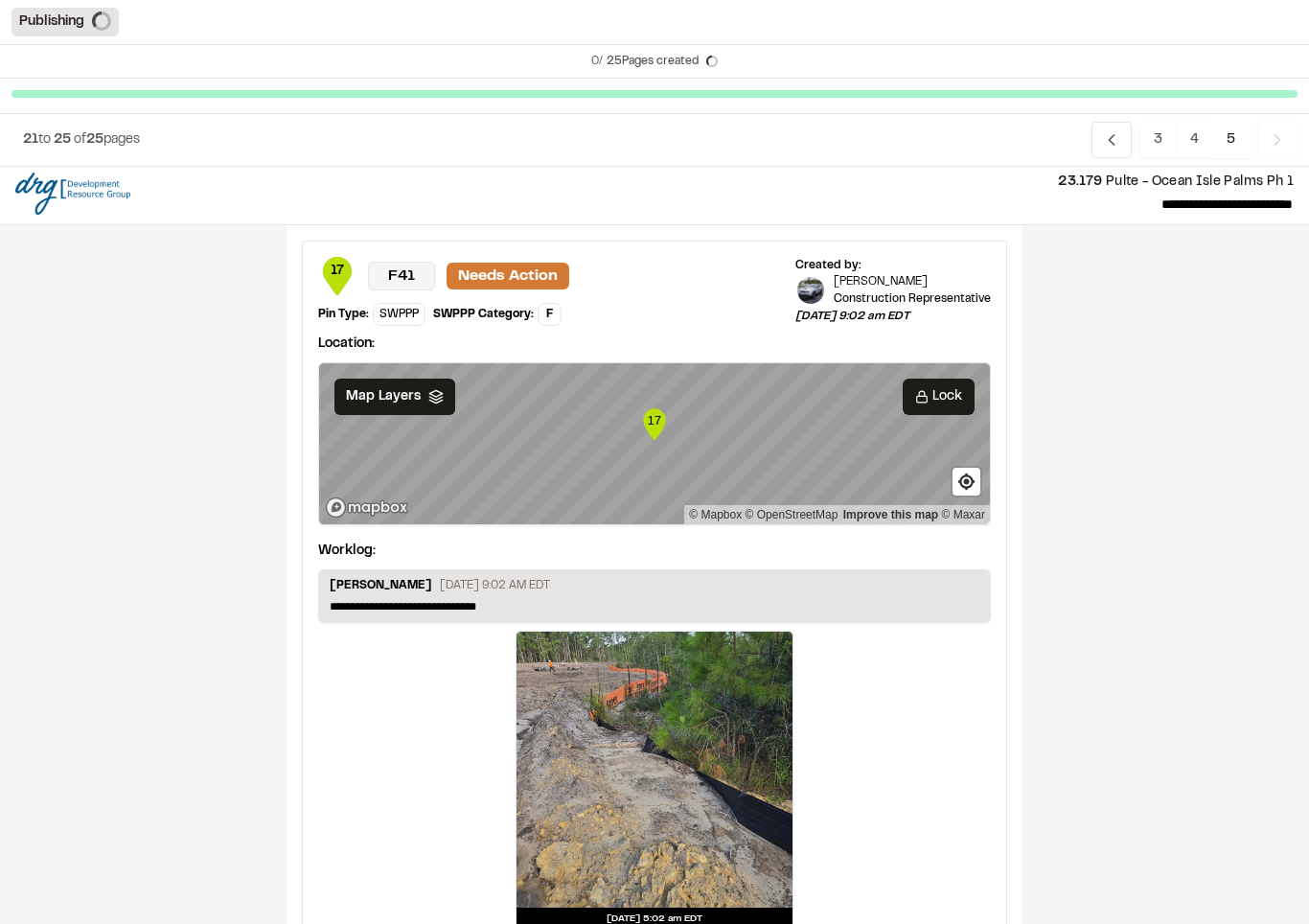
scroll to position [1, 0]
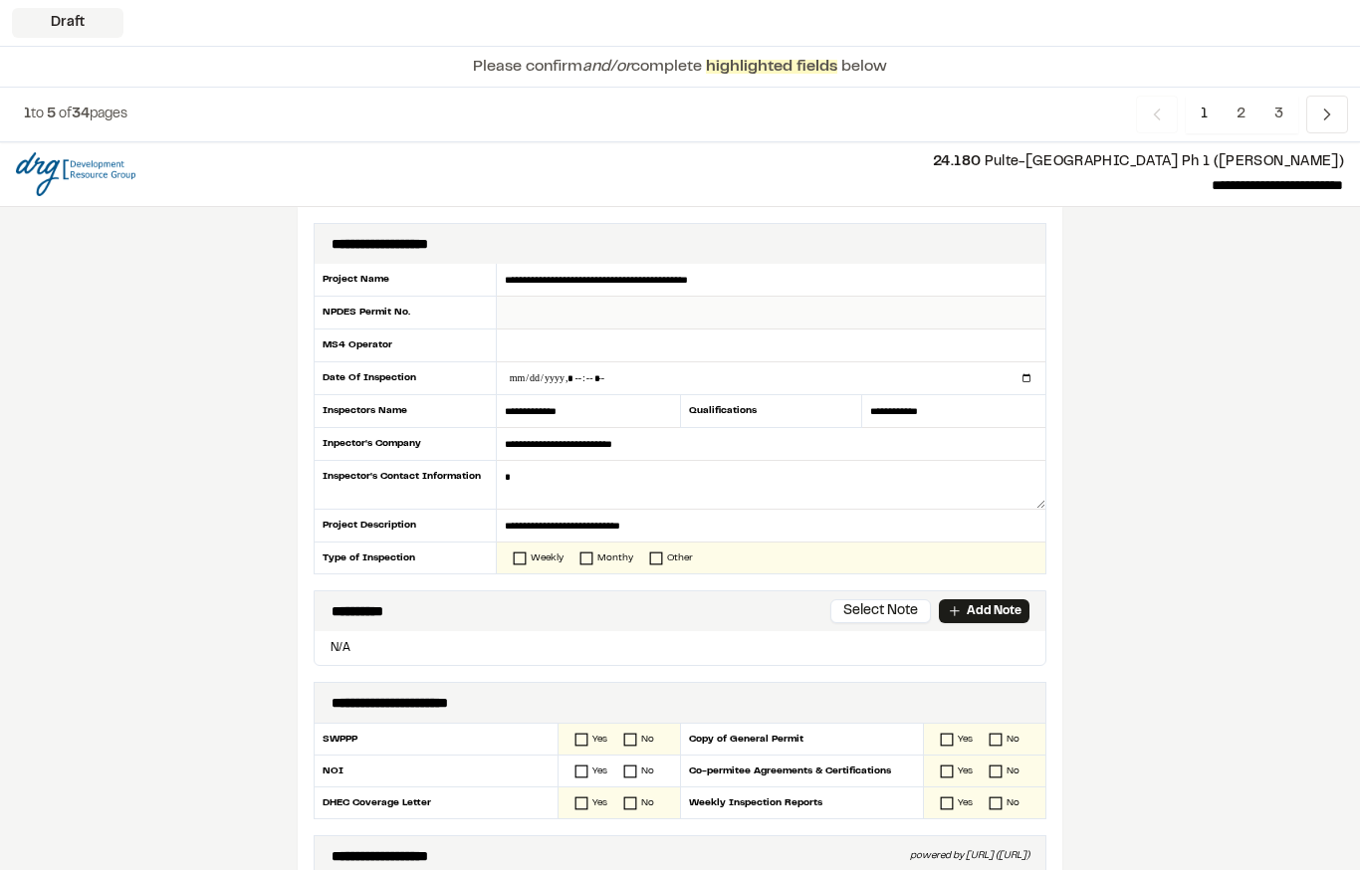
click at [569, 312] on input "text" at bounding box center [771, 313] width 549 height 33
type input "**********"
click at [664, 340] on input "text" at bounding box center [771, 346] width 549 height 33
type input "**********"
click at [711, 371] on input "datetime-local" at bounding box center [771, 378] width 549 height 32
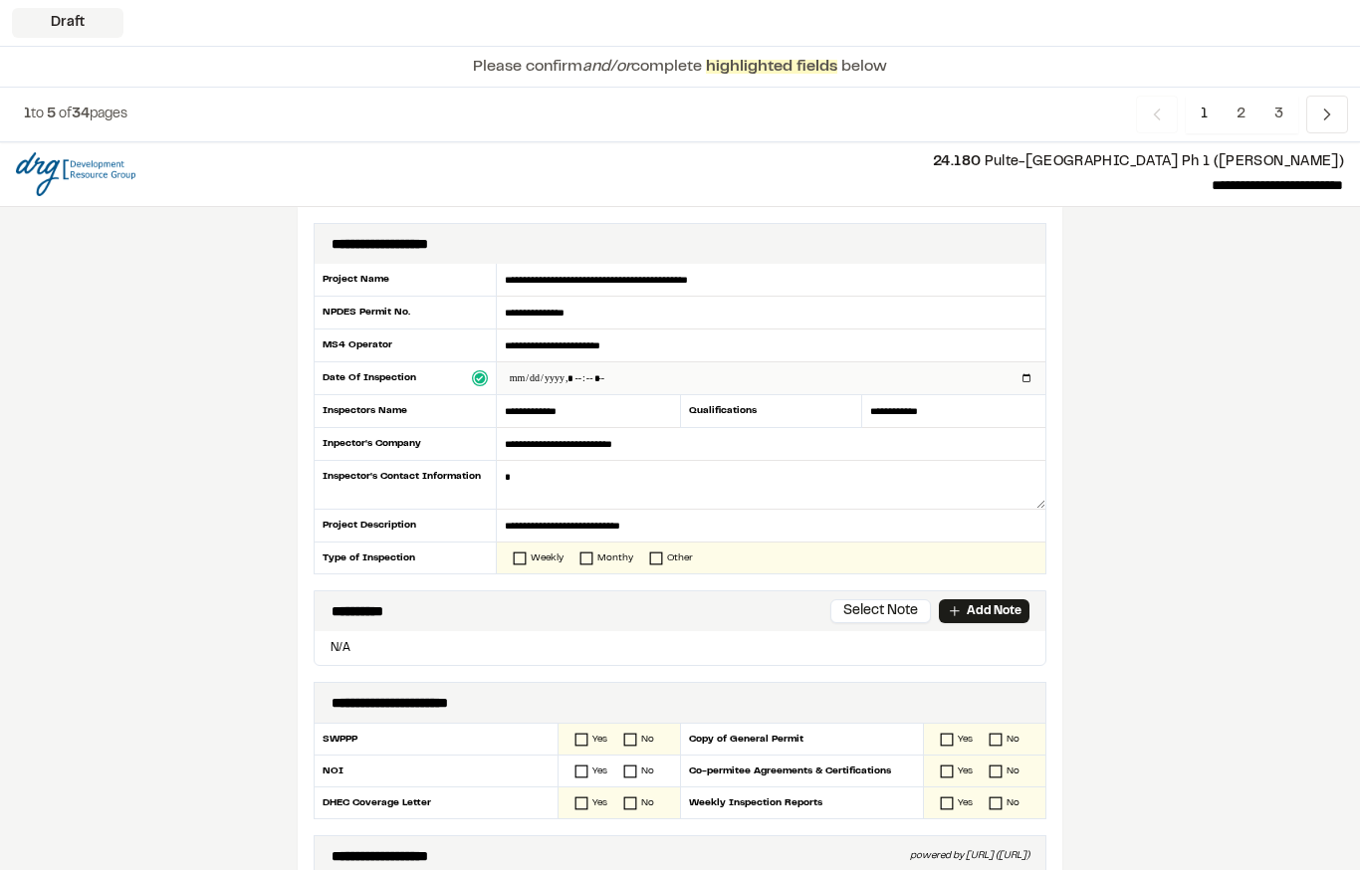
type input "**********"
click at [652, 468] on textarea at bounding box center [771, 485] width 549 height 49
type textarea "**********"
click at [525, 559] on rect at bounding box center [520, 559] width 12 height 12
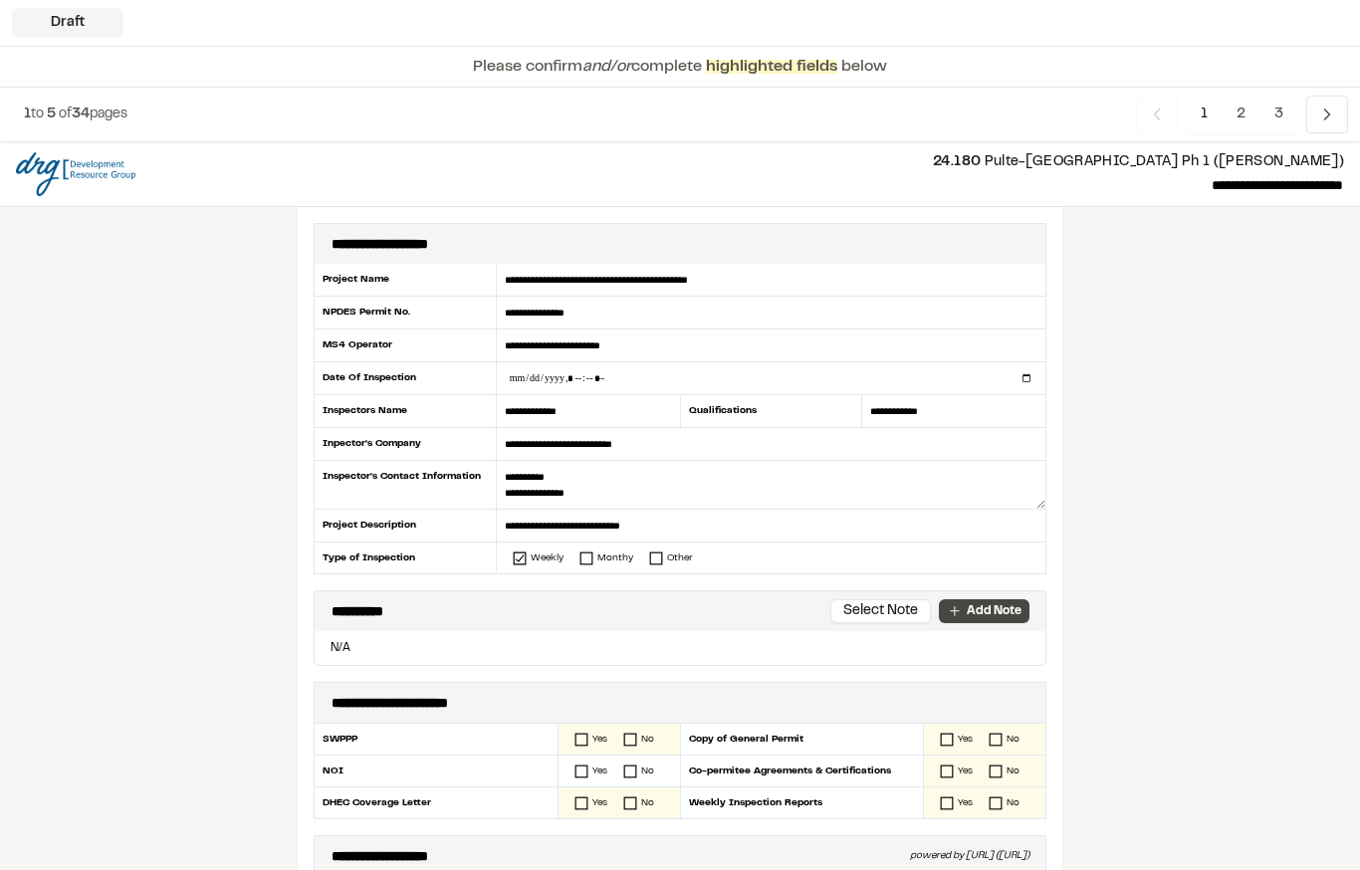
click at [983, 614] on p "Add Note" at bounding box center [994, 611] width 55 height 18
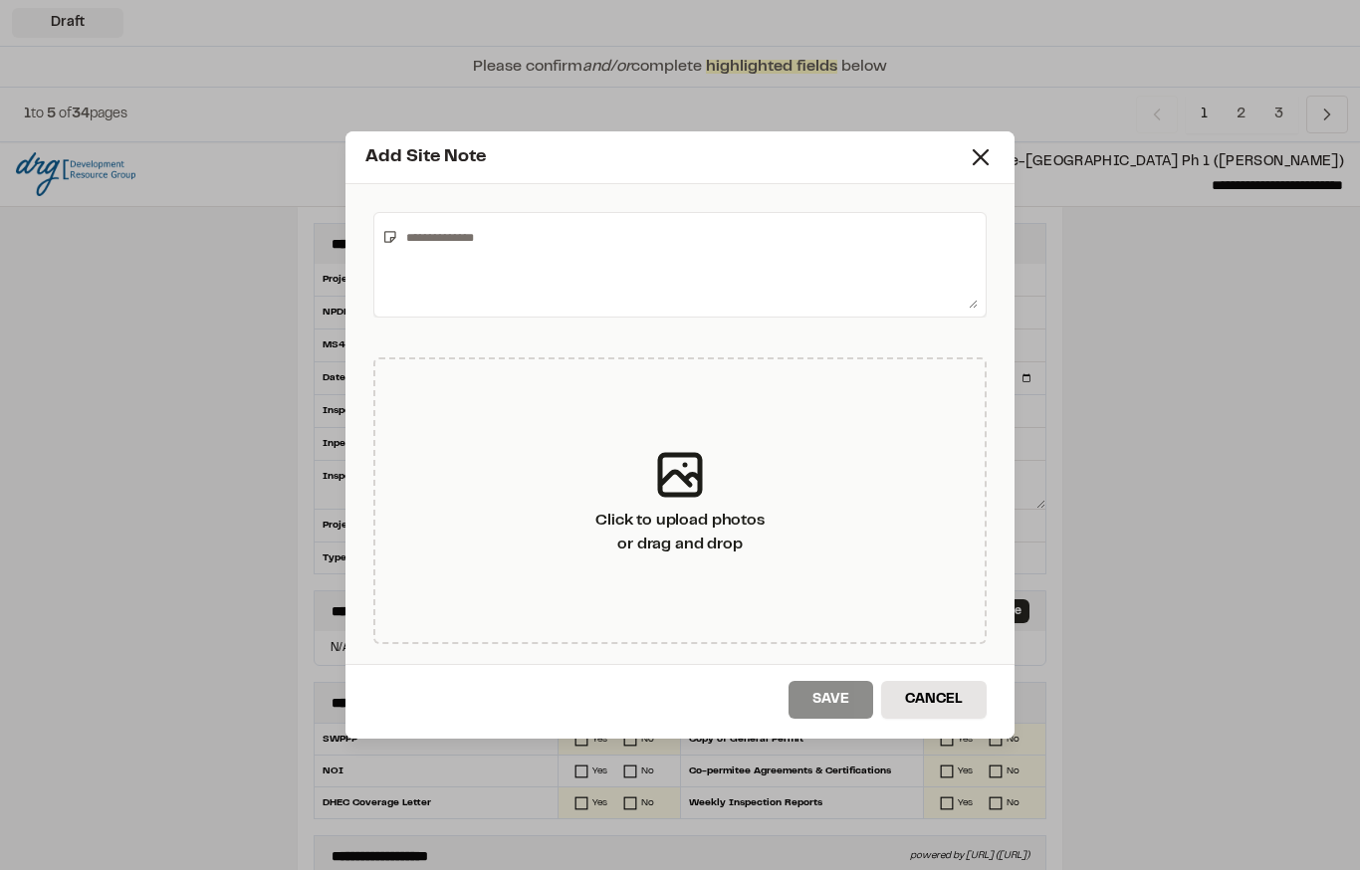
click at [673, 241] on textarea at bounding box center [687, 265] width 579 height 88
type textarea "**********"
click at [836, 697] on button "Save" at bounding box center [831, 700] width 85 height 38
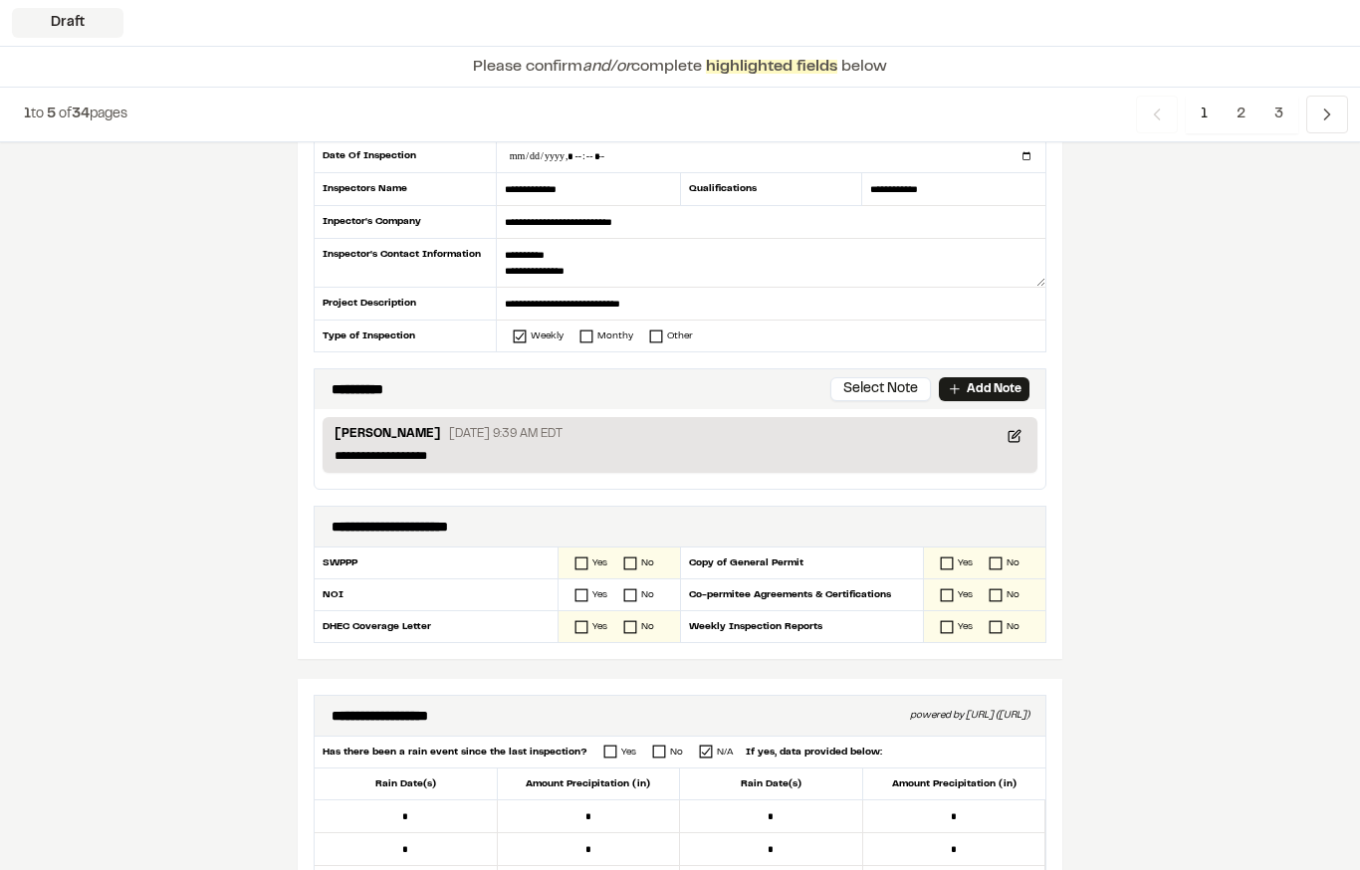
scroll to position [228, 0]
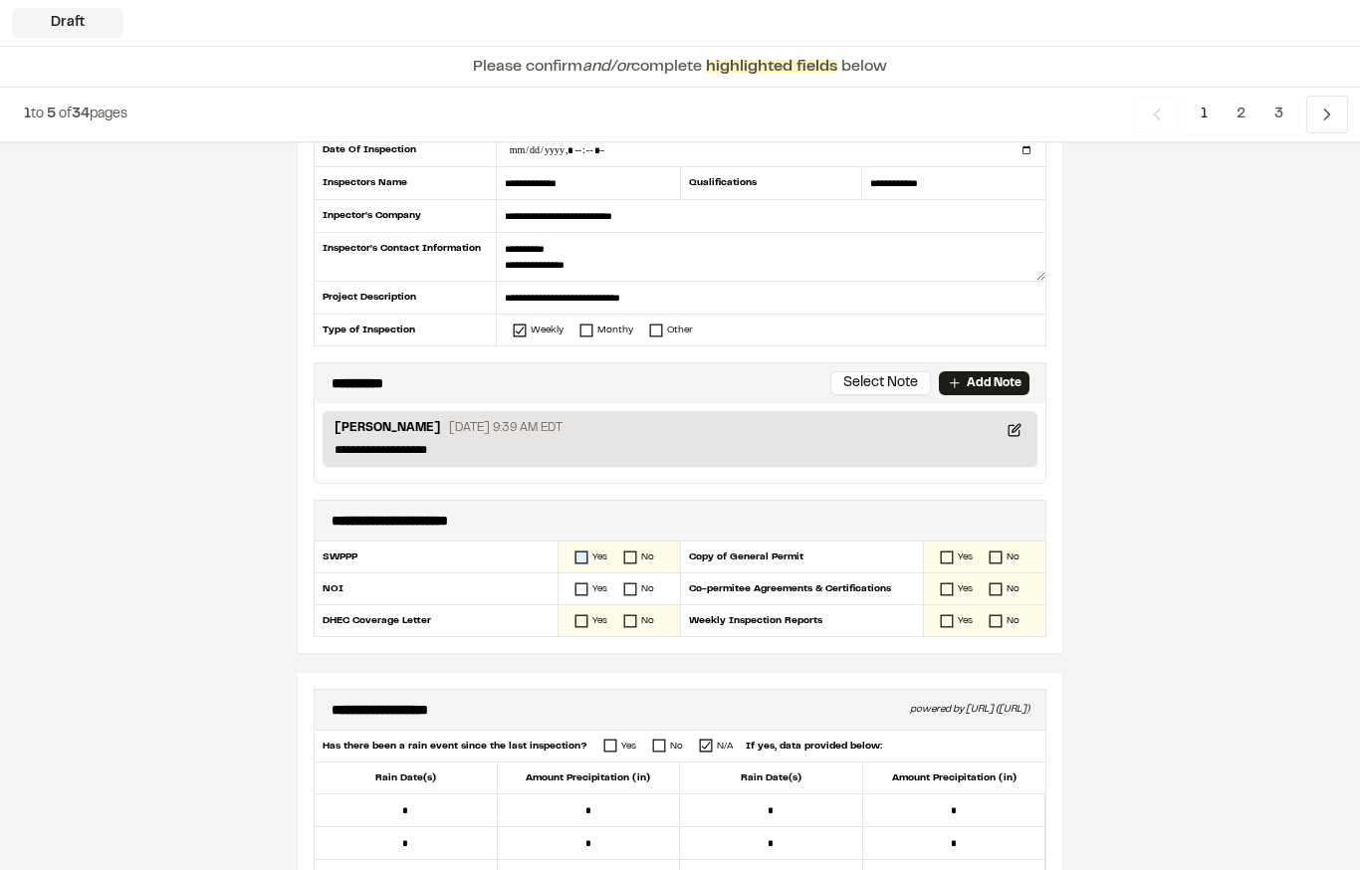
click at [583, 554] on icon at bounding box center [581, 558] width 14 height 14
click at [587, 589] on rect at bounding box center [581, 589] width 12 height 12
click at [587, 624] on rect at bounding box center [581, 621] width 12 height 12
click at [950, 551] on icon at bounding box center [947, 558] width 14 height 14
click at [948, 586] on icon at bounding box center [947, 589] width 14 height 14
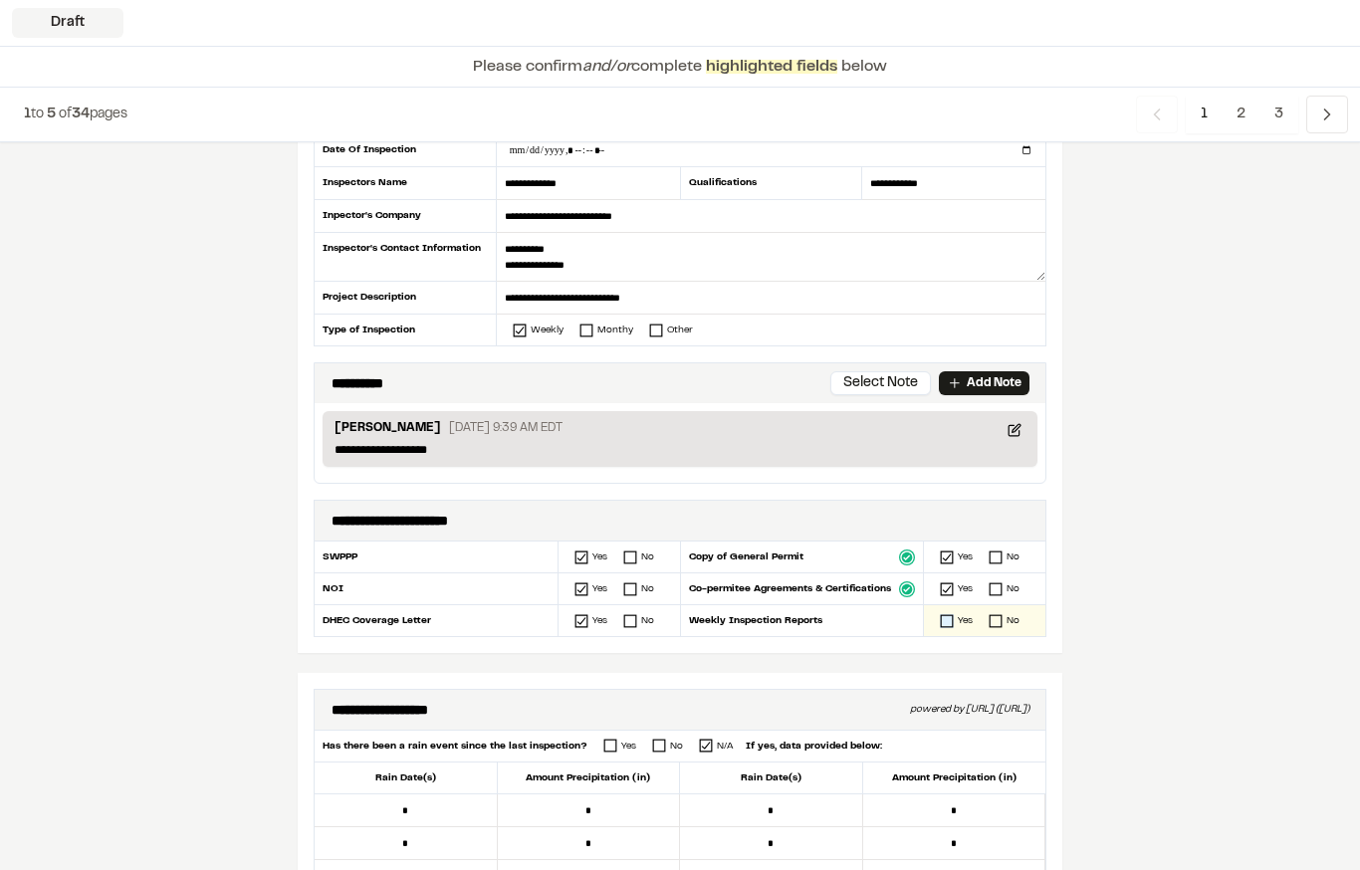
click at [949, 621] on icon at bounding box center [947, 621] width 14 height 14
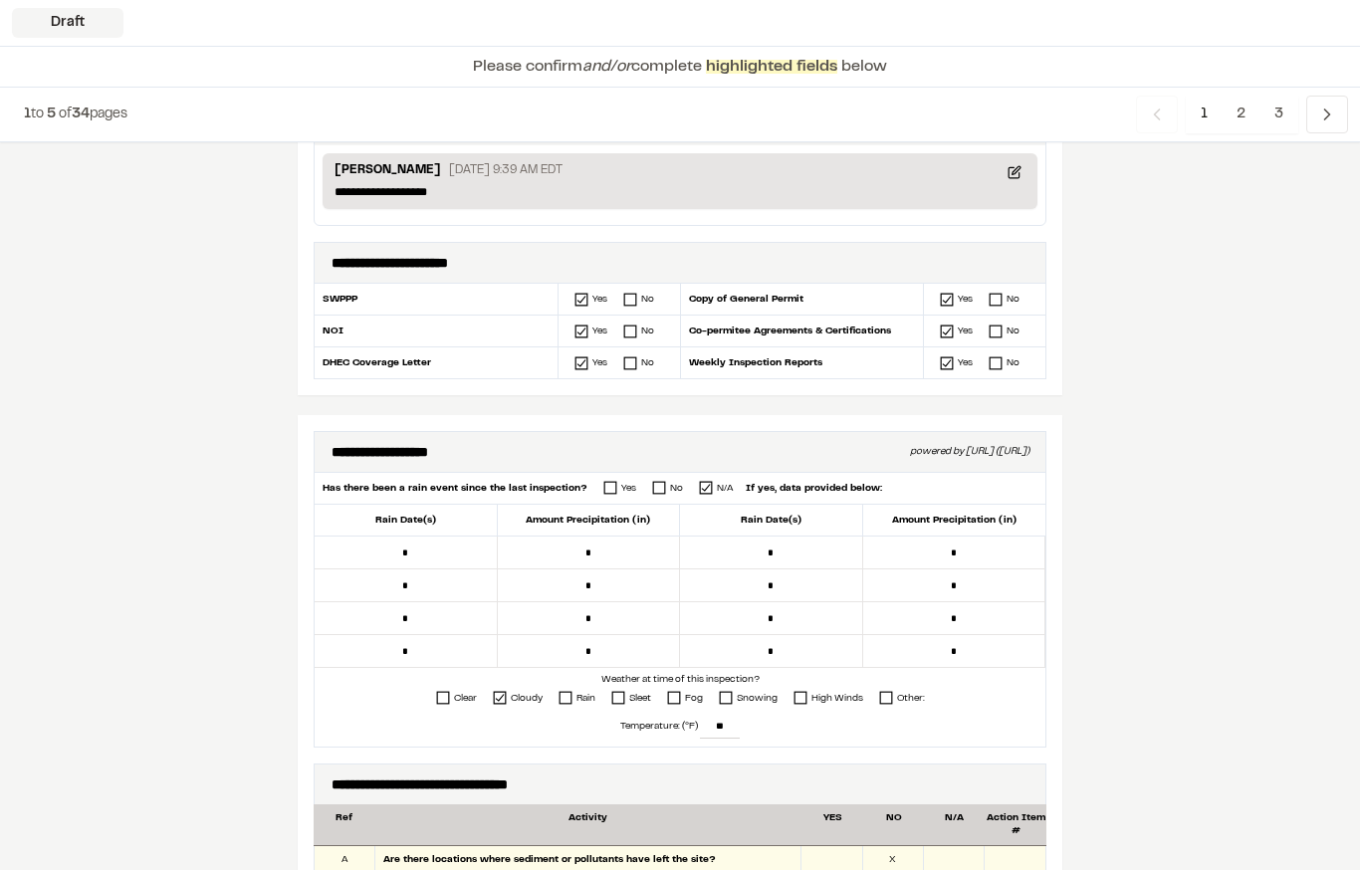
scroll to position [497, 0]
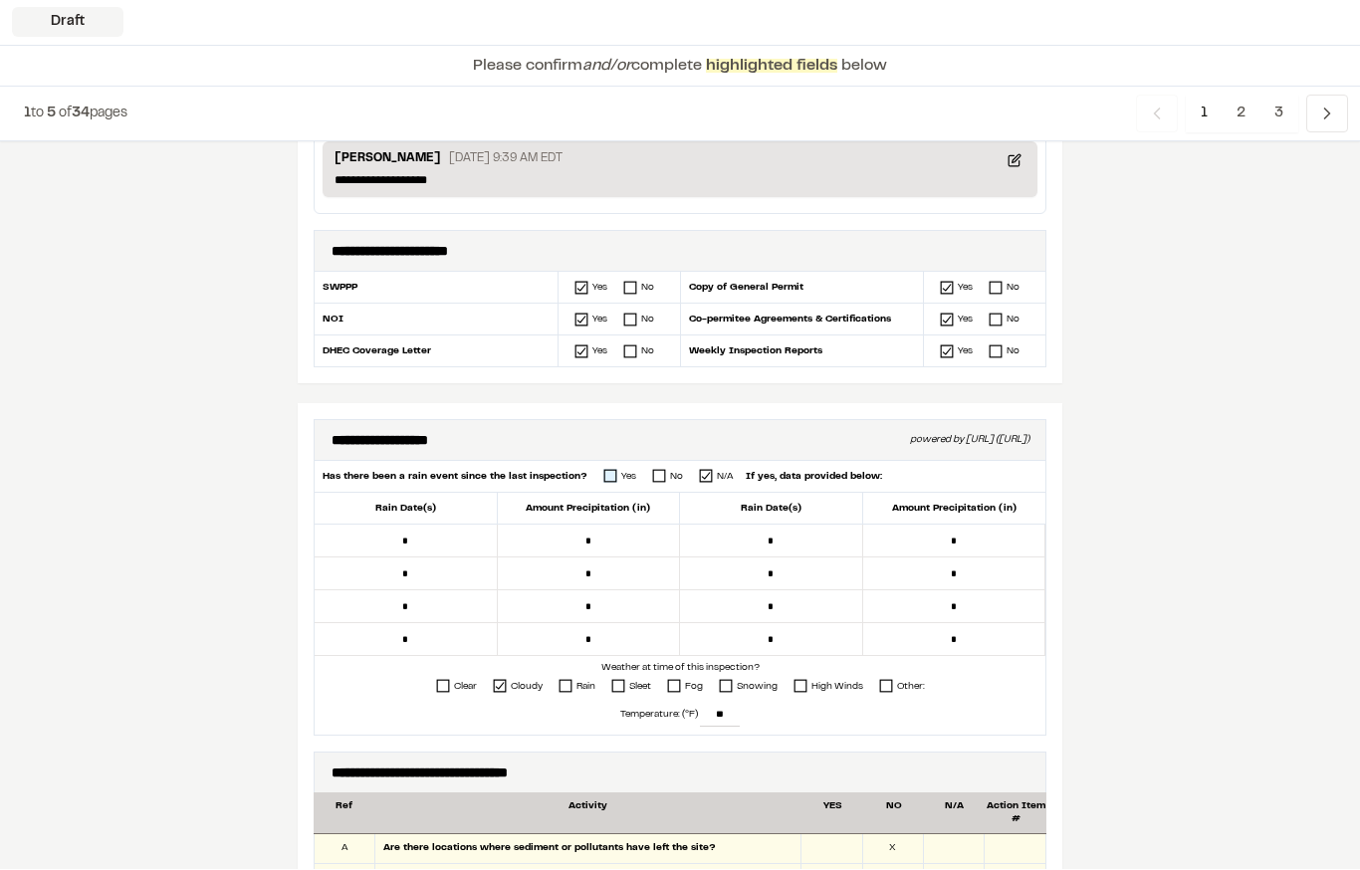
click at [607, 473] on icon at bounding box center [610, 477] width 14 height 14
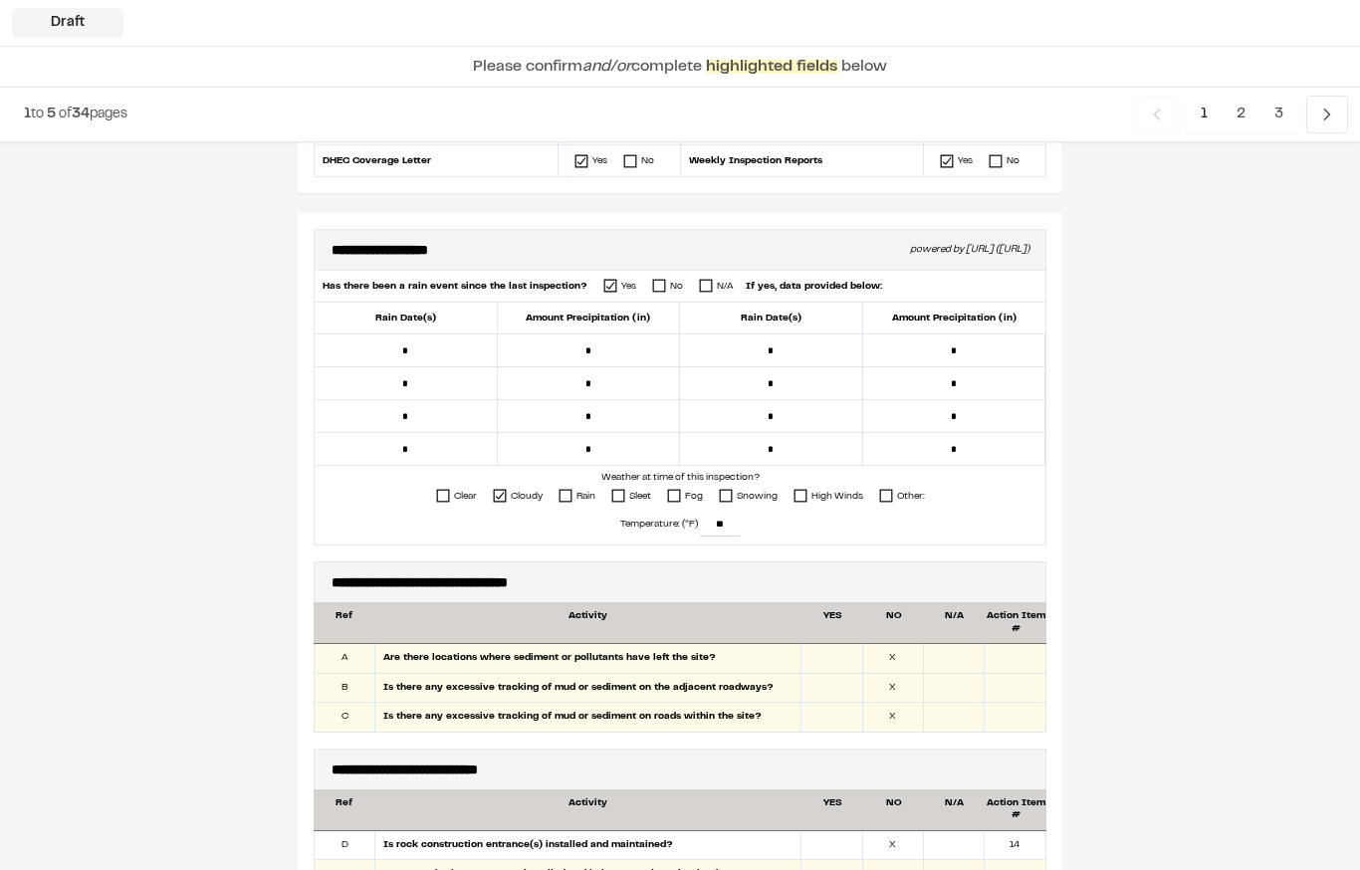
scroll to position [647, 0]
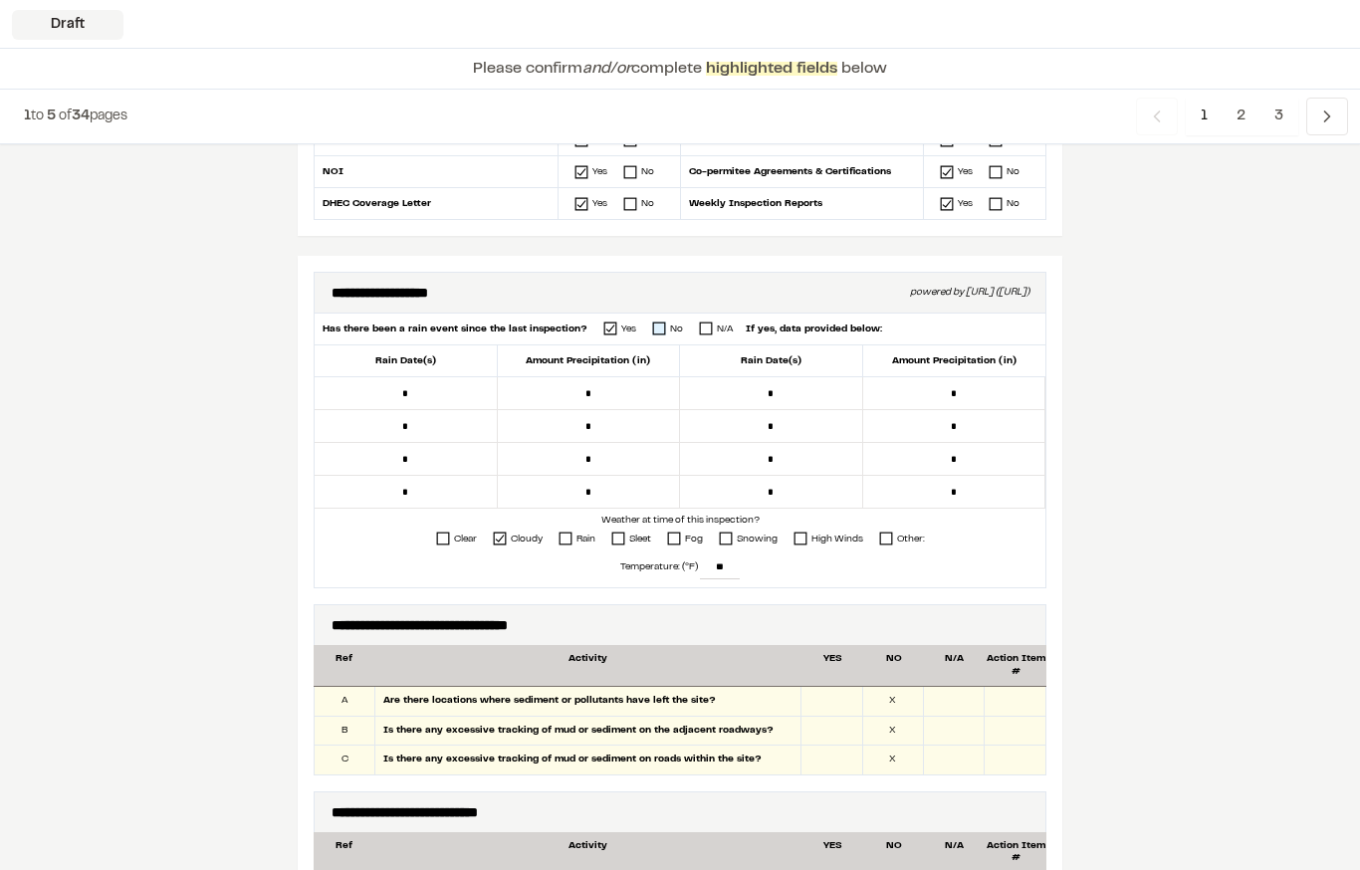
click at [652, 328] on icon at bounding box center [659, 327] width 14 height 14
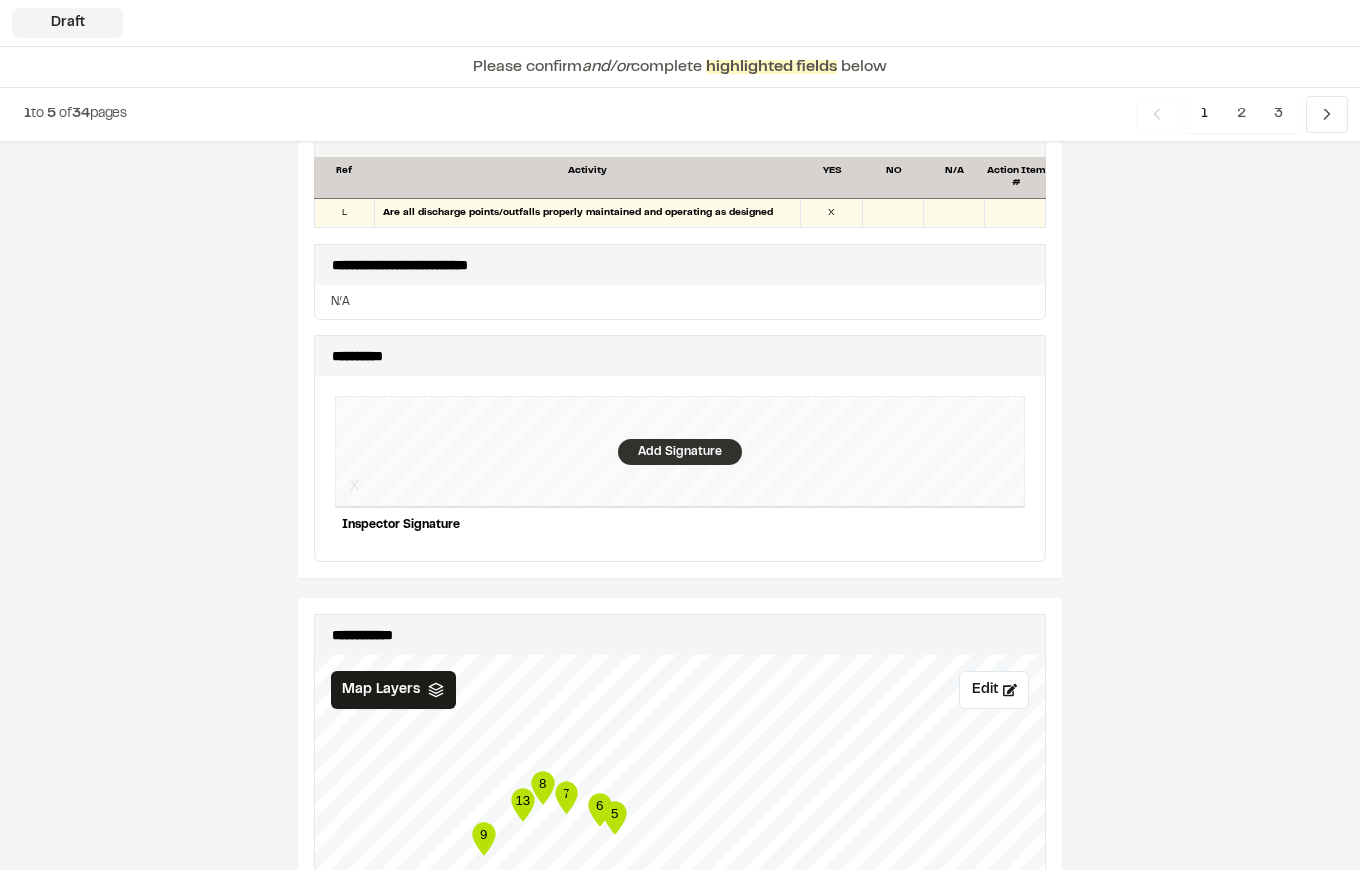
scroll to position [1863, 0]
click at [678, 439] on div "Add Signature" at bounding box center [679, 452] width 123 height 26
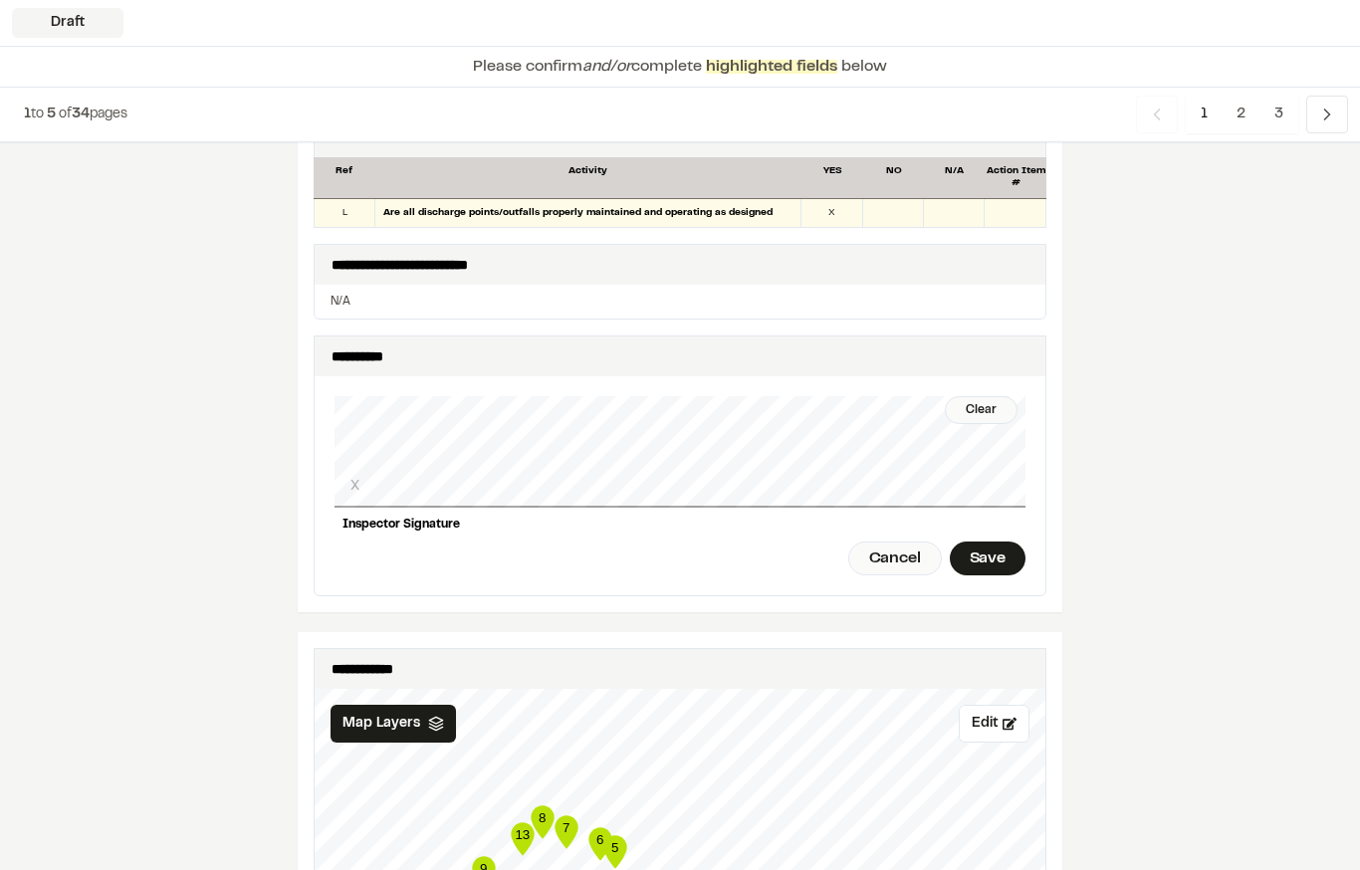
click at [991, 542] on div "Save" at bounding box center [988, 559] width 76 height 34
click at [877, 542] on div "Done" at bounding box center [876, 559] width 81 height 34
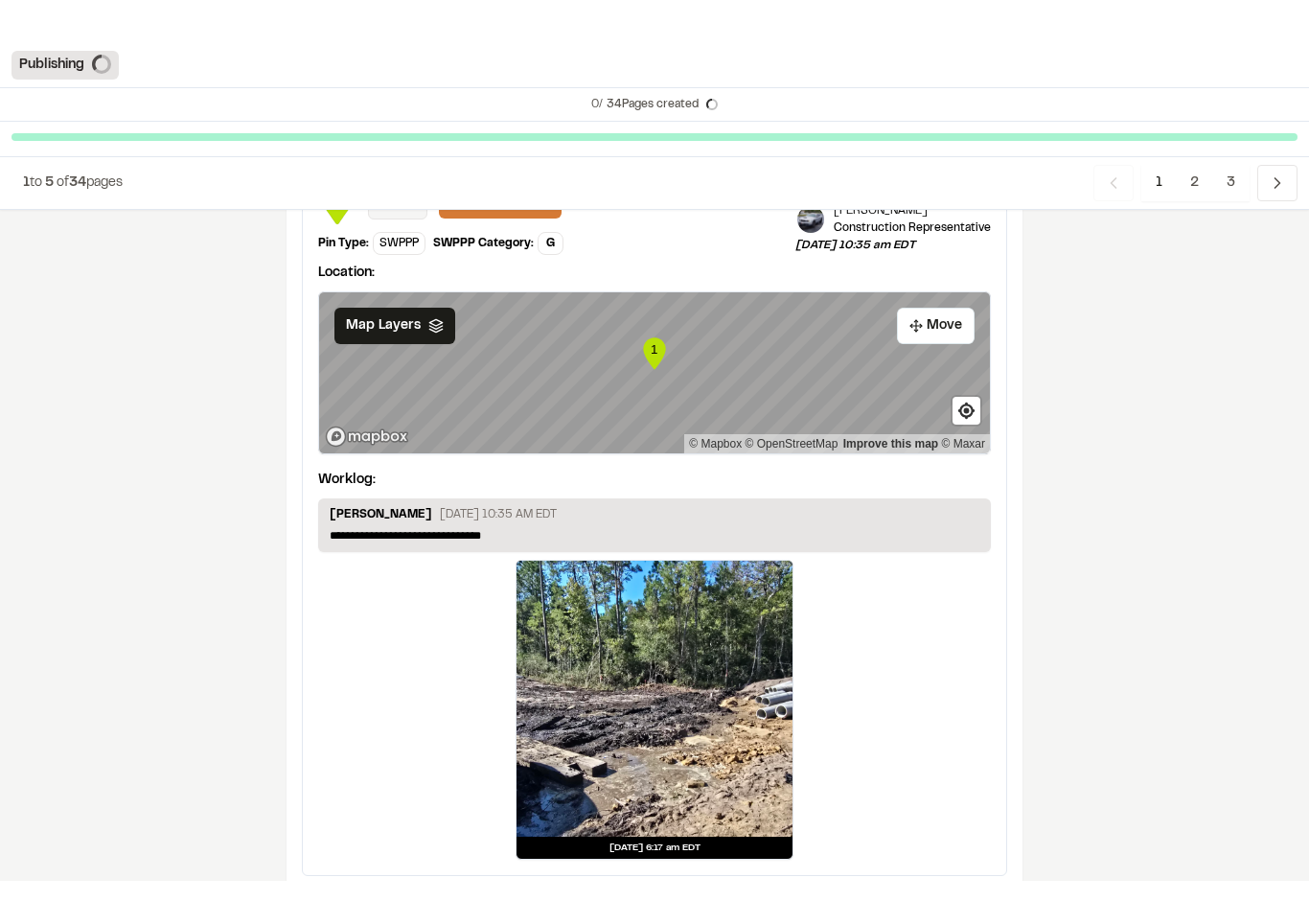
scroll to position [3136, 0]
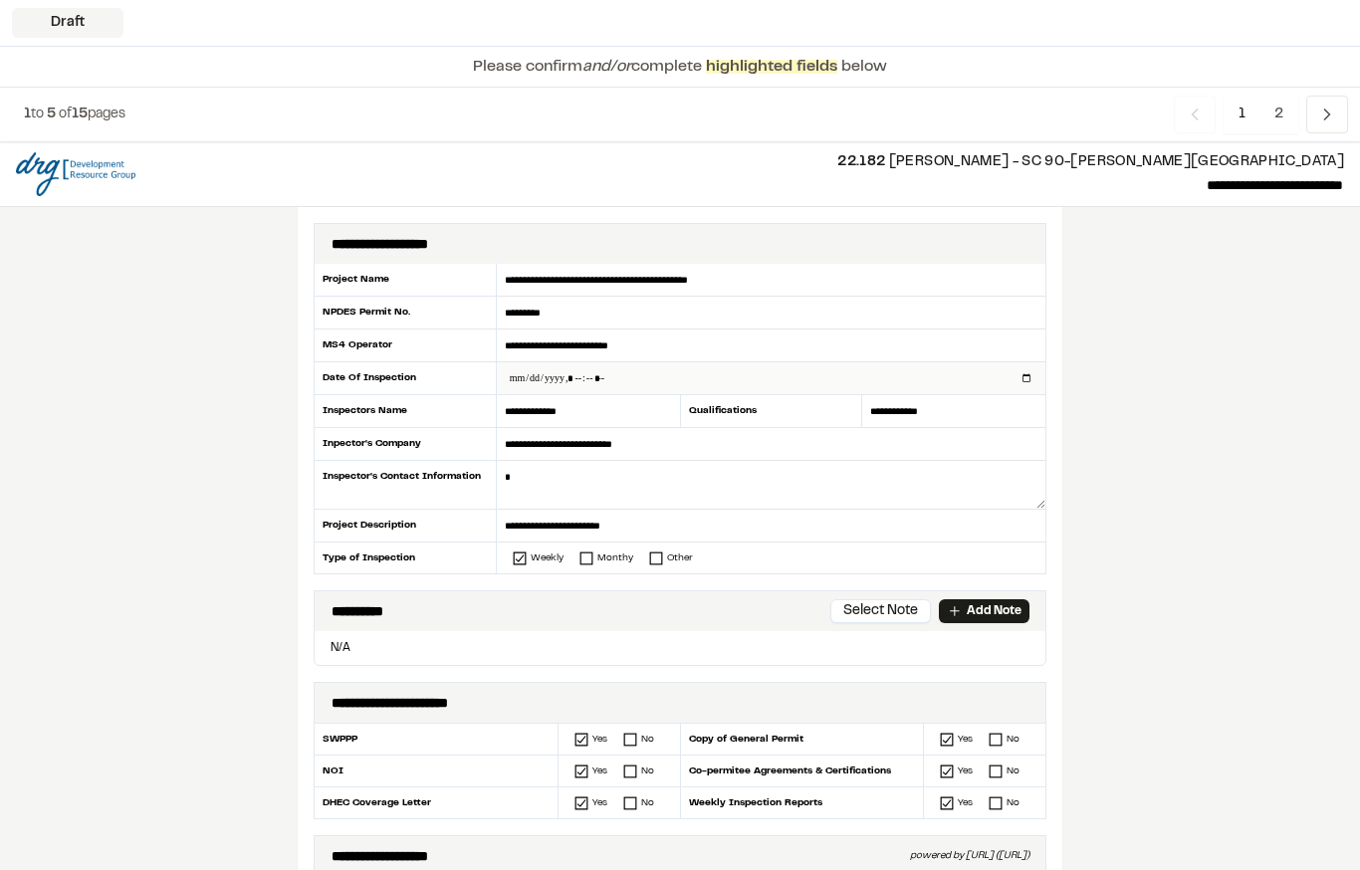
click at [702, 376] on input "datetime-local" at bounding box center [771, 378] width 549 height 32
type input "**********"
click at [702, 482] on textarea at bounding box center [771, 485] width 549 height 49
type textarea "**********"
click at [992, 607] on p "Add Note" at bounding box center [994, 611] width 55 height 18
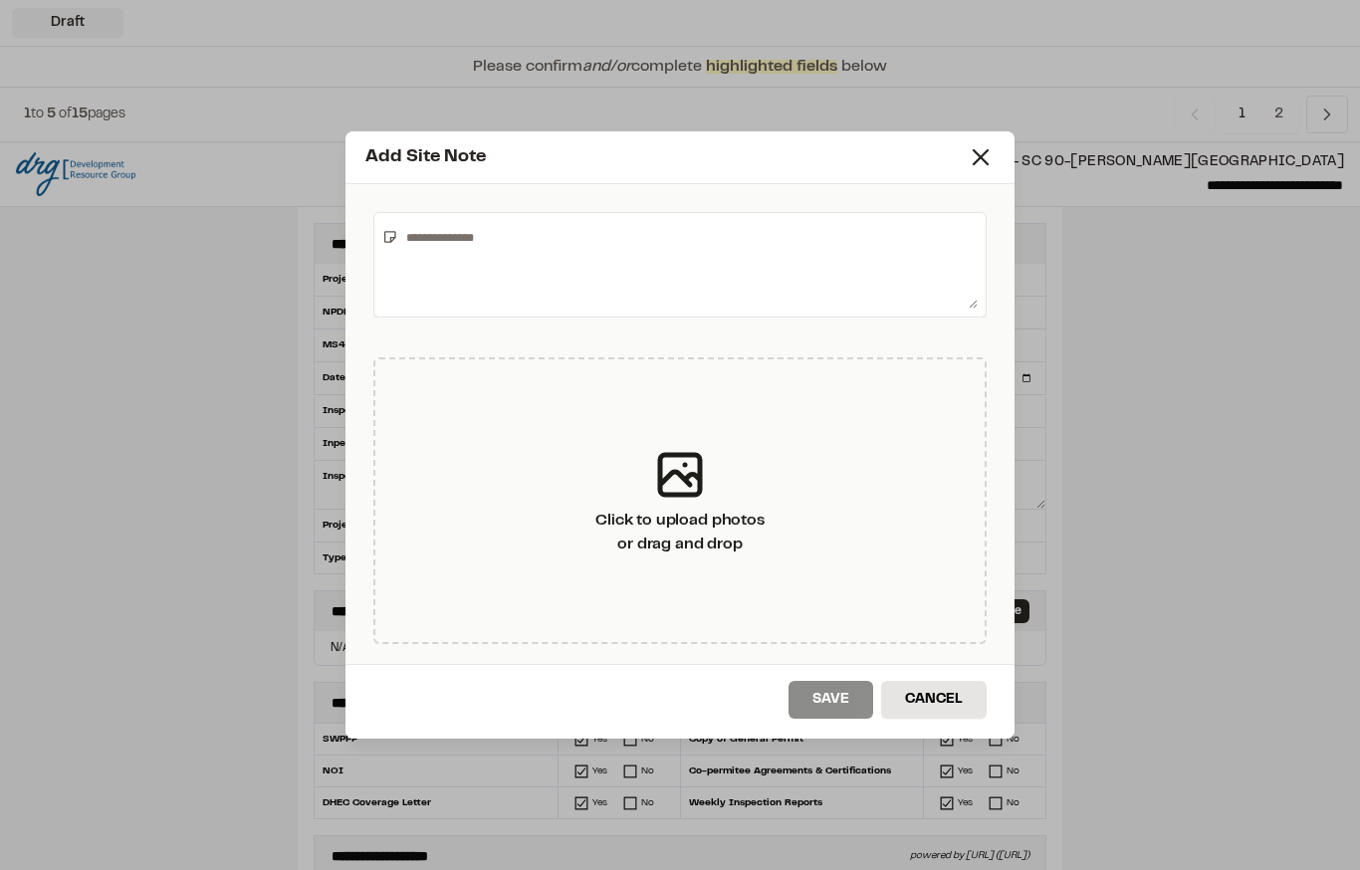
click at [549, 257] on textarea at bounding box center [687, 265] width 579 height 88
type textarea "**********"
click at [828, 691] on button "Save" at bounding box center [831, 700] width 85 height 38
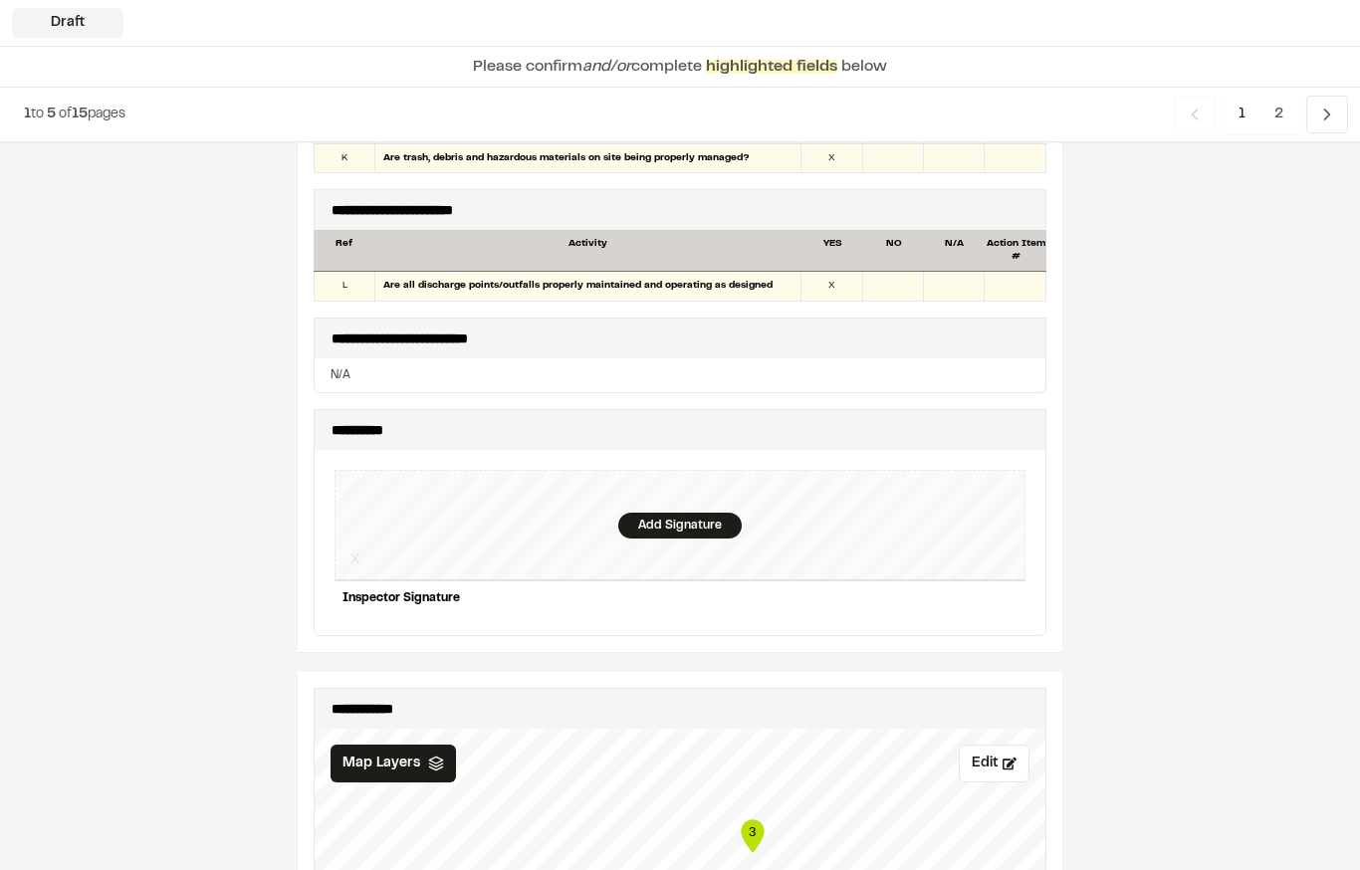
scroll to position [1752, 0]
click at [700, 513] on div "Add Signature" at bounding box center [679, 526] width 123 height 26
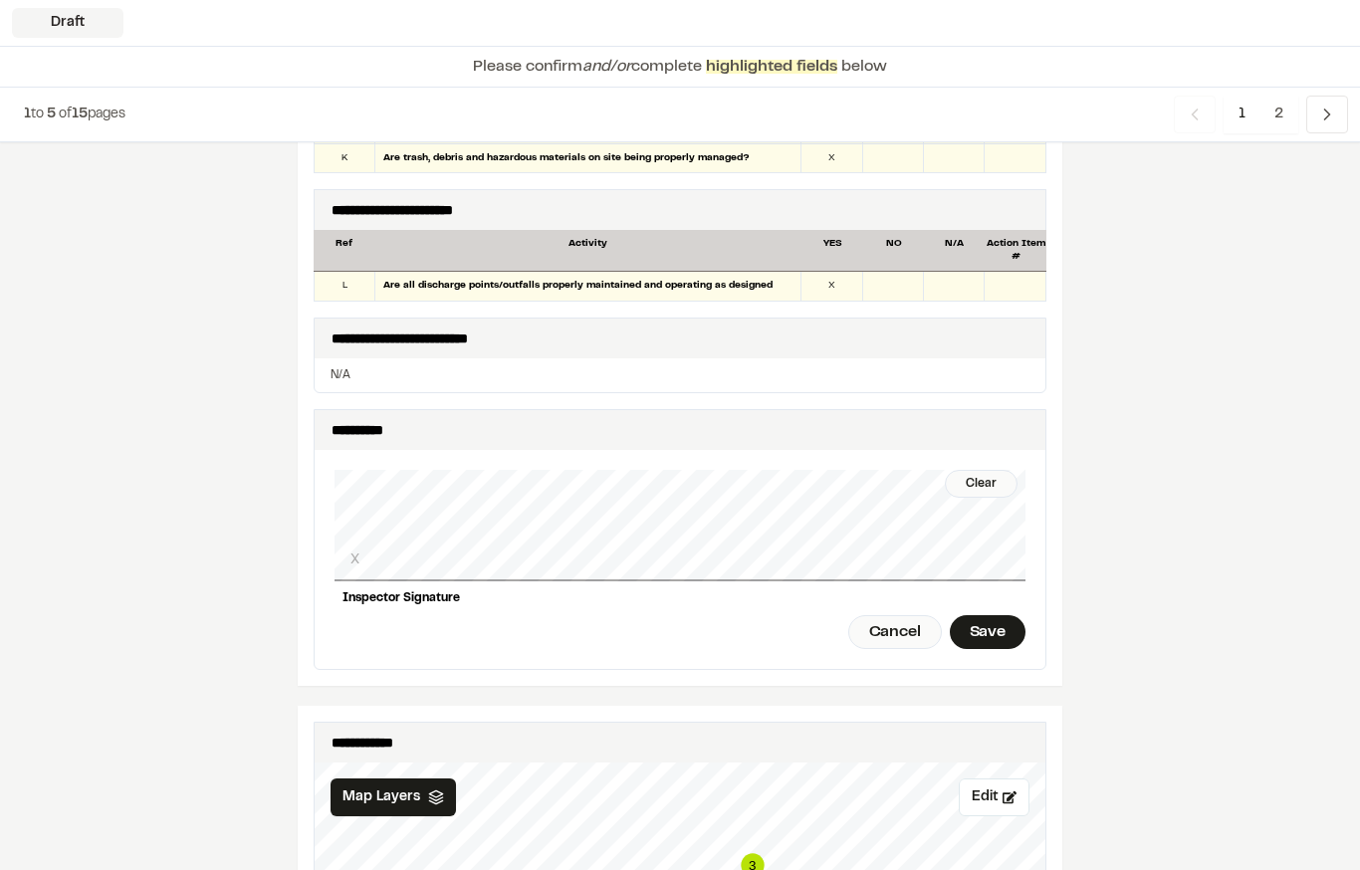
click at [995, 615] on div "Save" at bounding box center [988, 632] width 76 height 34
click at [881, 615] on div "Done" at bounding box center [876, 632] width 81 height 34
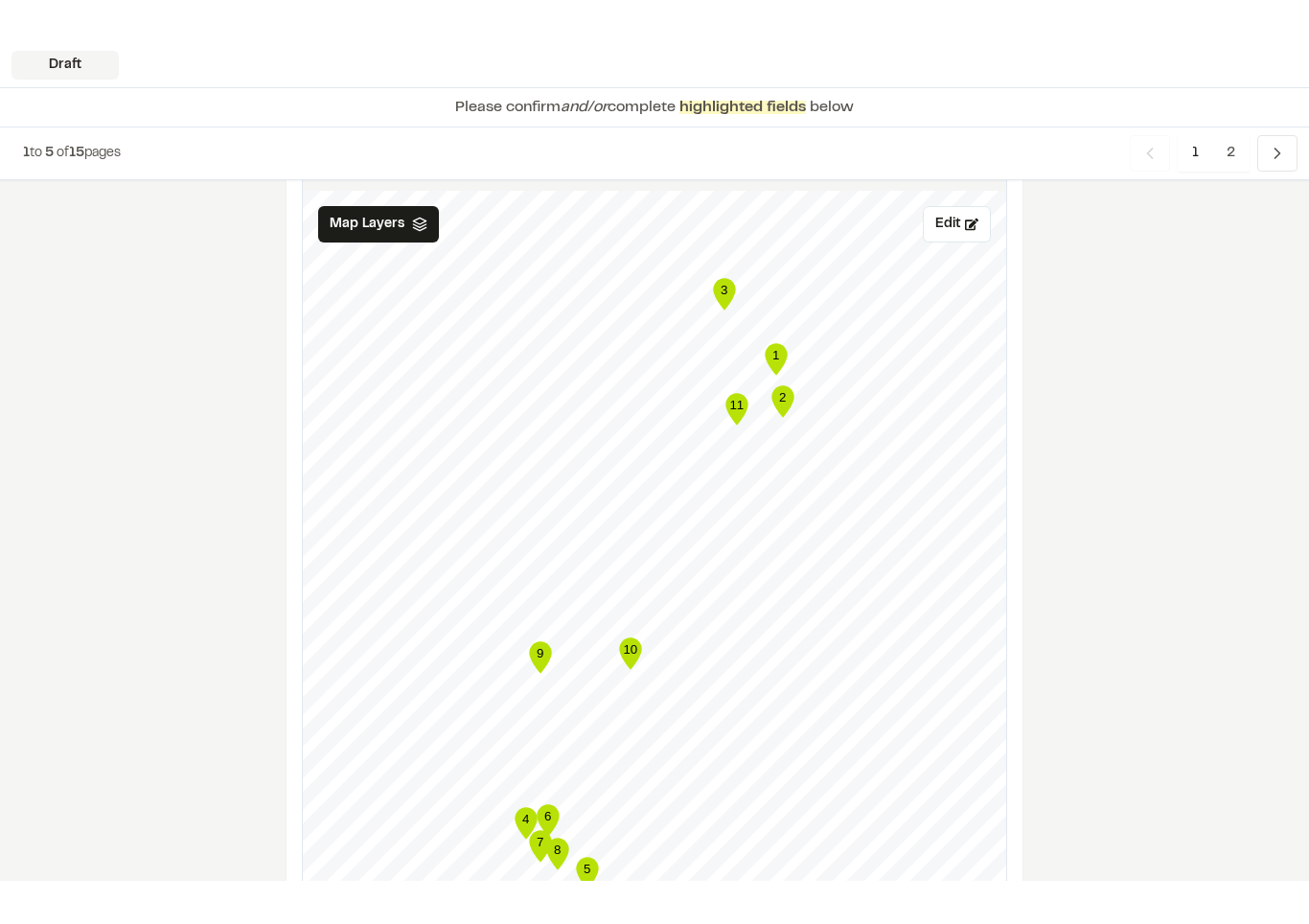
scroll to position [2241, 0]
